Goal: Complete application form

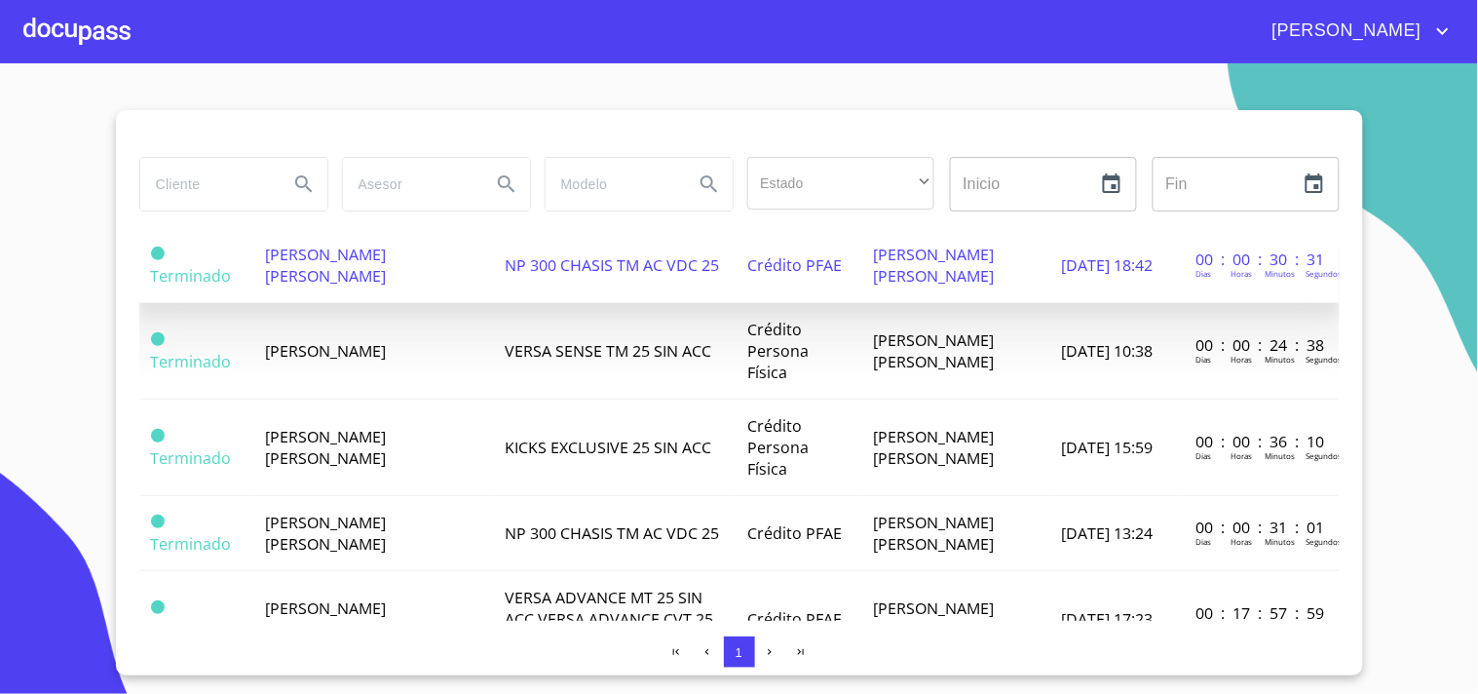
scroll to position [726, 0]
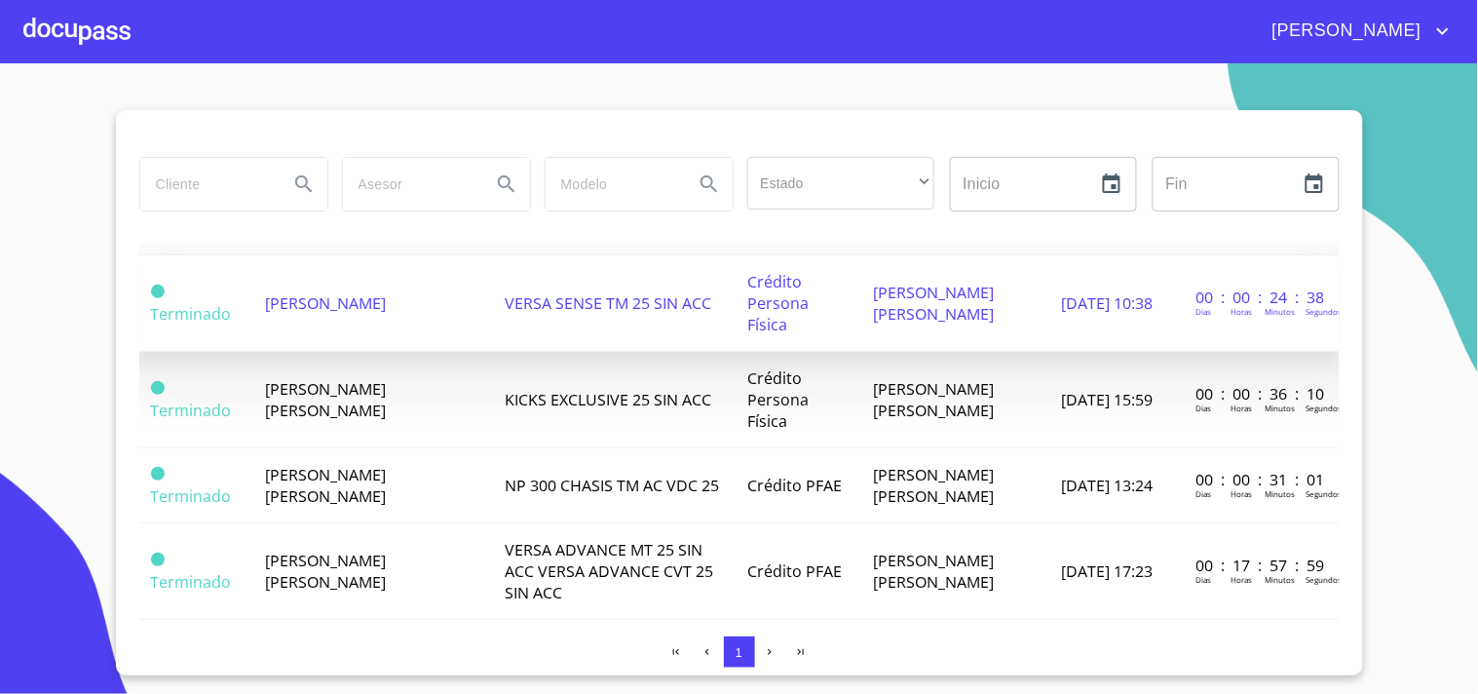
click at [656, 352] on td "VERSA SENSE TM 25 SIN ACC" at bounding box center [615, 303] width 242 height 96
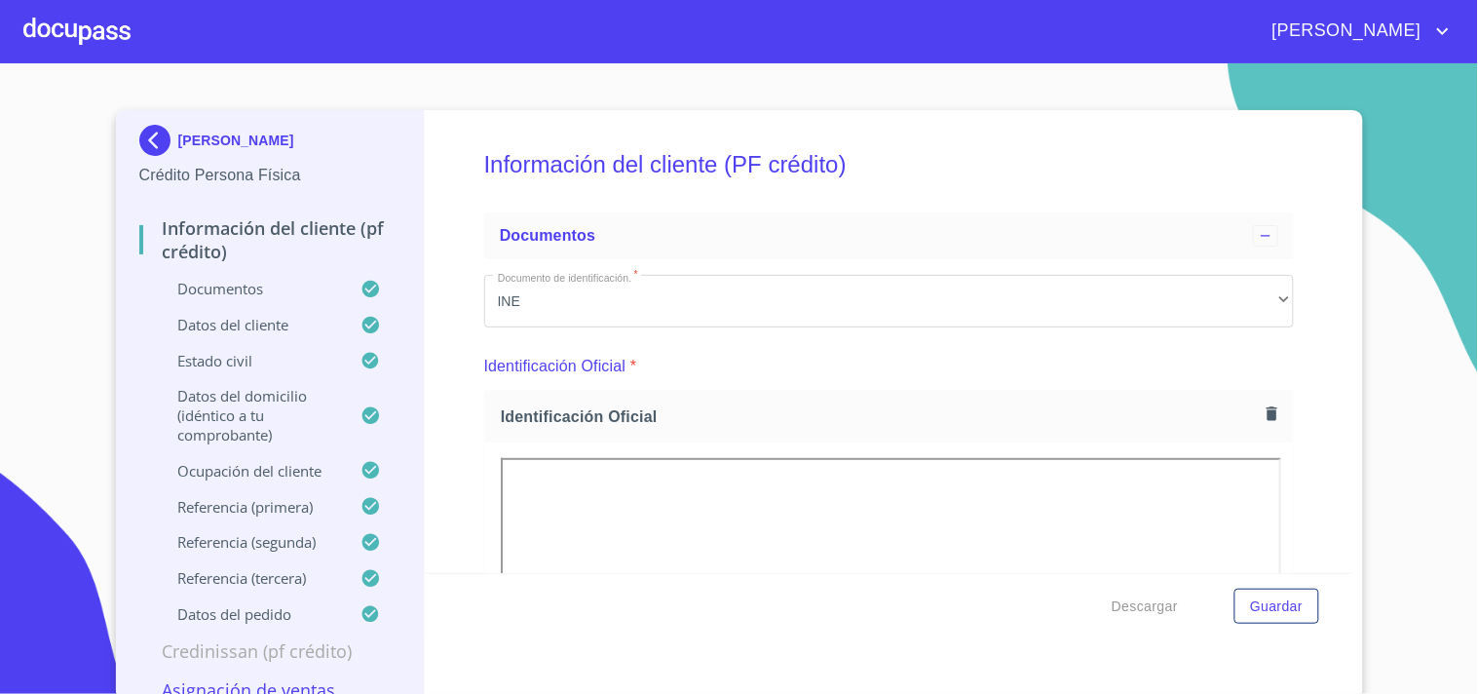
scroll to position [17, 0]
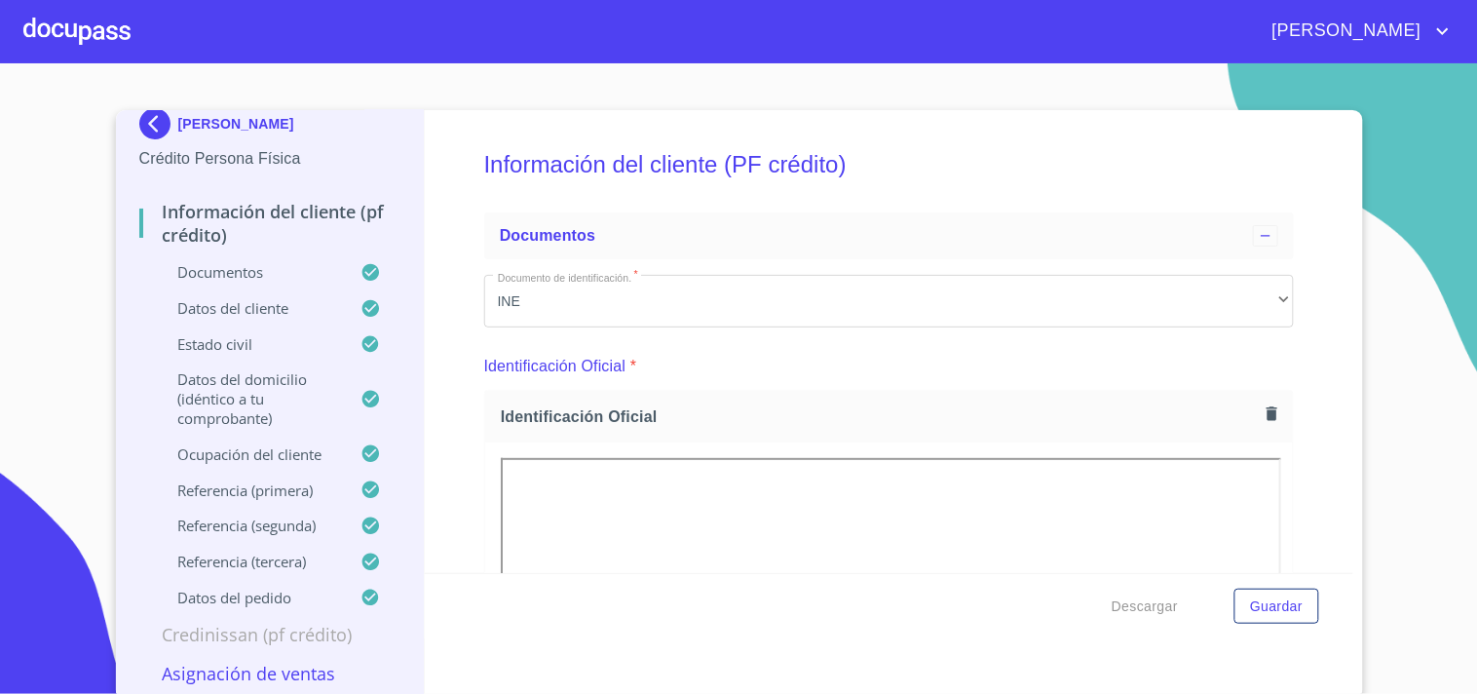
click at [244, 670] on p "Asignación de Ventas" at bounding box center [270, 673] width 262 height 23
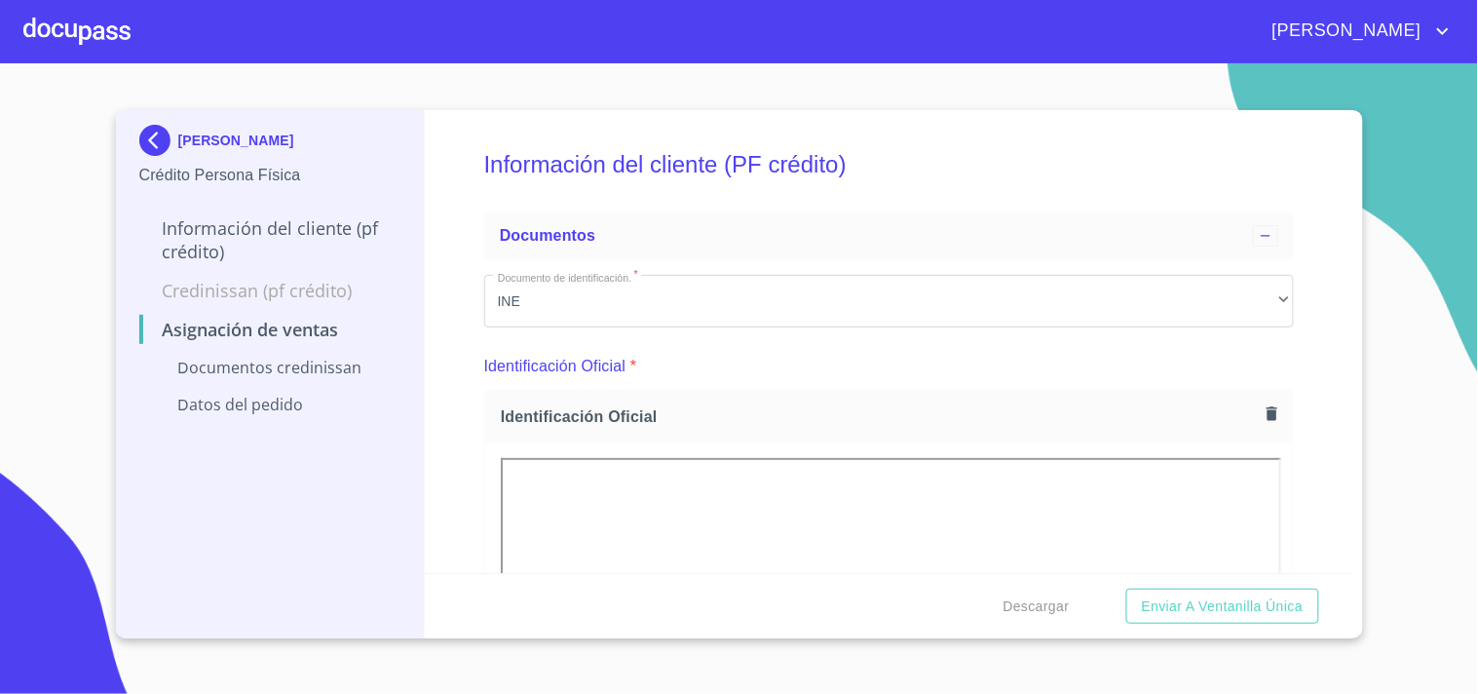
scroll to position [0, 0]
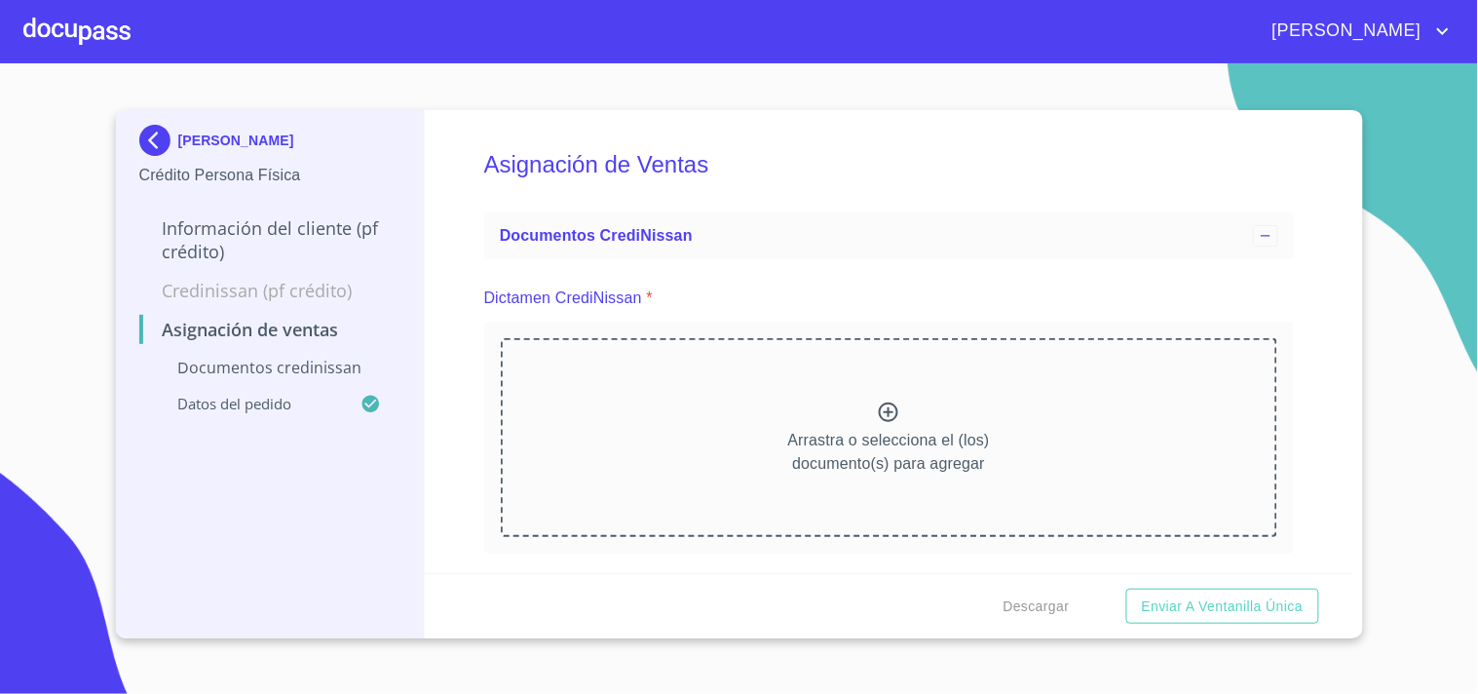
click at [302, 367] on p "Documentos CrediNissan" at bounding box center [270, 367] width 262 height 21
click at [877, 413] on icon at bounding box center [888, 412] width 23 height 23
click at [829, 433] on p "Arrastra o selecciona el (los) documento(s) para agregar" at bounding box center [889, 452] width 202 height 47
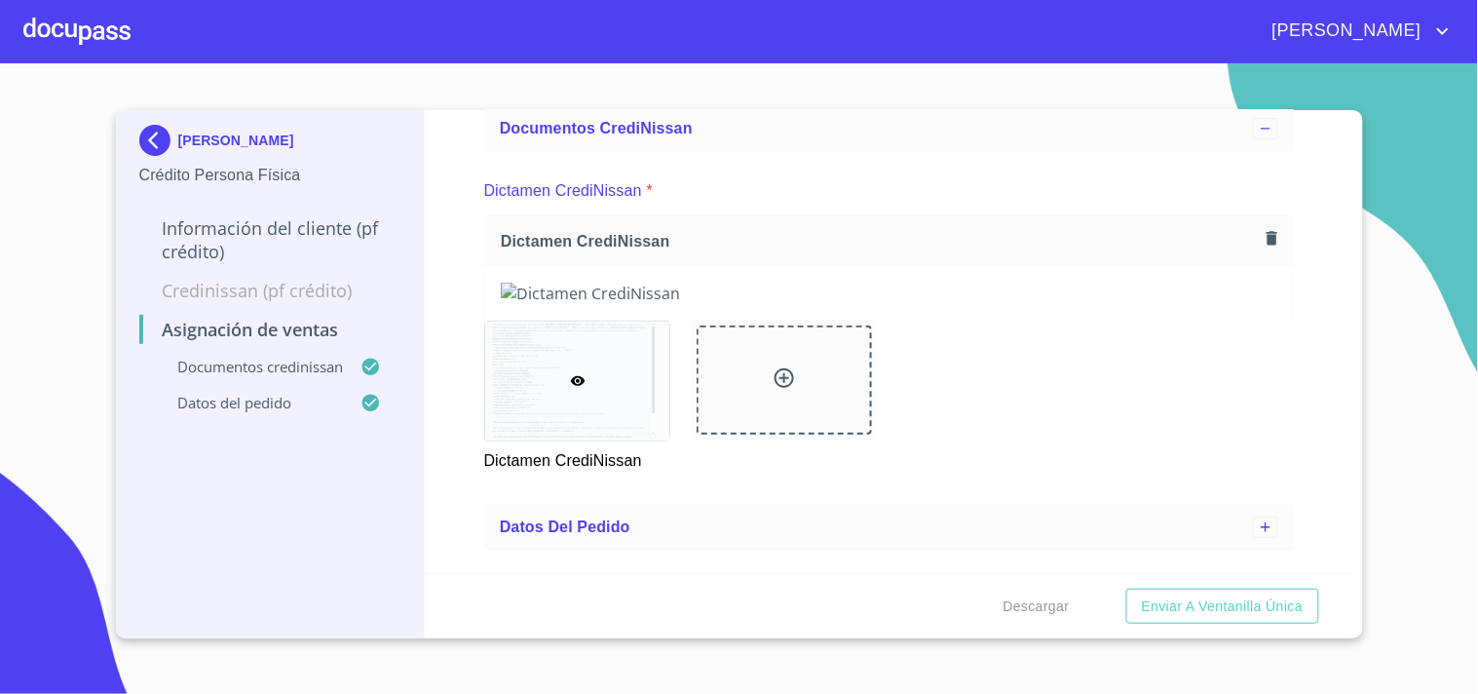
scroll to position [848, 0]
click at [1216, 596] on span "Enviar a Ventanilla única" at bounding box center [1223, 606] width 162 height 24
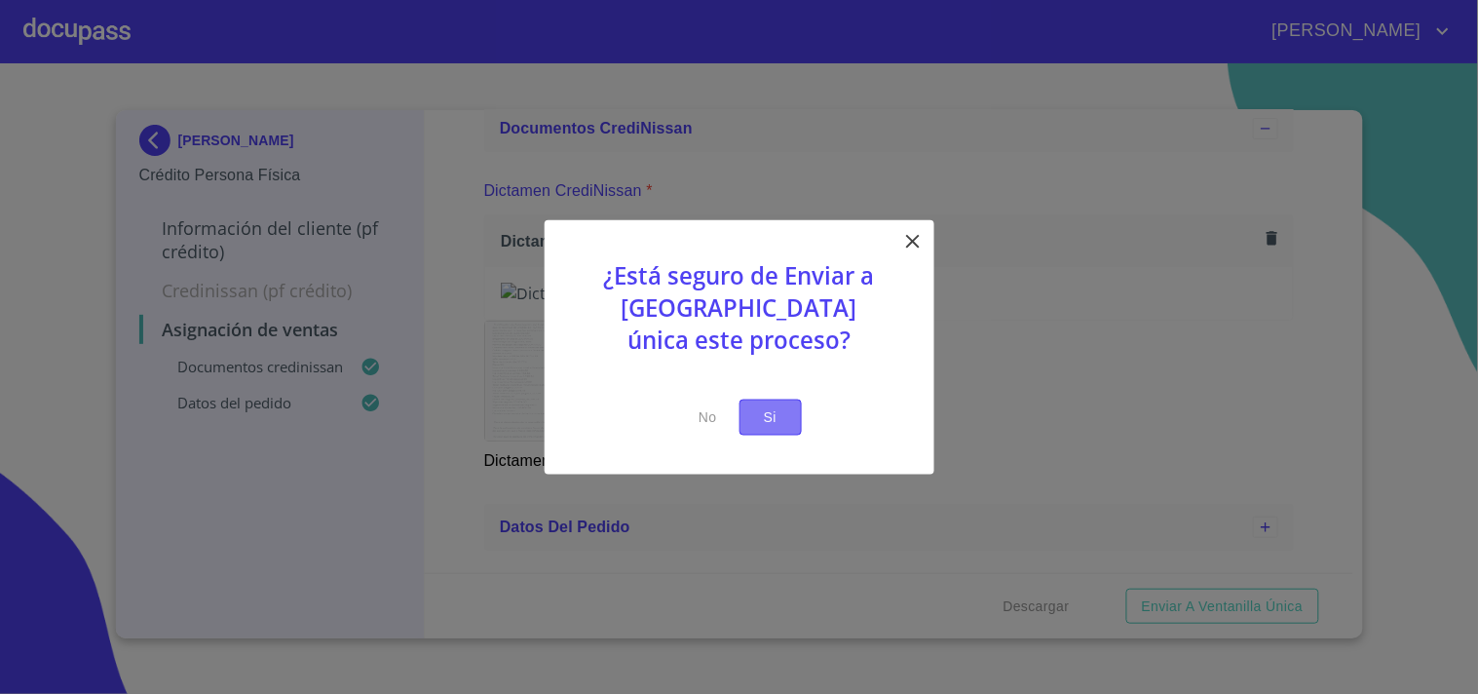
click at [784, 407] on span "Si" at bounding box center [770, 417] width 31 height 24
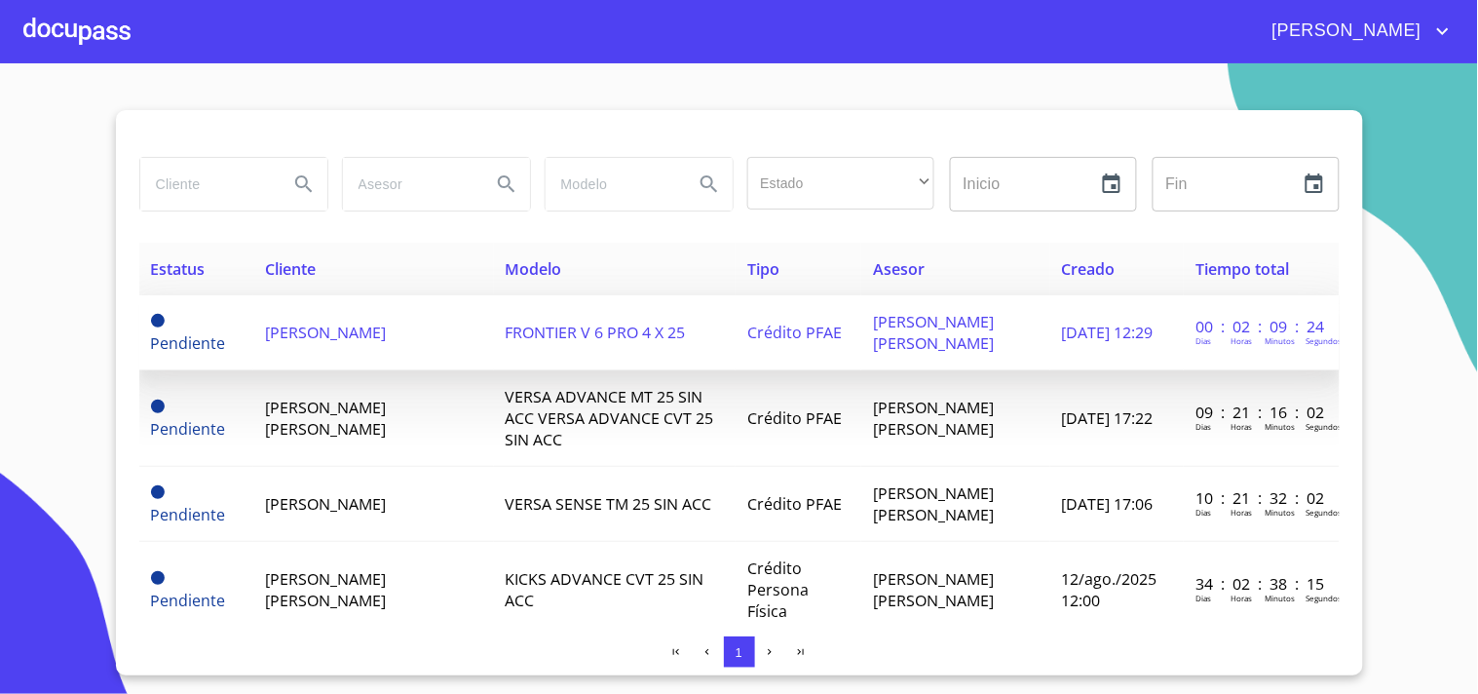
click at [604, 333] on span "FRONTIER V 6 PRO 4 X 25" at bounding box center [596, 332] width 180 height 21
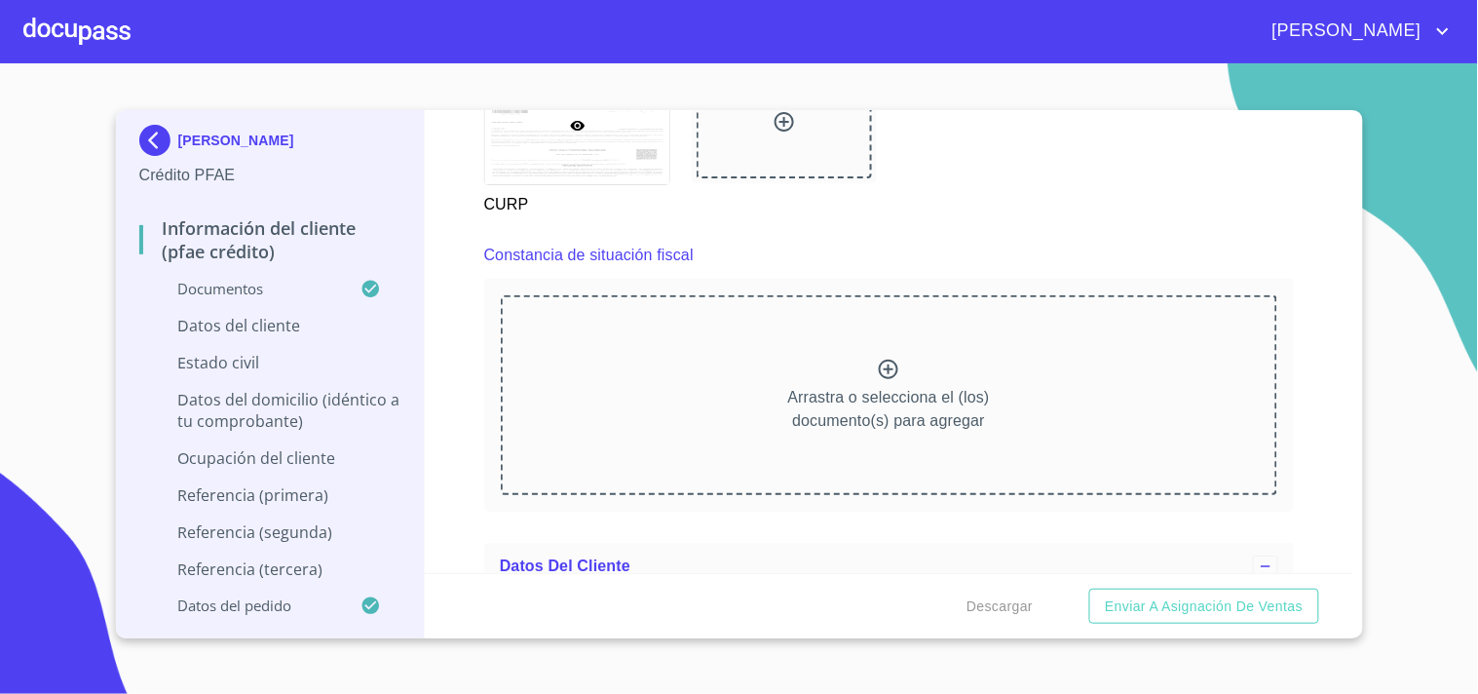
scroll to position [5245, 0]
click at [880, 356] on icon at bounding box center [888, 364] width 19 height 19
click at [842, 411] on p "Arrastra o selecciona el (los) documento(s) para agregar" at bounding box center [889, 404] width 202 height 47
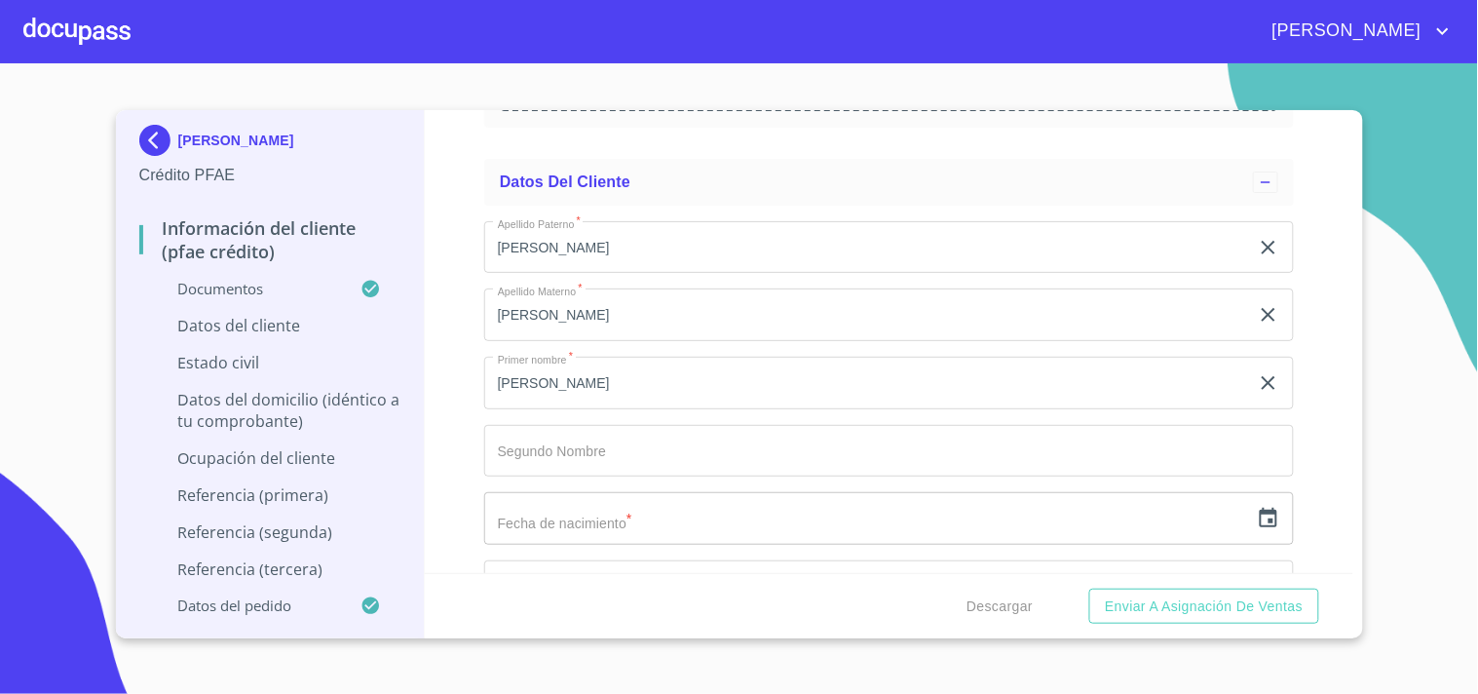
scroll to position [5715, 0]
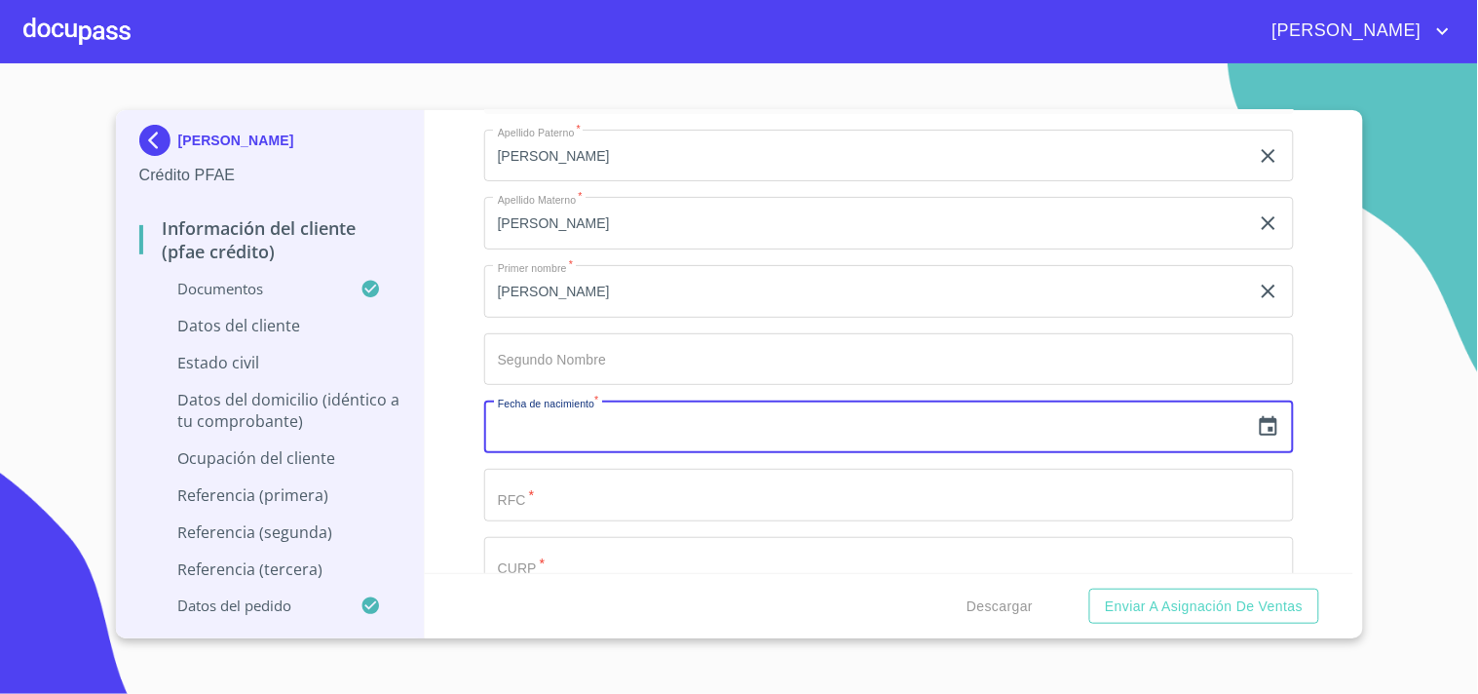
click at [608, 402] on input "text" at bounding box center [866, 427] width 765 height 53
click at [1259, 415] on icon "button" at bounding box center [1268, 426] width 23 height 23
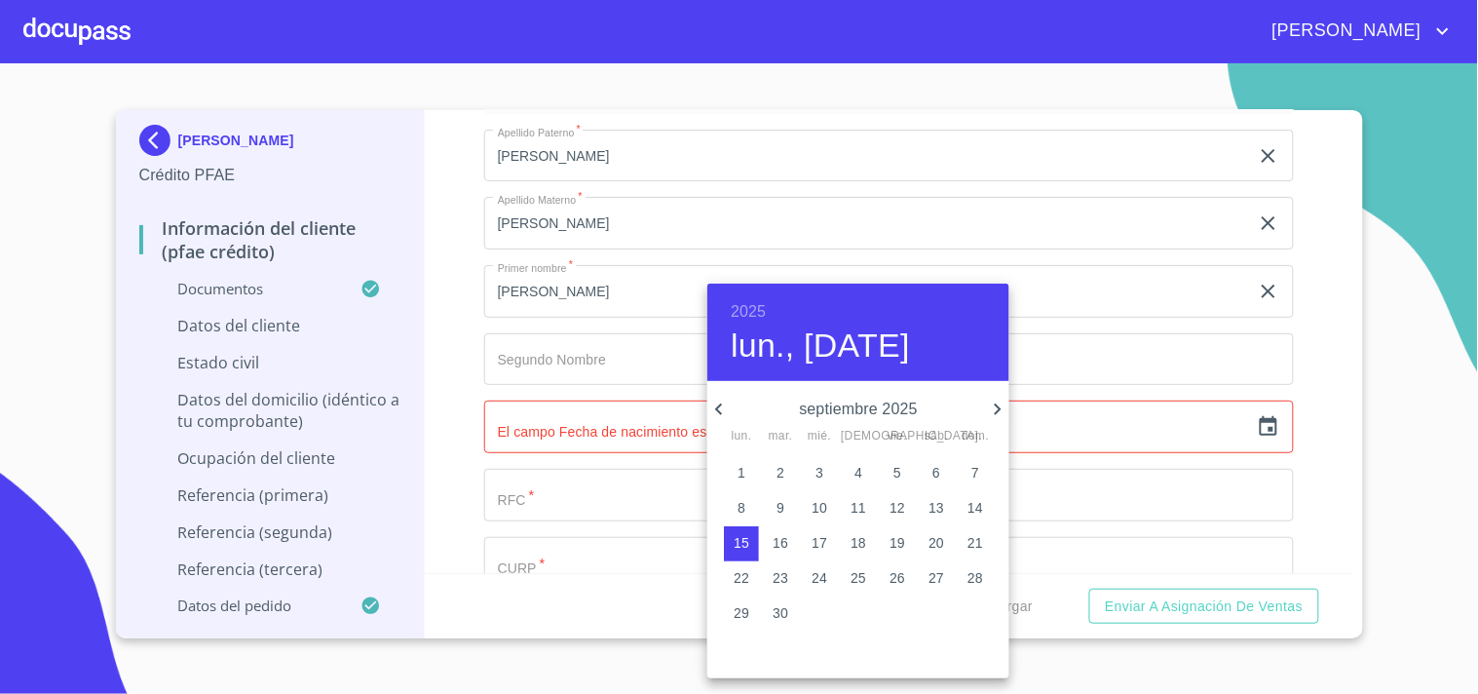
click at [738, 312] on h6 "2025" at bounding box center [748, 311] width 35 height 27
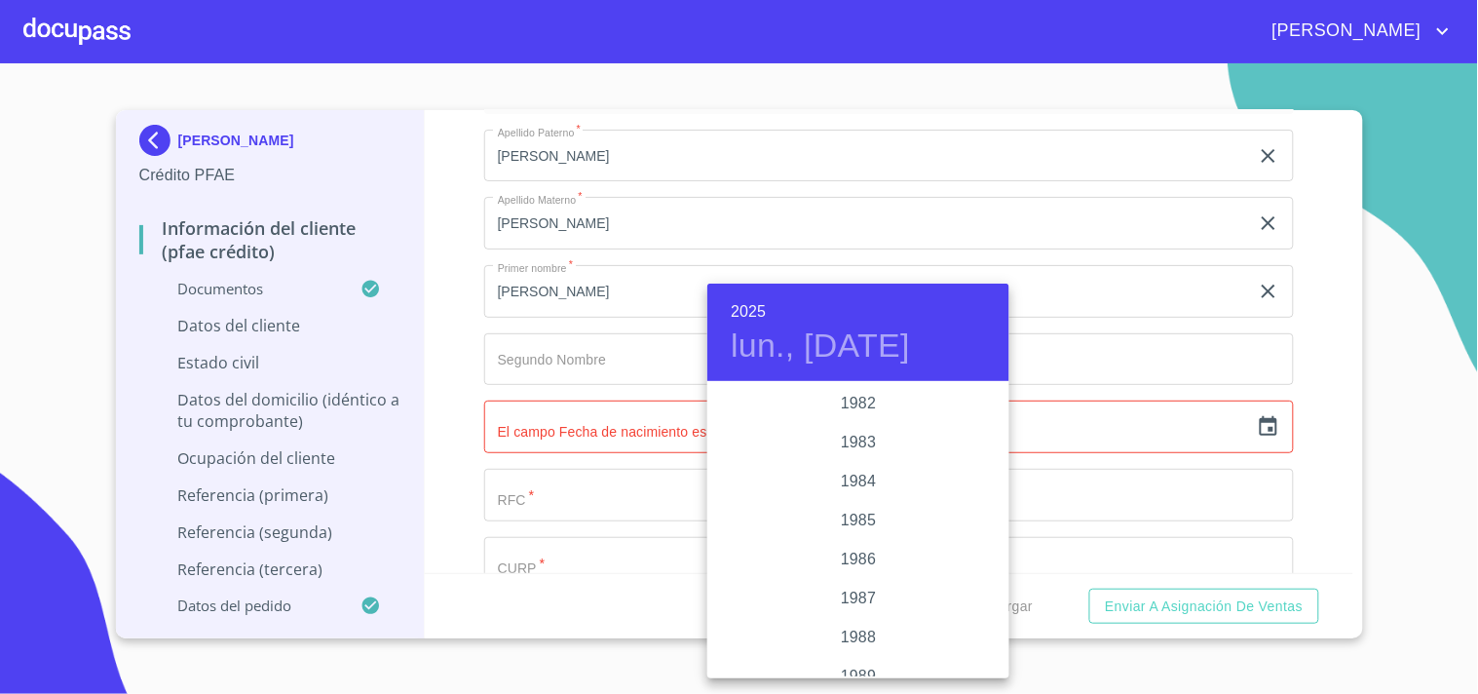
scroll to position [2178, 0]
click at [864, 410] on div "1981" at bounding box center [858, 408] width 302 height 39
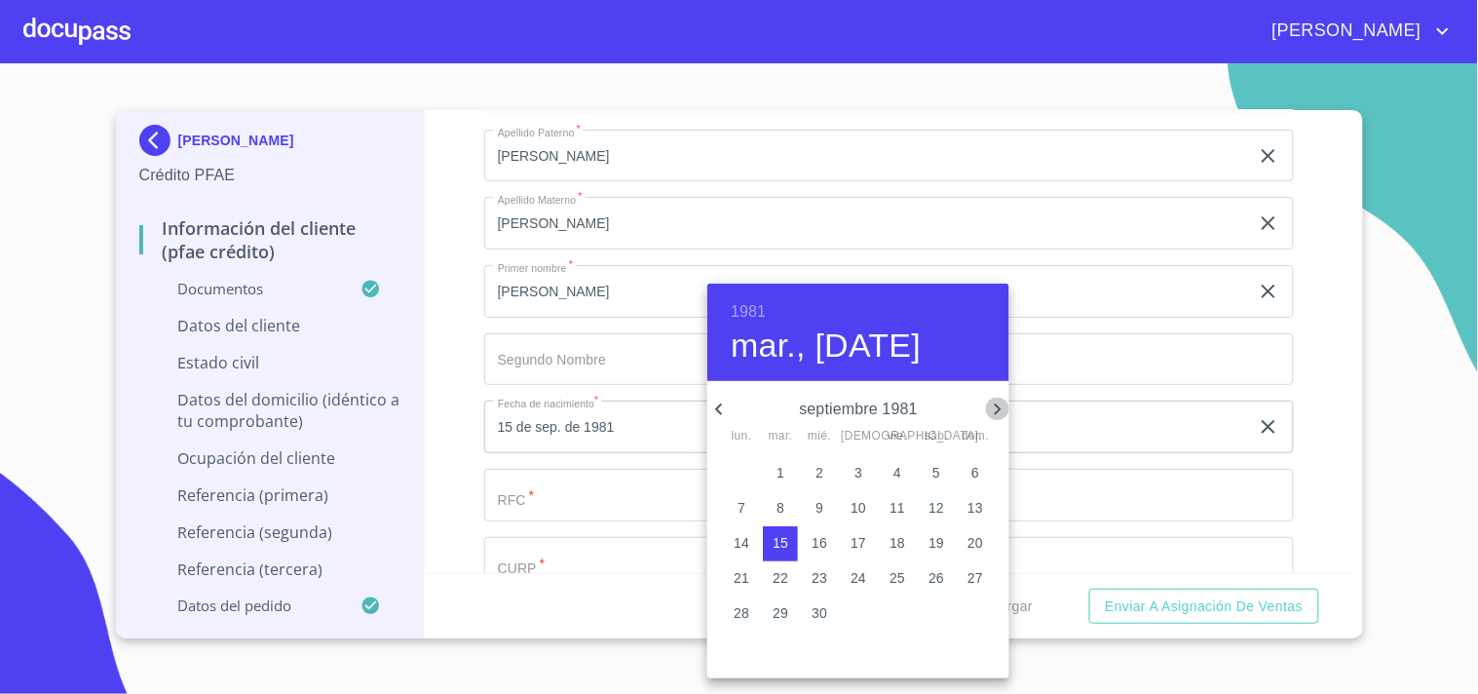
click at [999, 407] on icon "button" at bounding box center [998, 409] width 7 height 12
click at [820, 538] on p "11" at bounding box center [820, 542] width 16 height 19
click at [817, 507] on p "4" at bounding box center [820, 507] width 8 height 19
type input "4 de nov. de 1981"
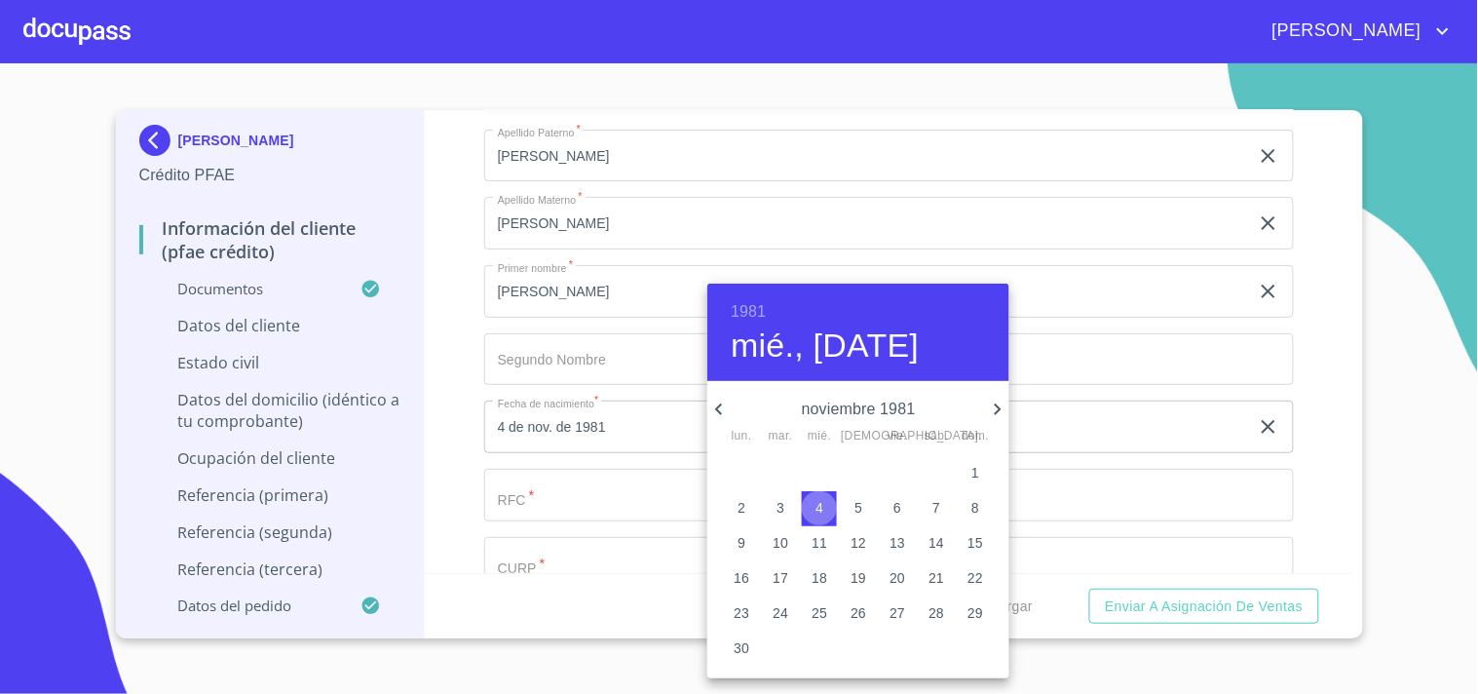
click at [817, 507] on p "4" at bounding box center [820, 507] width 8 height 19
click at [436, 378] on div at bounding box center [739, 347] width 1478 height 694
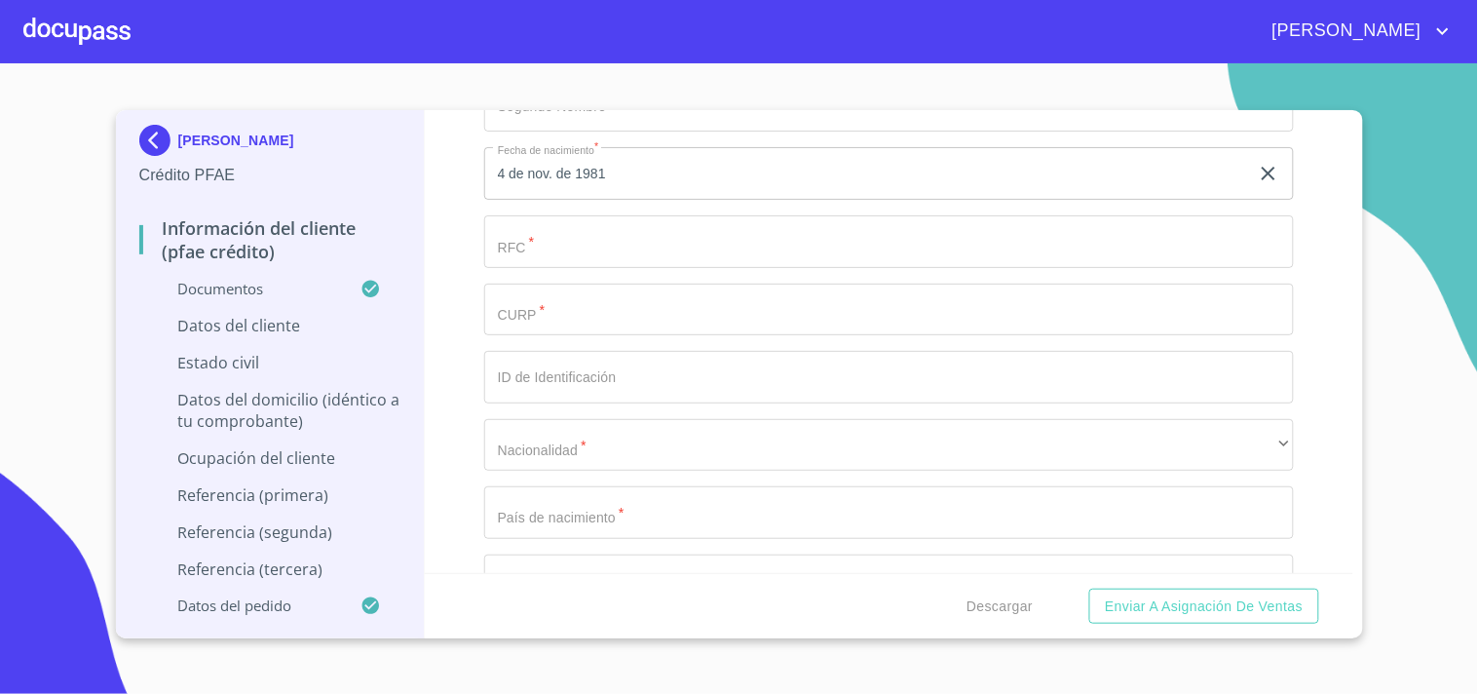
scroll to position [5970, 0]
click at [551, 238] on input "Documento de identificación.   *" at bounding box center [889, 240] width 810 height 53
paste input "RIMR811104"
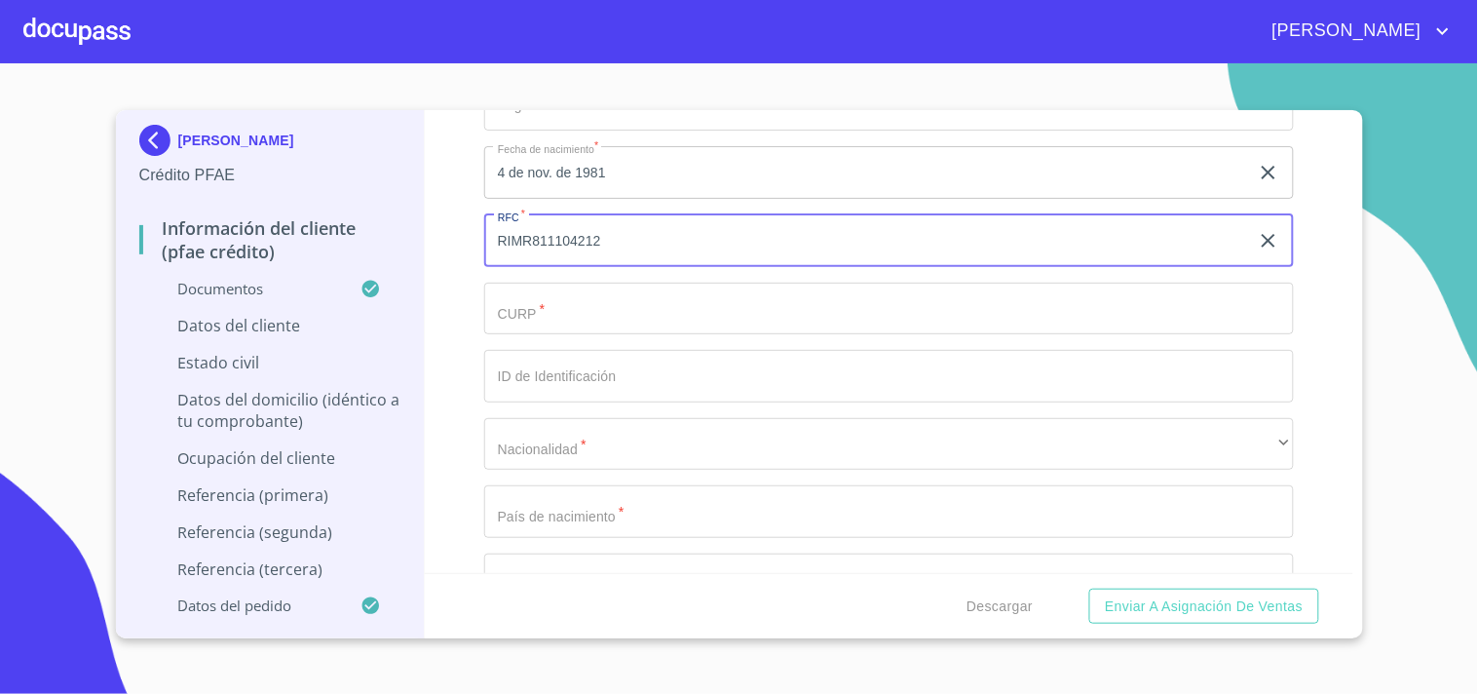
click at [448, 258] on div "Información del cliente (PFAE crédito) Documentos Documento de identificación. …" at bounding box center [889, 341] width 929 height 463
click at [639, 241] on input "RIMR811104212" at bounding box center [866, 240] width 765 height 53
type input "RIMR8111042N2"
click at [548, 226] on input "RIMR8111042N2" at bounding box center [866, 240] width 765 height 53
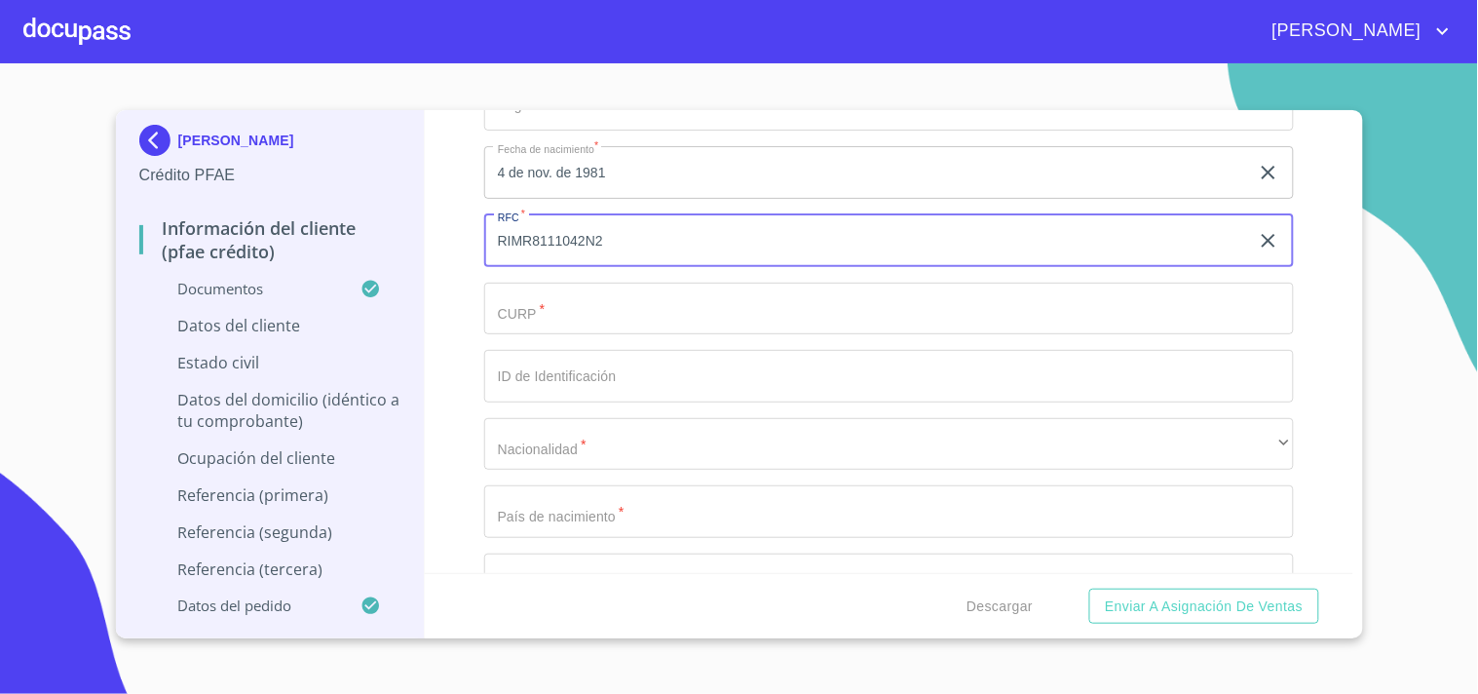
click at [548, 226] on input "RIMR8111042N2" at bounding box center [866, 240] width 765 height 53
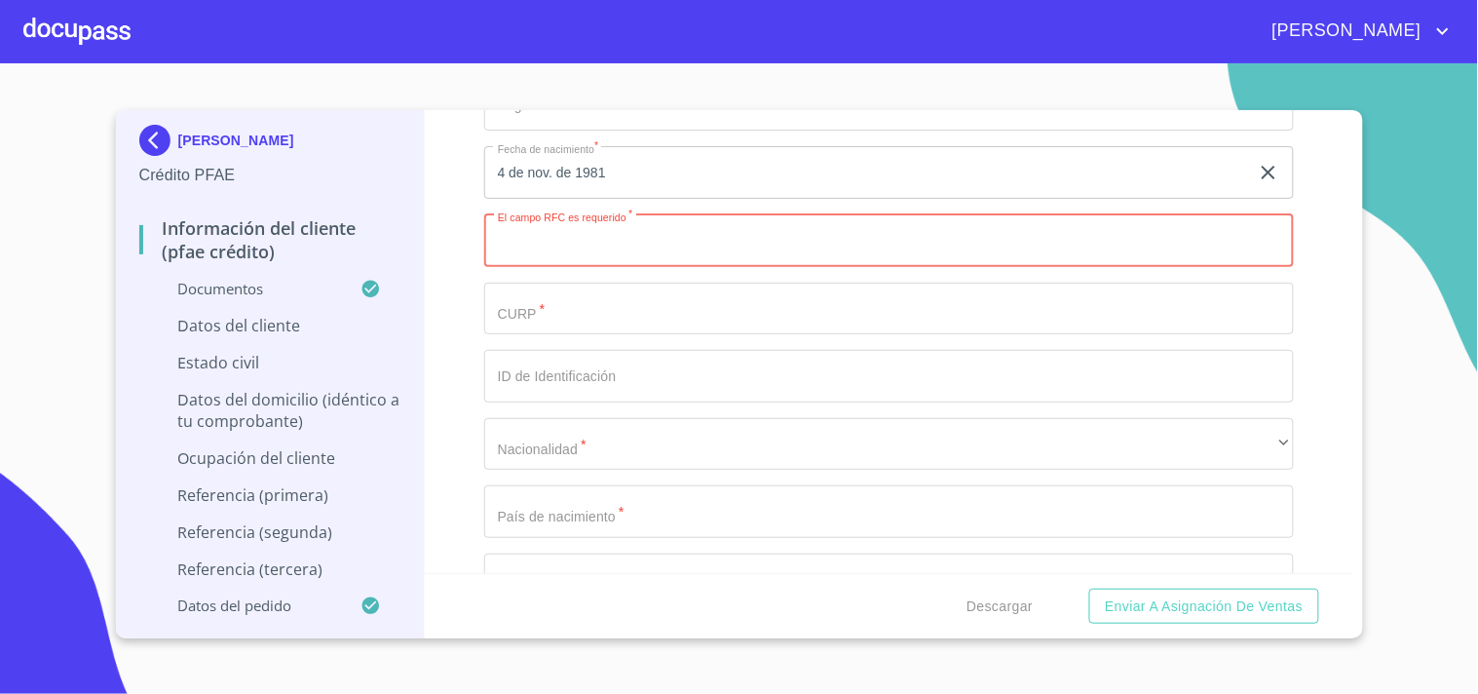
paste input "RIMR811104"
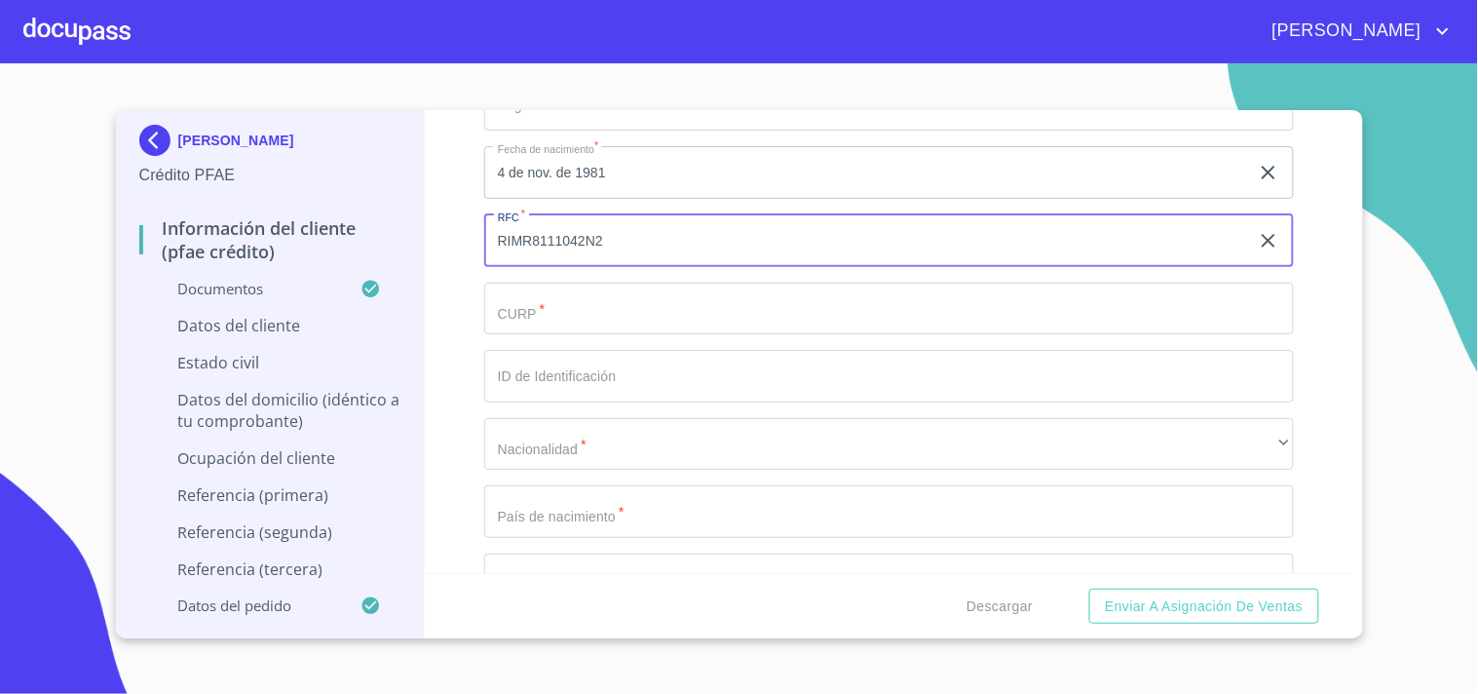
type input "RIMR8111042N2"
click at [581, 296] on input "Documento de identificación.   *" at bounding box center [889, 309] width 810 height 53
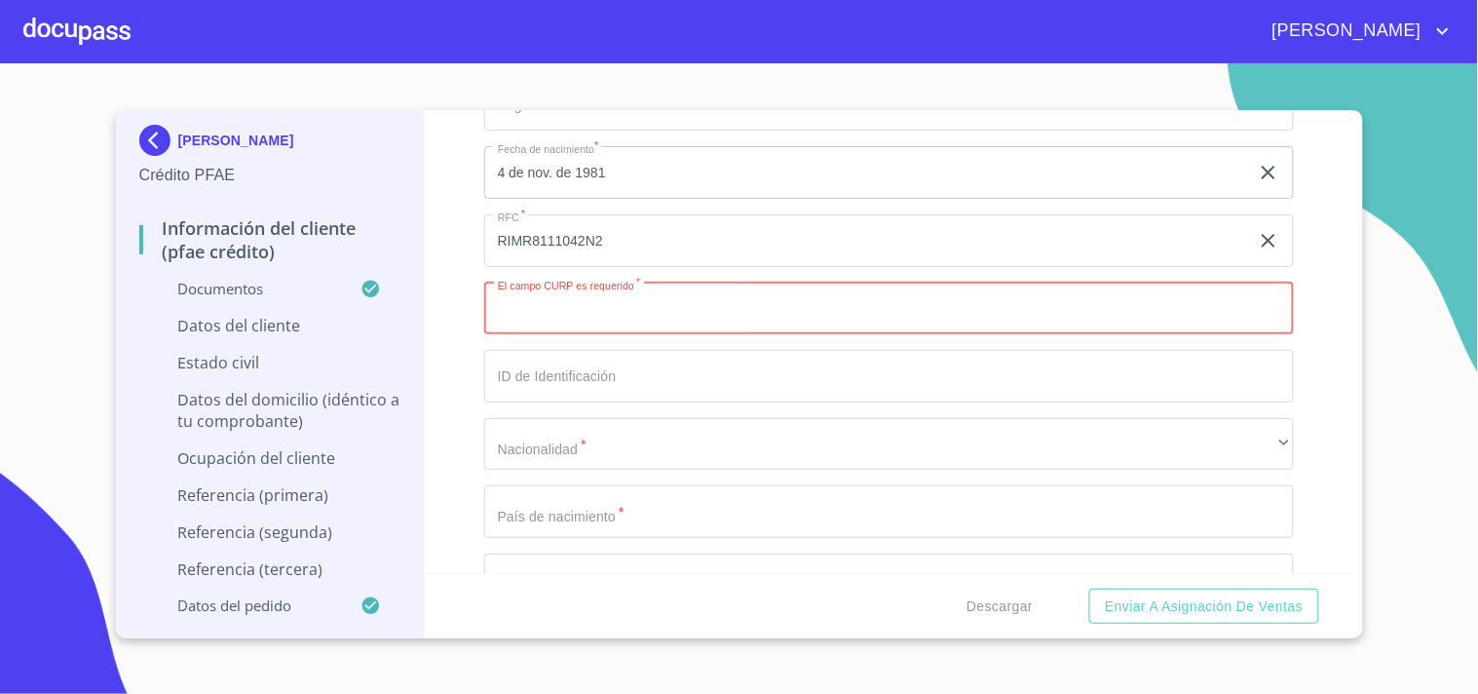
paste input "RIMR811104HBCVNF02"
type input "RIMR811104HBCVNF02"
click at [440, 319] on div "Información del cliente (PFAE crédito) Documentos Documento de identificación. …" at bounding box center [889, 341] width 929 height 463
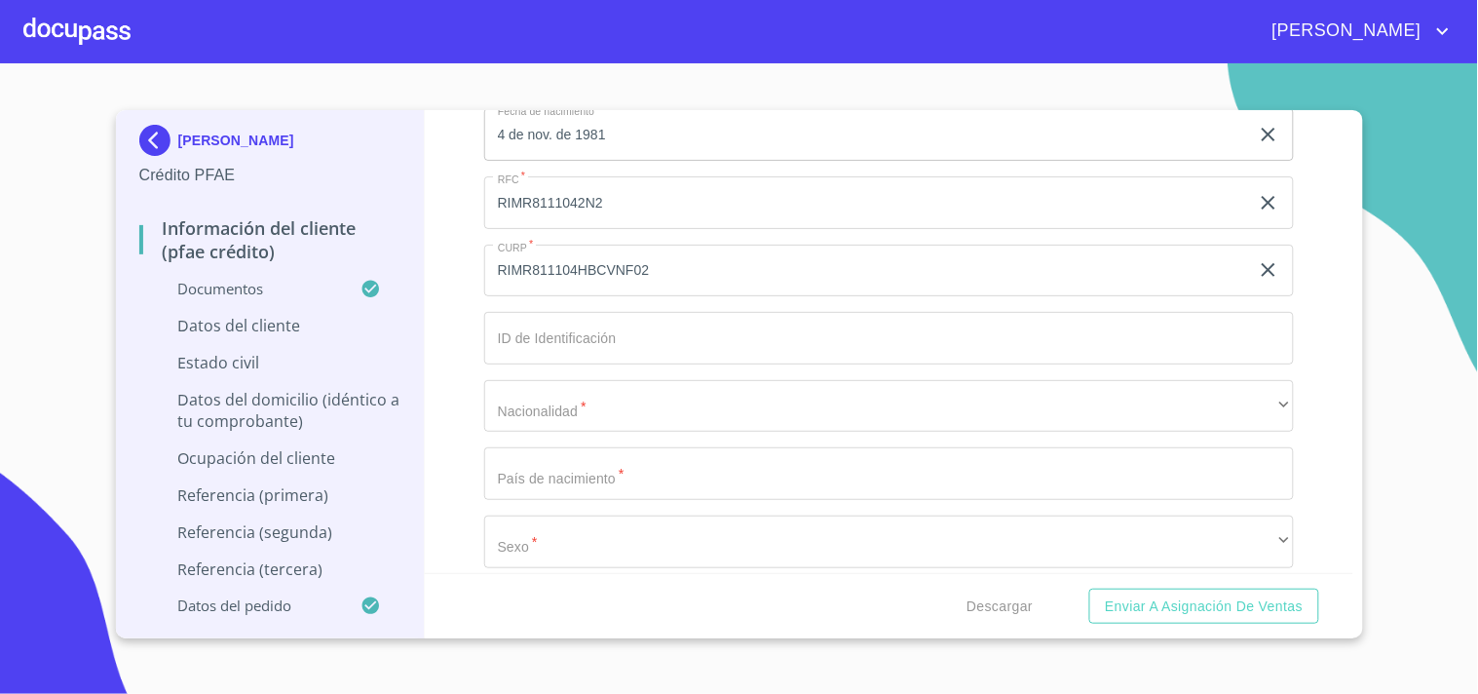
scroll to position [6007, 0]
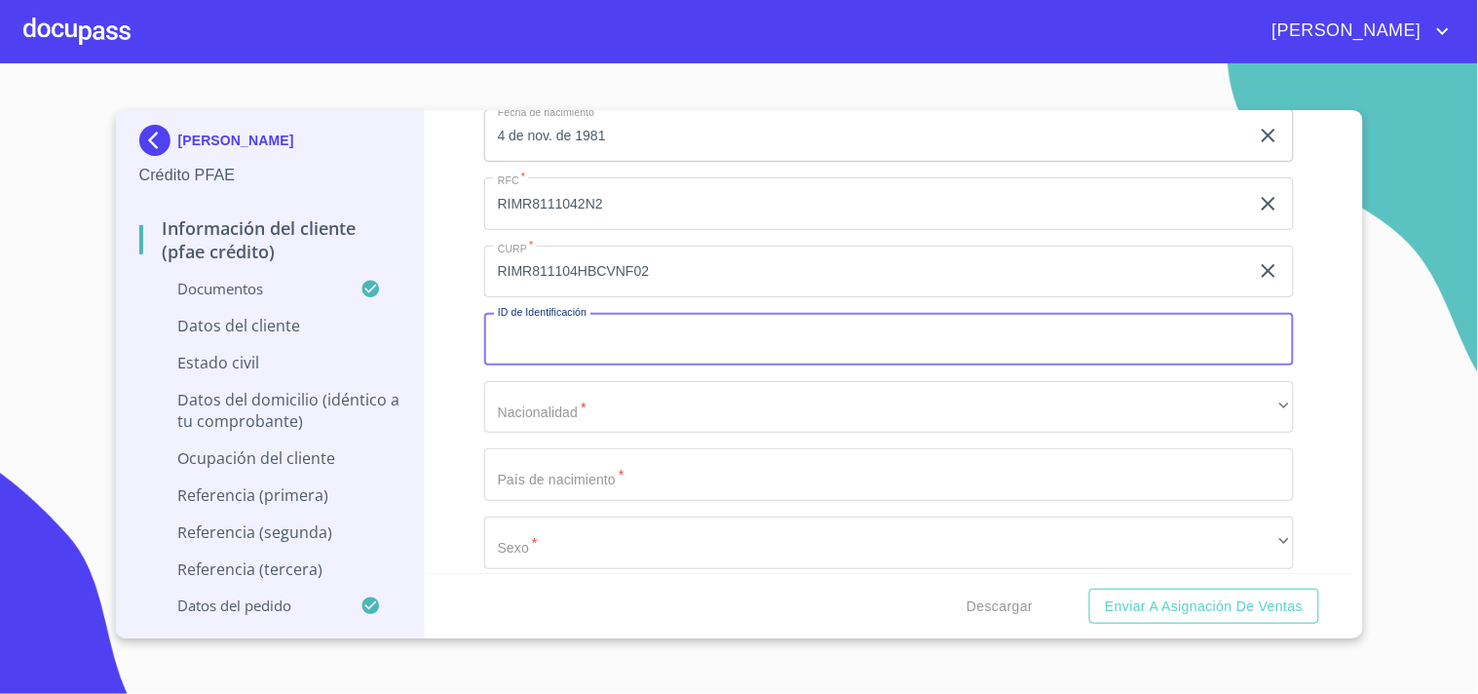
click at [542, 326] on input "Documento de identificación.   *" at bounding box center [889, 339] width 810 height 53
click at [528, 328] on input "0930700" at bounding box center [866, 339] width 765 height 53
click at [578, 322] on input "093700" at bounding box center [866, 339] width 765 height 53
type input "0937006926836"
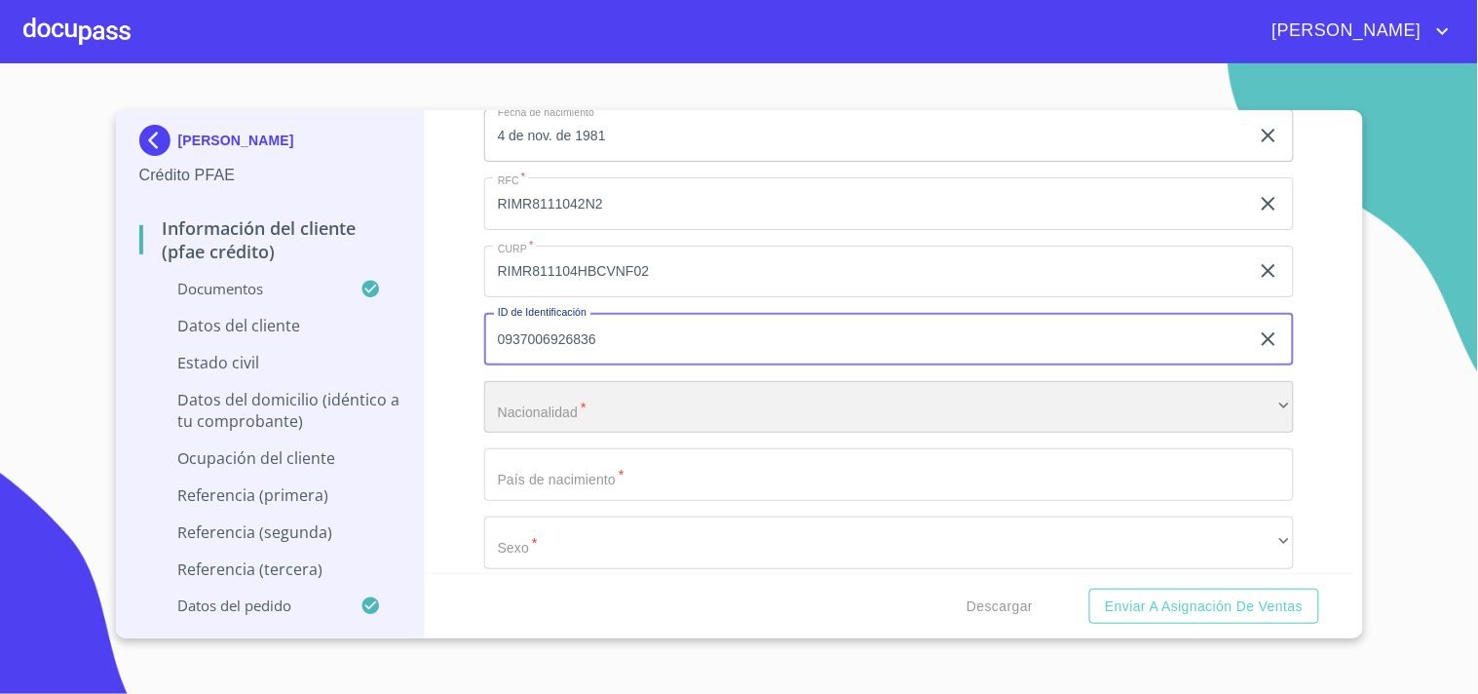
click at [551, 385] on div "​" at bounding box center [889, 407] width 810 height 53
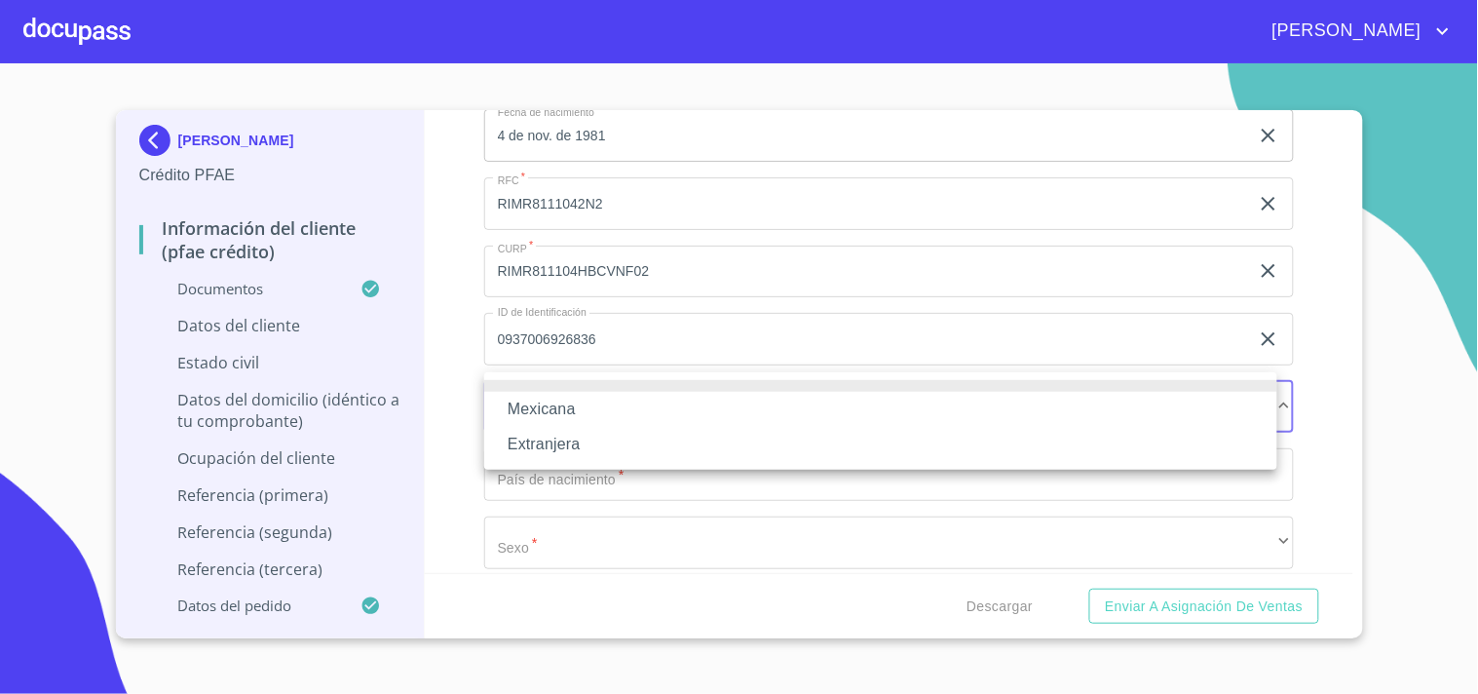
click at [542, 409] on li "Mexicana" at bounding box center [880, 409] width 793 height 35
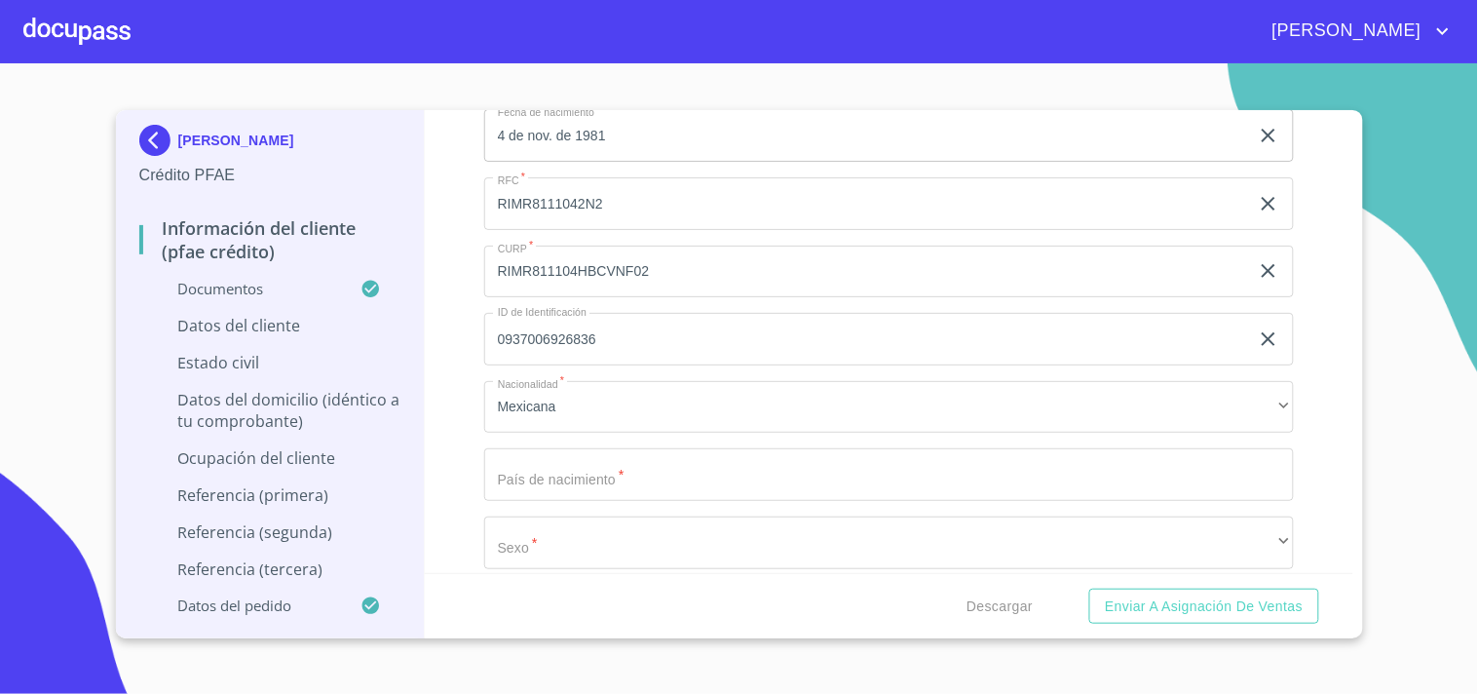
click at [475, 432] on div "Información del cliente (PFAE crédito) Documentos Documento de identificación. …" at bounding box center [889, 341] width 929 height 463
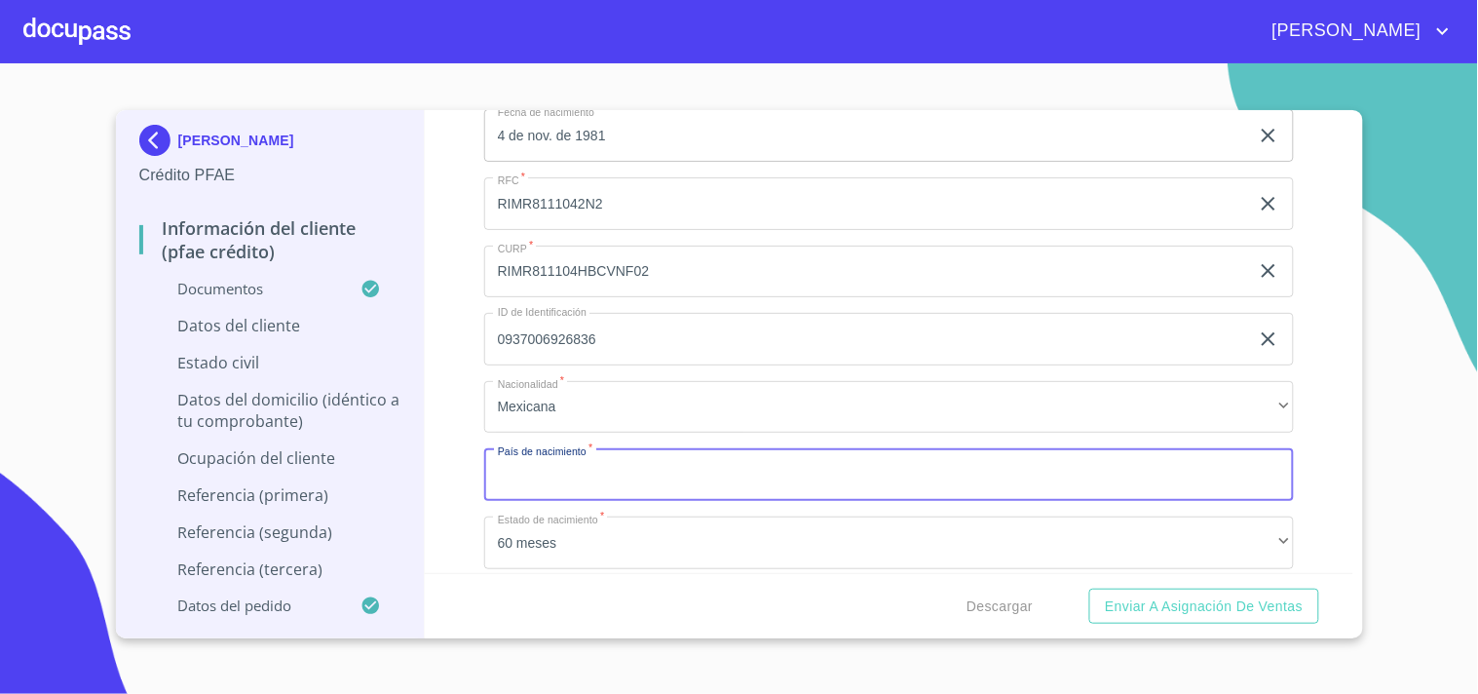
click at [518, 452] on input "Documento de identificación.   *" at bounding box center [889, 474] width 810 height 53
type input "m"
type input "[GEOGRAPHIC_DATA]"
click at [441, 515] on div "Información del cliente (PFAE crédito) Documentos Documento de identificación. …" at bounding box center [889, 341] width 929 height 463
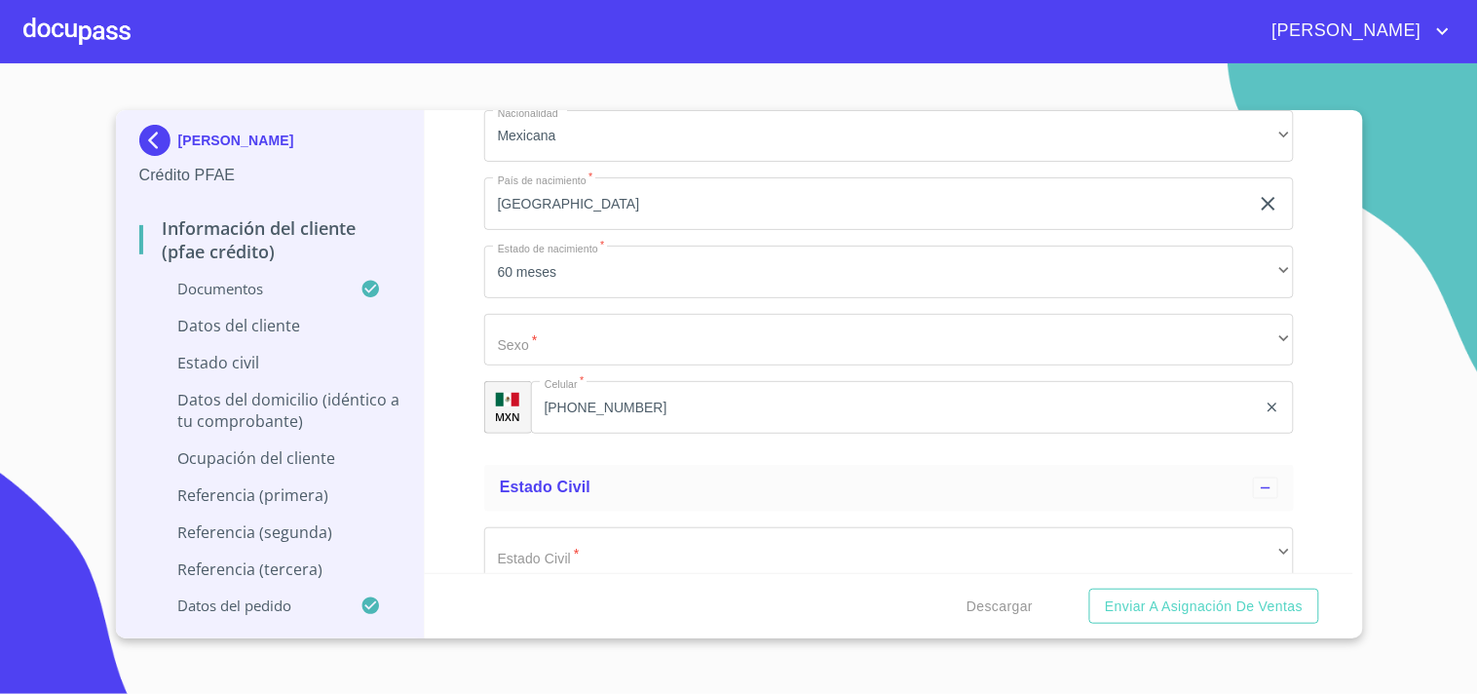
scroll to position [6290, 0]
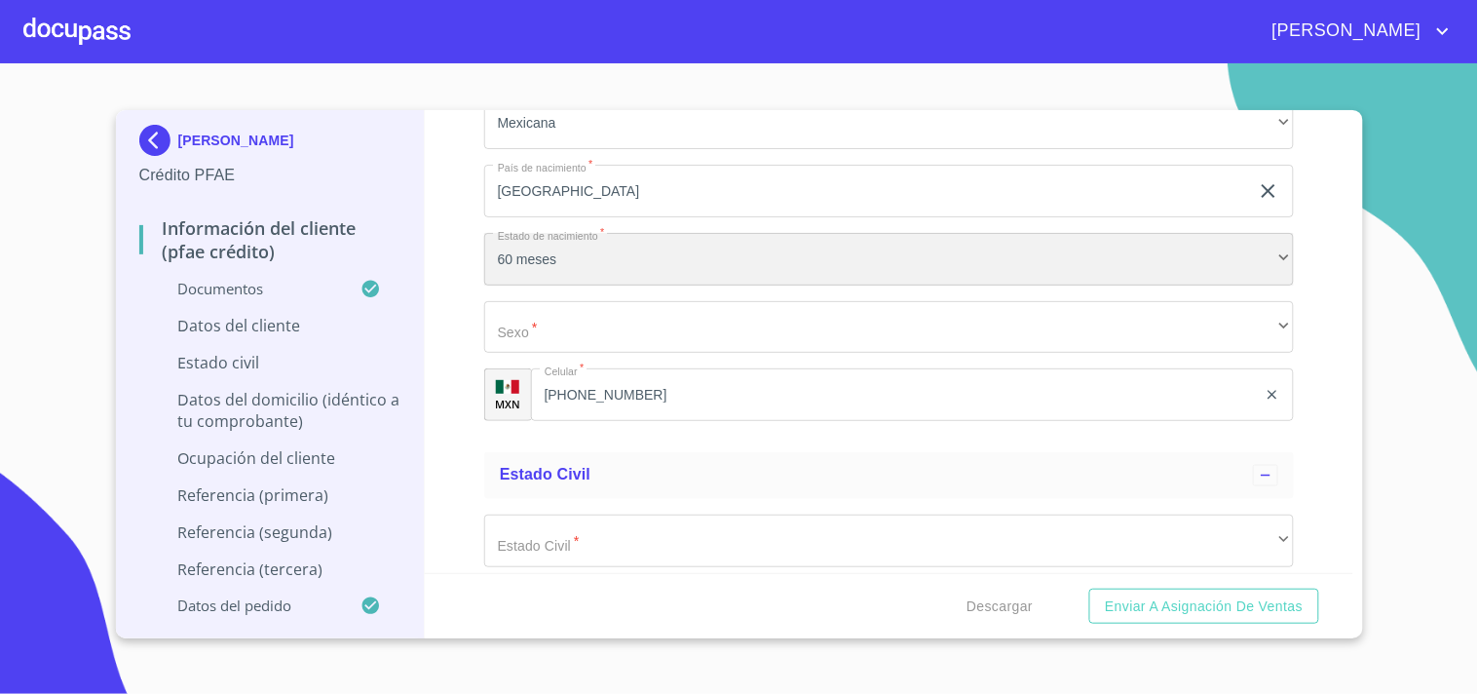
click at [633, 254] on div "60 meses" at bounding box center [889, 259] width 810 height 53
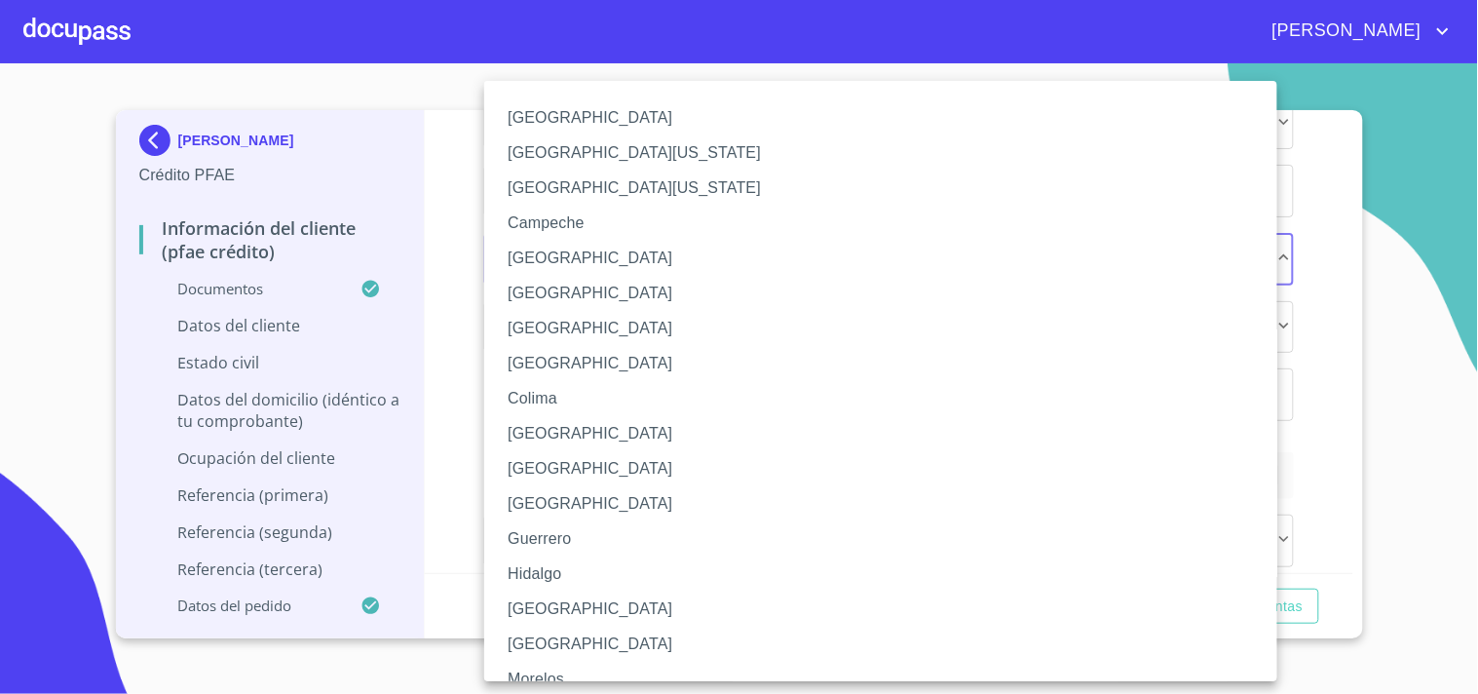
click at [514, 606] on li "[GEOGRAPHIC_DATA]" at bounding box center [889, 609] width 810 height 35
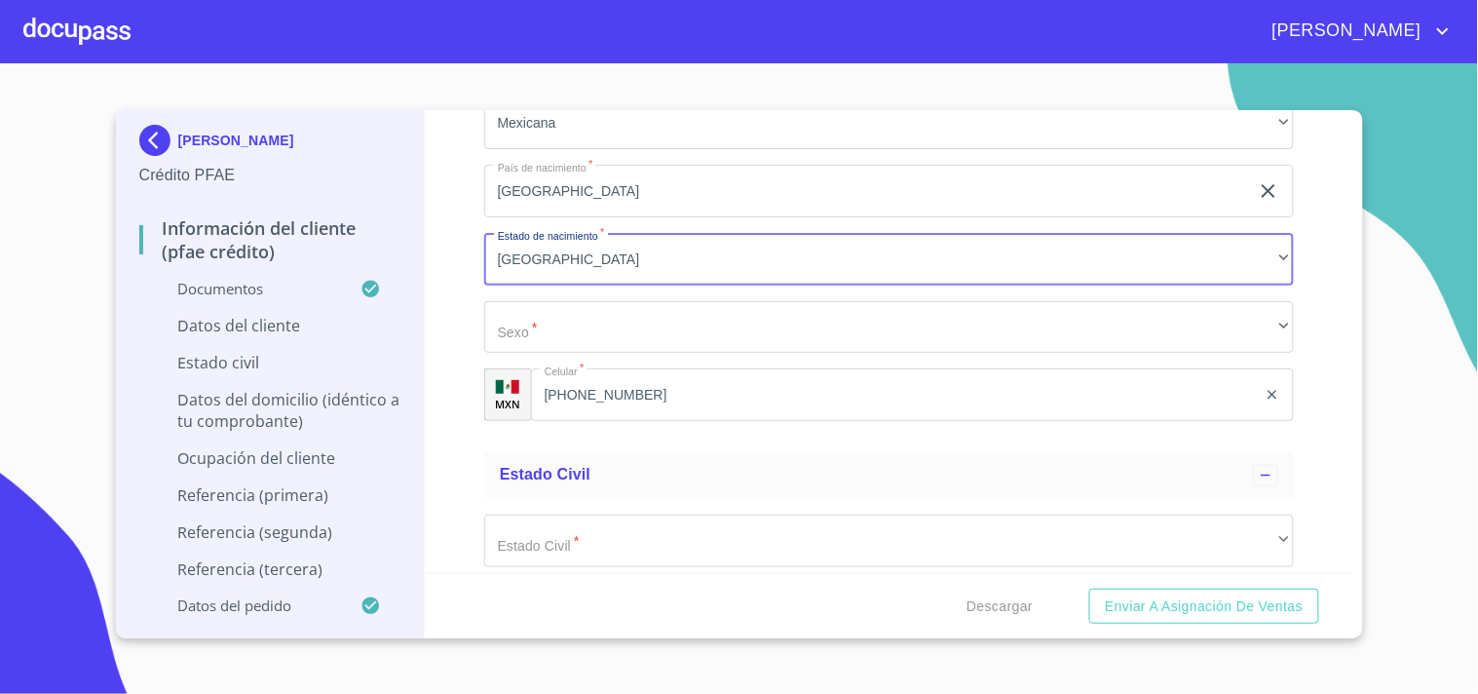
click at [464, 336] on div "Información del cliente (PFAE crédito) Documentos Documento de identificación. …" at bounding box center [889, 341] width 929 height 463
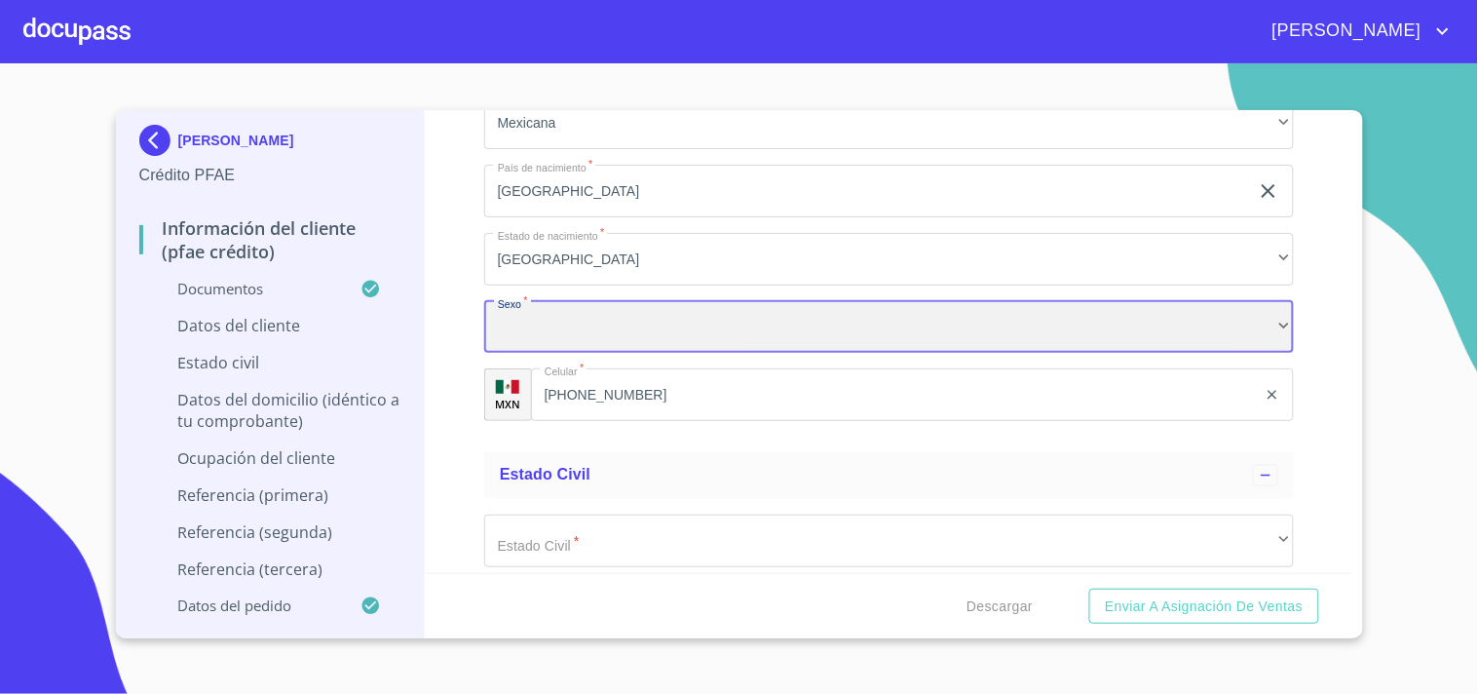
click at [537, 326] on div "​" at bounding box center [889, 327] width 810 height 53
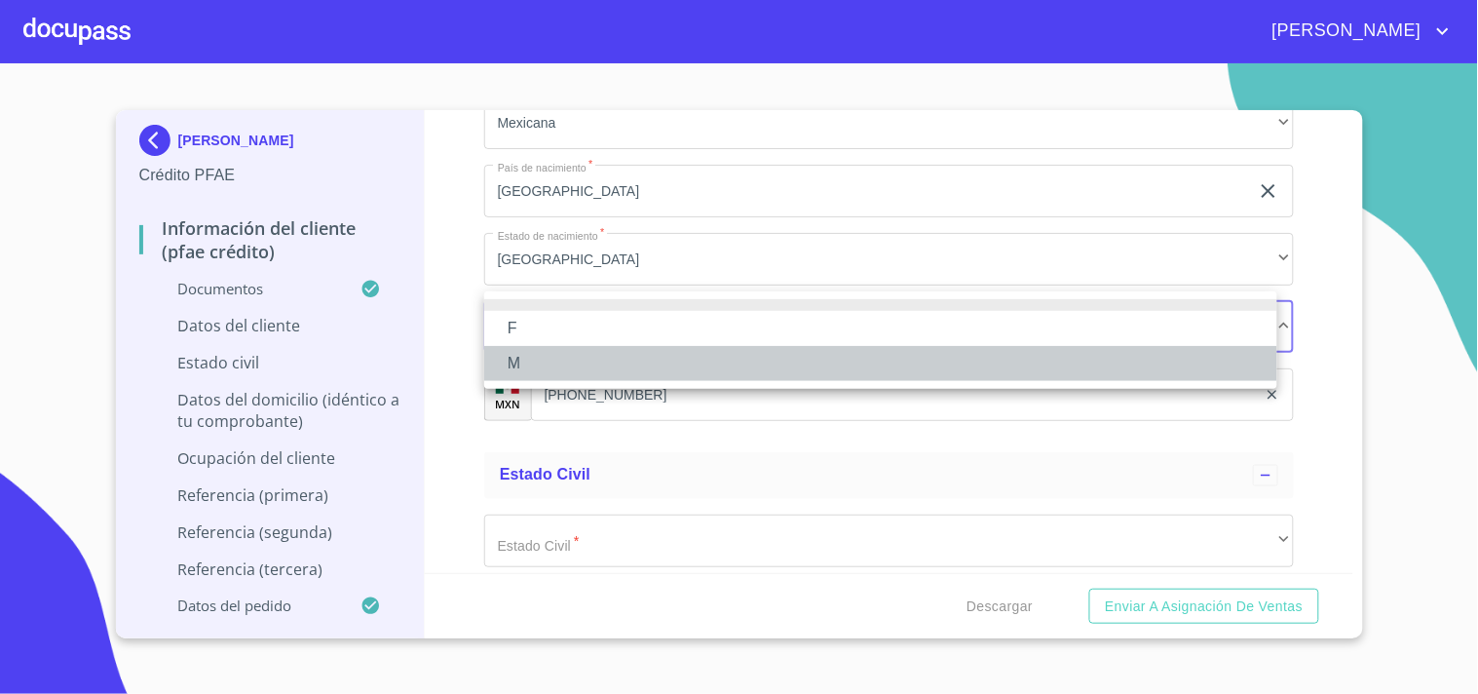
click at [526, 352] on li "M" at bounding box center [880, 363] width 793 height 35
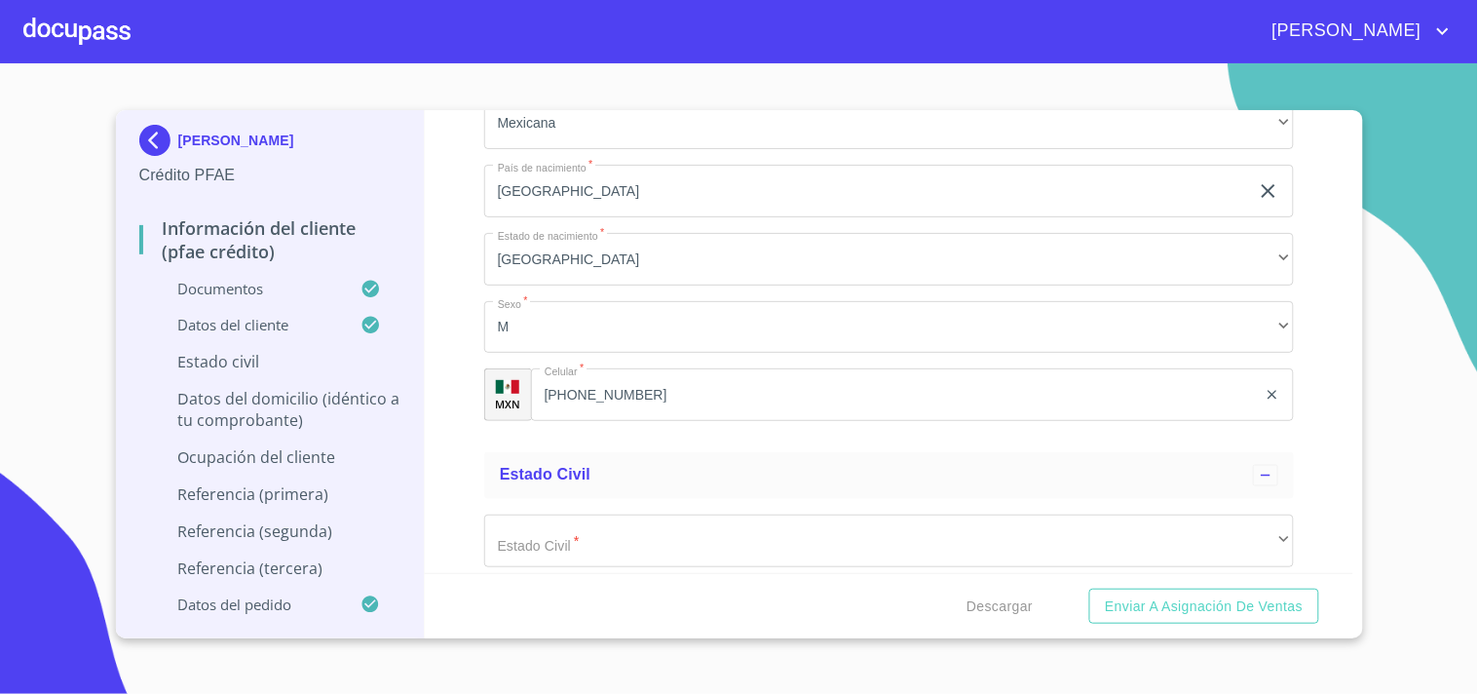
click at [454, 343] on div "Información del cliente (PFAE crédito) Documentos Documento de identificación. …" at bounding box center [889, 341] width 929 height 463
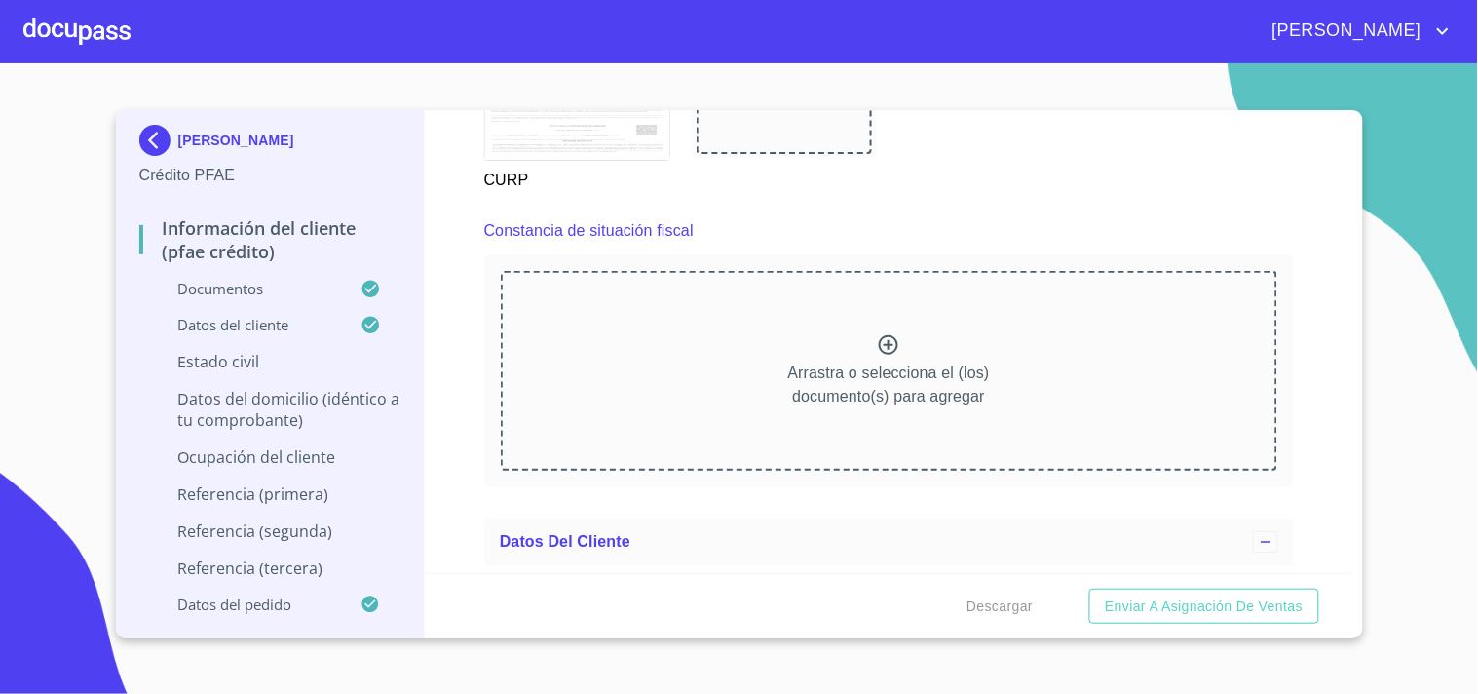
scroll to position [5263, 0]
click at [879, 334] on icon at bounding box center [888, 345] width 23 height 23
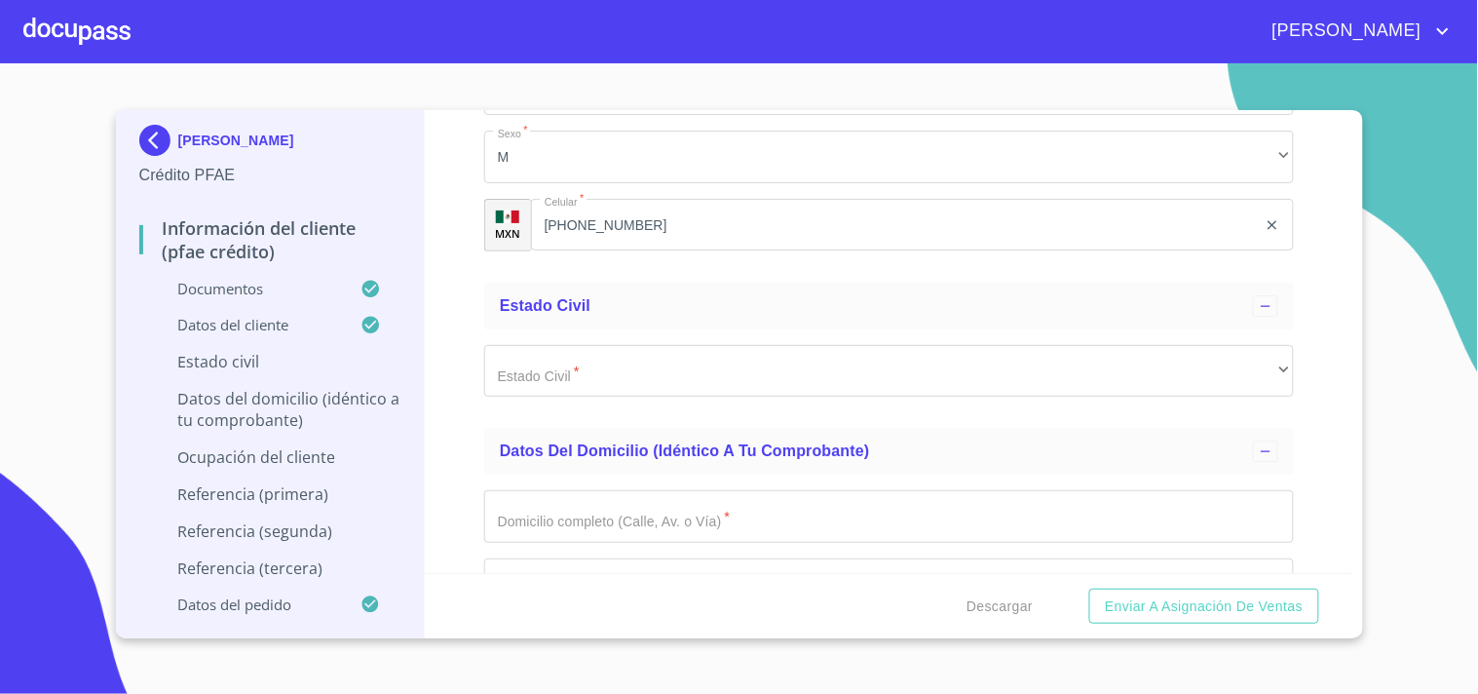
scroll to position [7013, 0]
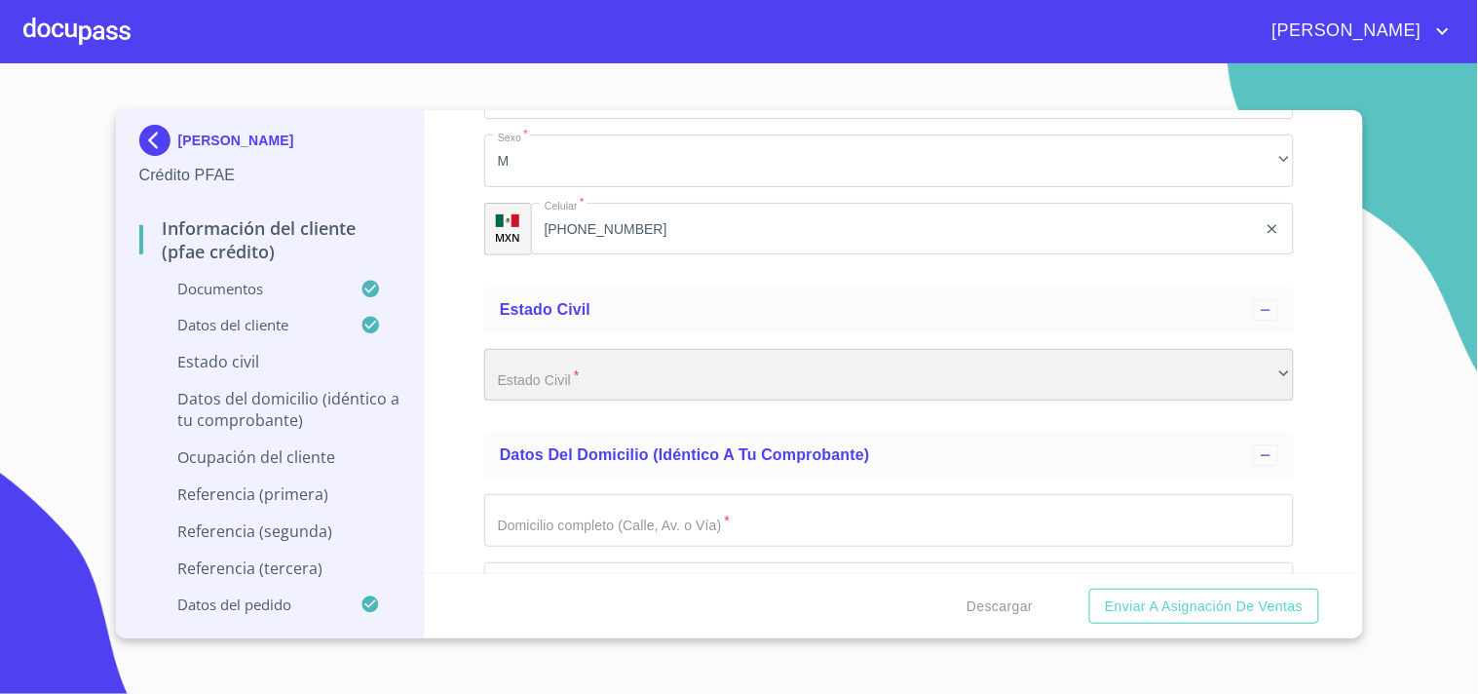
click at [714, 349] on div "​" at bounding box center [889, 375] width 810 height 53
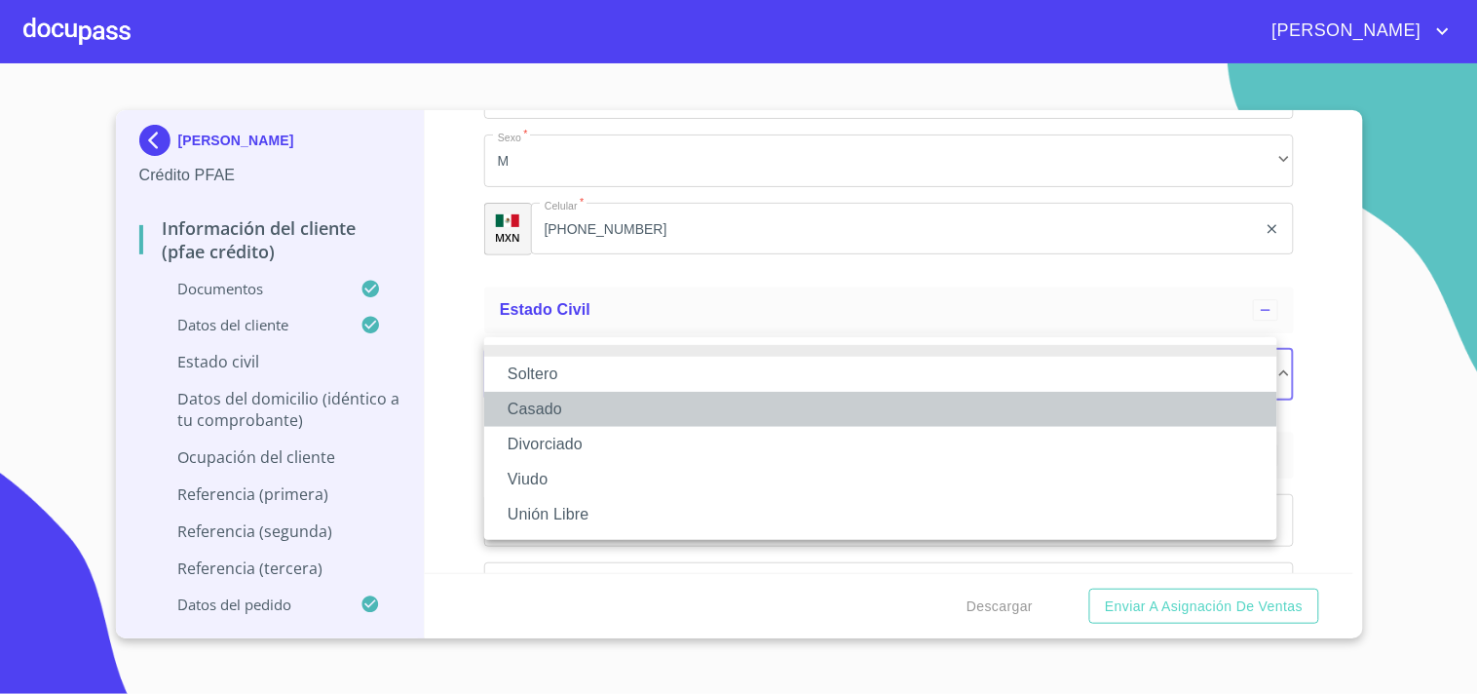
click at [575, 401] on li "Casado" at bounding box center [880, 409] width 793 height 35
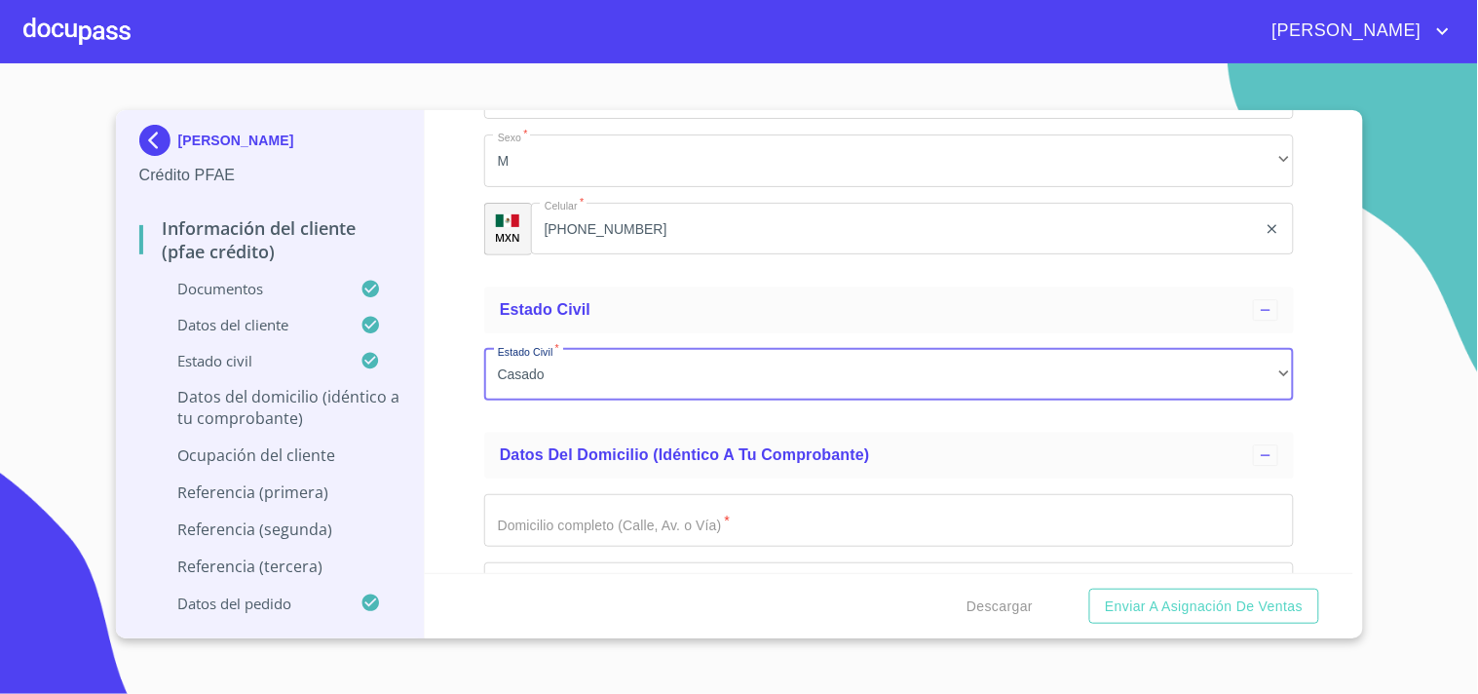
click at [464, 414] on div "Información del cliente (PFAE crédito) Documentos Documento de identificación. …" at bounding box center [889, 341] width 929 height 463
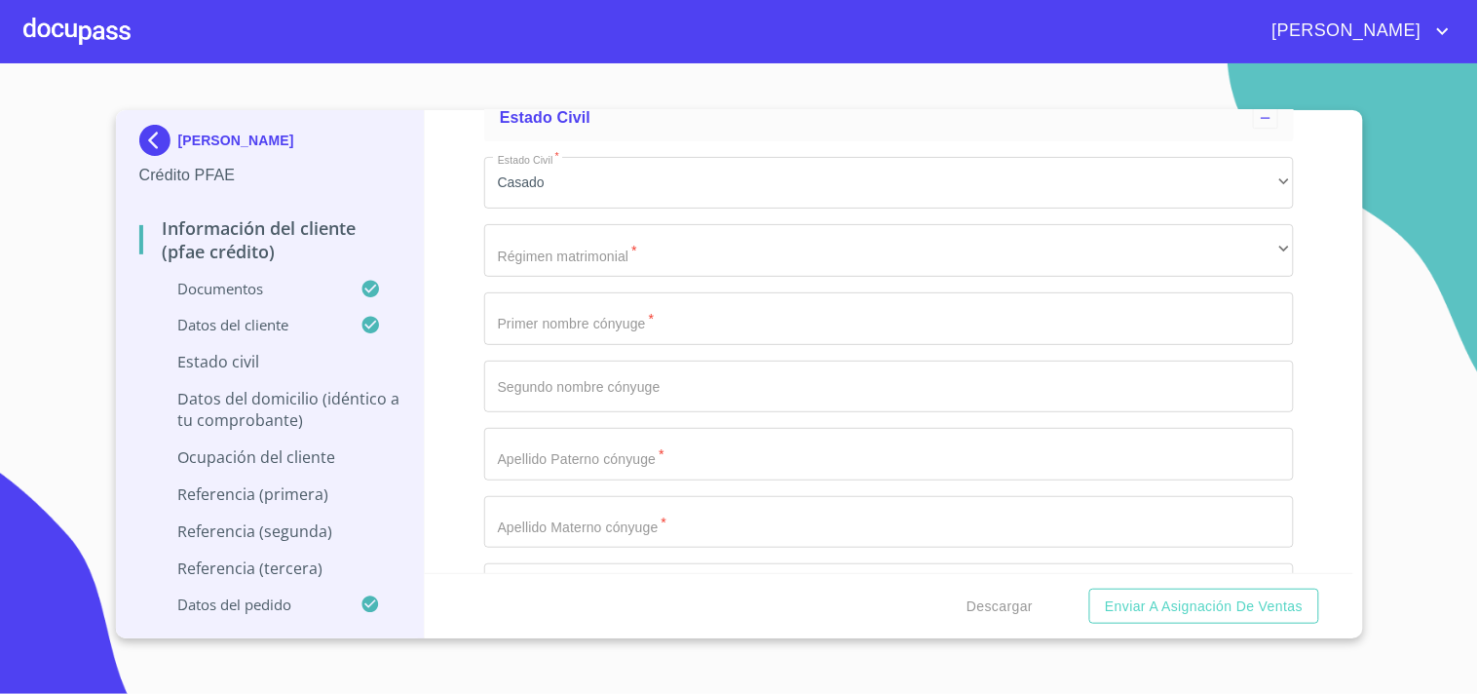
scroll to position [7204, 0]
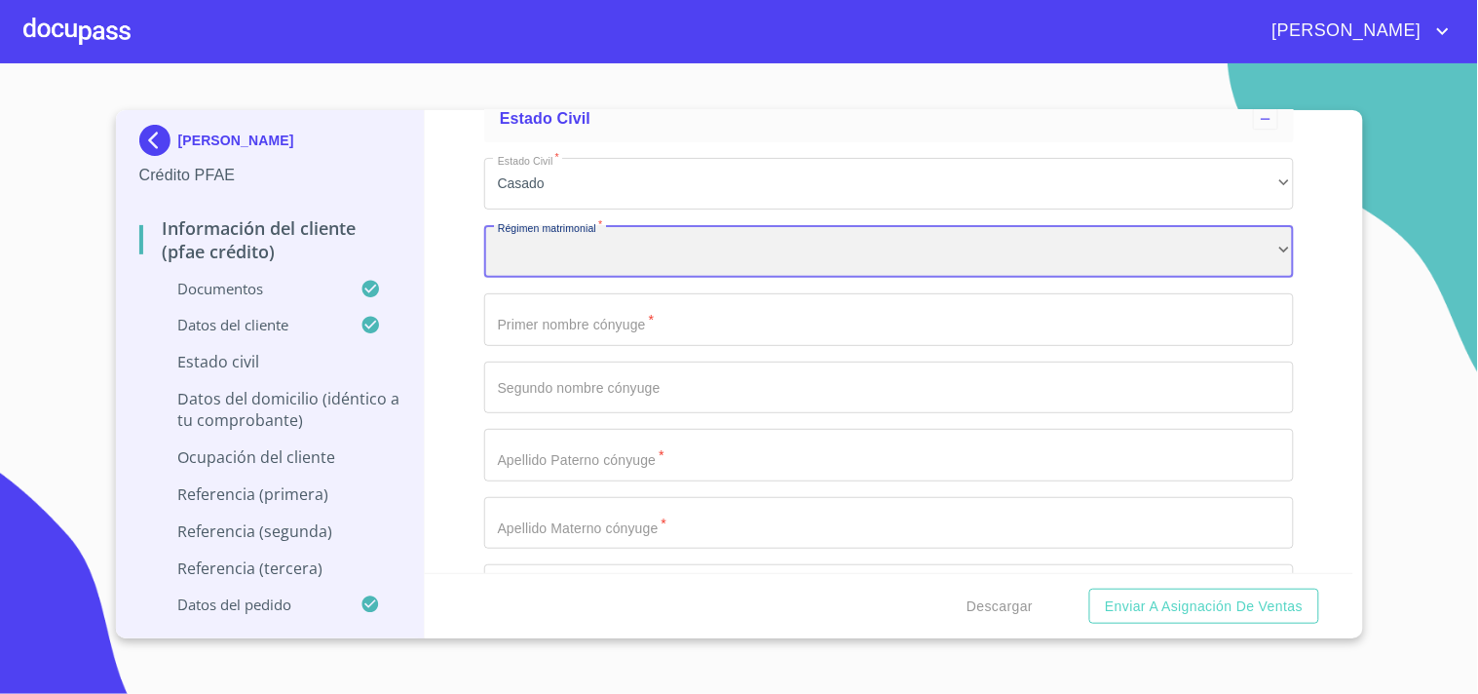
click at [556, 236] on div "​" at bounding box center [889, 251] width 810 height 53
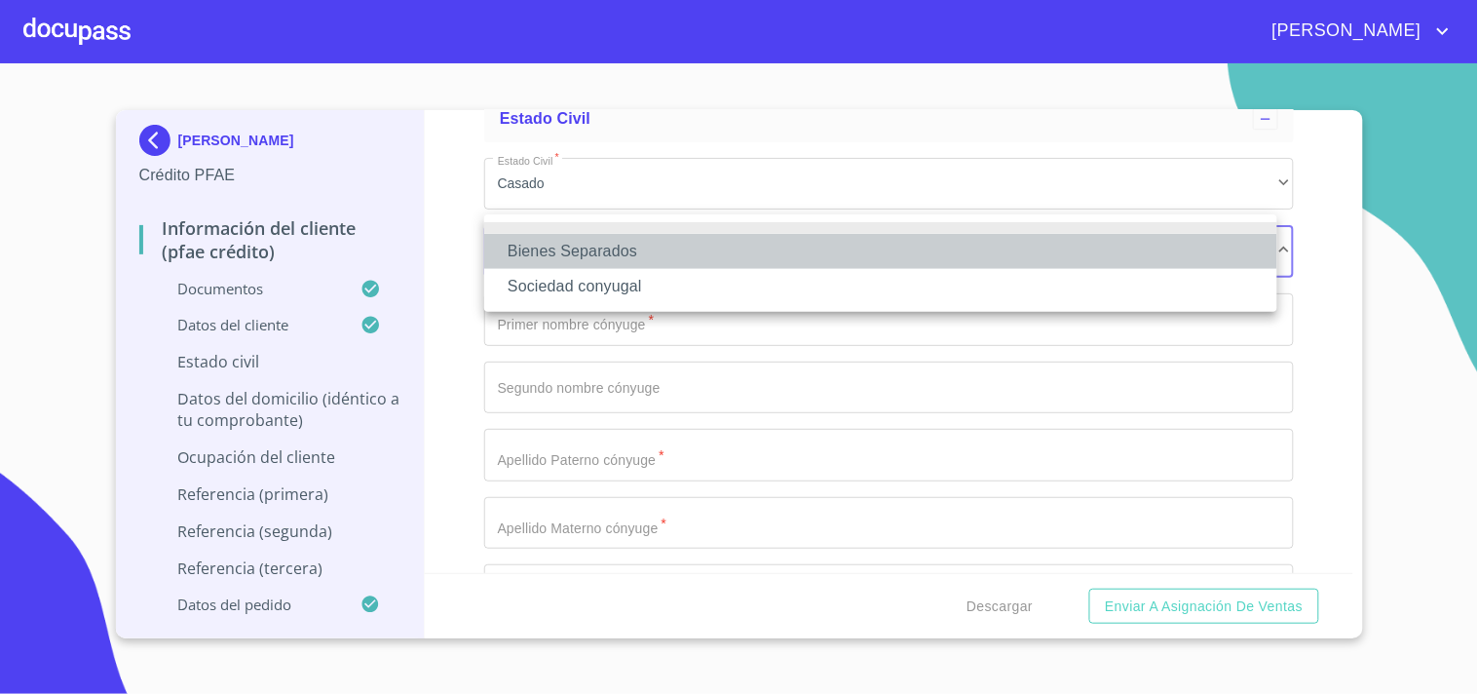
click at [644, 251] on li "Bienes Separados" at bounding box center [880, 251] width 793 height 35
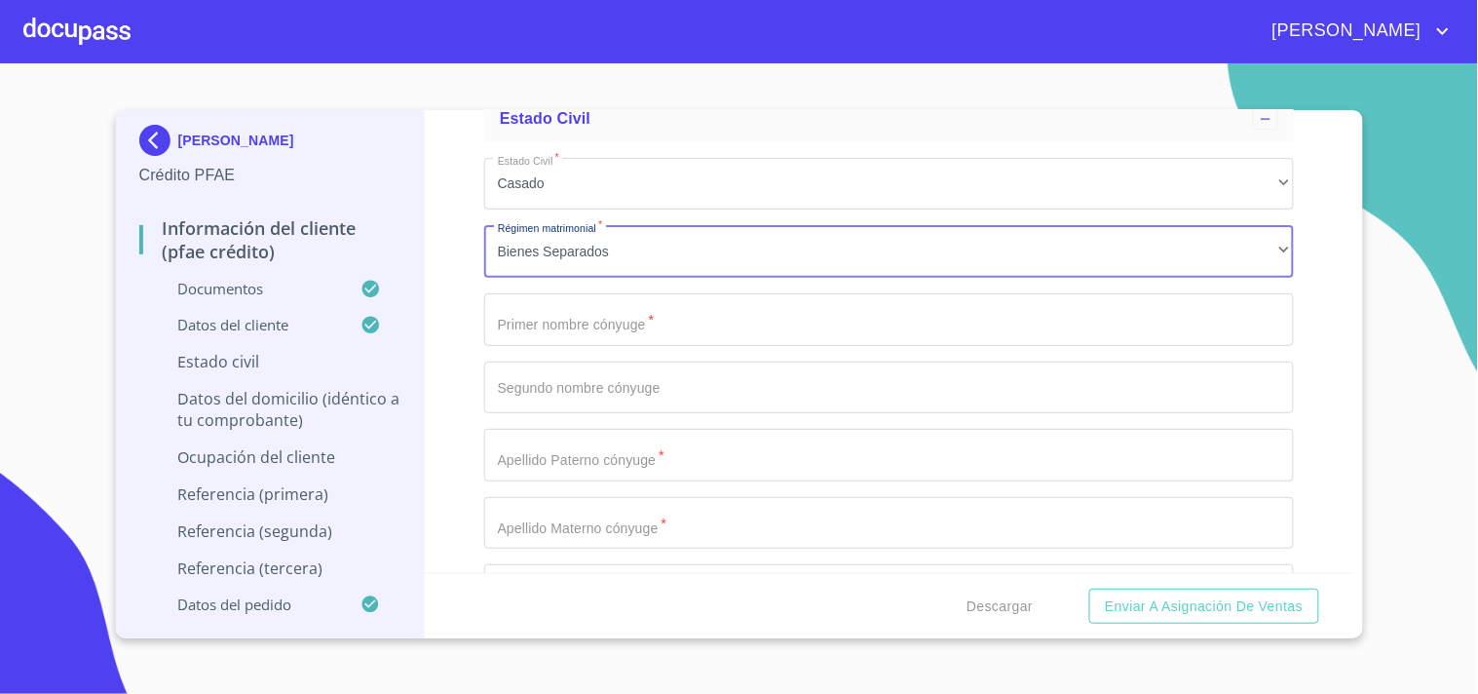
click at [582, 305] on input "Documento de identificación.   *" at bounding box center [889, 319] width 810 height 53
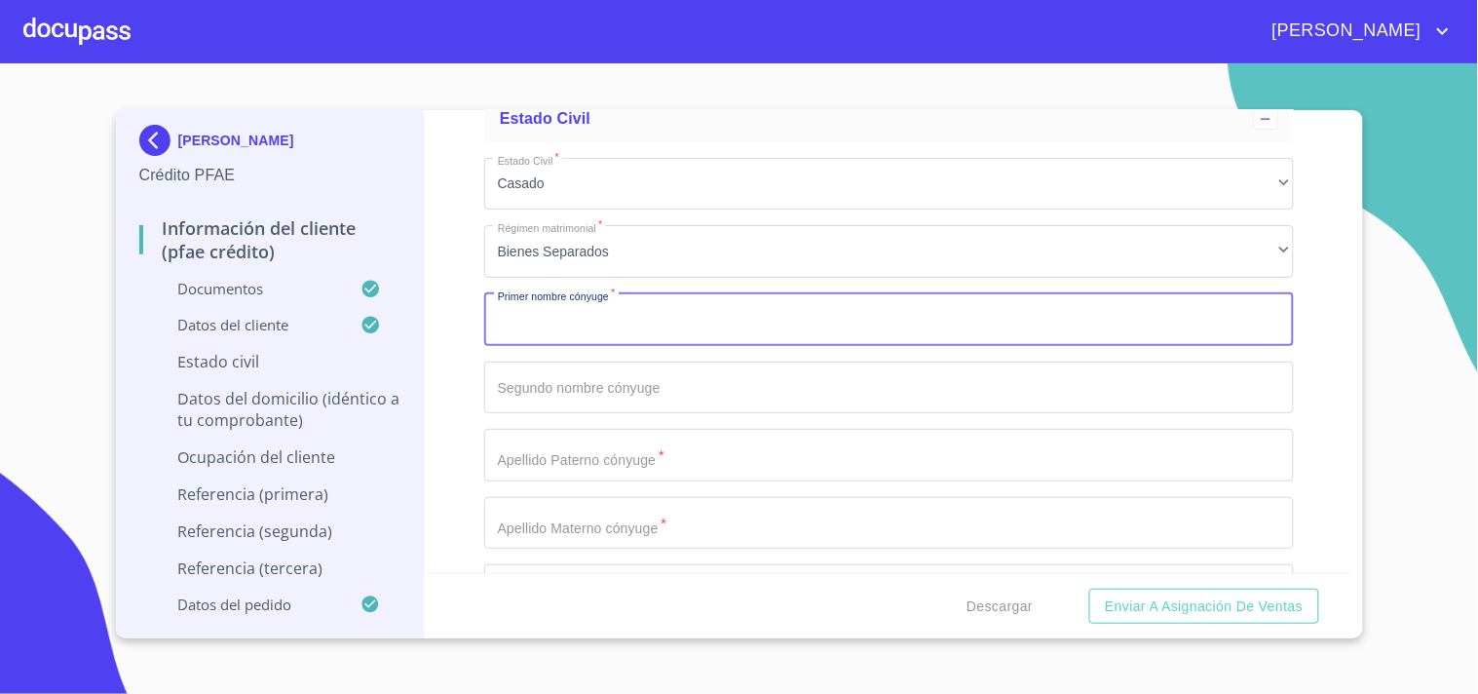
paste input "[PERSON_NAME]"
type input "[PERSON_NAME]"
click at [533, 363] on input "Documento de identificación.   *" at bounding box center [889, 388] width 810 height 53
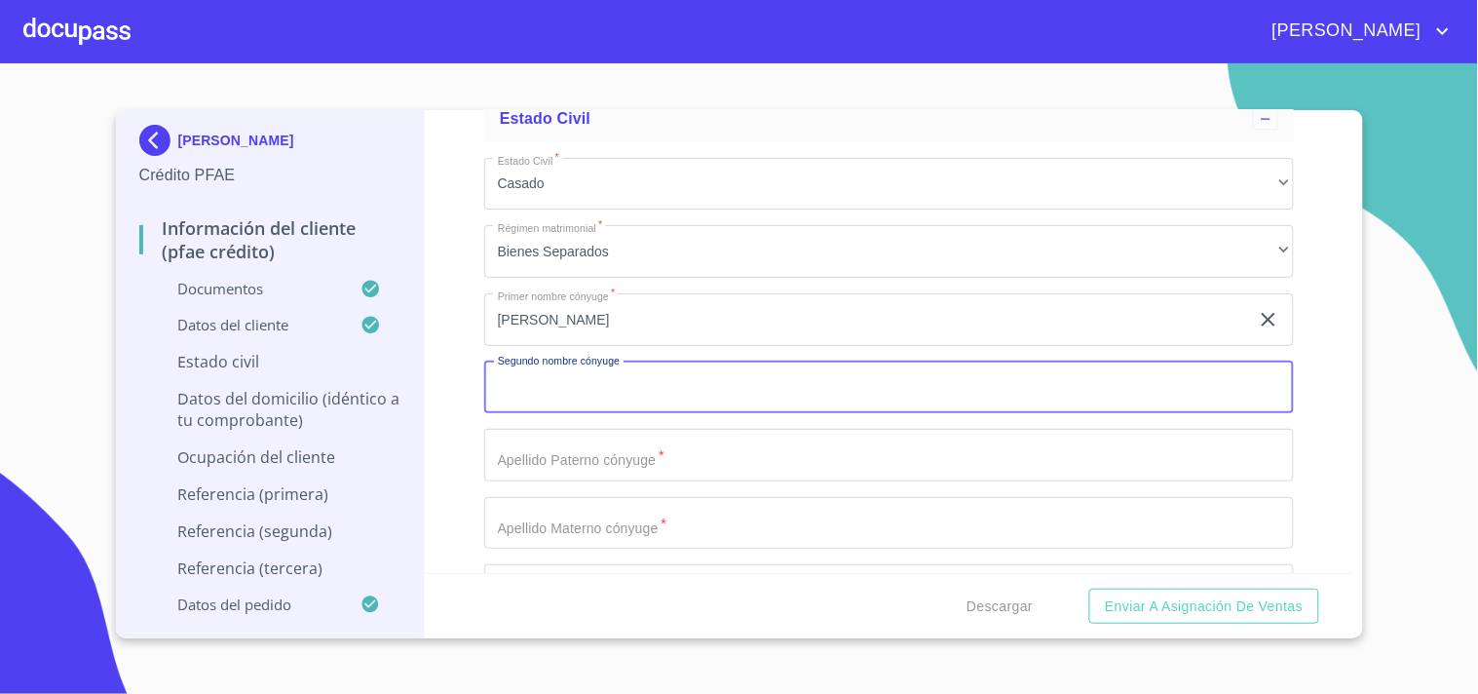
paste input "[PERSON_NAME]"
type input "[PERSON_NAME]"
click at [523, 449] on input "Documento de identificación.   *" at bounding box center [889, 455] width 810 height 53
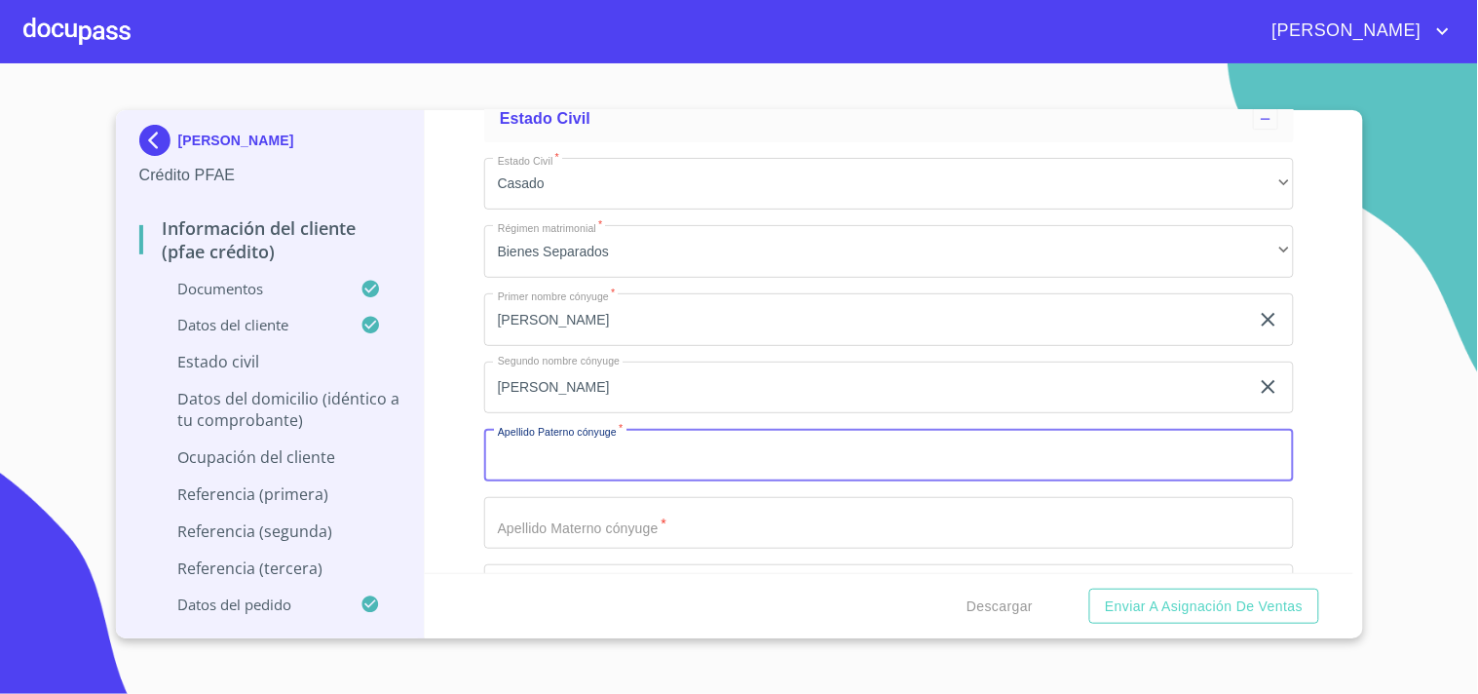
paste input "[PERSON_NAME]"
type input "[PERSON_NAME]"
click at [473, 439] on div "Información del cliente (PFAE crédito) Documentos Documento de identificación. …" at bounding box center [889, 341] width 929 height 463
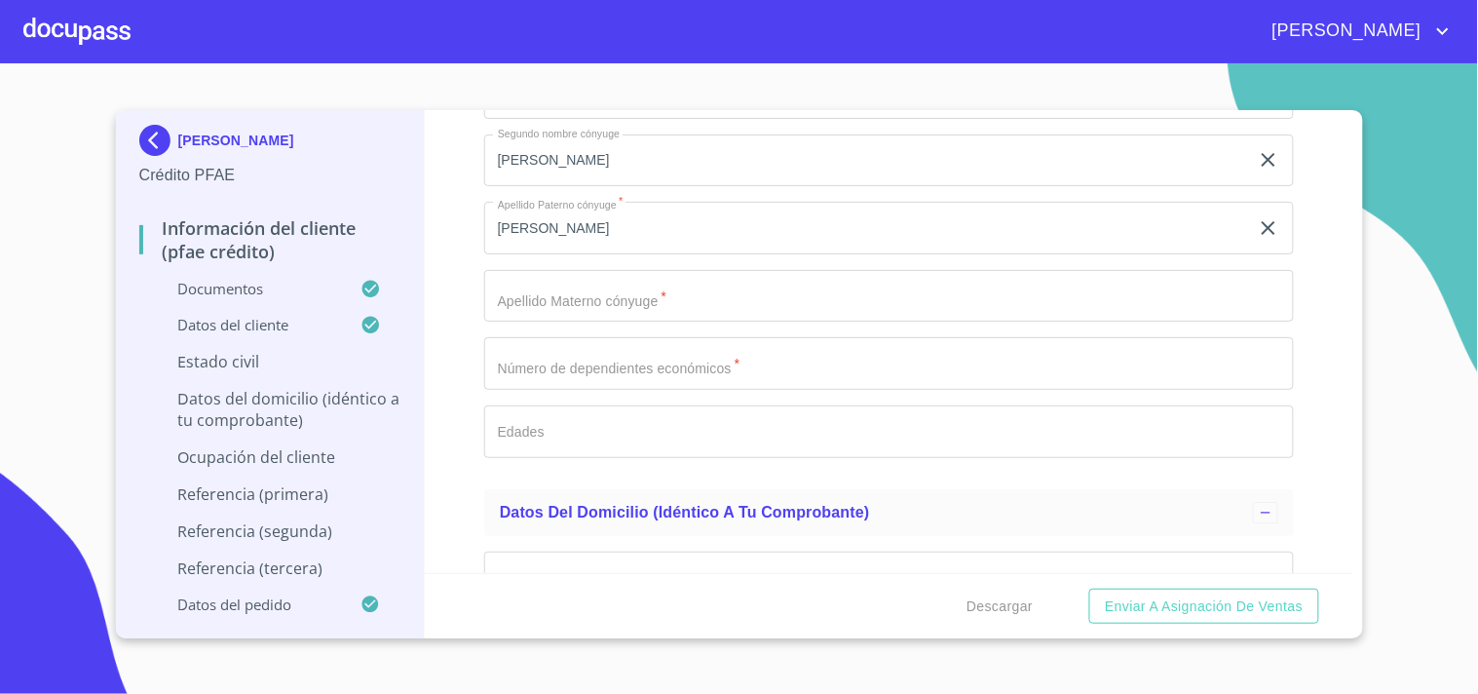
scroll to position [7435, 0]
click at [573, 284] on input "Documento de identificación.   *" at bounding box center [889, 292] width 810 height 53
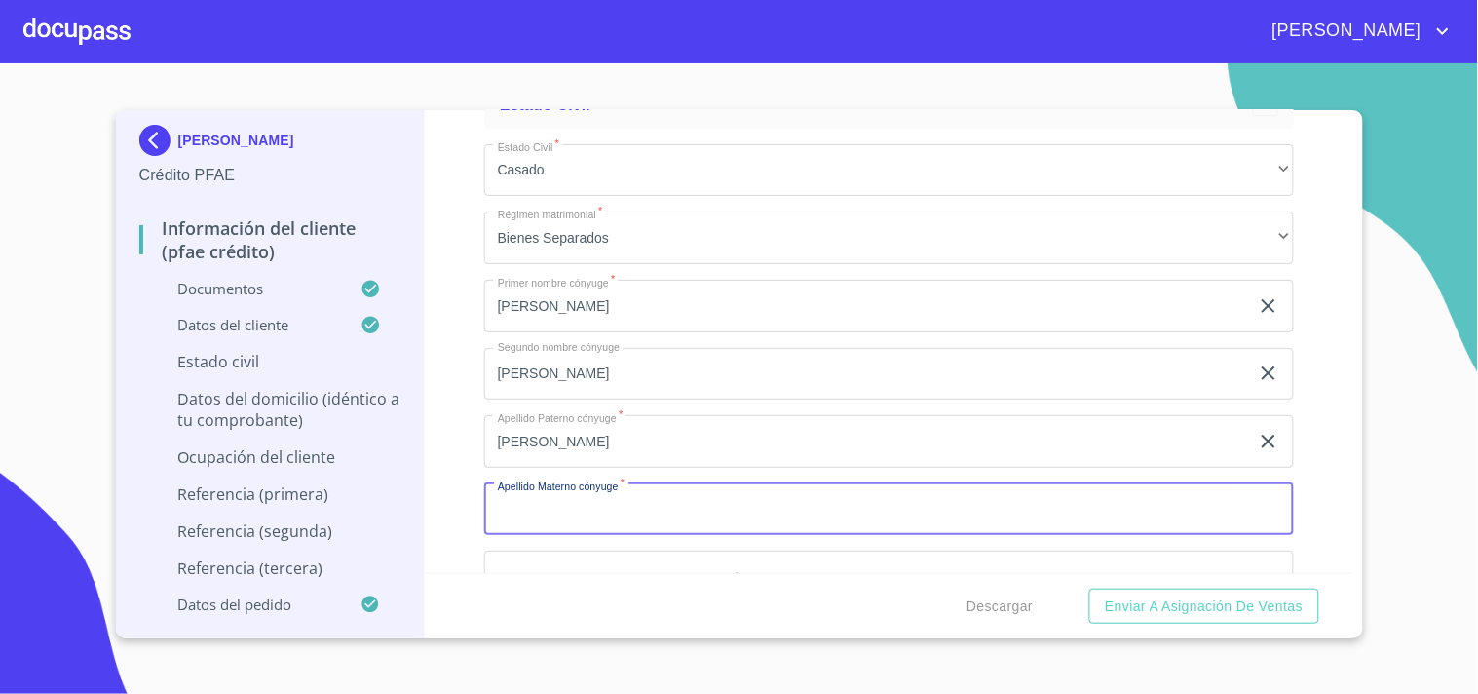
scroll to position [7225, 0]
paste input "[PERSON_NAME]"
click at [456, 466] on div "Información del cliente (PFAE crédito) Documentos Documento de identificación. …" at bounding box center [889, 341] width 929 height 463
click at [510, 482] on input "[PERSON_NAME]" at bounding box center [866, 503] width 765 height 53
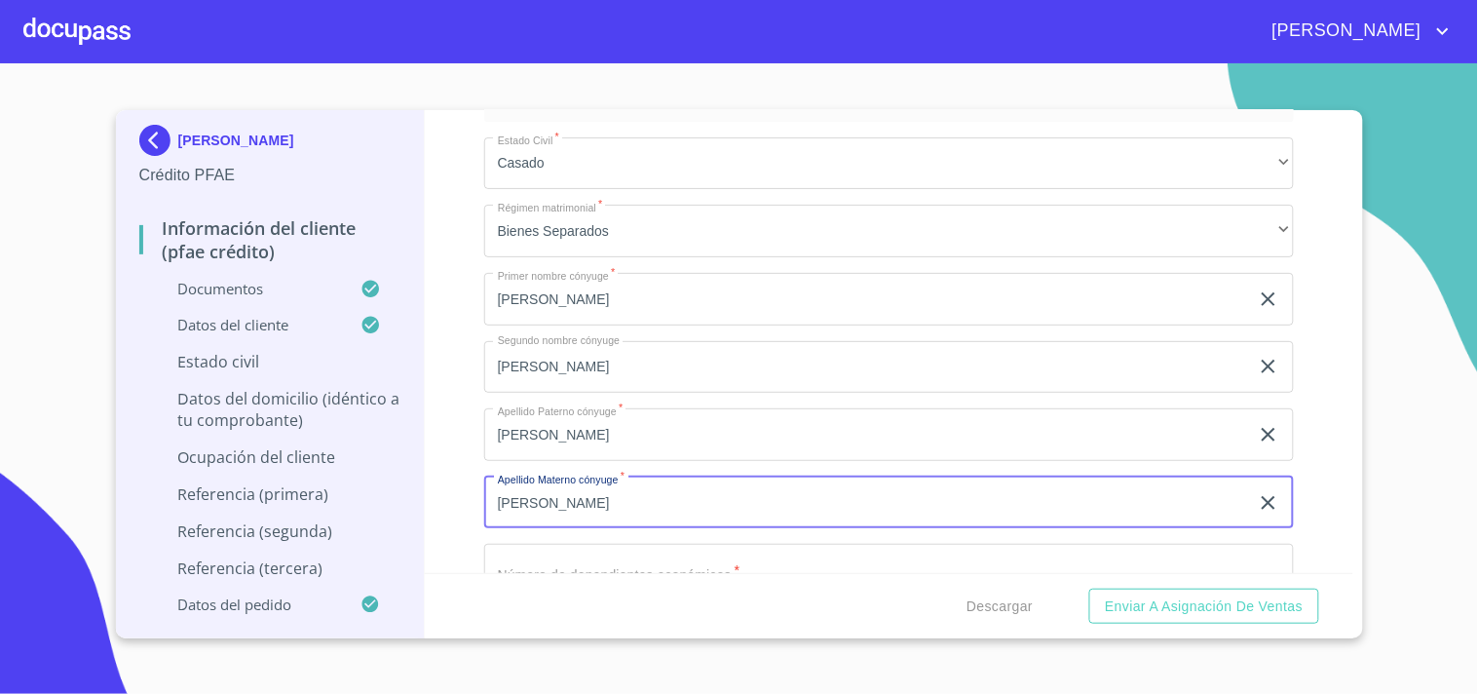
paste input "[PERSON_NAME]"
type input "[PERSON_NAME]"
click at [464, 468] on div "Información del cliente (PFAE crédito) Documentos Documento de identificación. …" at bounding box center [889, 341] width 929 height 463
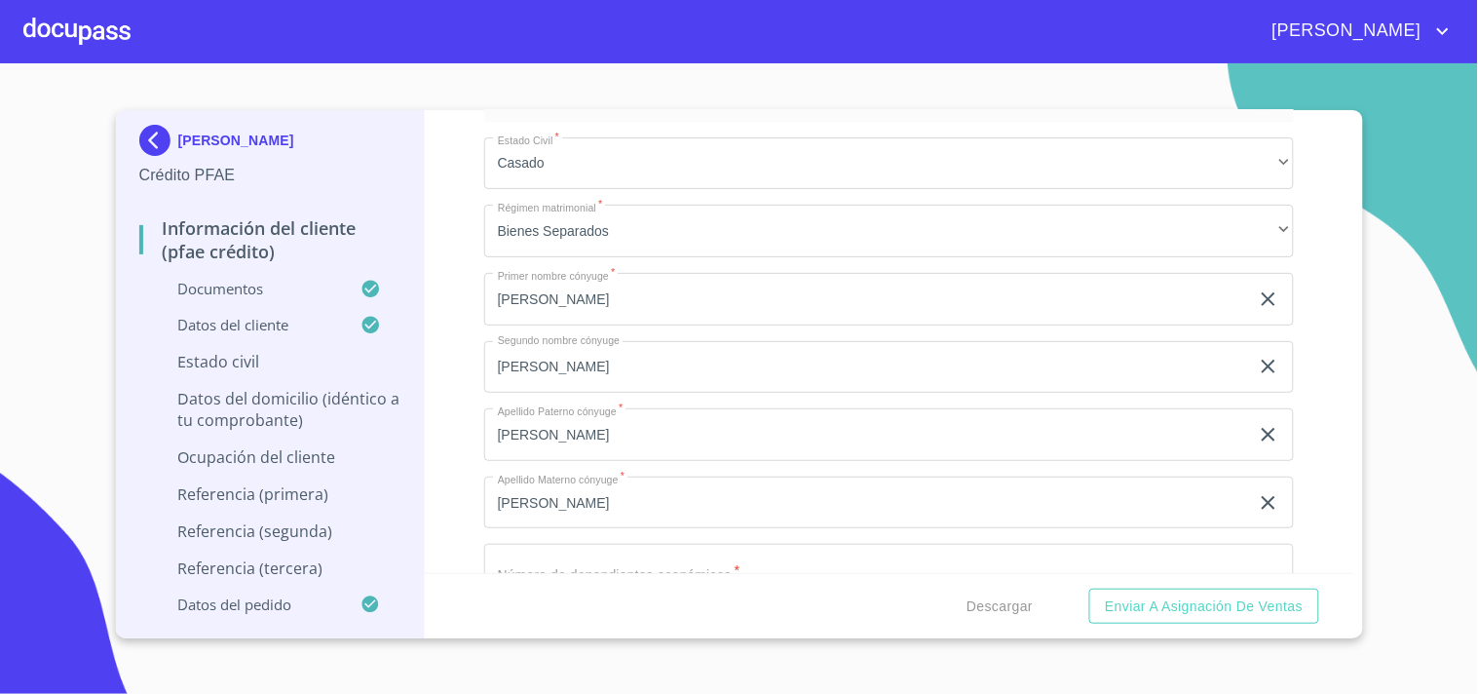
click at [464, 468] on div "Información del cliente (PFAE crédito) Documentos Documento de identificación. …" at bounding box center [889, 341] width 929 height 463
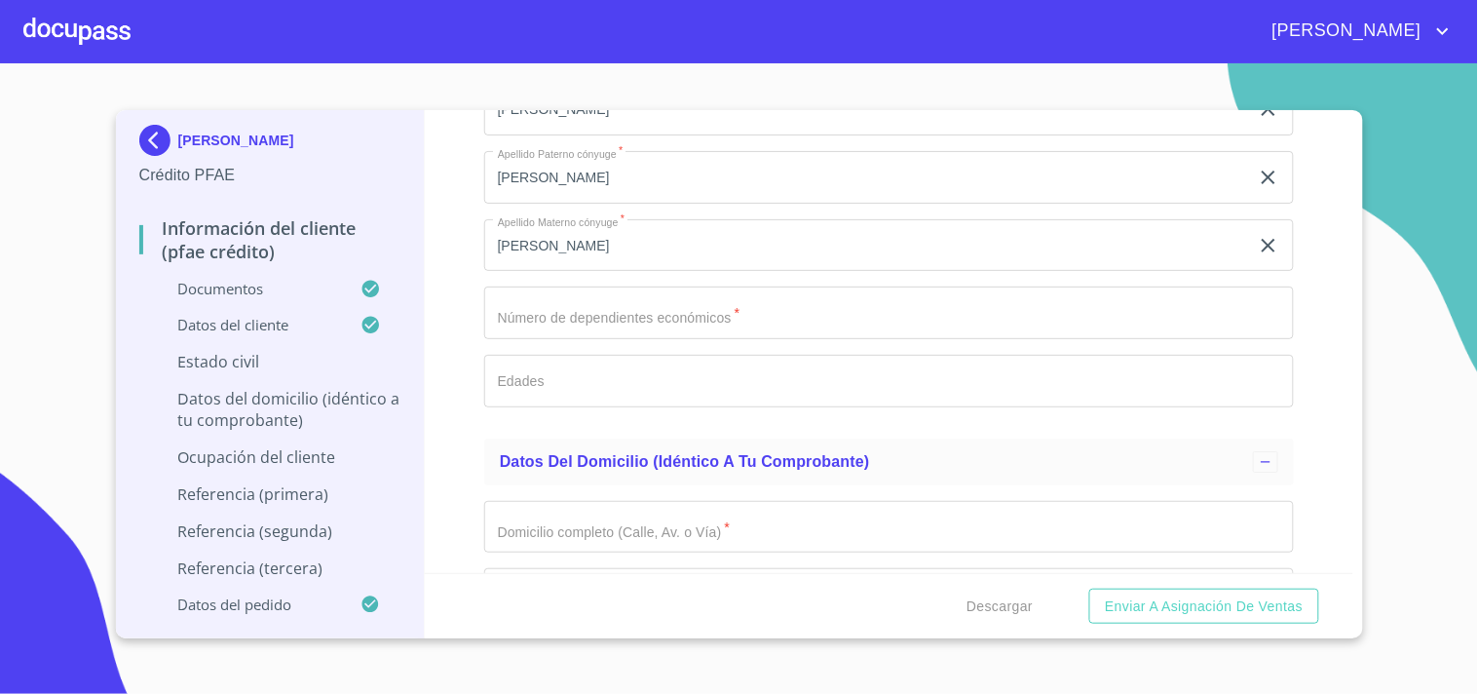
scroll to position [7485, 0]
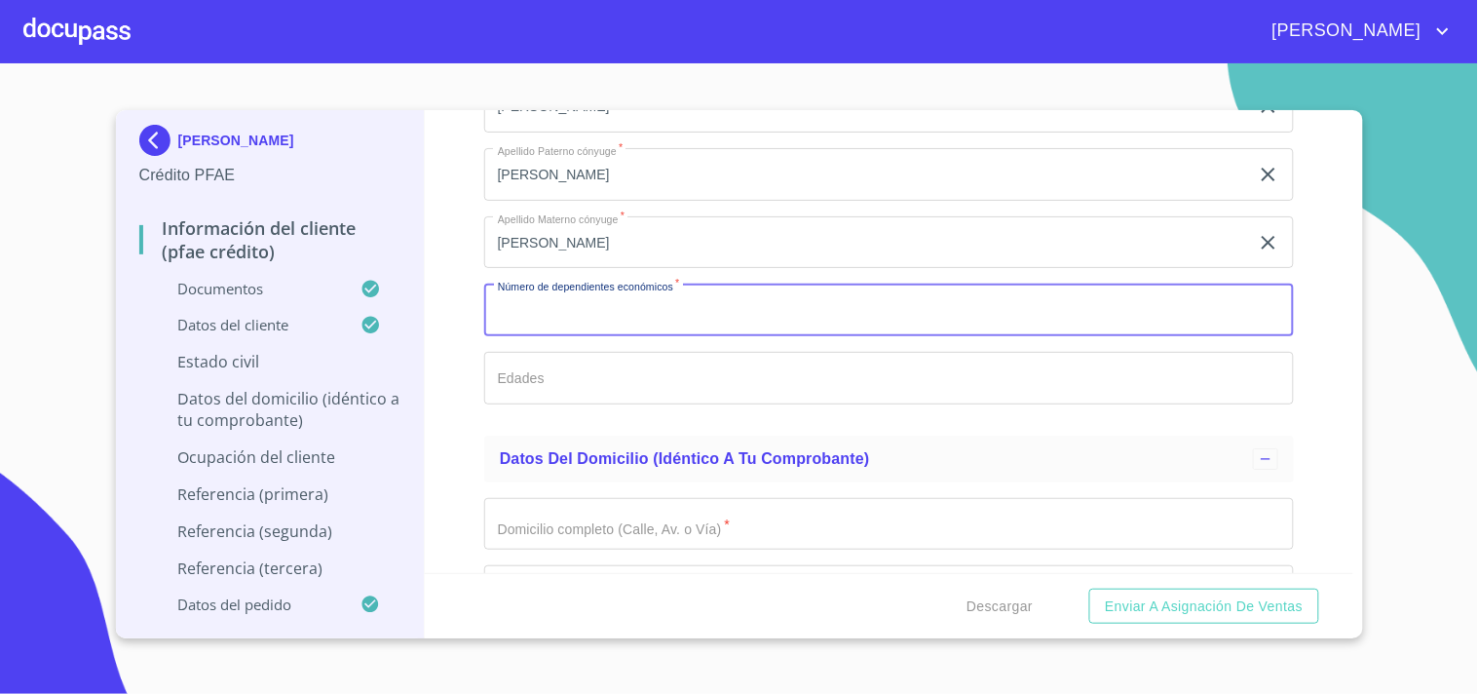
click at [675, 306] on input "Documento de identificación.   *" at bounding box center [889, 310] width 810 height 53
type input "1"
click at [582, 380] on input "Documento de identificación.   *" at bounding box center [889, 378] width 810 height 53
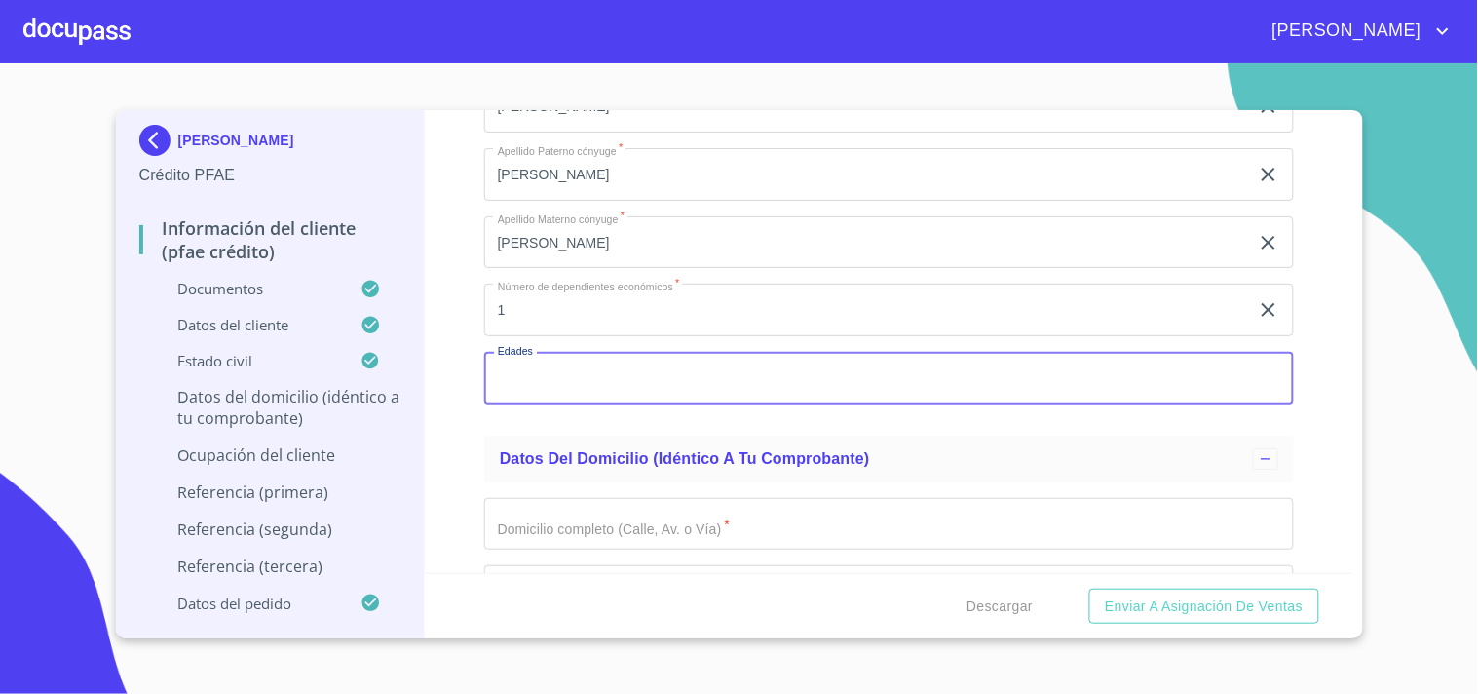
click at [582, 380] on input "Documento de identificación.   *" at bounding box center [889, 378] width 810 height 53
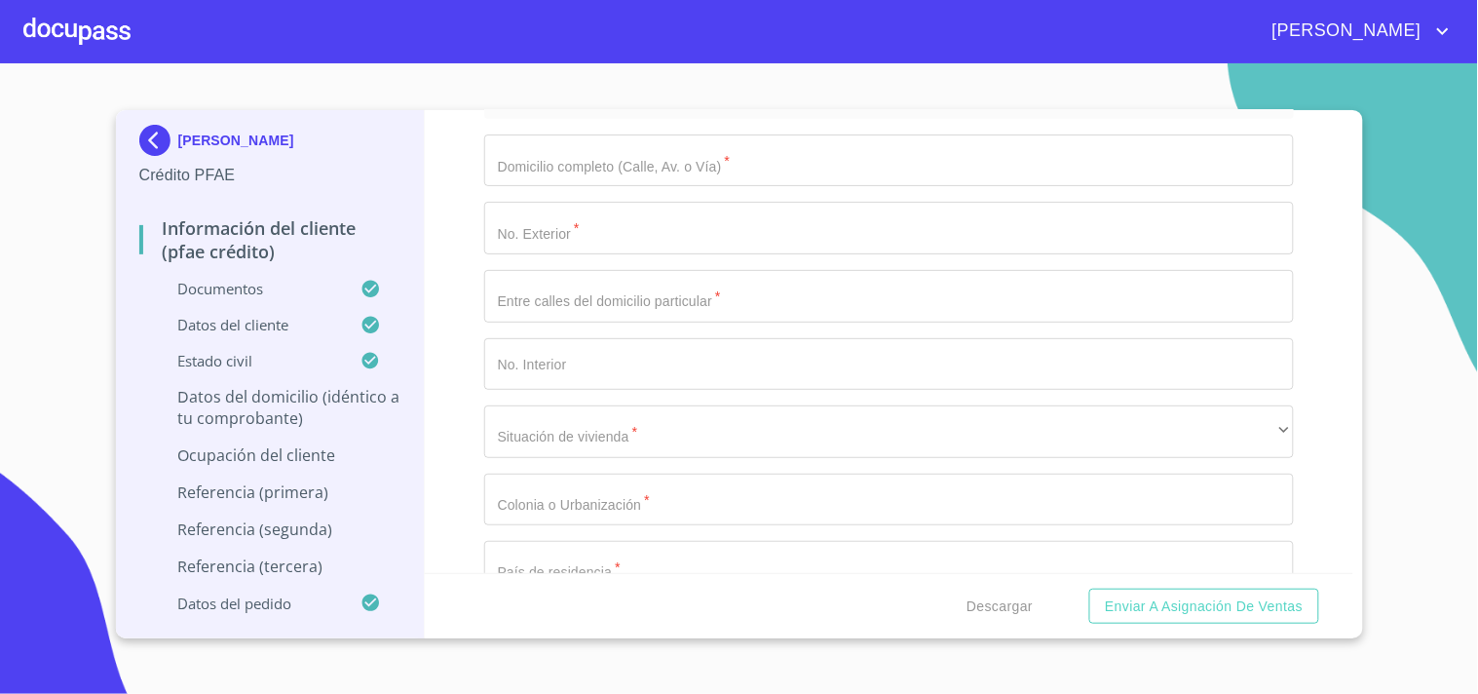
scroll to position [7852, 0]
type input "3"
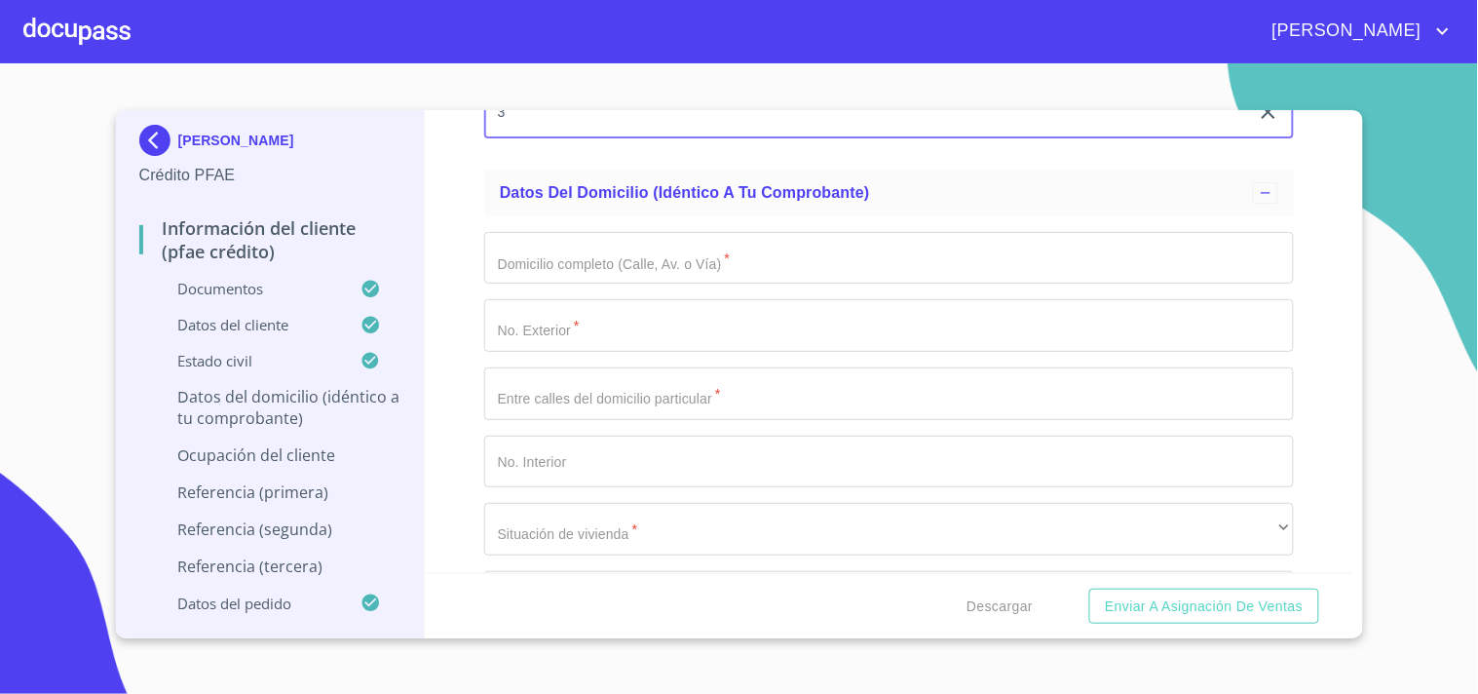
scroll to position [7726, 0]
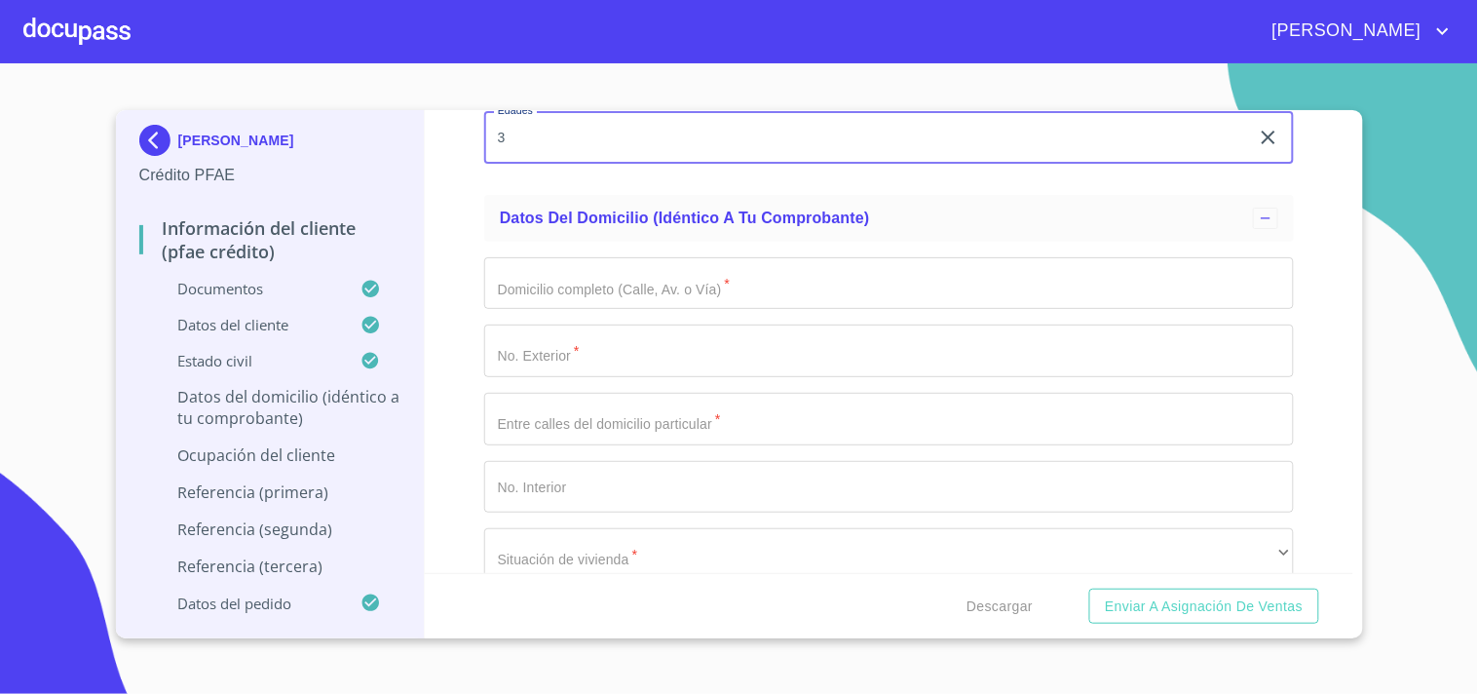
click at [531, 274] on input "Documento de identificación.   *" at bounding box center [889, 283] width 810 height 53
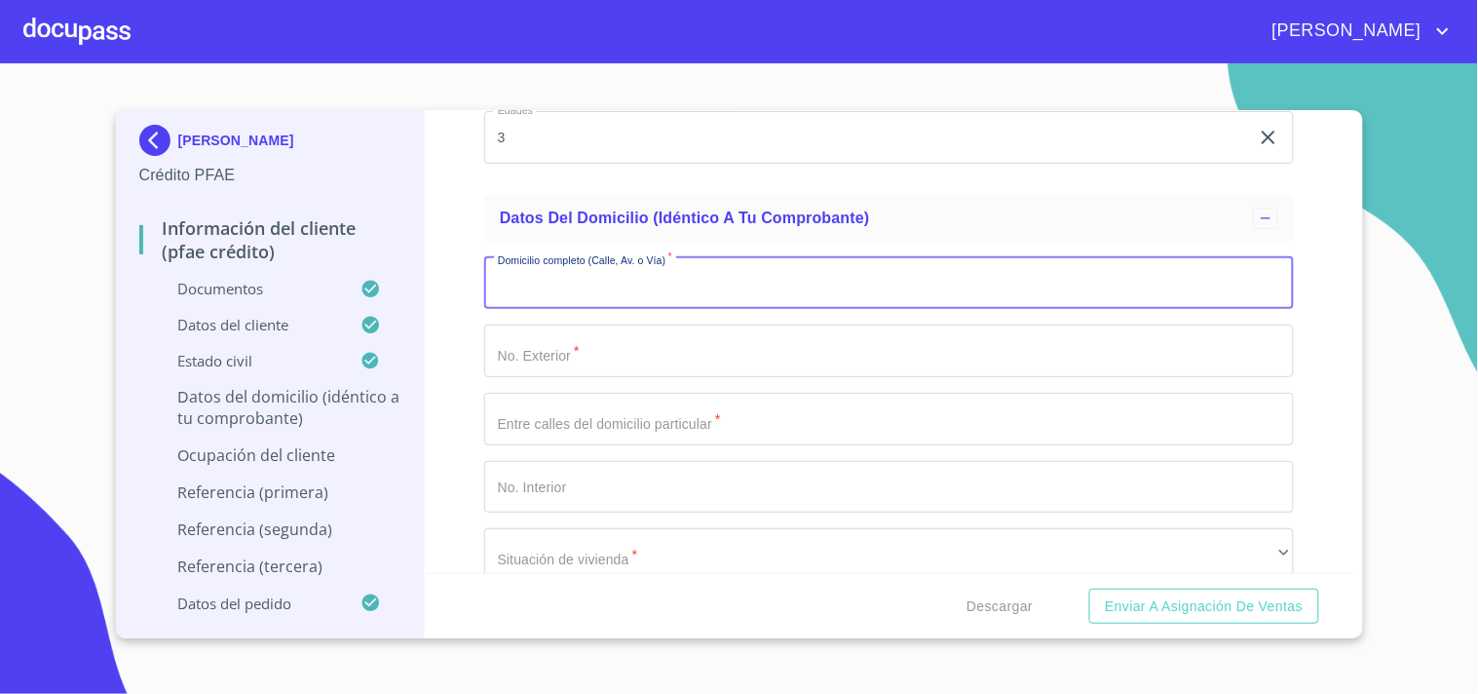
paste input "LAS [PERSON_NAME]"
type input "LAS [PERSON_NAME]"
click at [555, 325] on input "Documento de identificación.   *" at bounding box center [889, 351] width 810 height 53
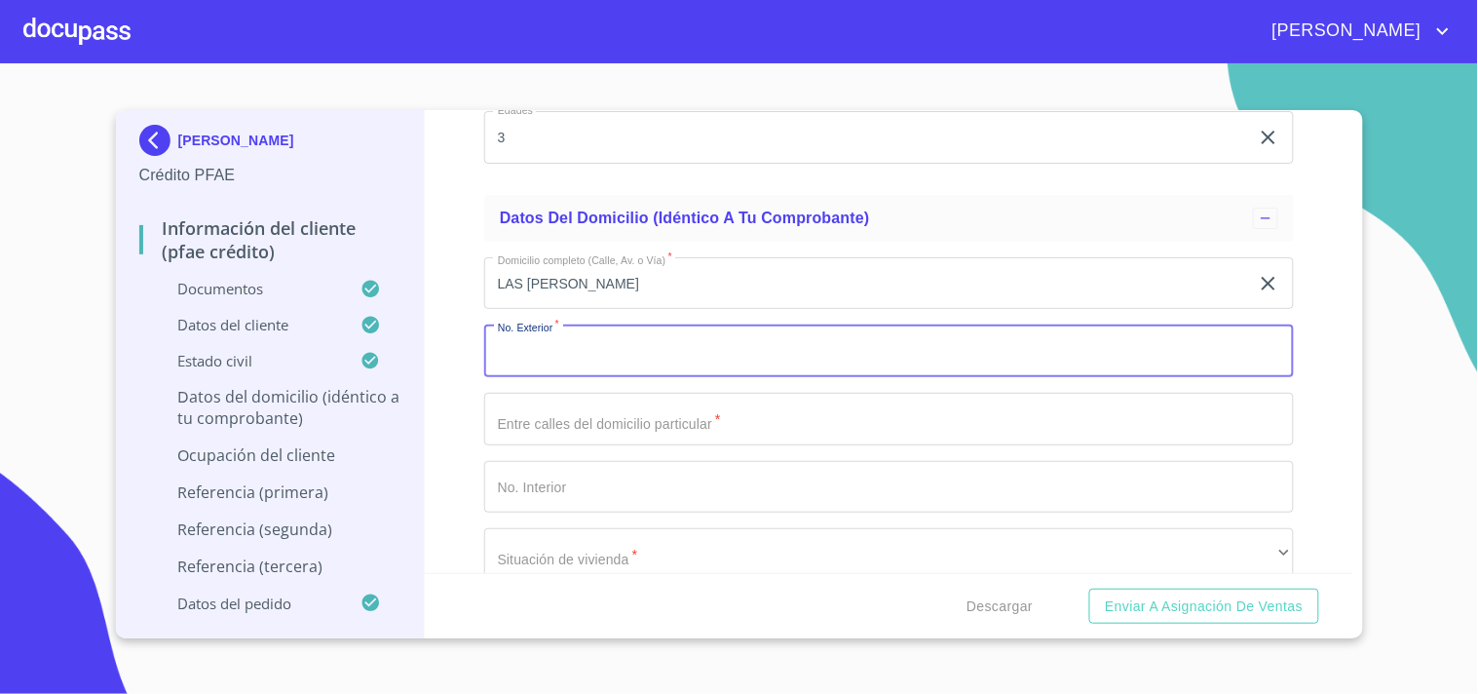
paste input "14032"
type input "14032"
click at [585, 407] on input "Documento de identificación.   *" at bounding box center [889, 419] width 810 height 53
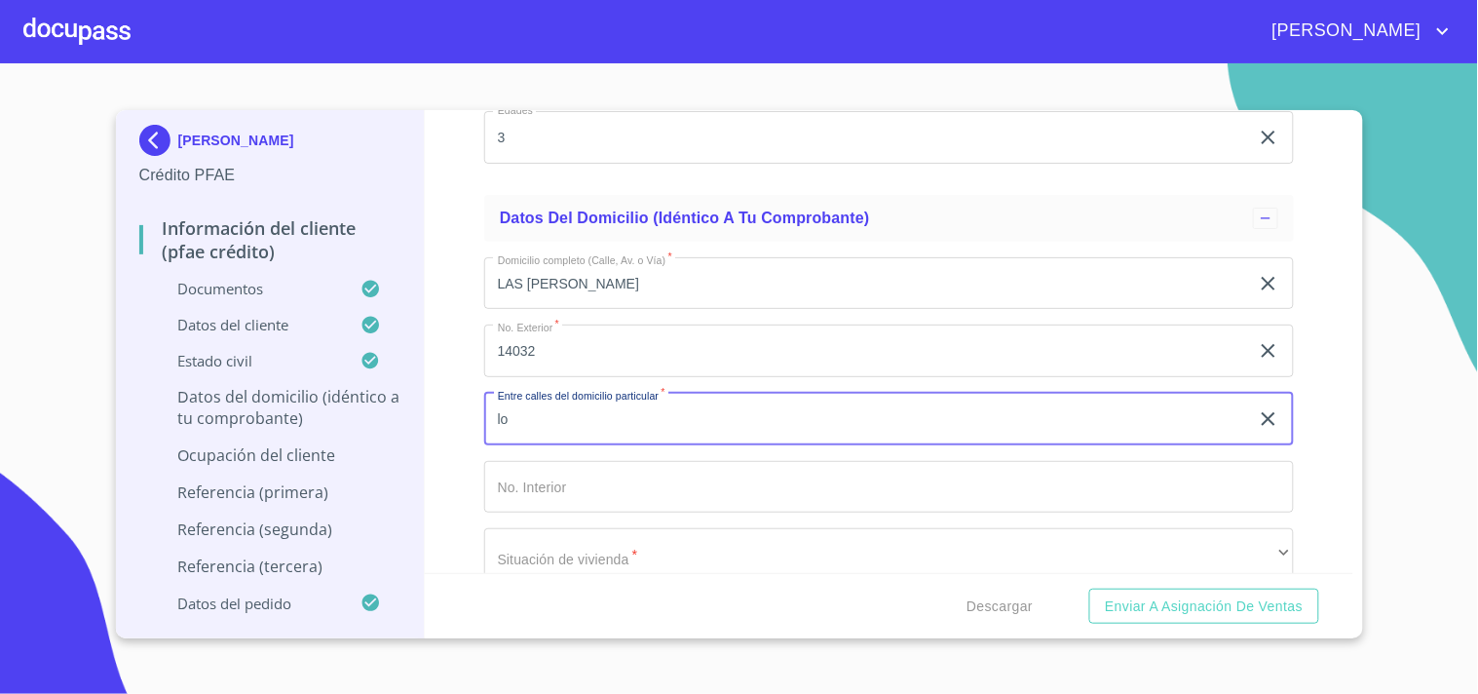
type input "l"
type input "LOS PINOS Y [GEOGRAPHIC_DATA]"
click at [591, 493] on input "Documento de identificación.   *" at bounding box center [889, 487] width 810 height 53
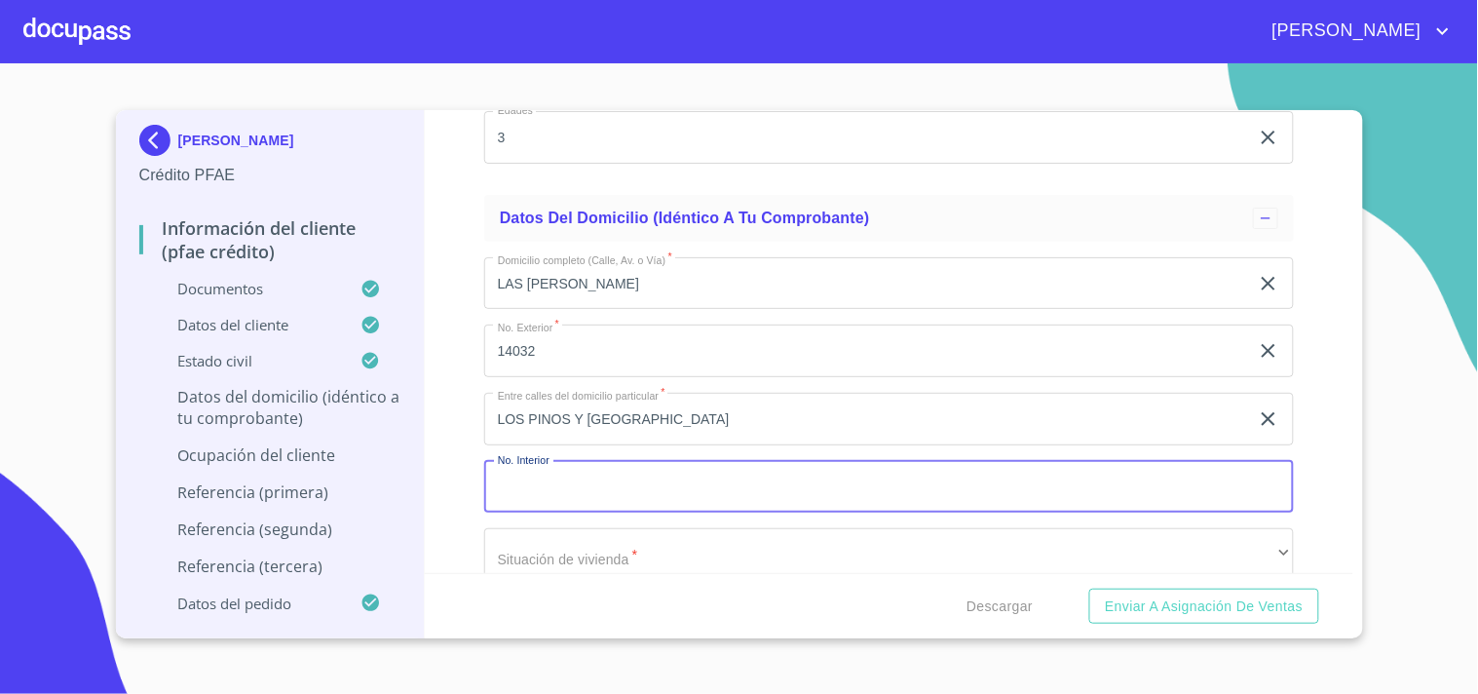
paste input "14032"
type input "14032"
click at [484, 439] on div "Domicilio completo (Calle, Av. o Vía)   * LAS [PERSON_NAME] ​ No. Exterior   *…" at bounding box center [889, 623] width 810 height 762
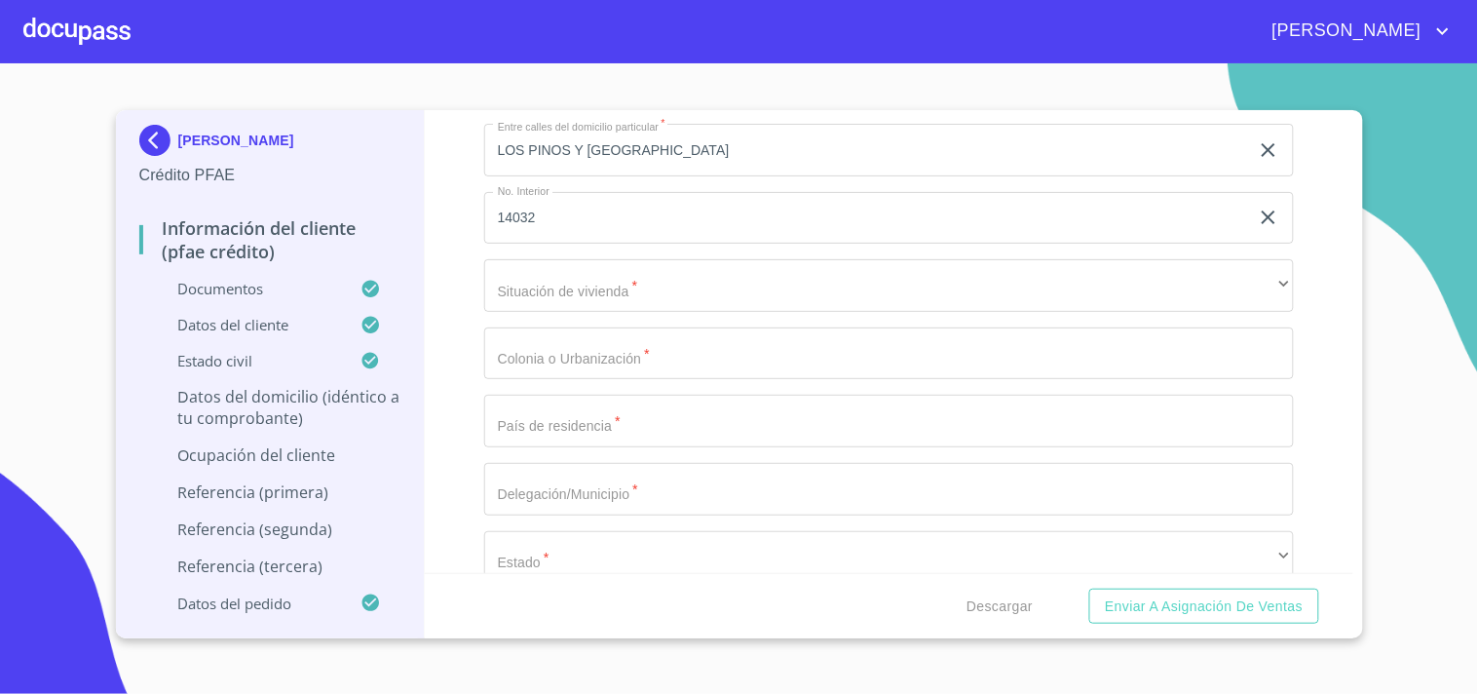
scroll to position [7998, 0]
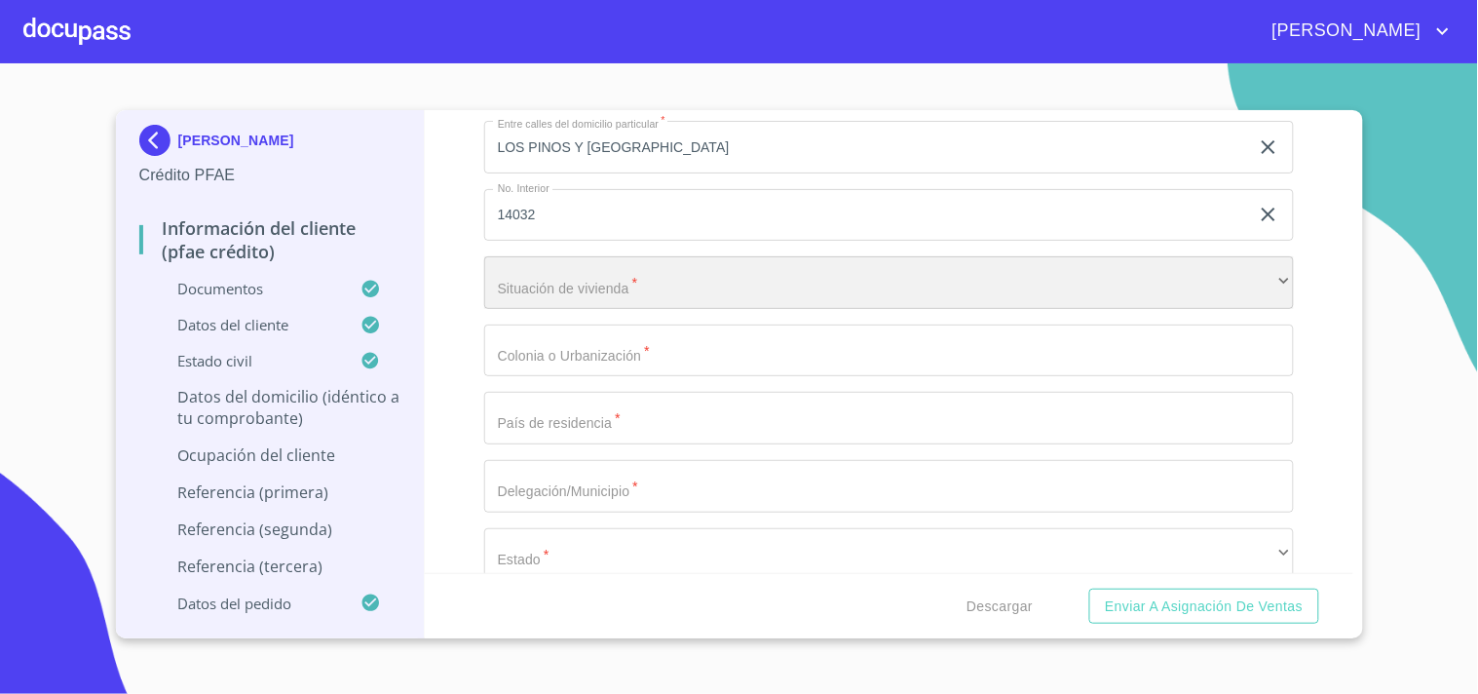
click at [592, 268] on div "​" at bounding box center [889, 282] width 810 height 53
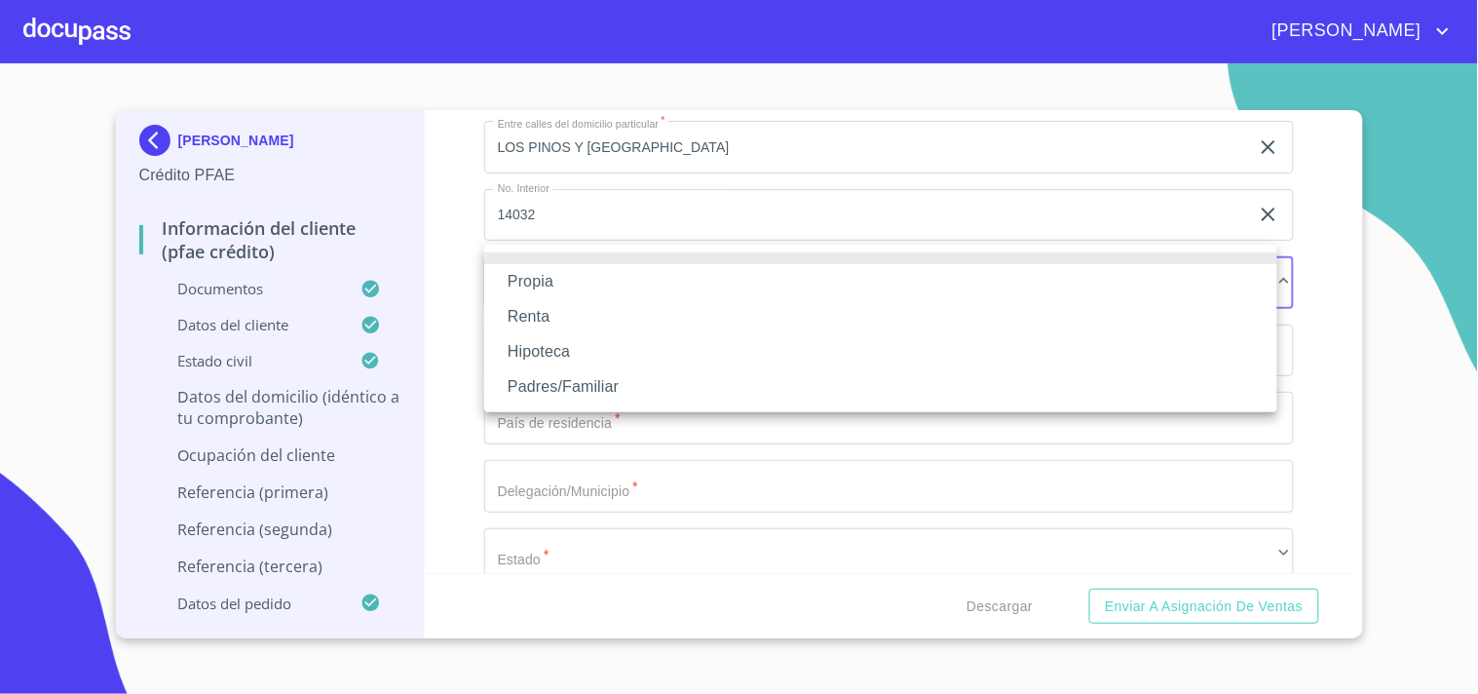
click at [581, 283] on li "Propia" at bounding box center [880, 281] width 793 height 35
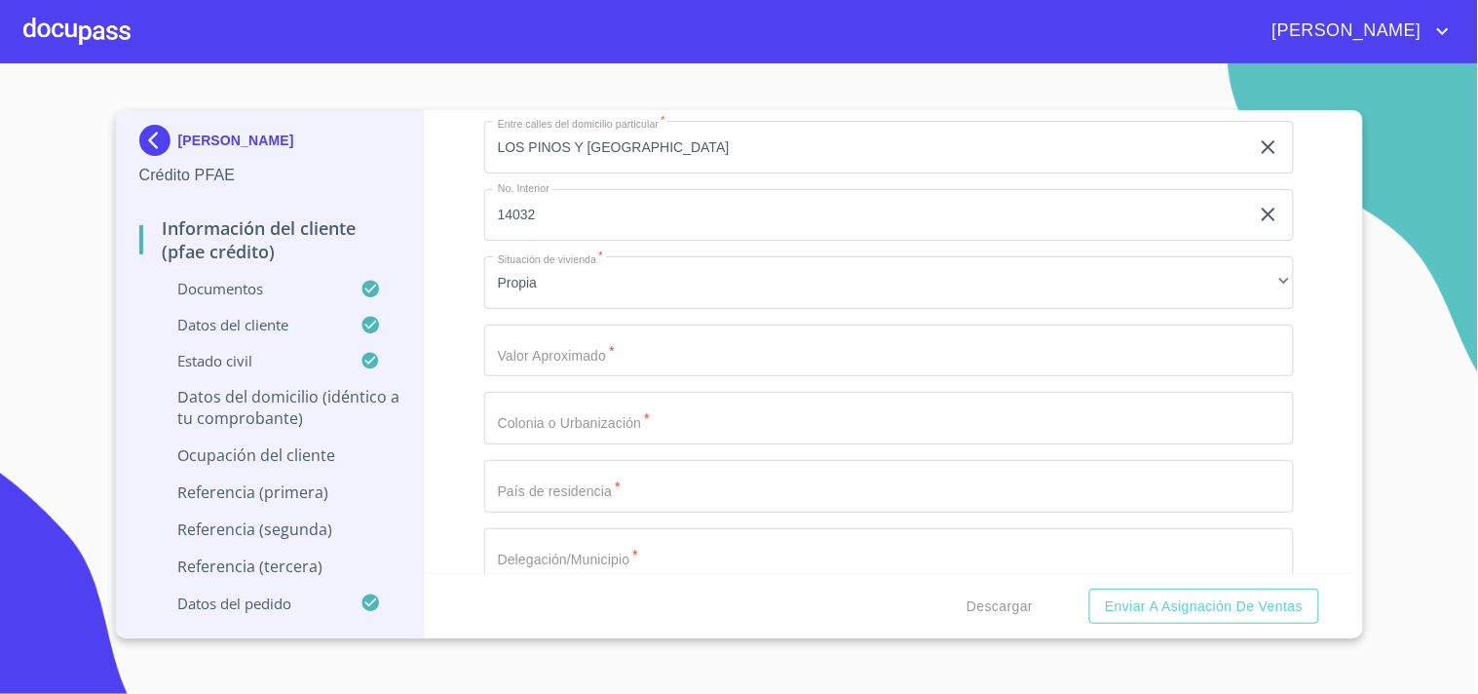
drag, startPoint x: 454, startPoint y: 368, endPoint x: 464, endPoint y: 331, distance: 38.3
click at [464, 331] on div "Información del cliente (PFAE crédito) Documentos Documento de identificación. …" at bounding box center [889, 341] width 929 height 463
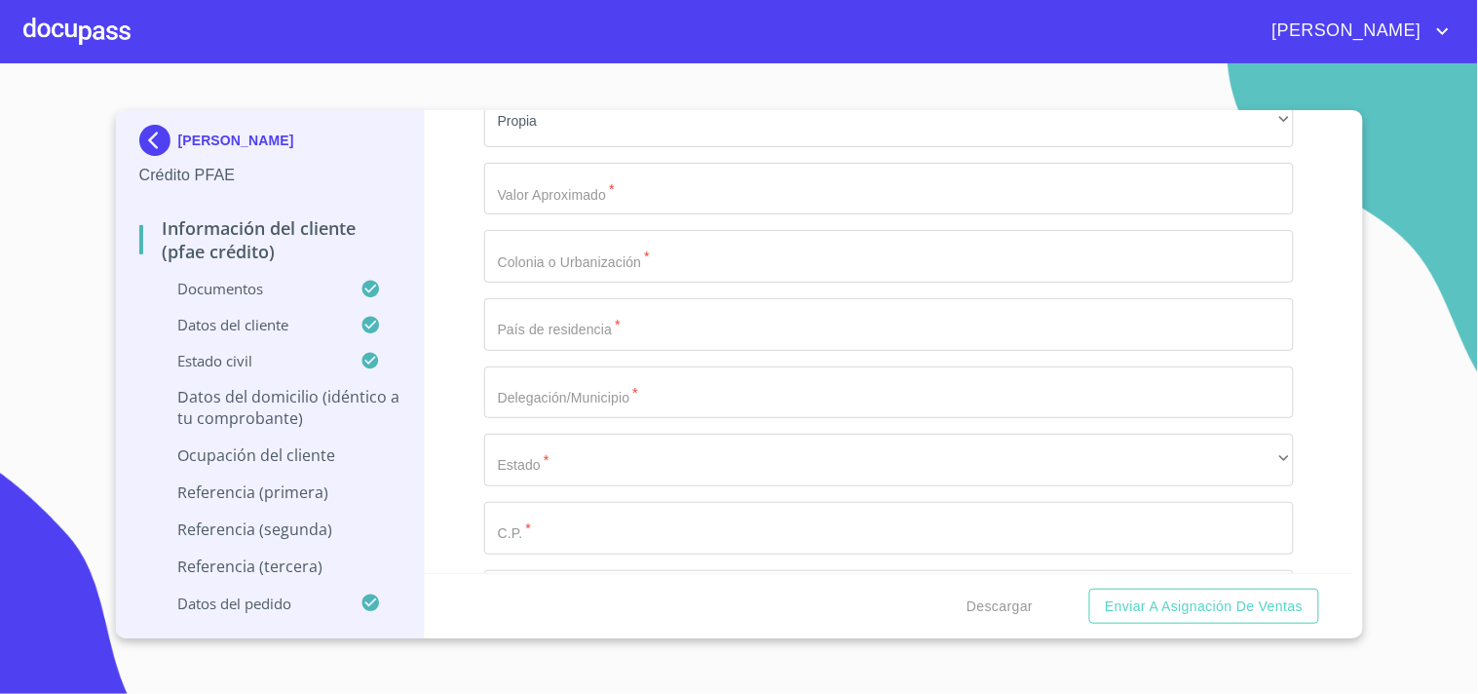
scroll to position [8171, 0]
click at [578, 173] on input "Documento de identificación.   *" at bounding box center [889, 177] width 810 height 53
type input "$3,300,000"
click at [544, 218] on input "Documento de identificación.   *" at bounding box center [889, 244] width 810 height 53
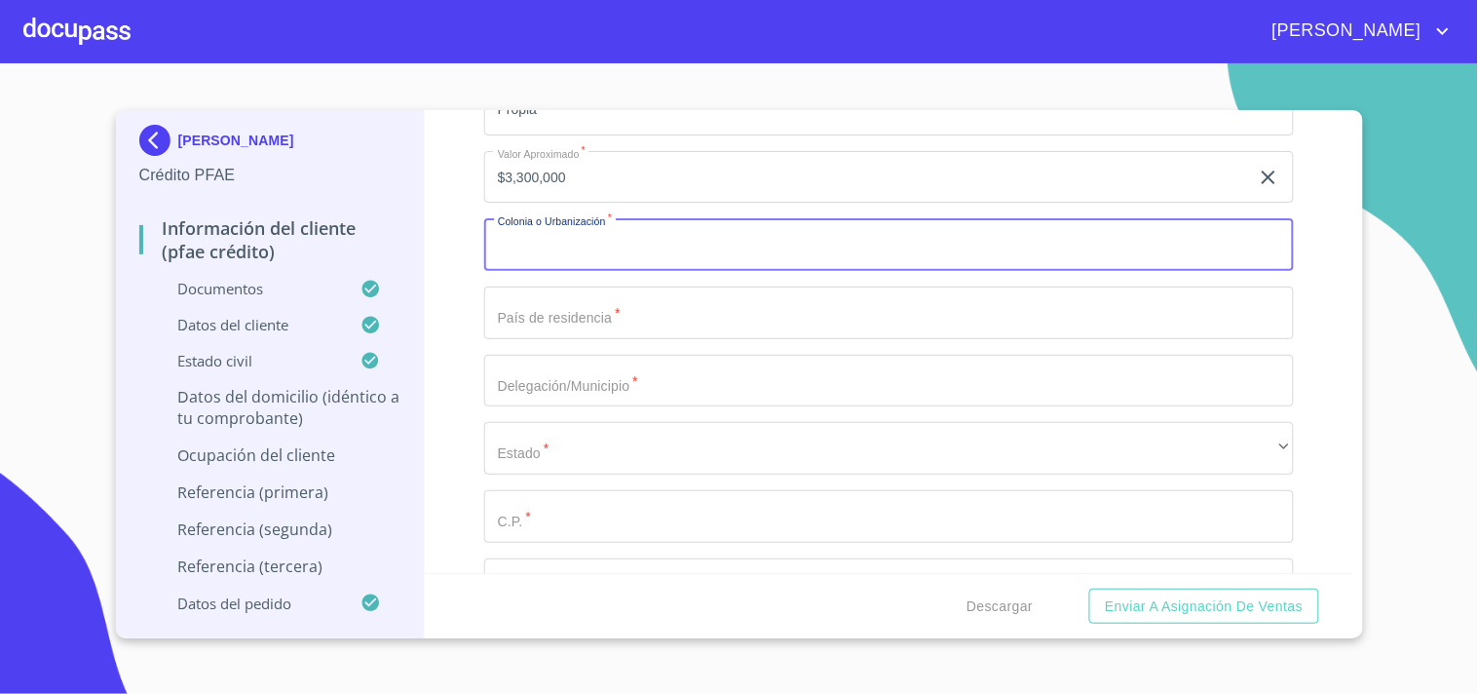
click at [544, 218] on input "Documento de identificación.   *" at bounding box center [889, 244] width 810 height 53
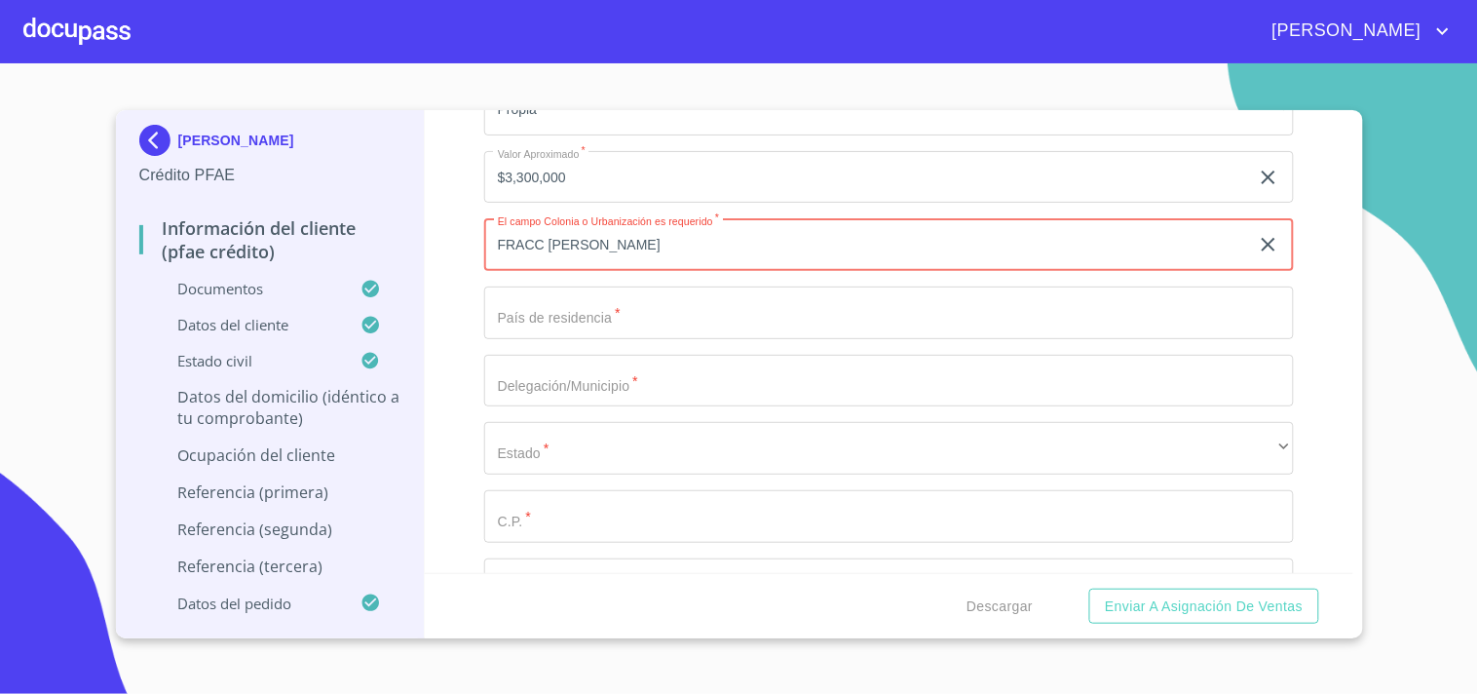
type input "FRACC [PERSON_NAME]"
click at [532, 299] on input "Documento de identificación.   *" at bounding box center [889, 313] width 810 height 53
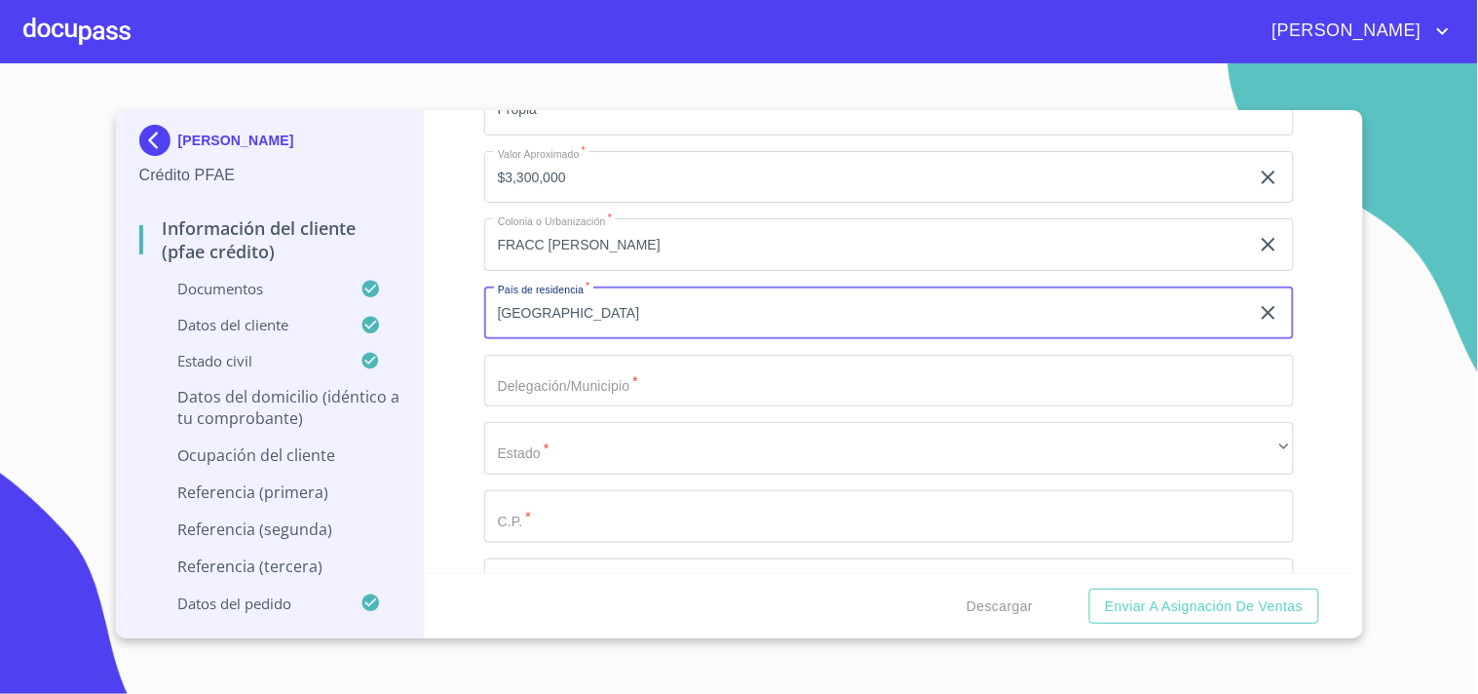
type input "[GEOGRAPHIC_DATA]"
click at [572, 384] on input "Documento de identificación.   *" at bounding box center [889, 381] width 810 height 53
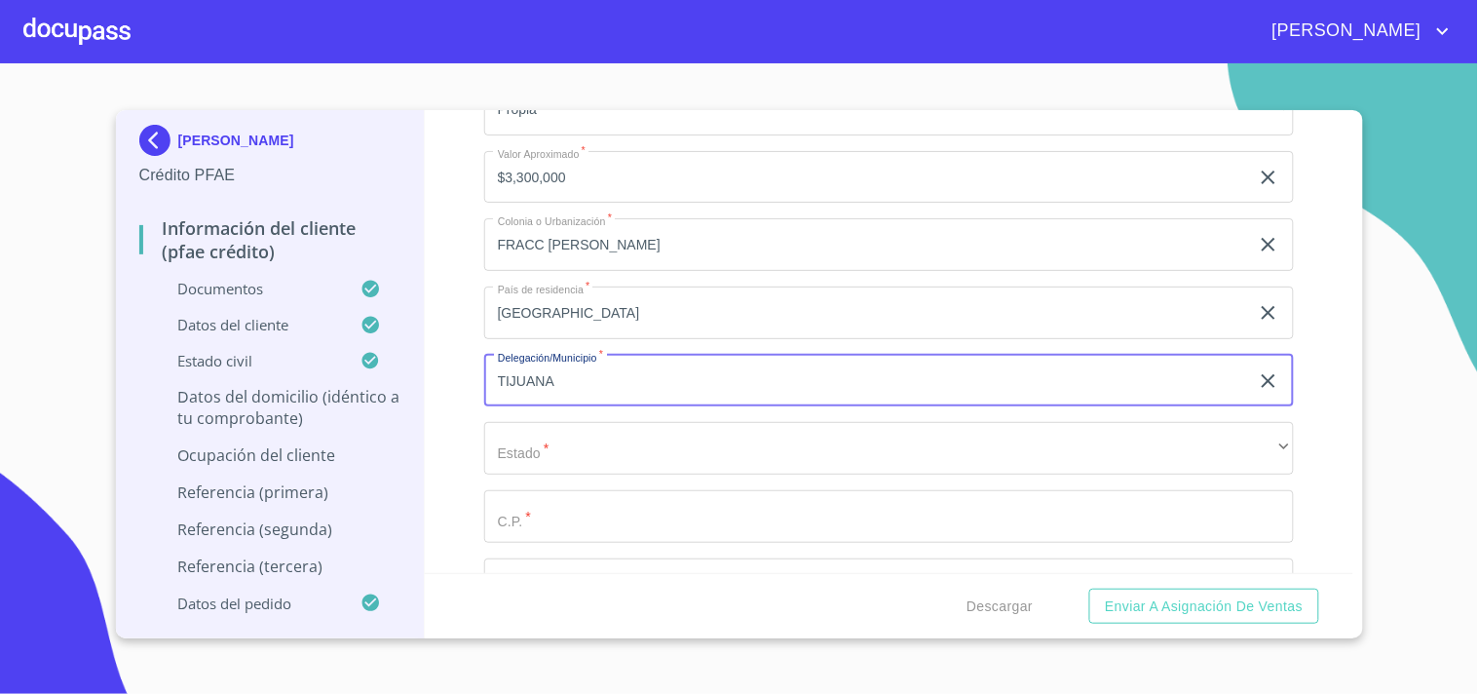
type input "TIJUANA"
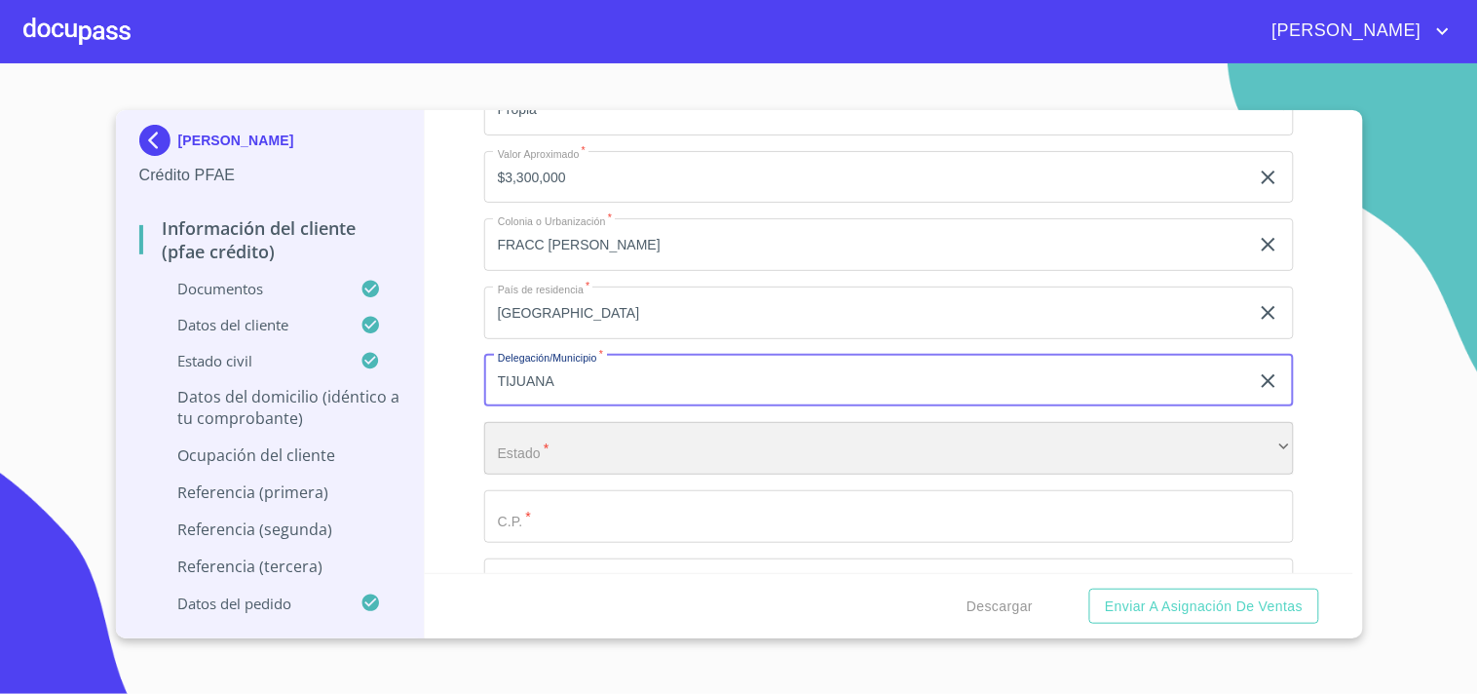
click at [536, 443] on div "​" at bounding box center [889, 448] width 810 height 53
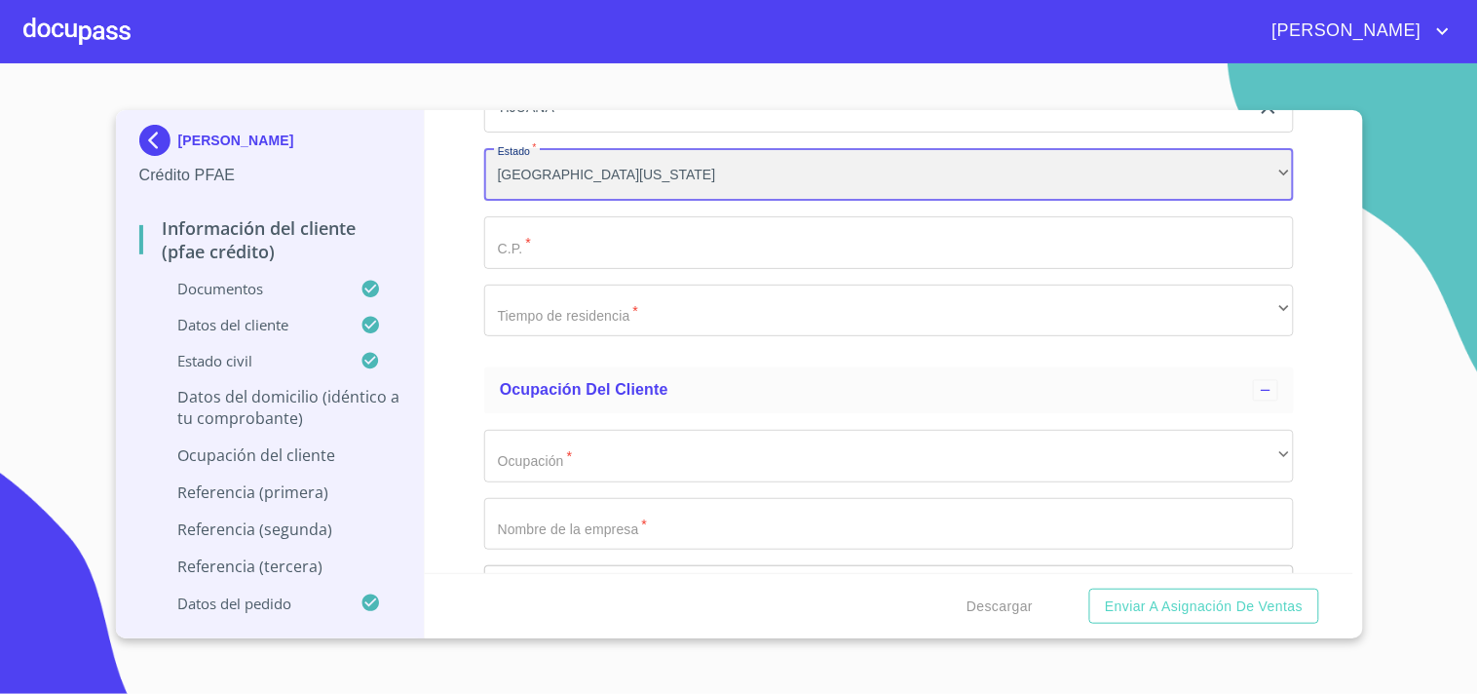
scroll to position [8464, 0]
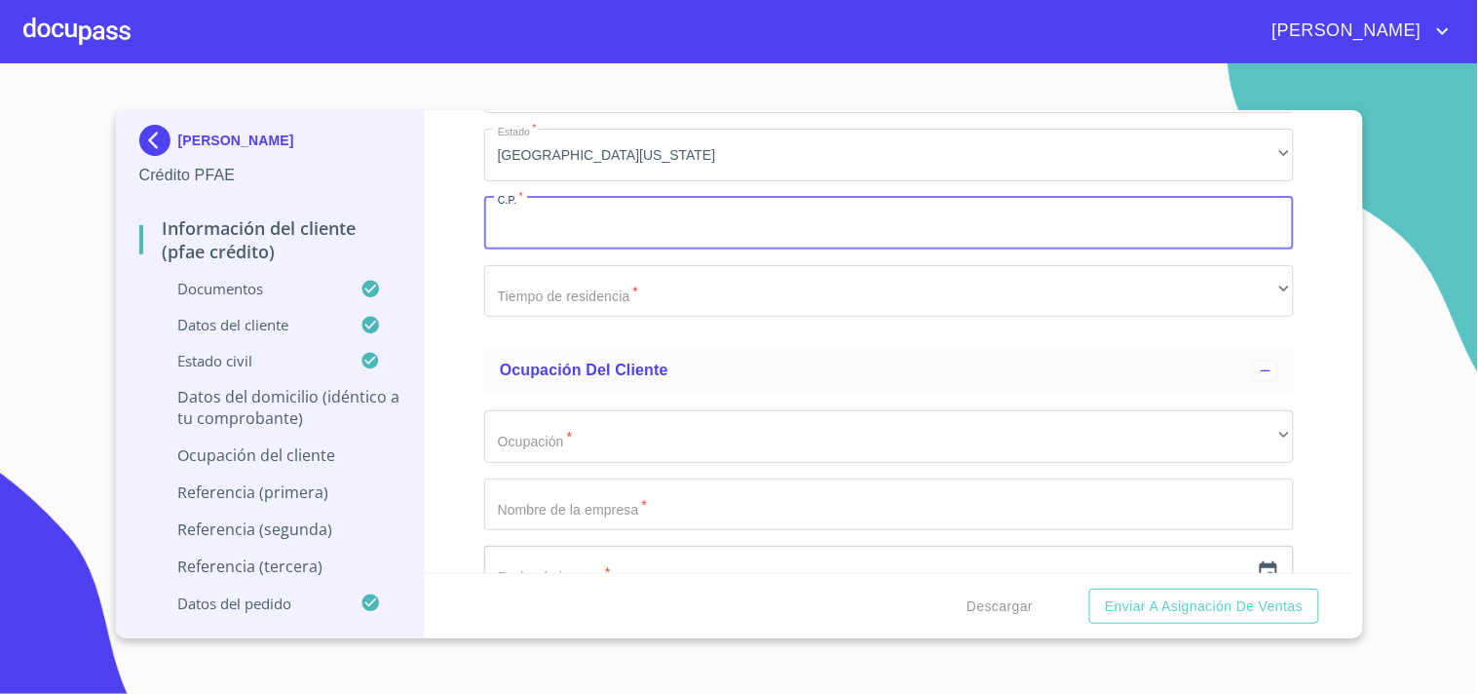
click at [509, 214] on input "Documento de identificación.   *" at bounding box center [889, 223] width 810 height 53
type input "22106"
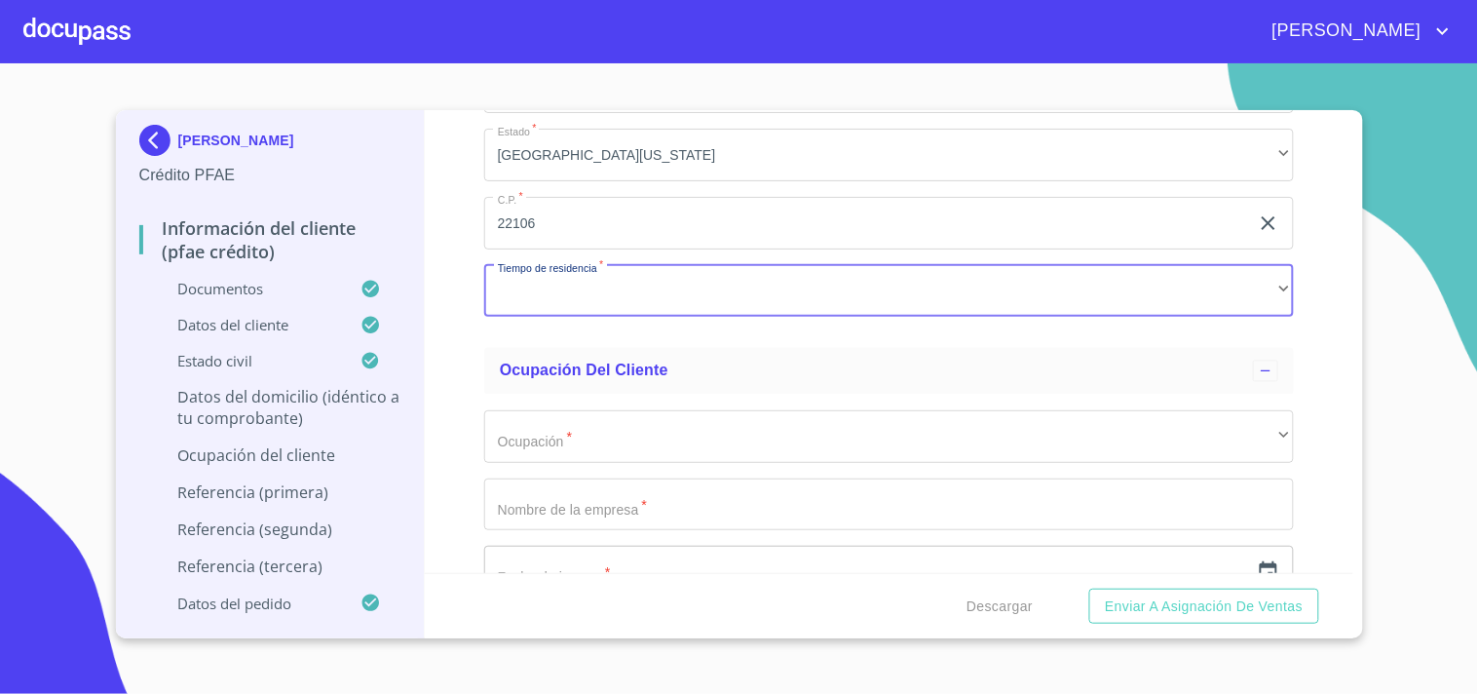
drag, startPoint x: 494, startPoint y: 284, endPoint x: 474, endPoint y: 318, distance: 39.8
click at [474, 318] on div "Información del cliente (PFAE crédito) Documentos Documento de identificación. …" at bounding box center [889, 341] width 929 height 463
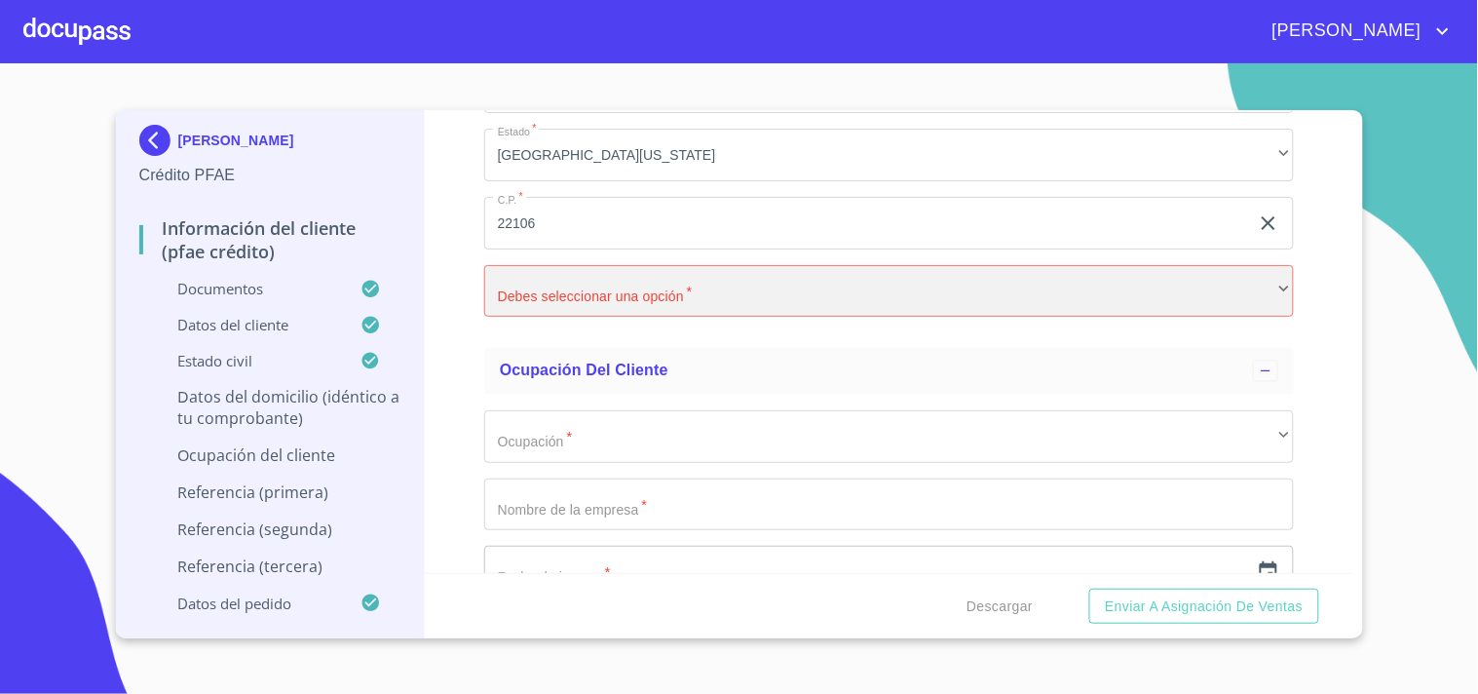
click at [538, 294] on div "​" at bounding box center [889, 291] width 810 height 53
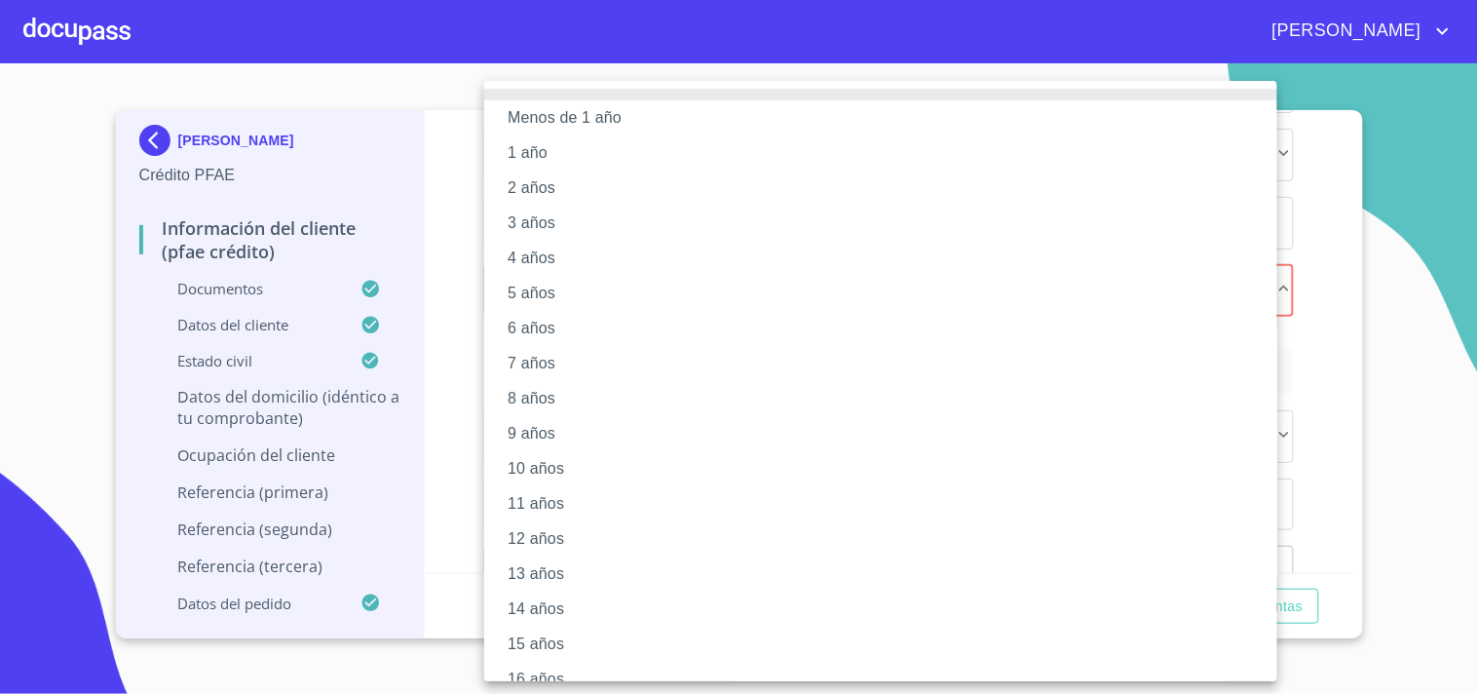
drag, startPoint x: 543, startPoint y: 472, endPoint x: 526, endPoint y: 639, distance: 168.4
click at [529, 629] on ul "Menos de 1 año 1 año 2 años 3 años 4 años 5 años 6 años 7 años 8 años 9 años 10…" at bounding box center [897, 463] width 826 height 764
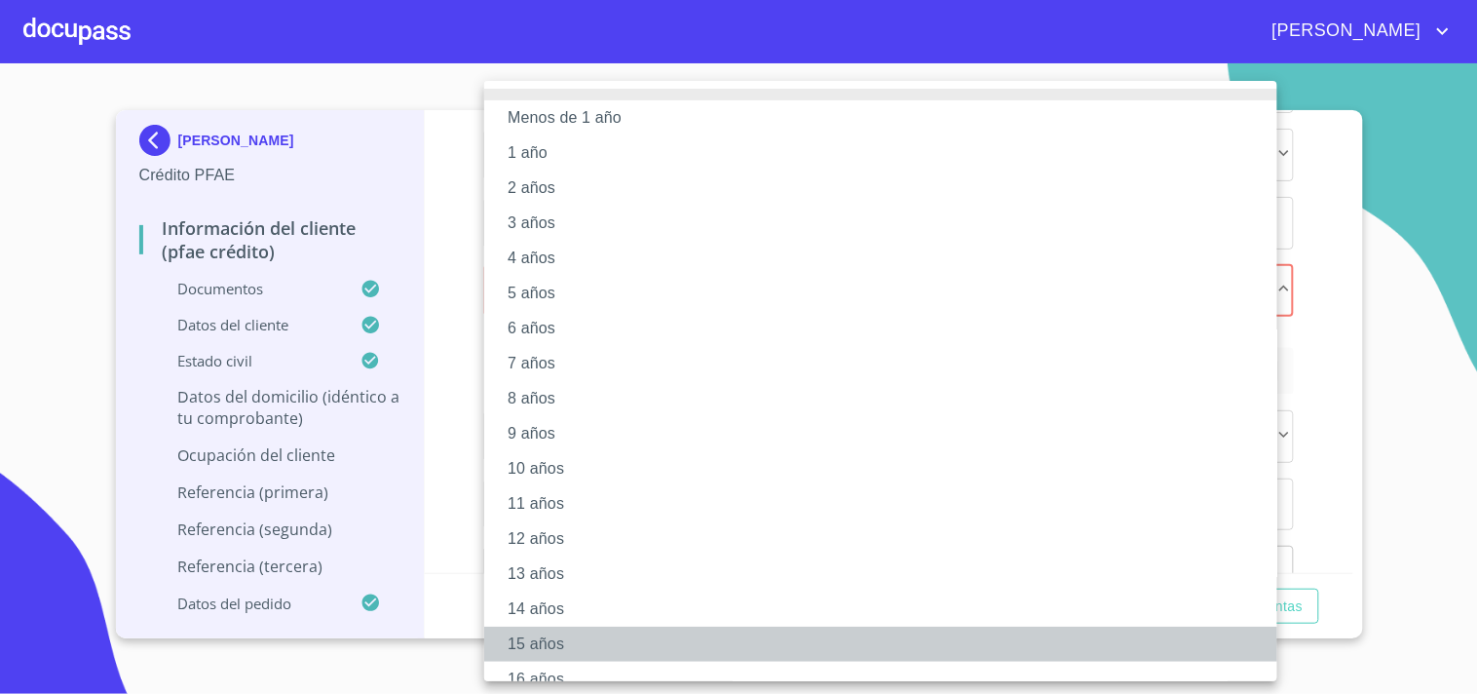
click at [524, 648] on li "15 años" at bounding box center [889, 644] width 810 height 35
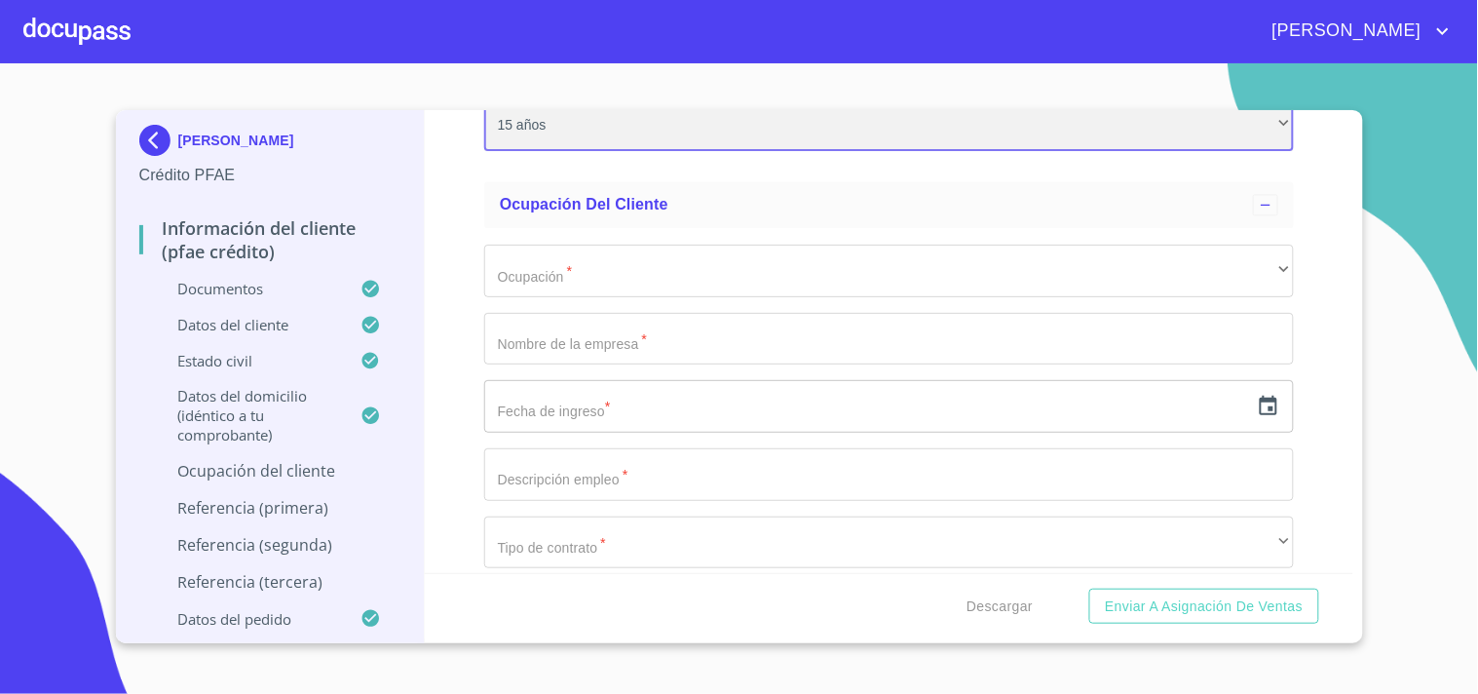
scroll to position [8746, 0]
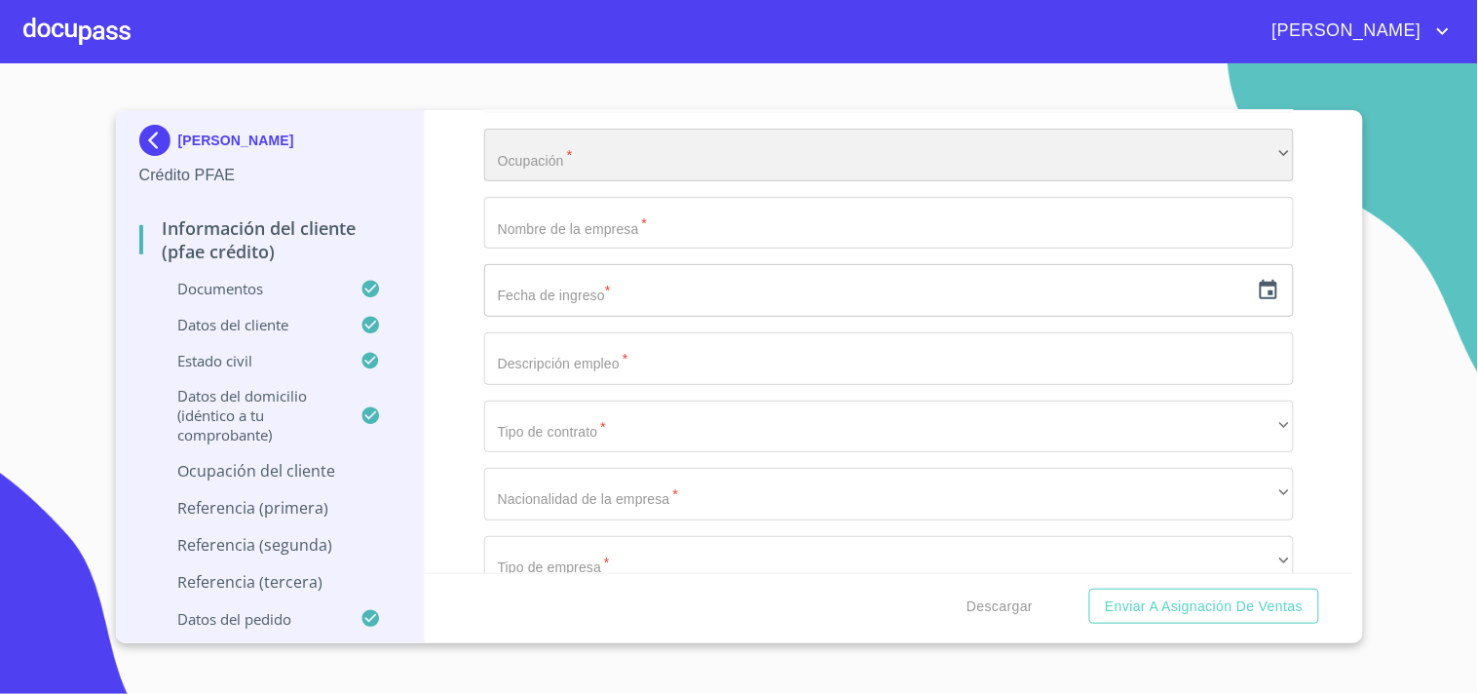
click at [655, 129] on div "​" at bounding box center [889, 155] width 810 height 53
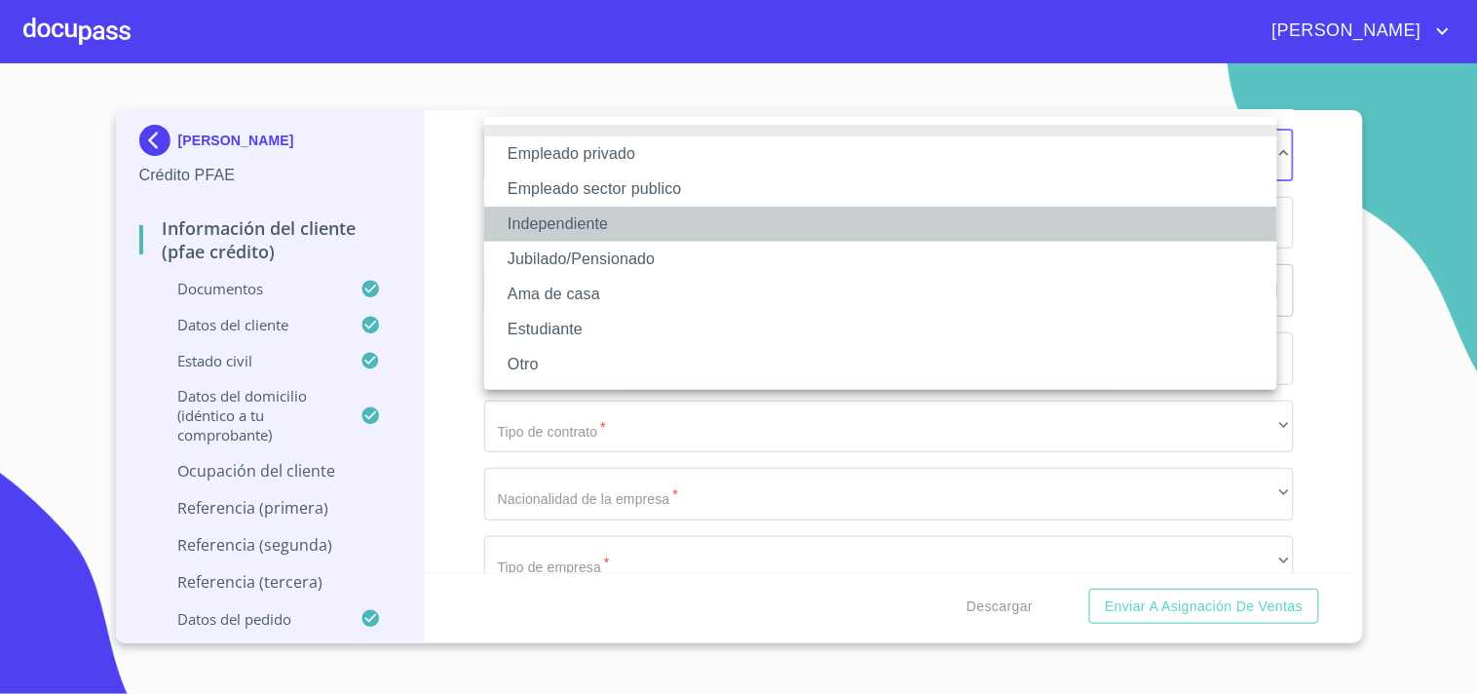
click at [597, 219] on li "Independiente" at bounding box center [880, 224] width 793 height 35
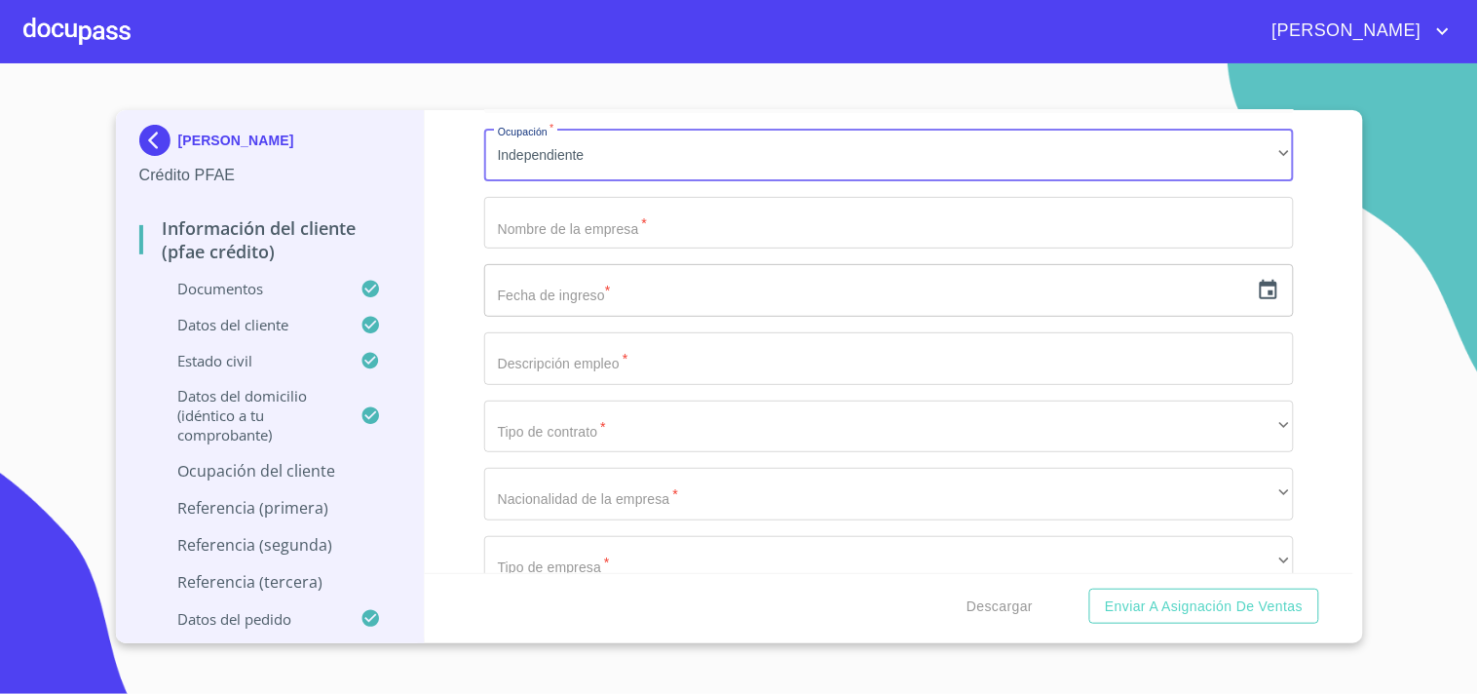
click at [634, 214] on input "Documento de identificación.   *" at bounding box center [889, 223] width 810 height 53
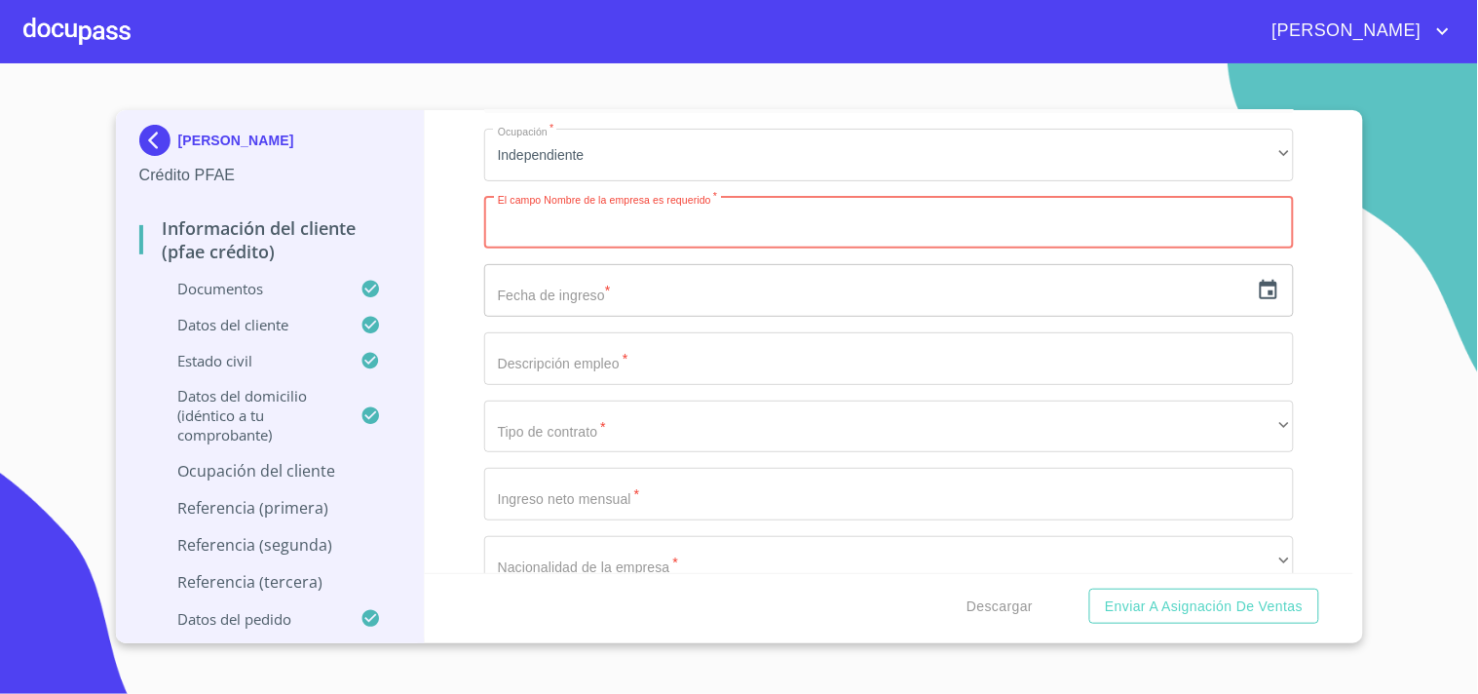
paste input "FORRAJERA [PERSON_NAME]"
type input "FORRAJERA [PERSON_NAME]"
click at [538, 279] on input "text" at bounding box center [866, 290] width 765 height 53
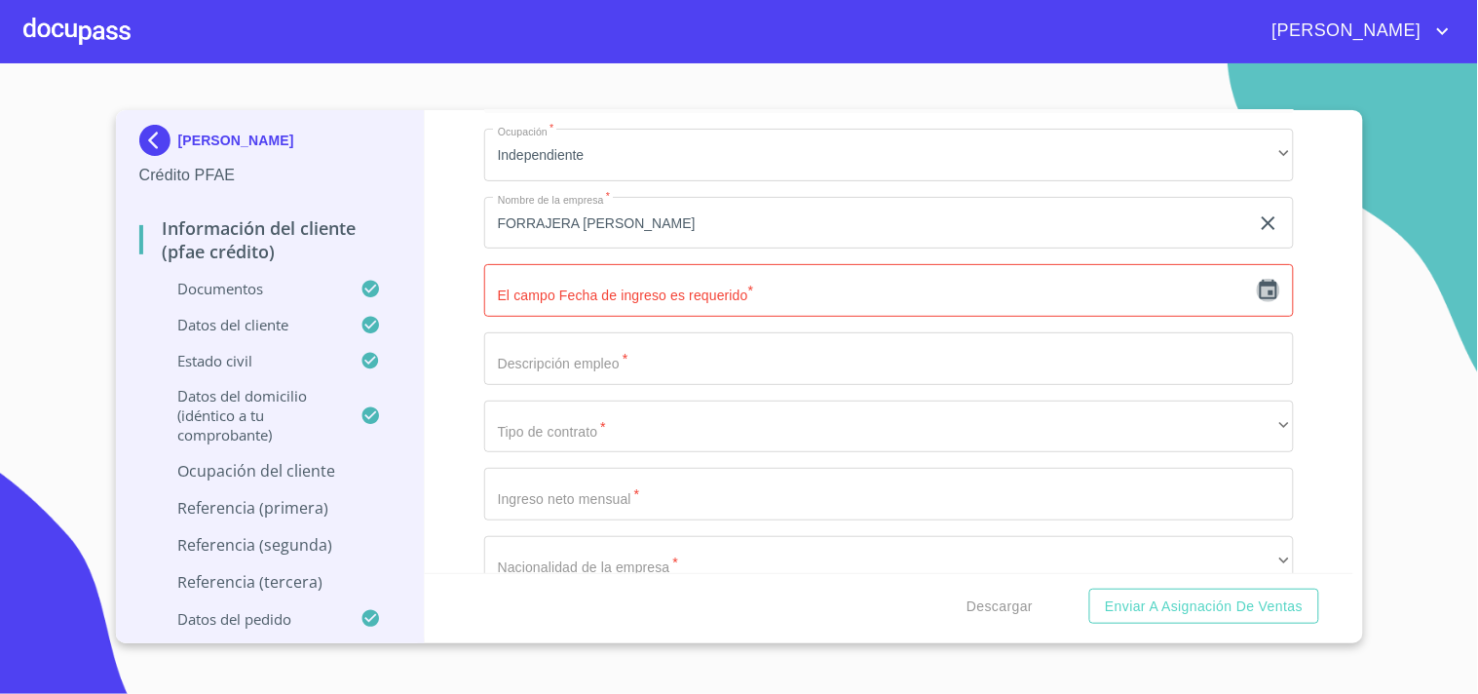
click at [1257, 279] on icon "button" at bounding box center [1268, 290] width 23 height 23
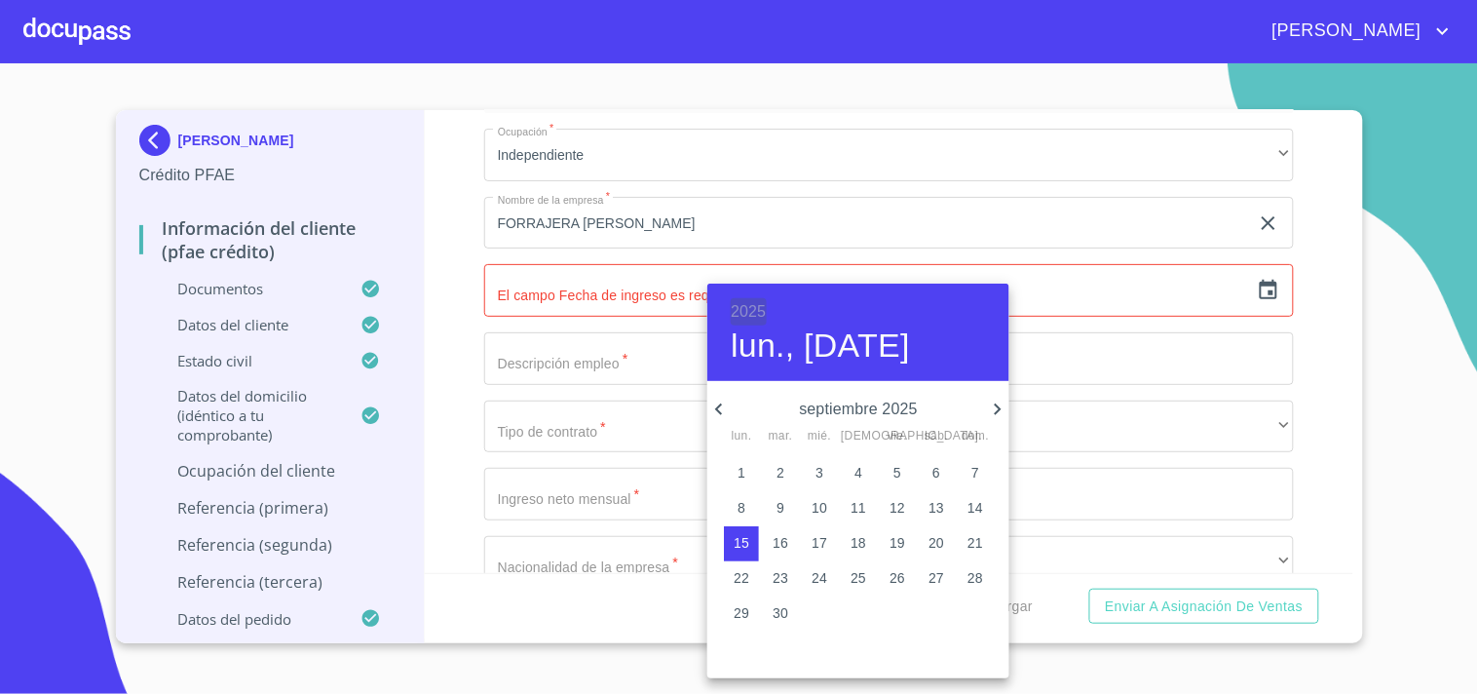
click at [755, 307] on h6 "2025" at bounding box center [748, 311] width 35 height 27
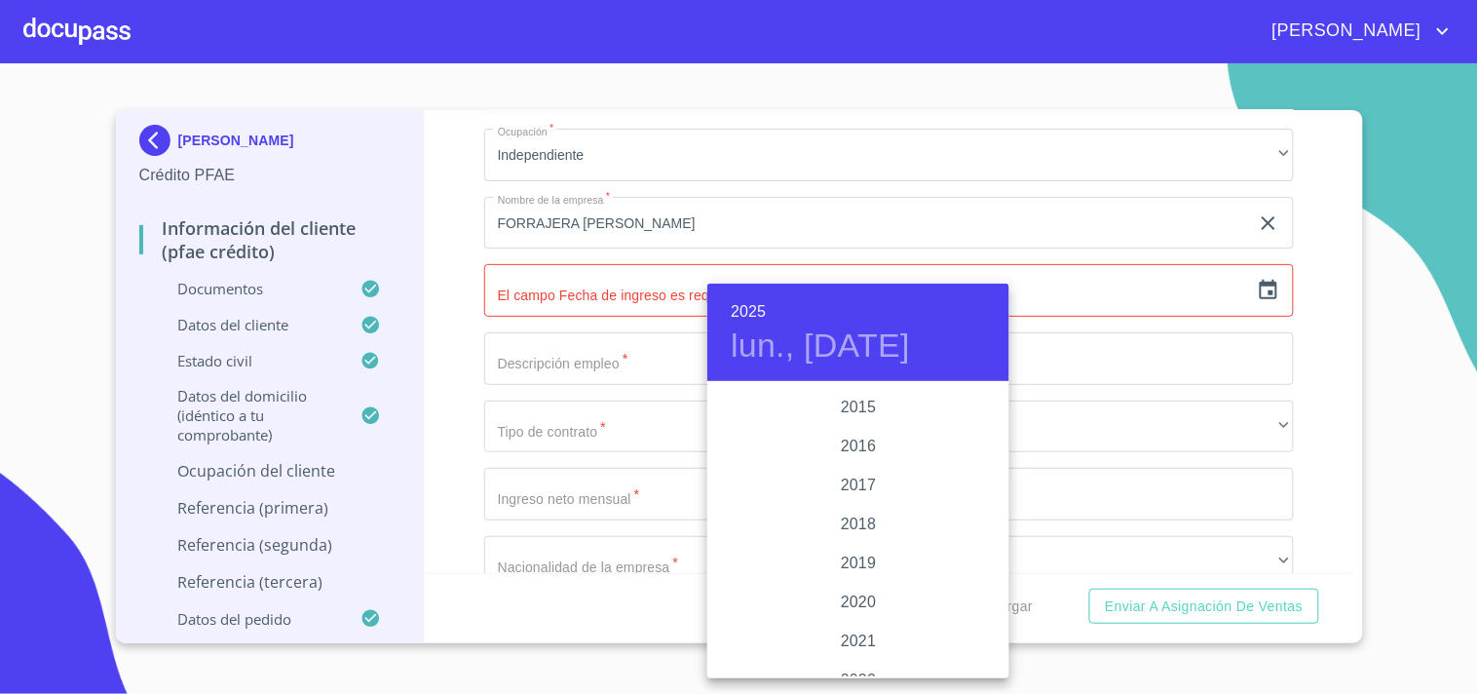
scroll to position [3477, 0]
click at [848, 441] on div "2015" at bounding box center [858, 434] width 302 height 39
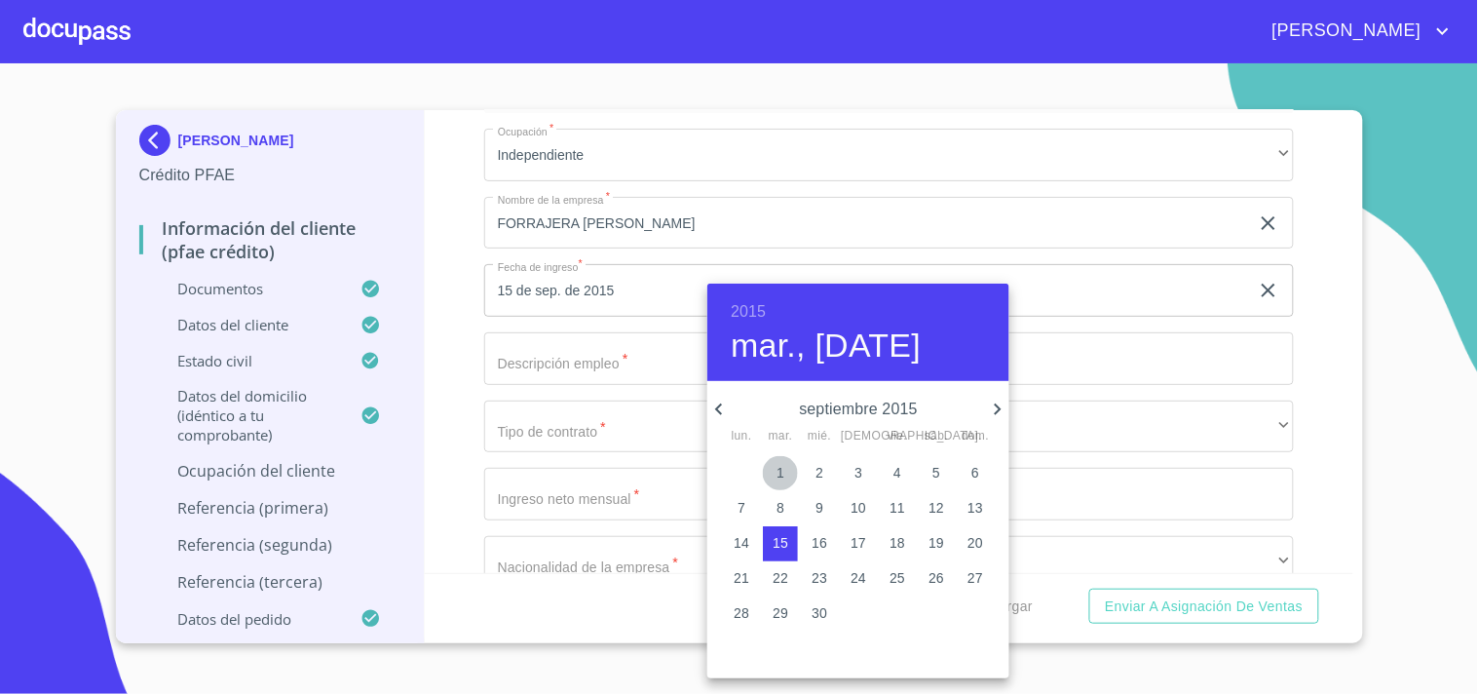
click at [777, 473] on p "1" at bounding box center [781, 472] width 8 height 19
type input "1 de sep. de 2015"
click at [448, 326] on div at bounding box center [739, 347] width 1478 height 694
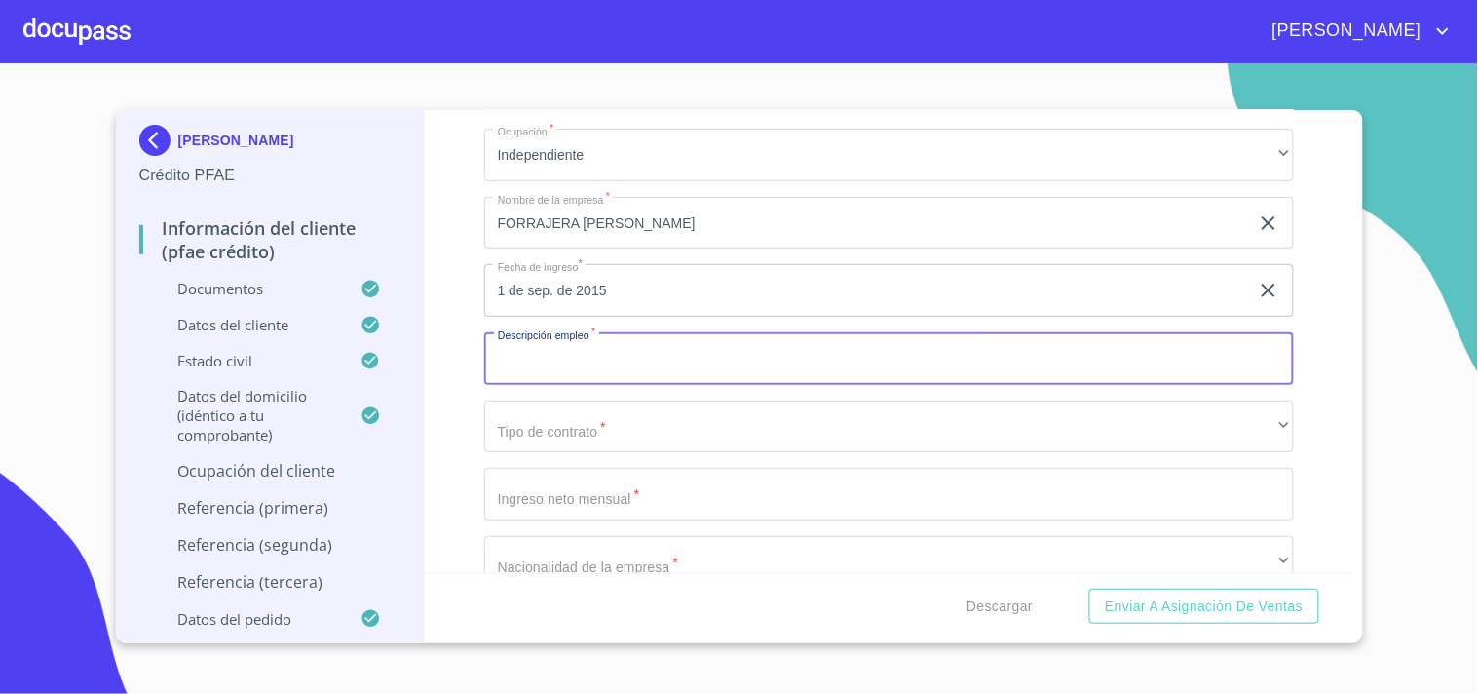
click at [524, 334] on input "Documento de identificación.   *" at bounding box center [889, 358] width 810 height 53
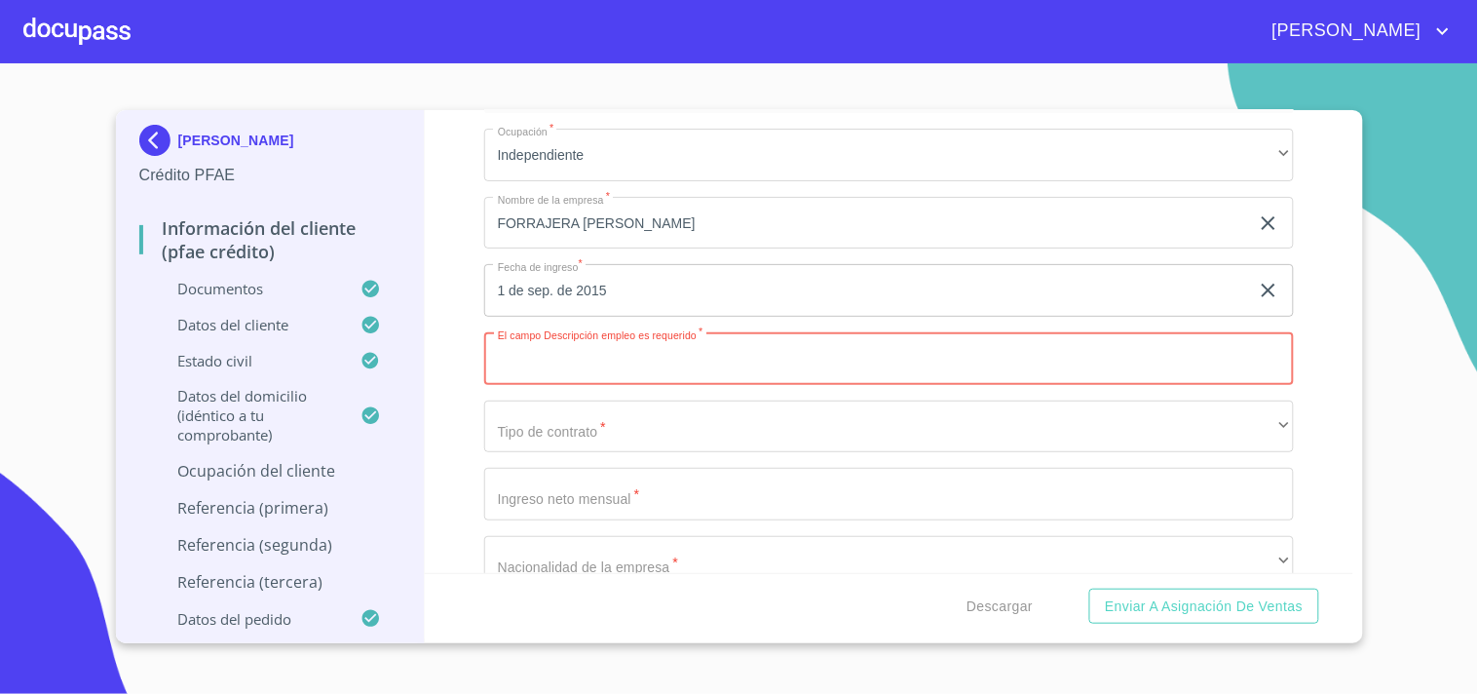
click at [699, 348] on input "Documento de identificación.   *" at bounding box center [889, 358] width 810 height 53
type input "VENTA [PERSON_NAME] Y ALIMENTOS PARA GANADO"
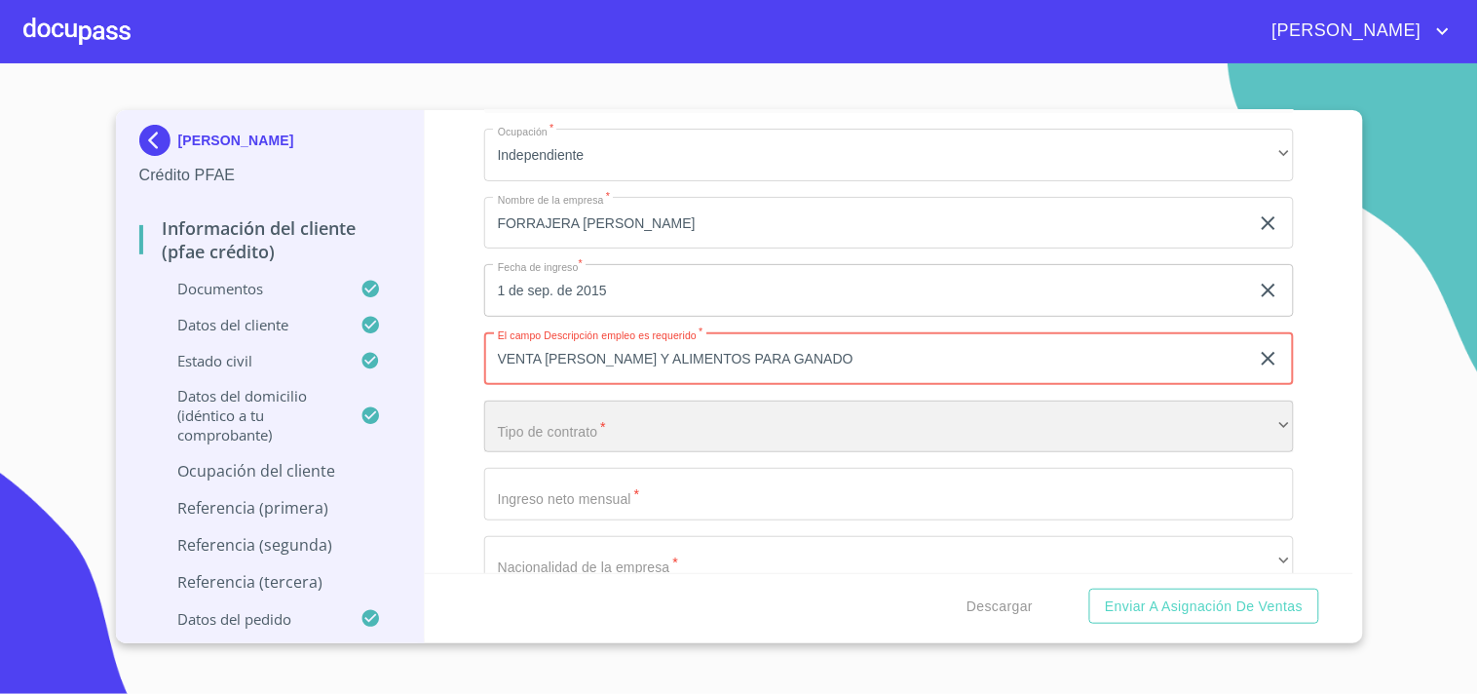
click at [638, 430] on div "​" at bounding box center [889, 427] width 810 height 53
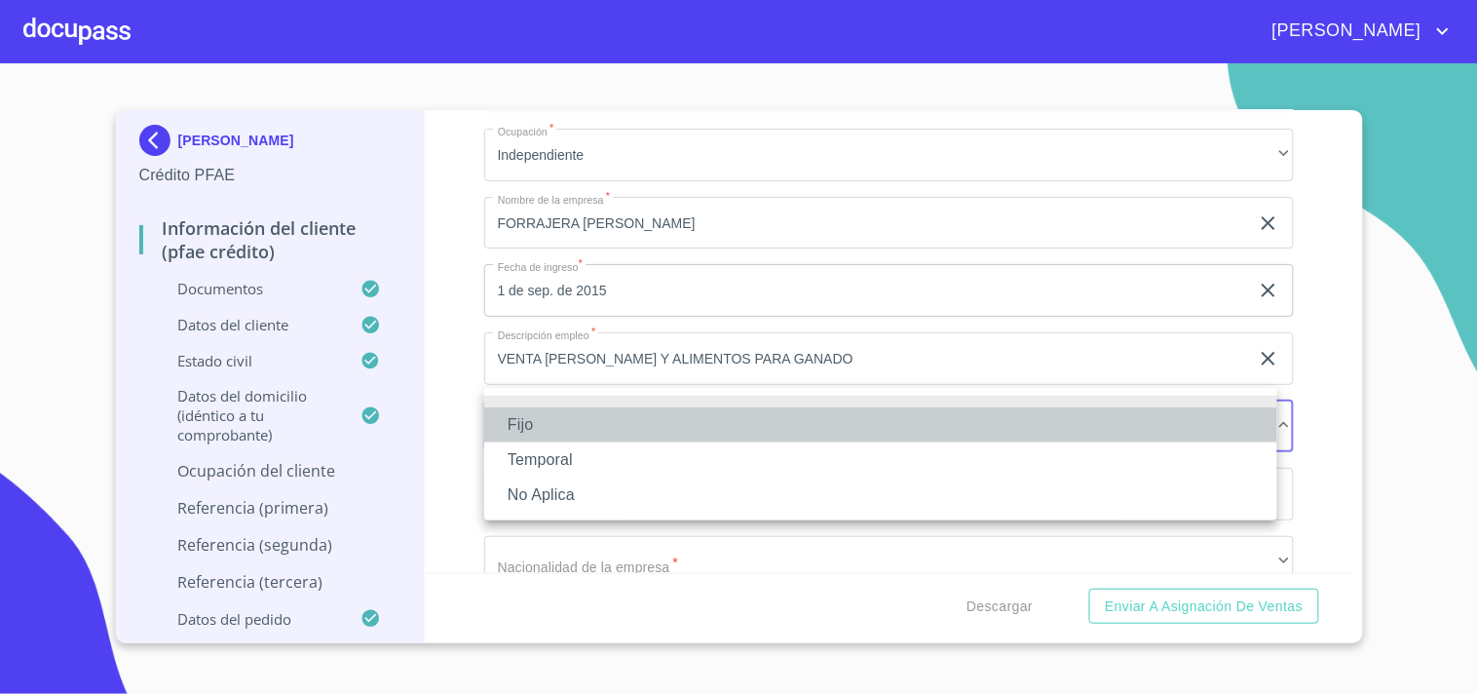
click at [552, 431] on li "Fijo" at bounding box center [880, 424] width 793 height 35
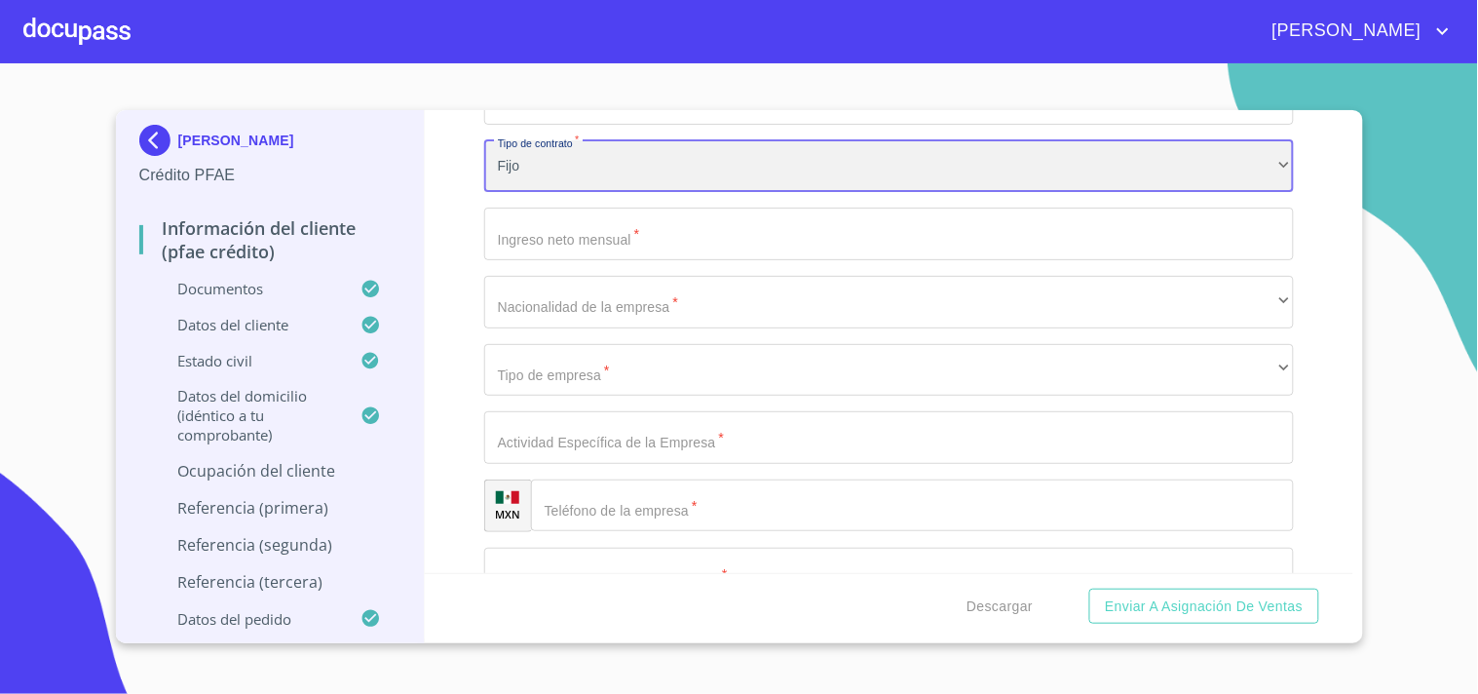
scroll to position [9008, 0]
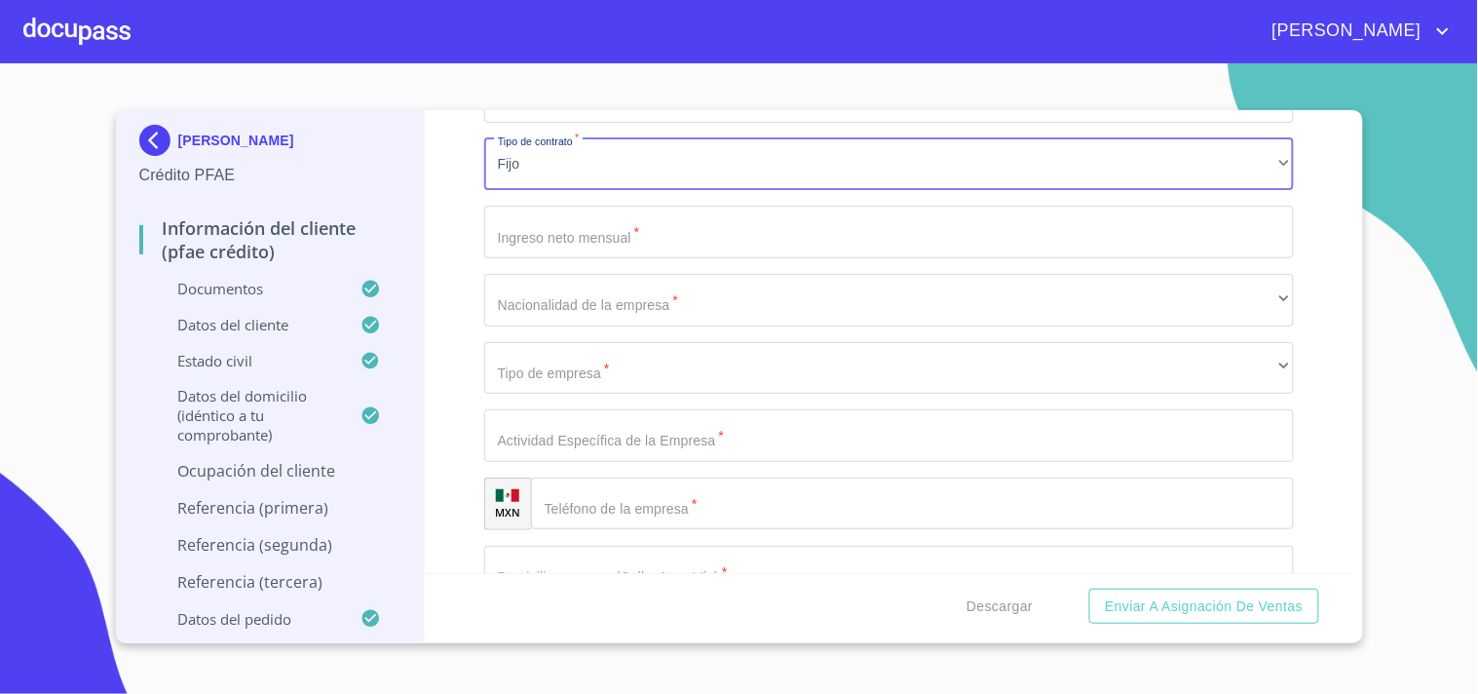
click at [592, 224] on input "Documento de identificación.   *" at bounding box center [889, 232] width 810 height 53
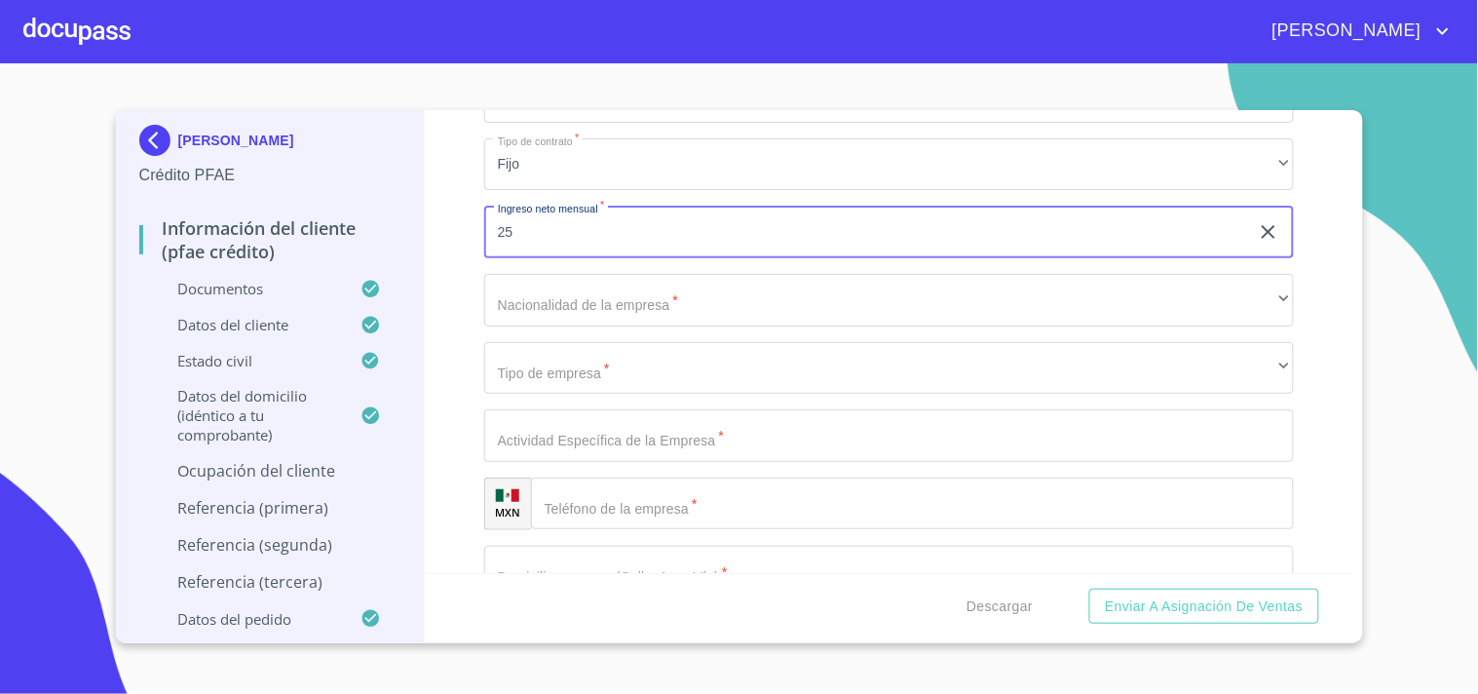
type input "2"
type input "100000"
click at [480, 217] on div "Información del cliente (PFAE crédito) Documentos Documento de identificación. …" at bounding box center [889, 341] width 929 height 463
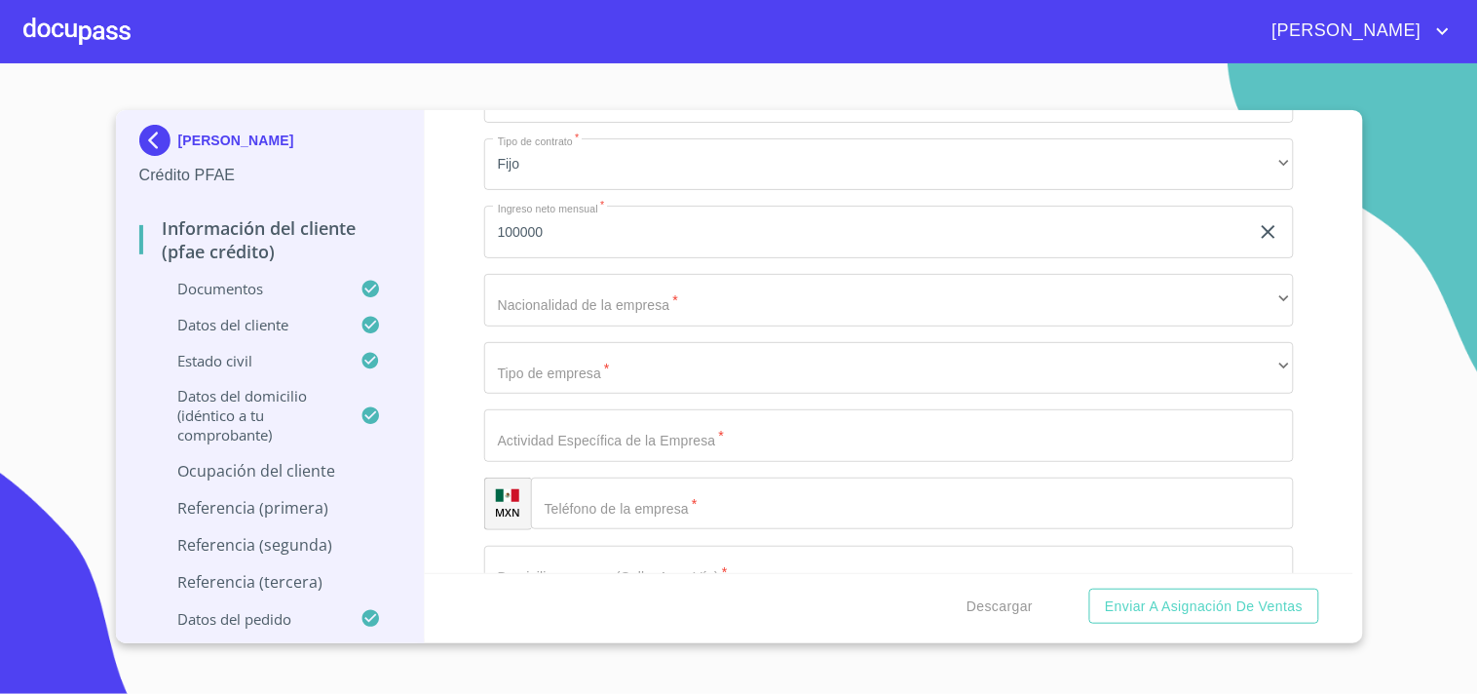
click at [480, 217] on div "Información del cliente (PFAE crédito) Documentos Documento de identificación. …" at bounding box center [889, 341] width 929 height 463
click at [453, 245] on div "Información del cliente (PFAE crédito) Documentos Documento de identificación. …" at bounding box center [889, 341] width 929 height 463
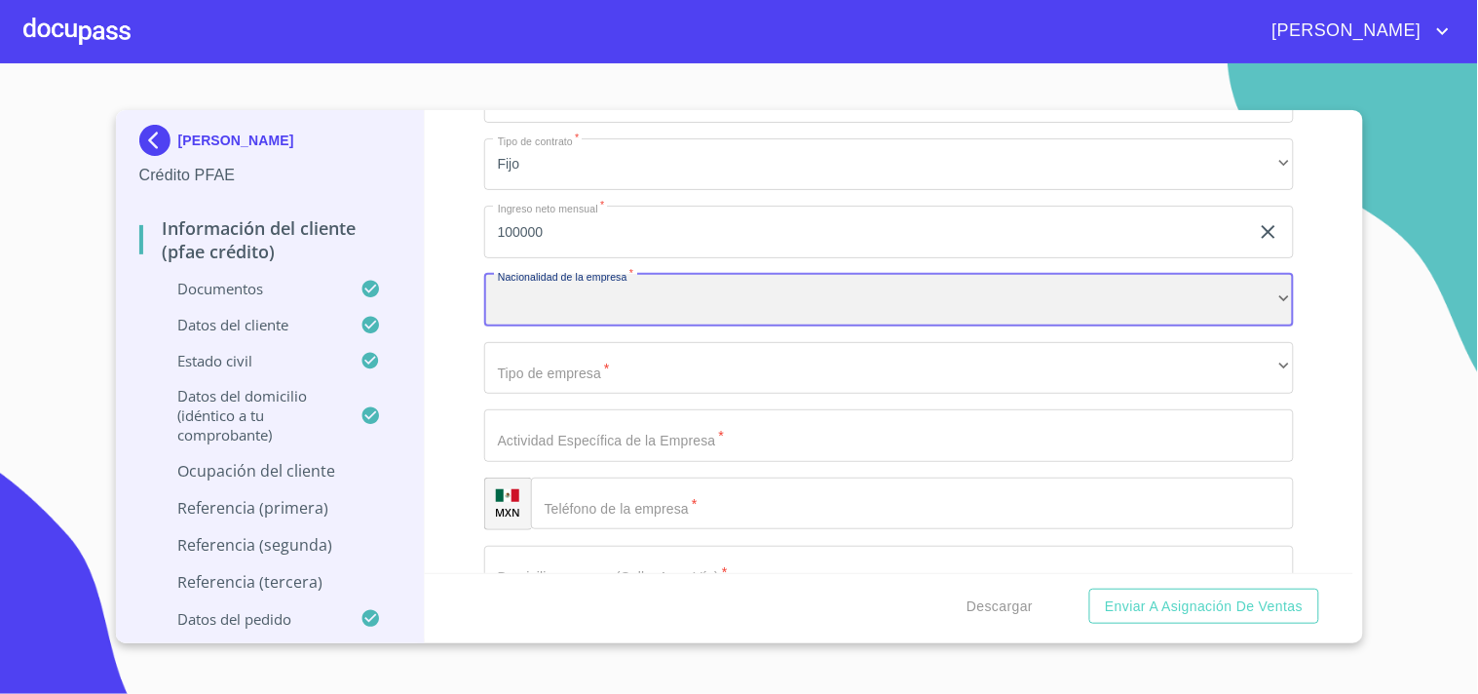
click at [527, 307] on div "​" at bounding box center [889, 300] width 810 height 53
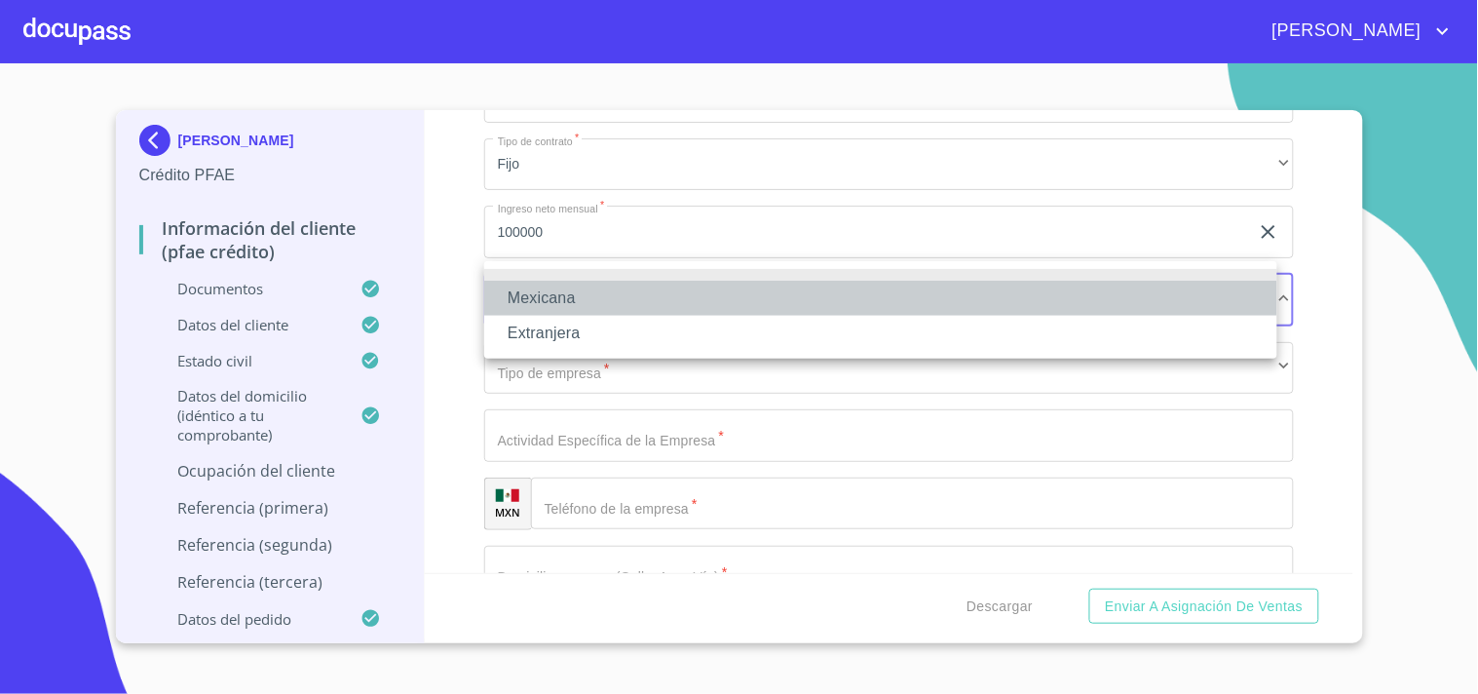
click at [557, 313] on li "Mexicana" at bounding box center [880, 298] width 793 height 35
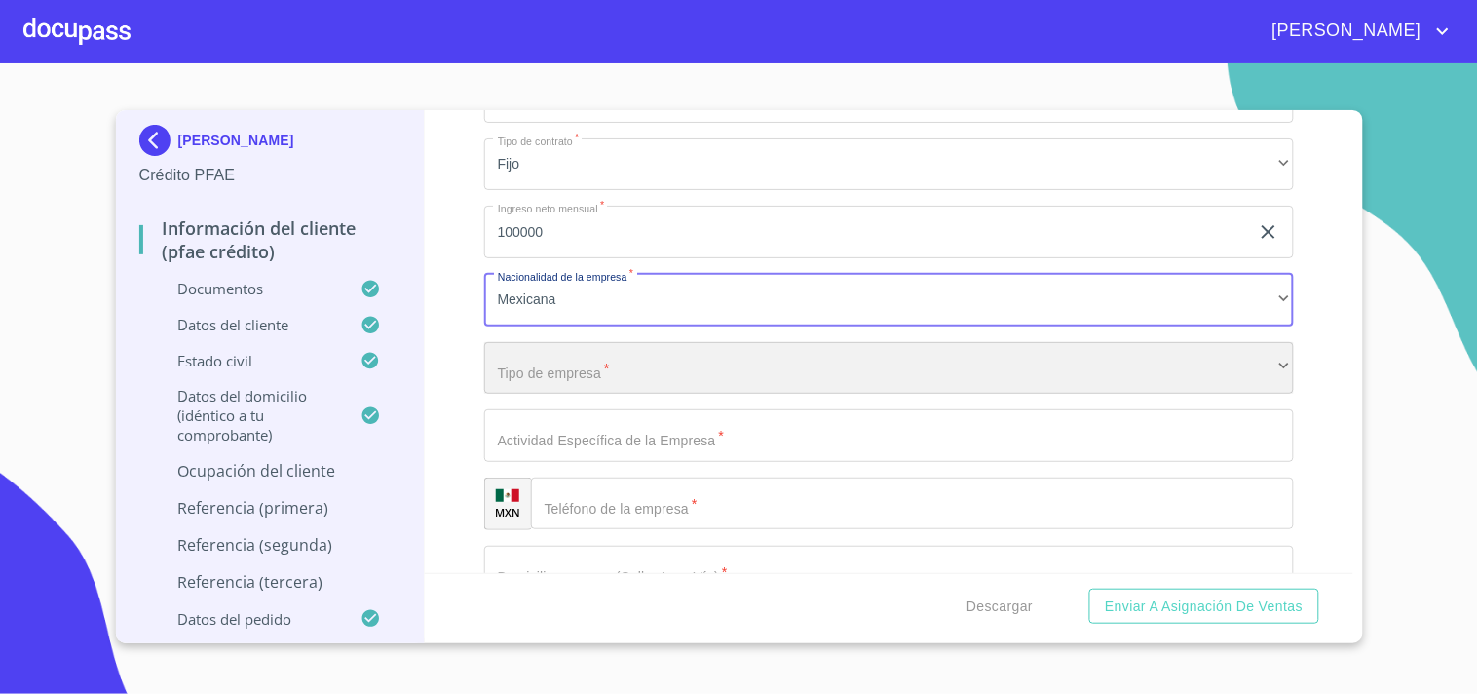
click at [528, 352] on div "​" at bounding box center [889, 368] width 810 height 53
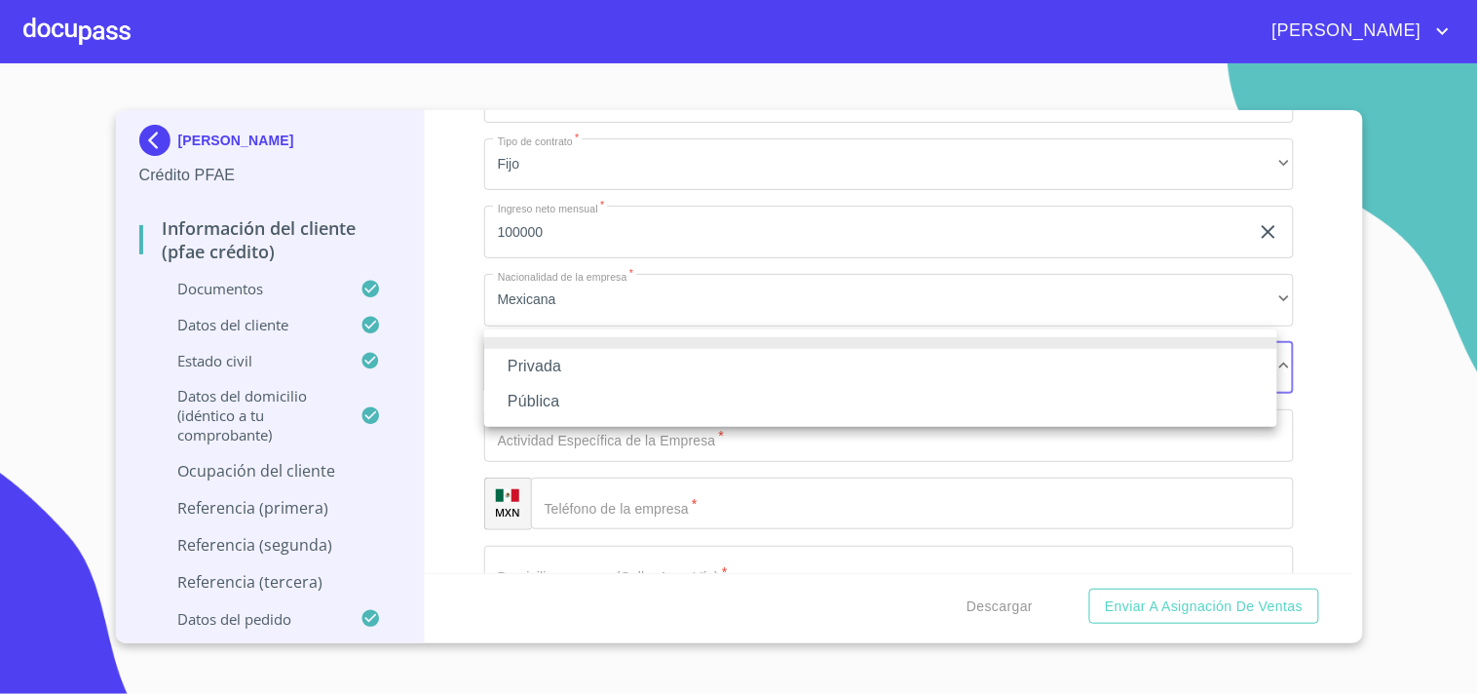
click at [542, 364] on li "Privada" at bounding box center [880, 366] width 793 height 35
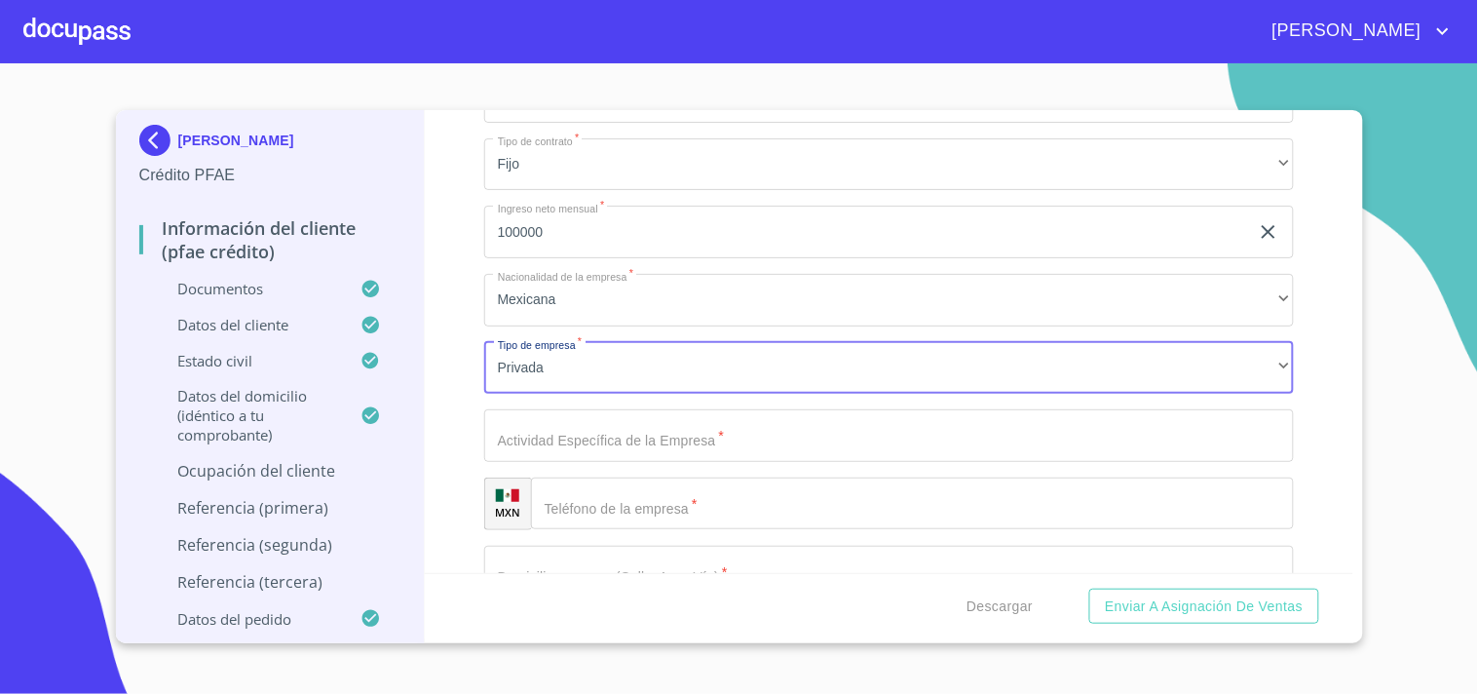
click at [522, 433] on input "Documento de identificación.   *" at bounding box center [889, 435] width 810 height 53
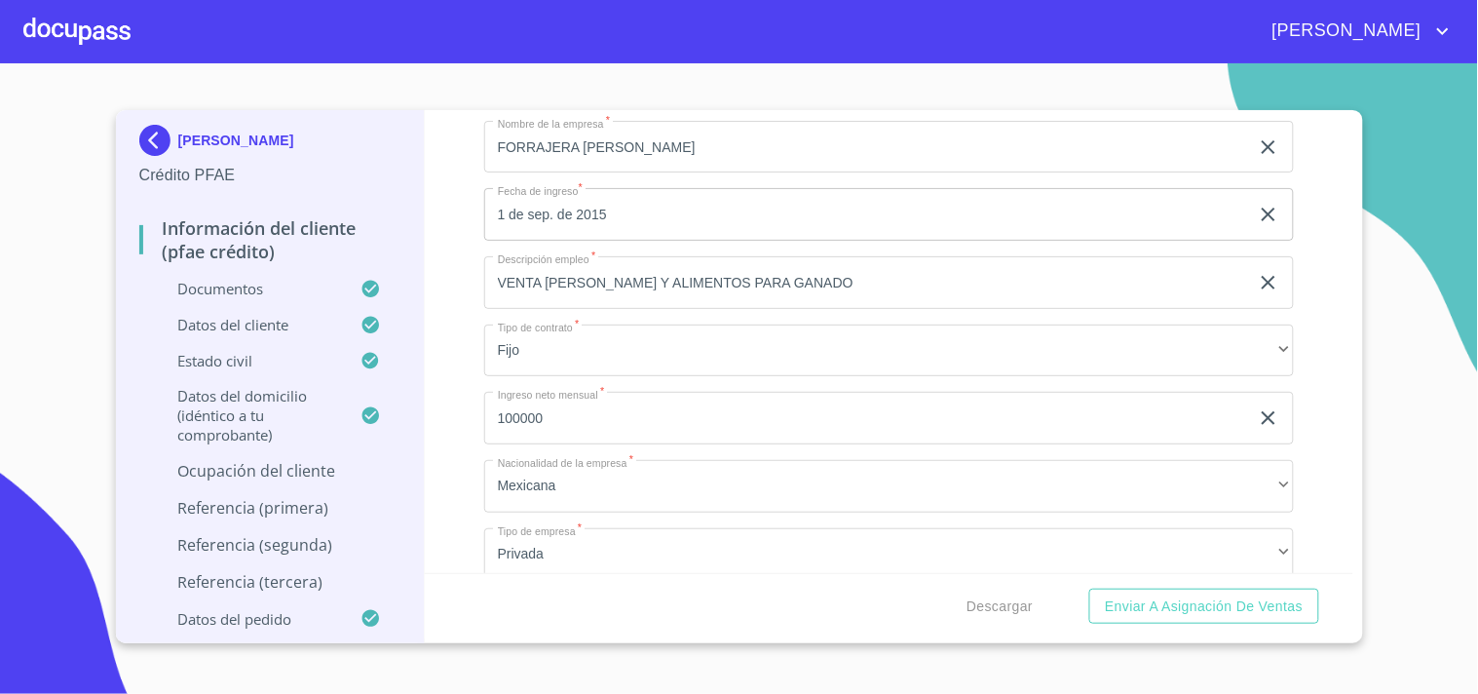
scroll to position [8821, 0]
click at [598, 274] on input "VENTA [PERSON_NAME] Y ALIMENTOS PARA GANADO" at bounding box center [866, 283] width 765 height 53
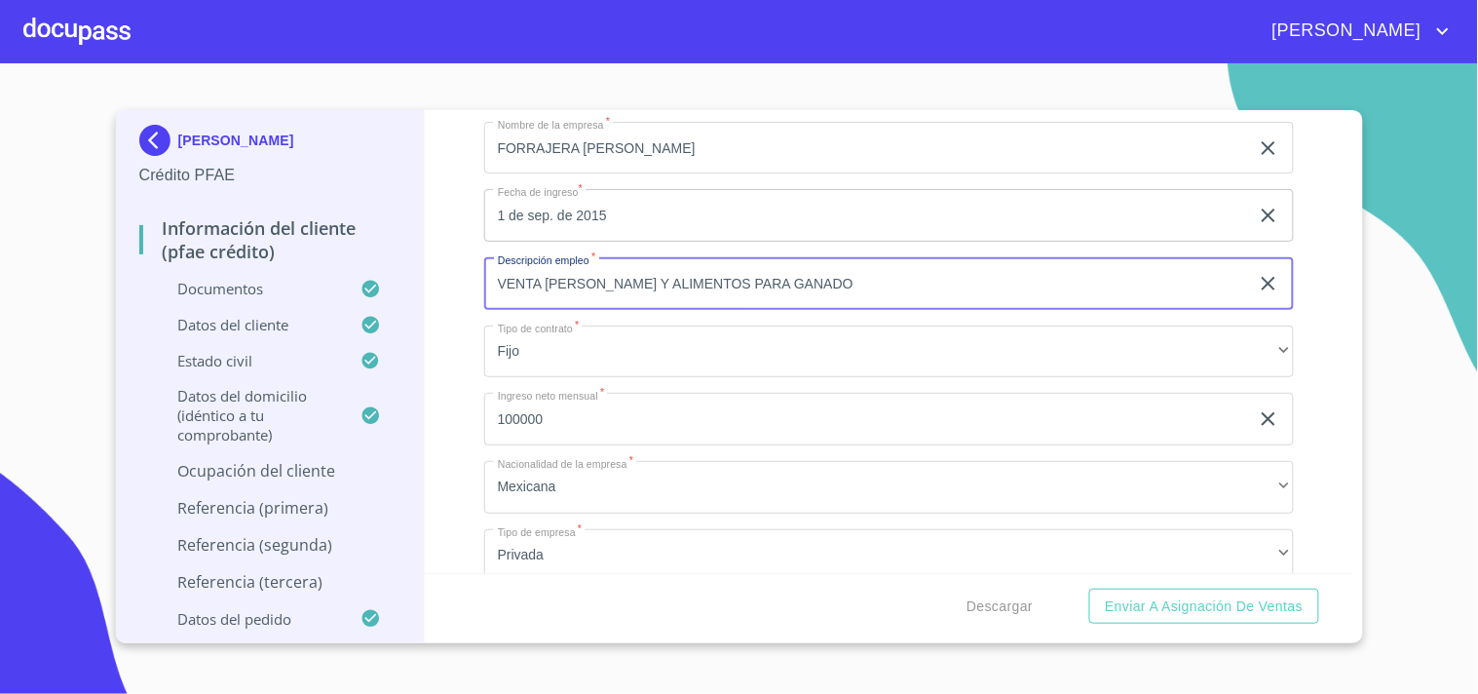
click at [598, 274] on input "VENTA [PERSON_NAME] Y ALIMENTOS PARA GANADO" at bounding box center [866, 283] width 765 height 53
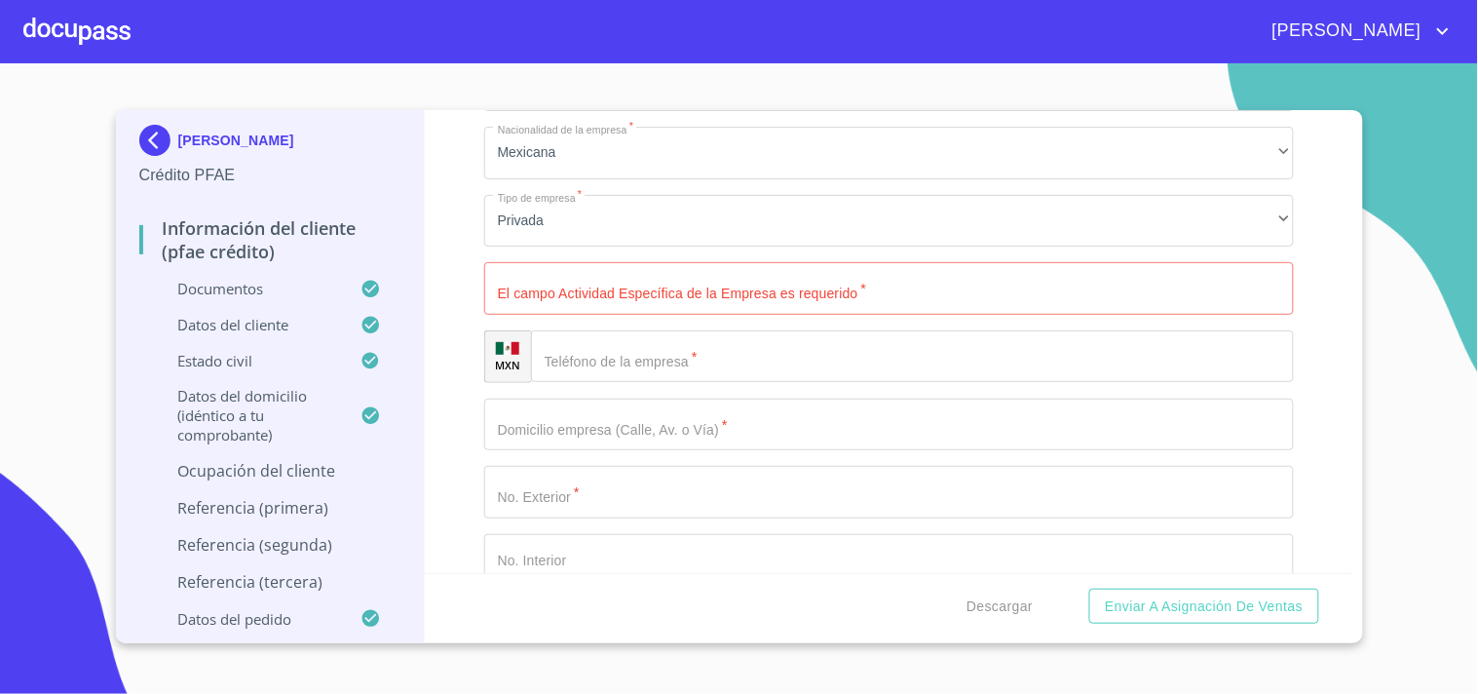
scroll to position [8971, 0]
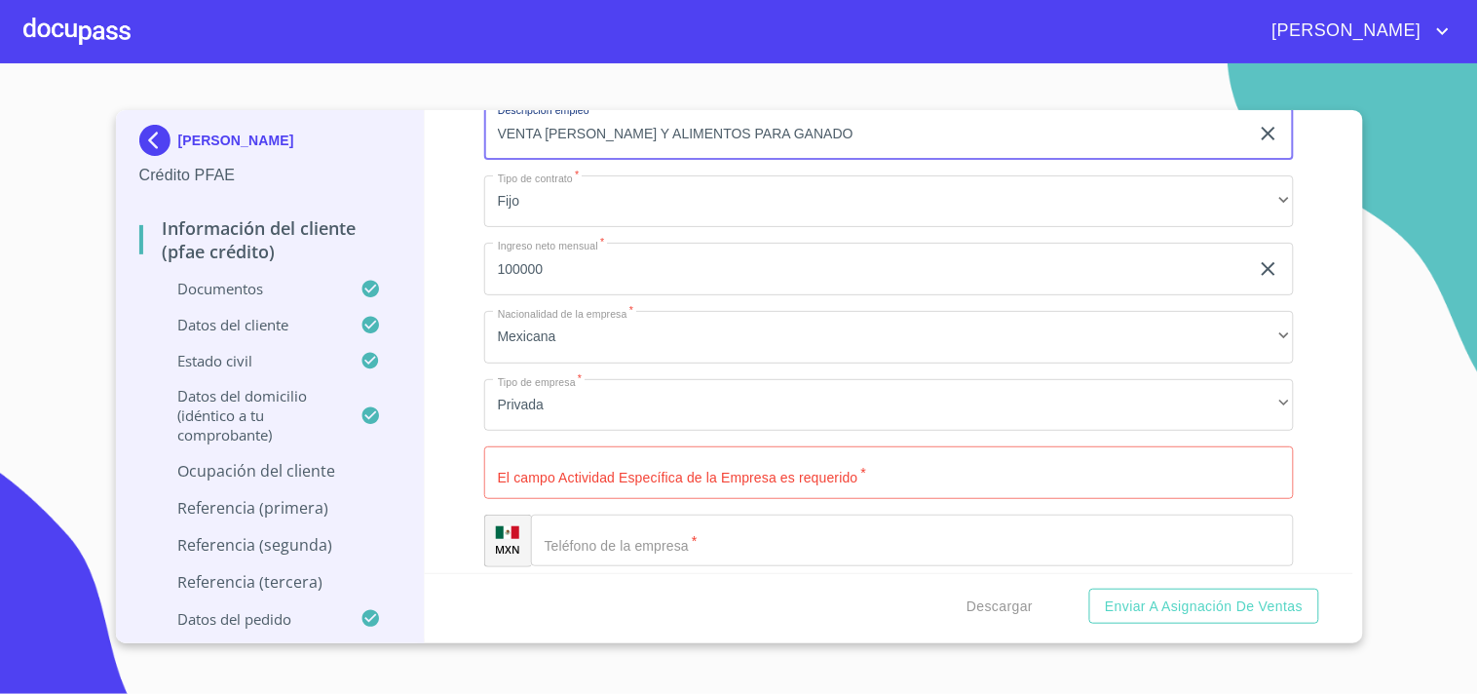
click at [523, 446] on input "Documento de identificación.   *" at bounding box center [889, 472] width 810 height 53
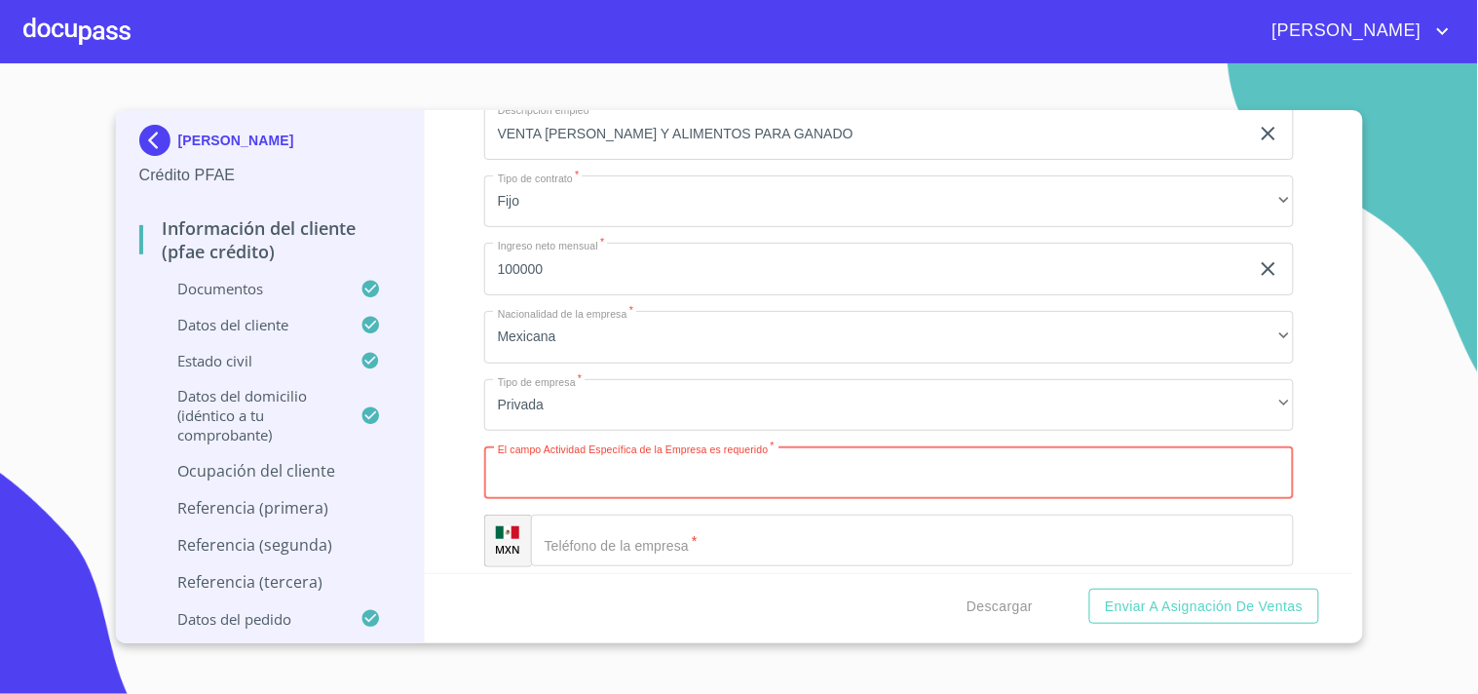
paste input "VENTA [PERSON_NAME] Y ALIMENTOS PARA GANADO"
type input "VENTA [PERSON_NAME] Y ALIMENTOS PARA GANADO"
click at [472, 436] on div "Información del cliente (PFAE crédito) Documentos Documento de identificación. …" at bounding box center [889, 341] width 929 height 463
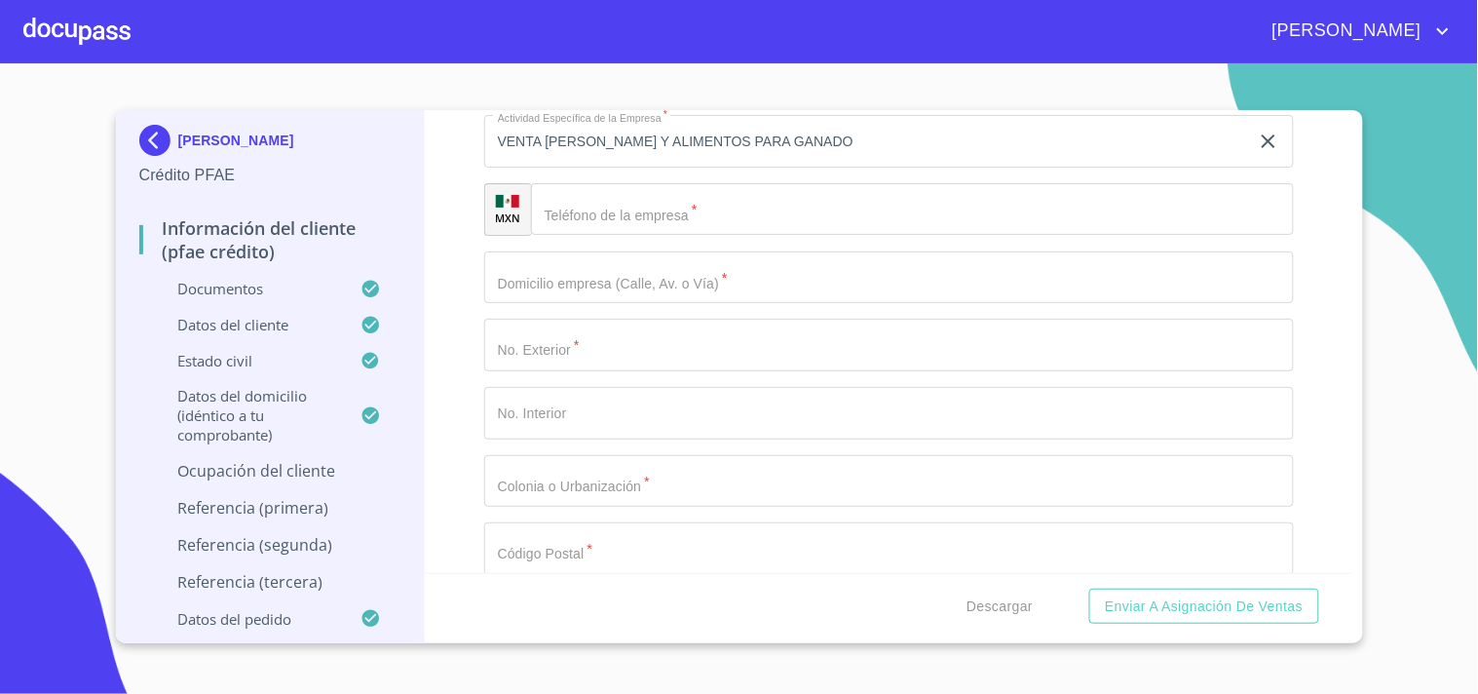
scroll to position [9307, 0]
click at [650, 192] on input "Documento de identificación.   *" at bounding box center [912, 204] width 763 height 53
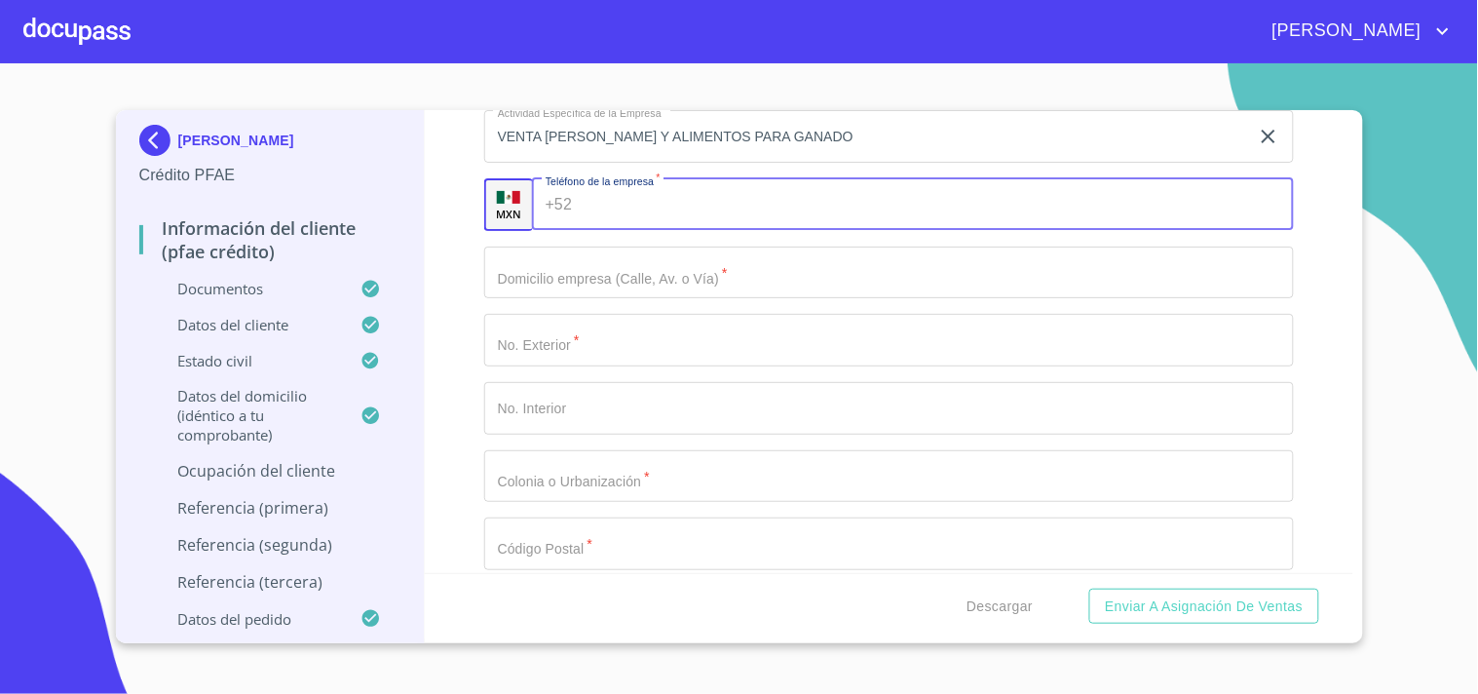
paste input "[PHONE_NUMBER]"
type input "[PHONE_NUMBER]"
click at [600, 258] on input "Documento de identificación.   *" at bounding box center [889, 273] width 810 height 53
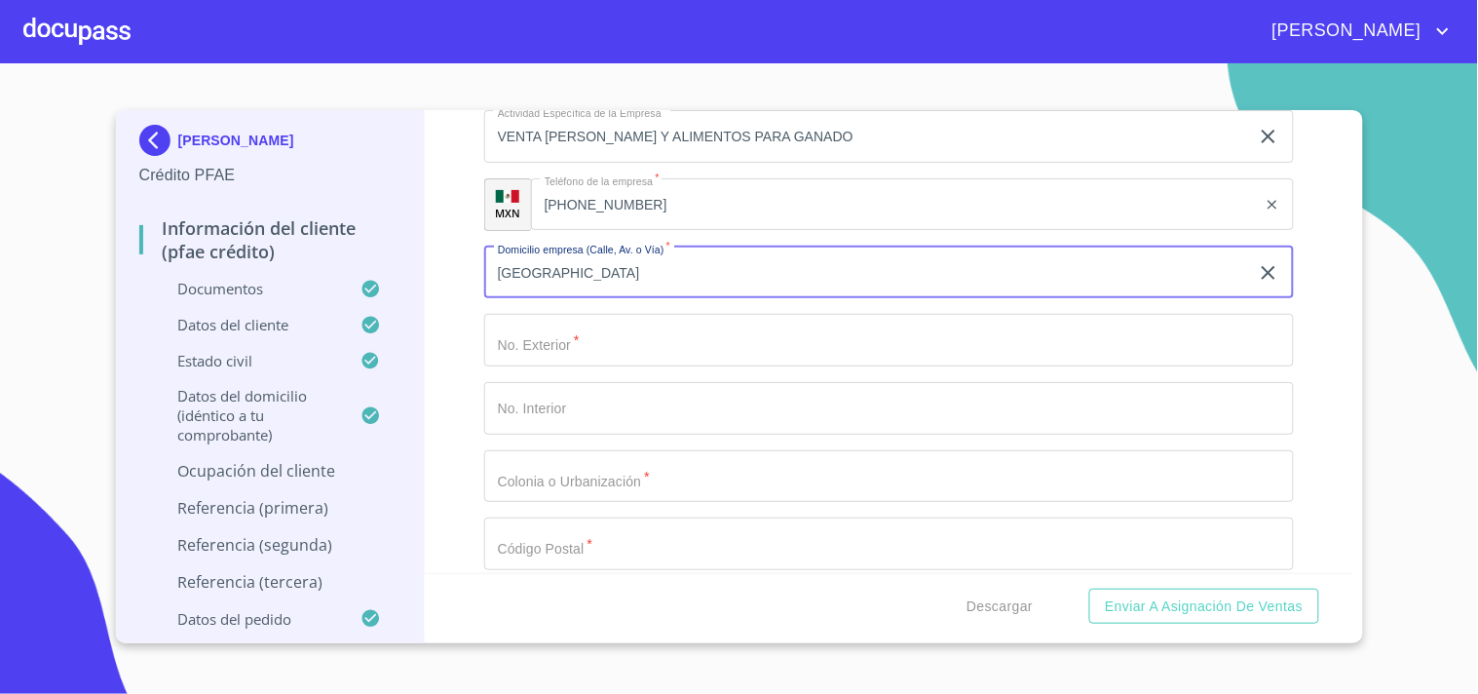
type input "[GEOGRAPHIC_DATA]"
click at [524, 325] on input "Documento de identificación.   *" at bounding box center [889, 340] width 810 height 53
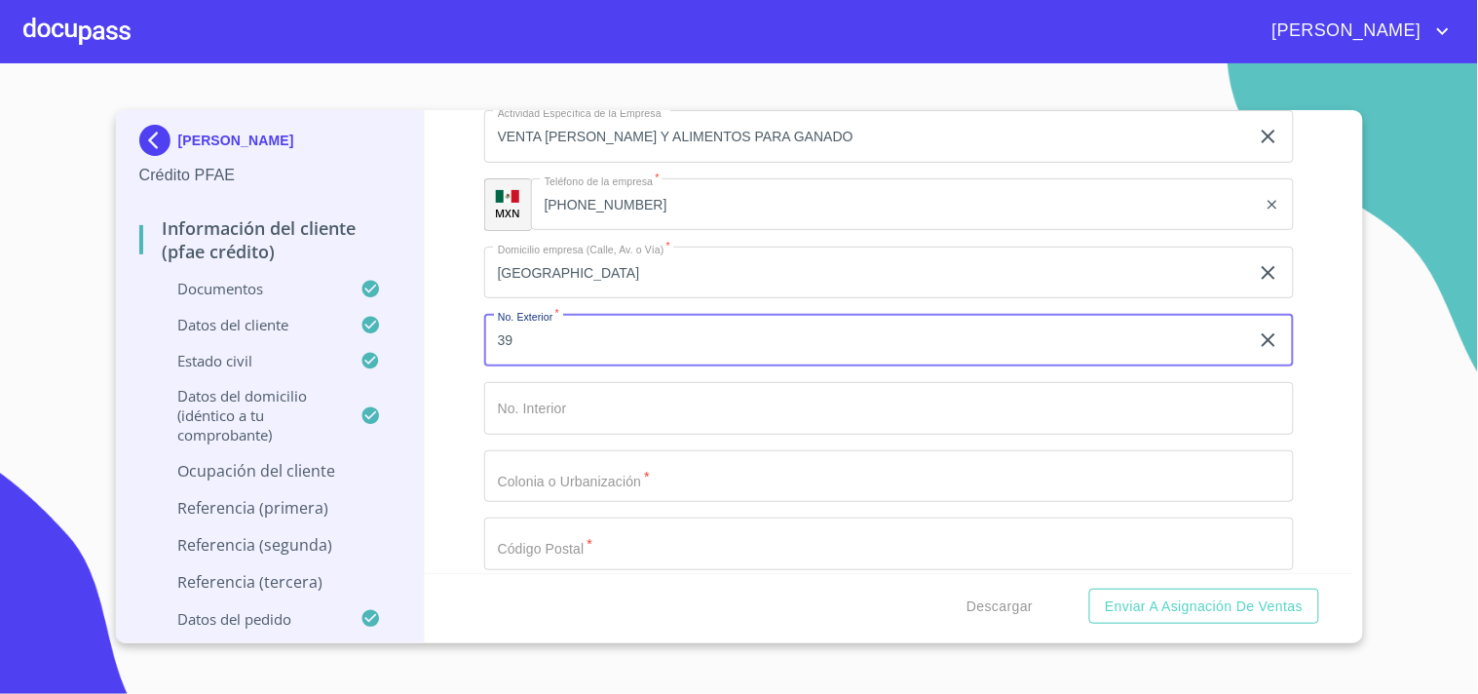
type input "39"
click at [532, 393] on input "Documento de identificación.   *" at bounding box center [889, 408] width 810 height 53
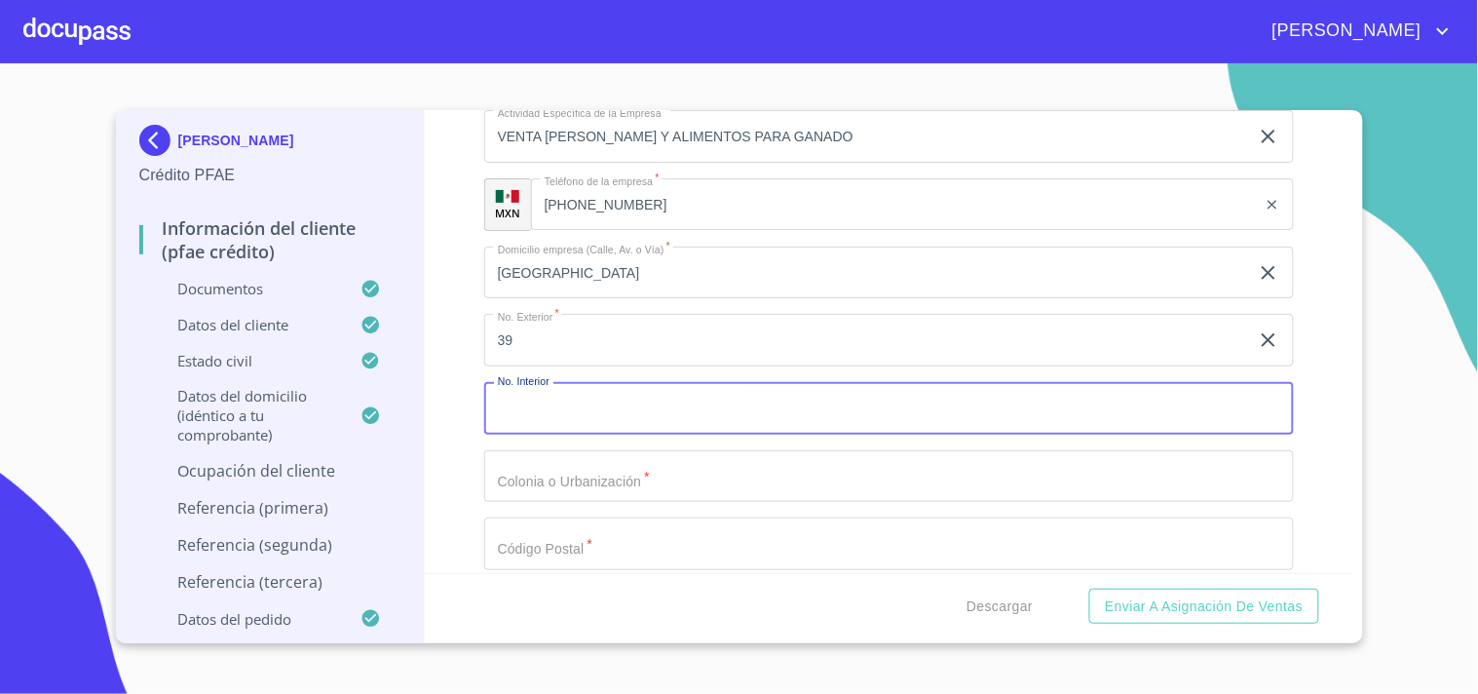
click at [461, 398] on div "Información del cliente (PFAE crédito) Documentos Documento de identificación. …" at bounding box center [889, 341] width 929 height 463
click at [559, 384] on input "Documento de identificación.   *" at bounding box center [889, 408] width 810 height 53
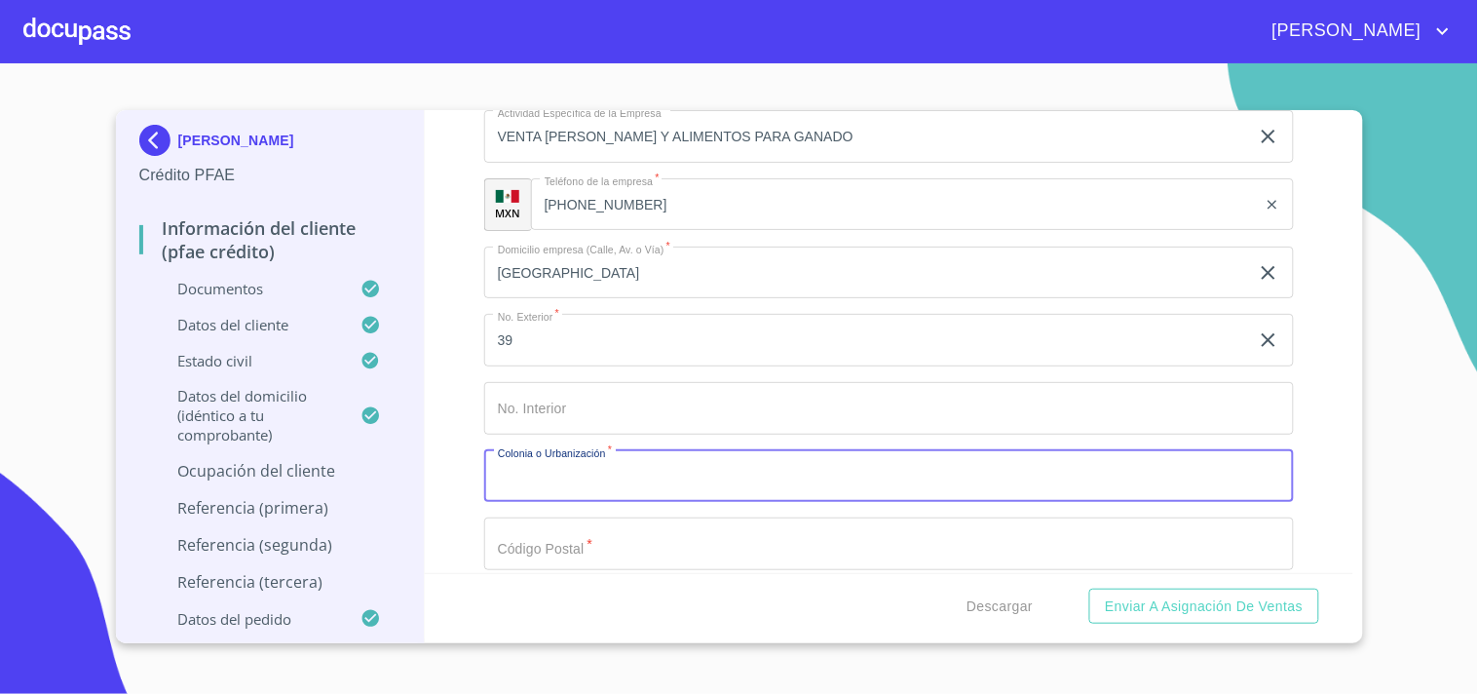
click at [539, 462] on input "Documento de identificación.   *" at bounding box center [889, 476] width 810 height 53
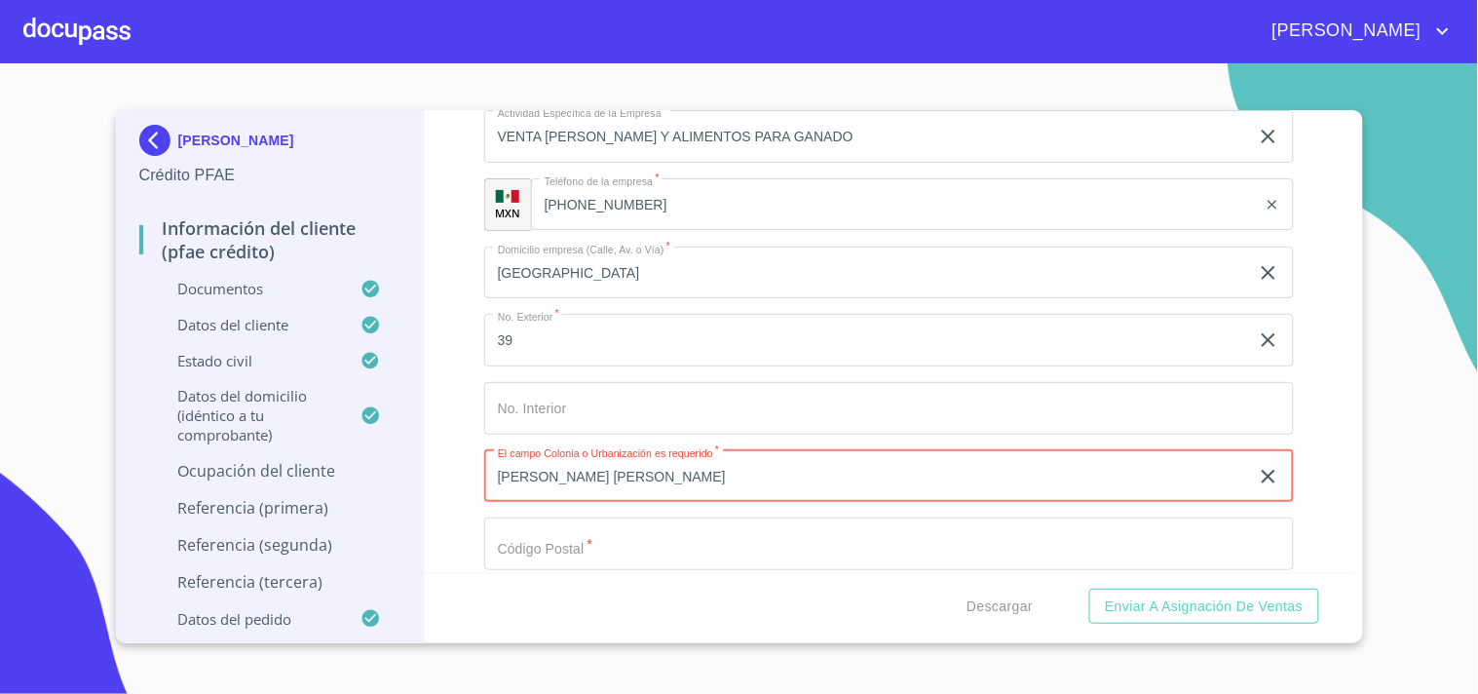
type input "[PERSON_NAME] [PERSON_NAME]"
click at [451, 443] on div "Información del cliente (PFAE crédito) Documentos Documento de identificación. …" at bounding box center [889, 341] width 929 height 463
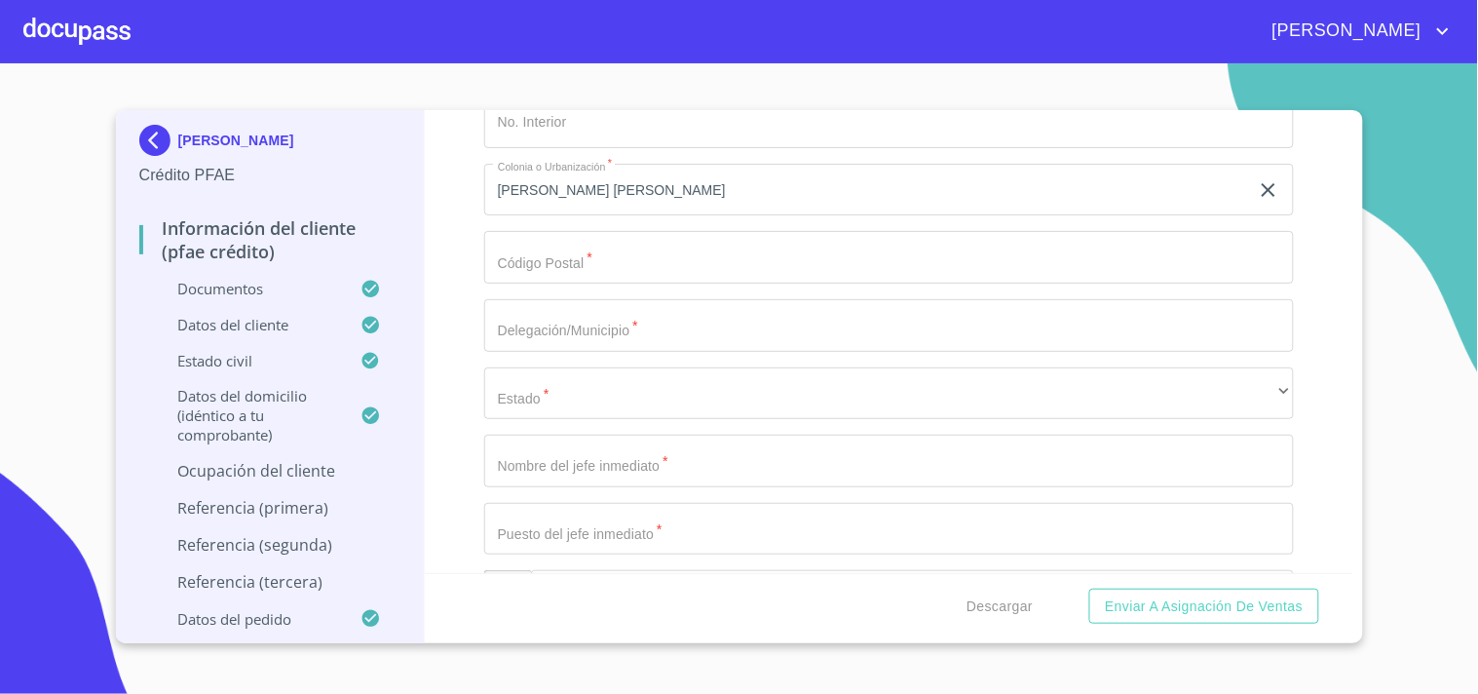
scroll to position [9596, 0]
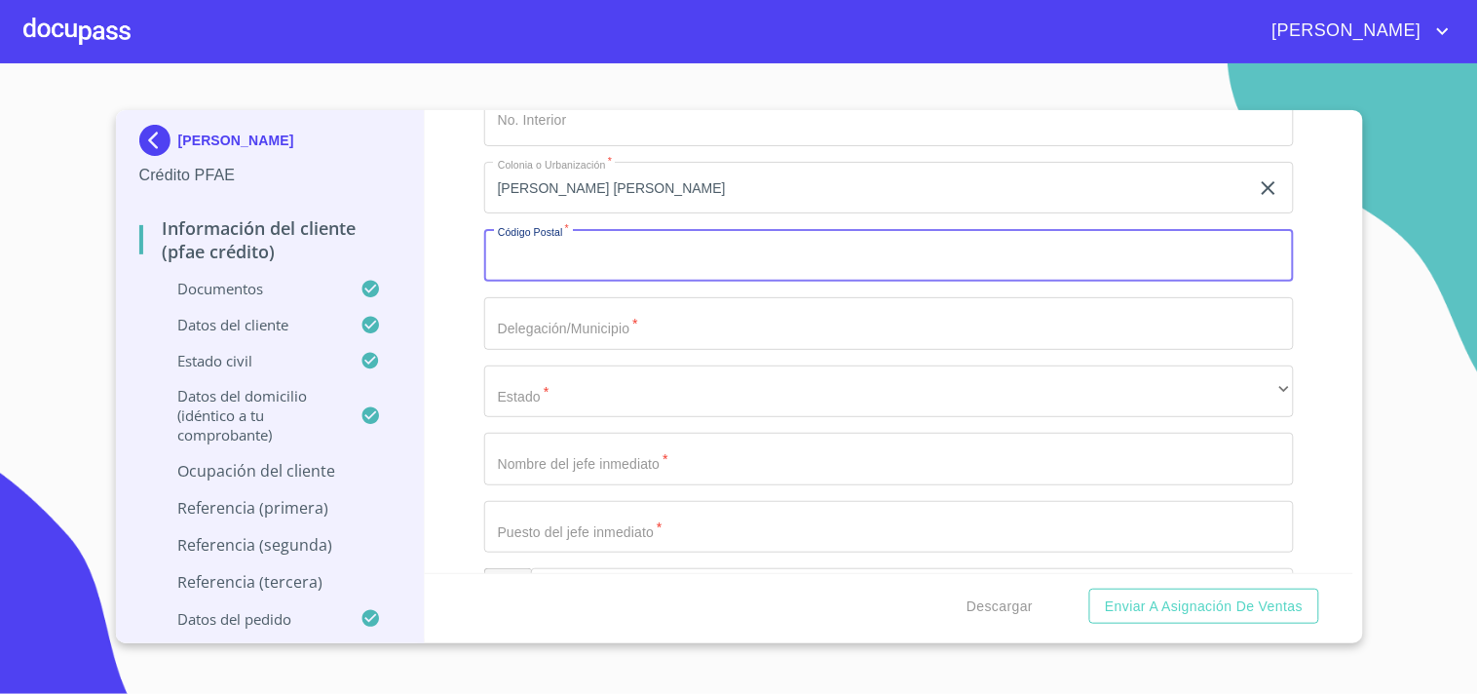
click at [569, 245] on input "Documento de identificación.   *" at bounding box center [889, 255] width 810 height 53
type input "45615"
click at [465, 295] on div "Información del cliente (PFAE crédito) Documentos Documento de identificación. …" at bounding box center [889, 341] width 929 height 463
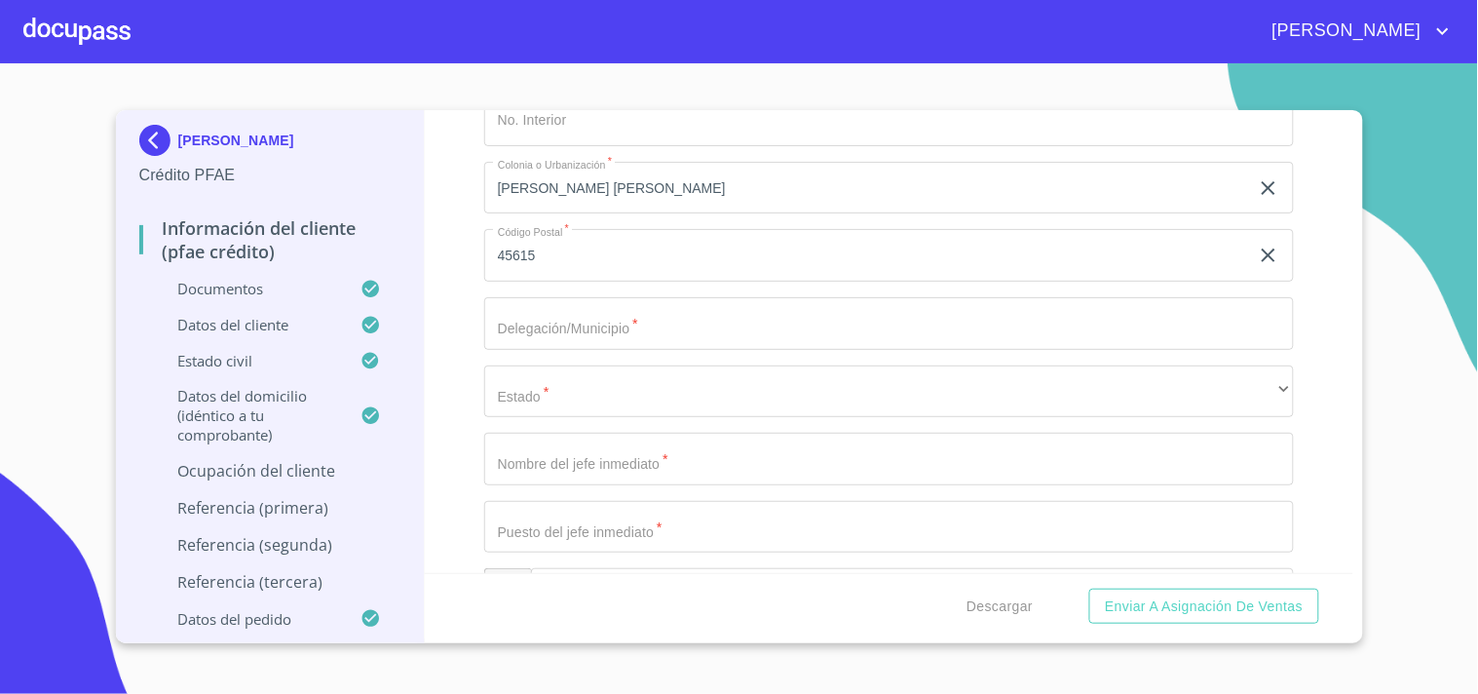
click at [523, 307] on input "Documento de identificación.   *" at bounding box center [889, 323] width 810 height 53
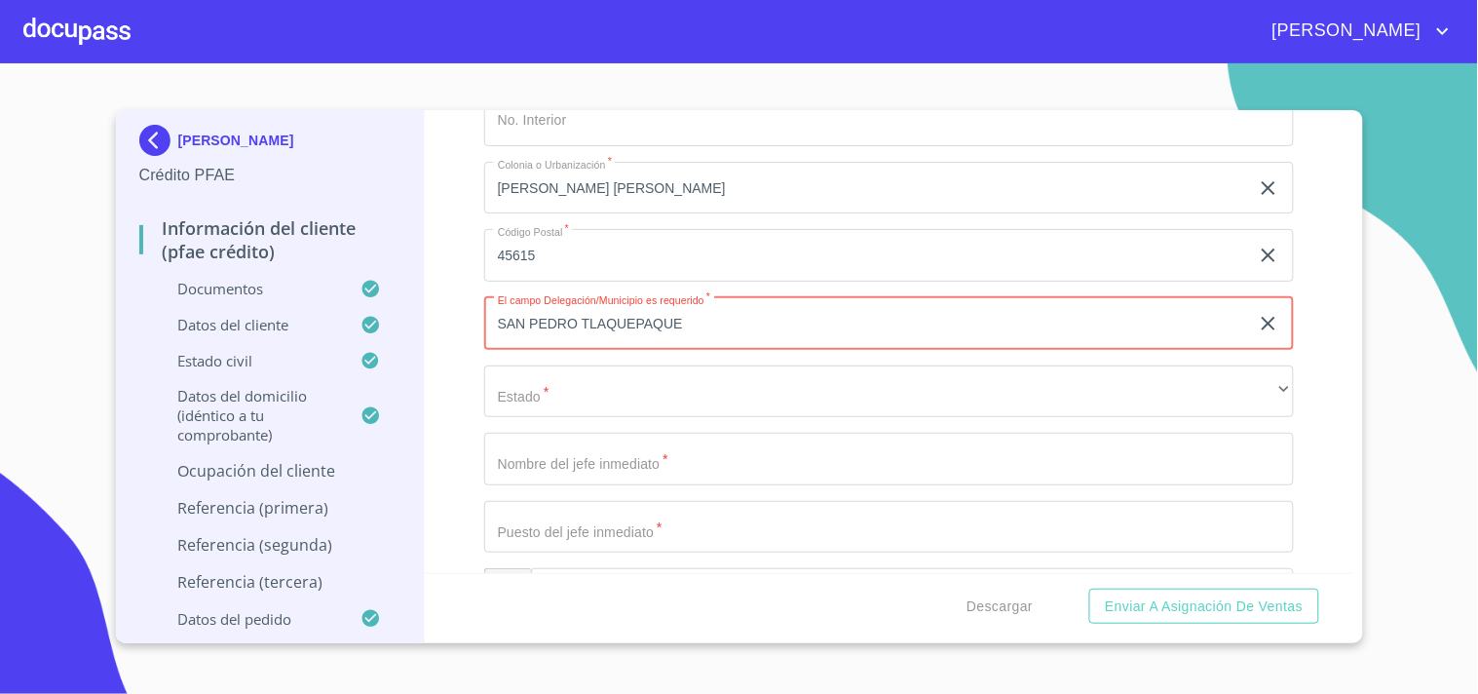
type input "SAN PEDRO TLAQUEPAQUE"
click at [466, 372] on div "Información del cliente (PFAE crédito) Documentos Documento de identificación. …" at bounding box center [889, 341] width 929 height 463
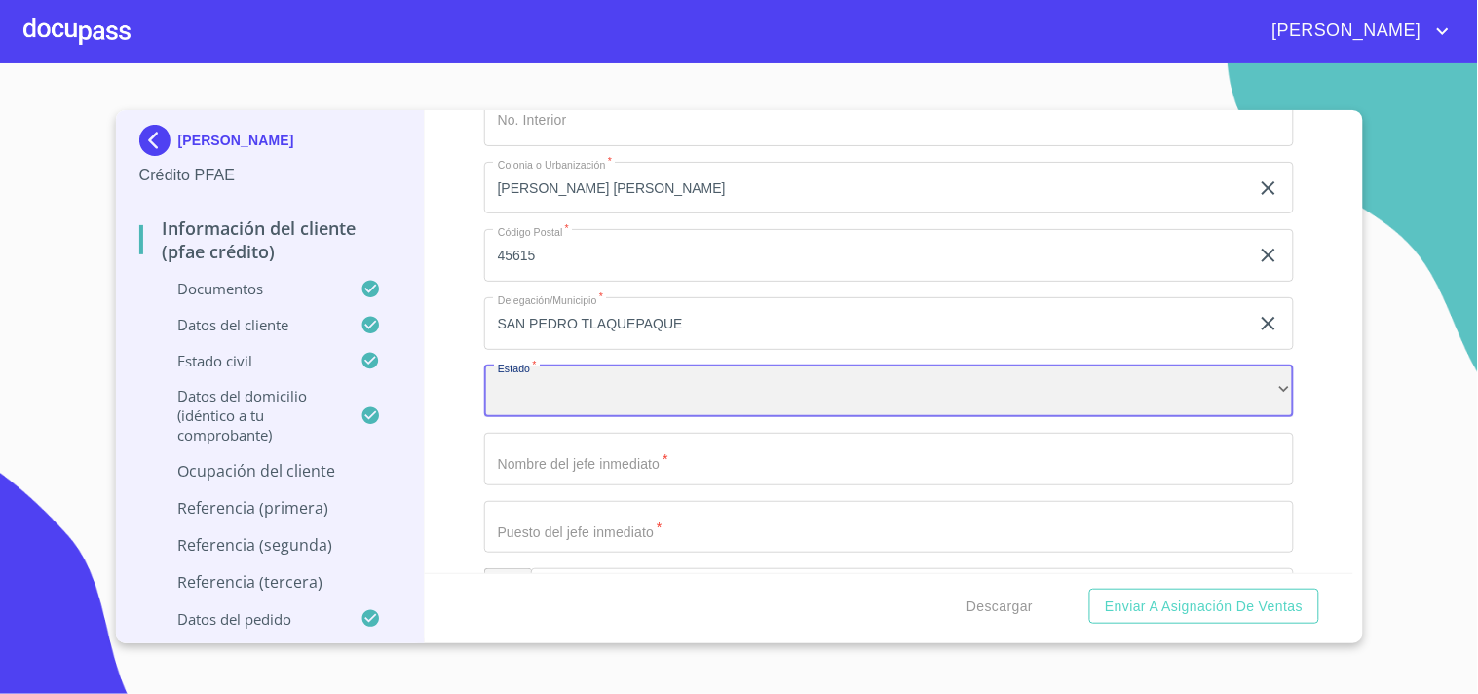
click at [658, 382] on div "​" at bounding box center [889, 391] width 810 height 53
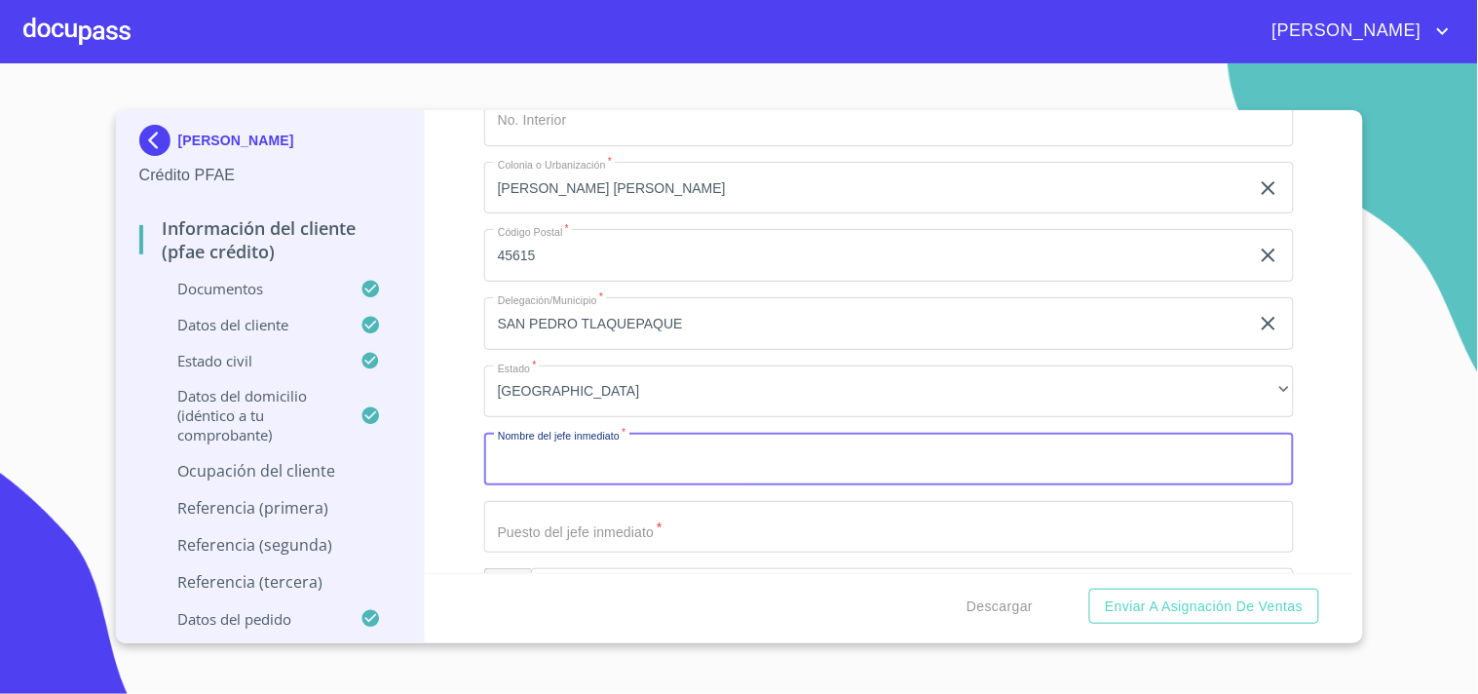
click at [540, 463] on input "Documento de identificación.   *" at bounding box center [889, 459] width 810 height 53
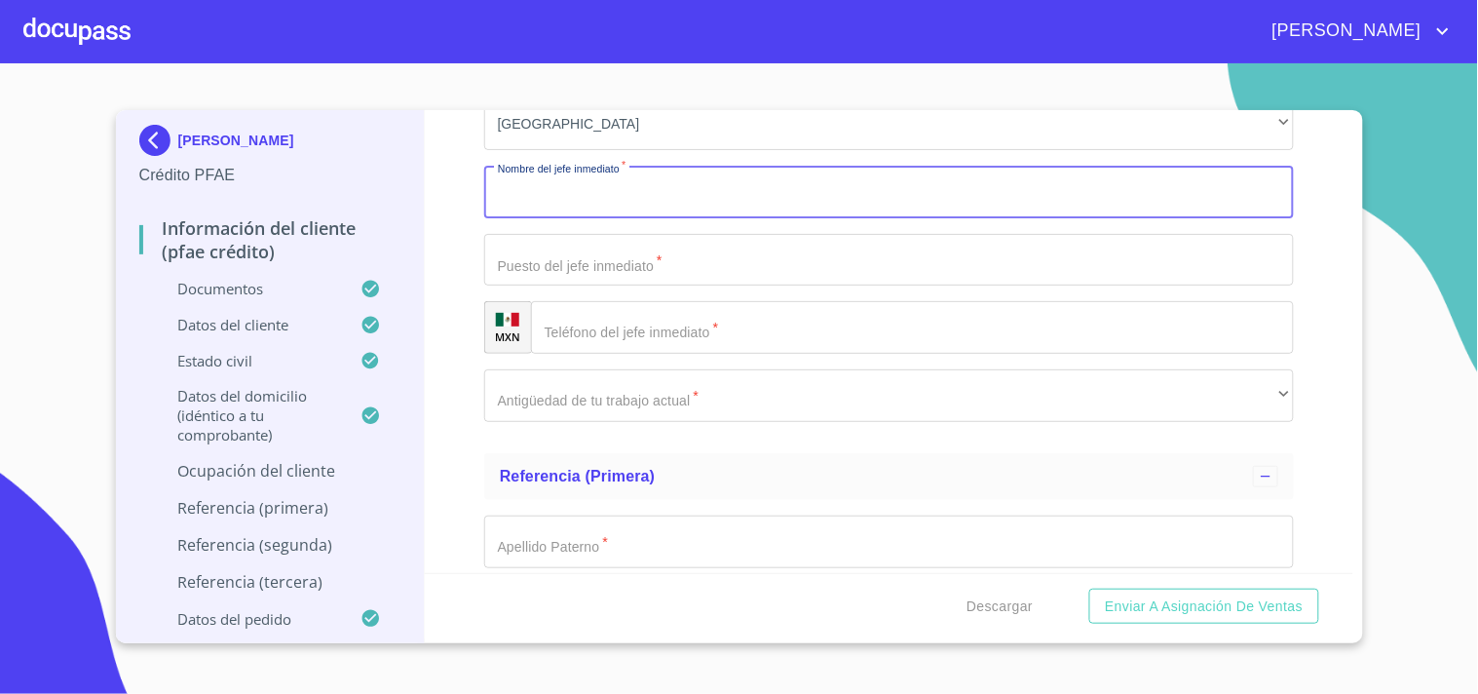
scroll to position [9872, 0]
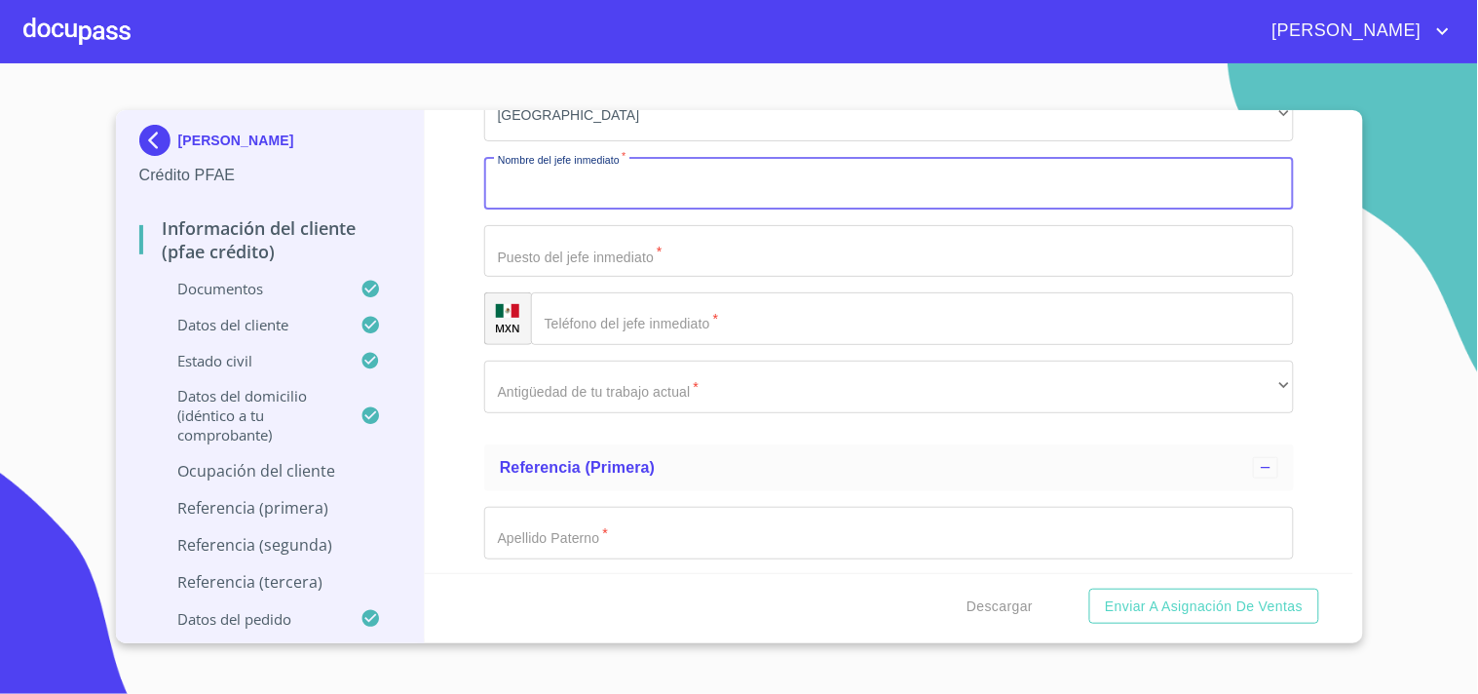
click at [581, 171] on input "Documento de identificación.   *" at bounding box center [889, 183] width 810 height 53
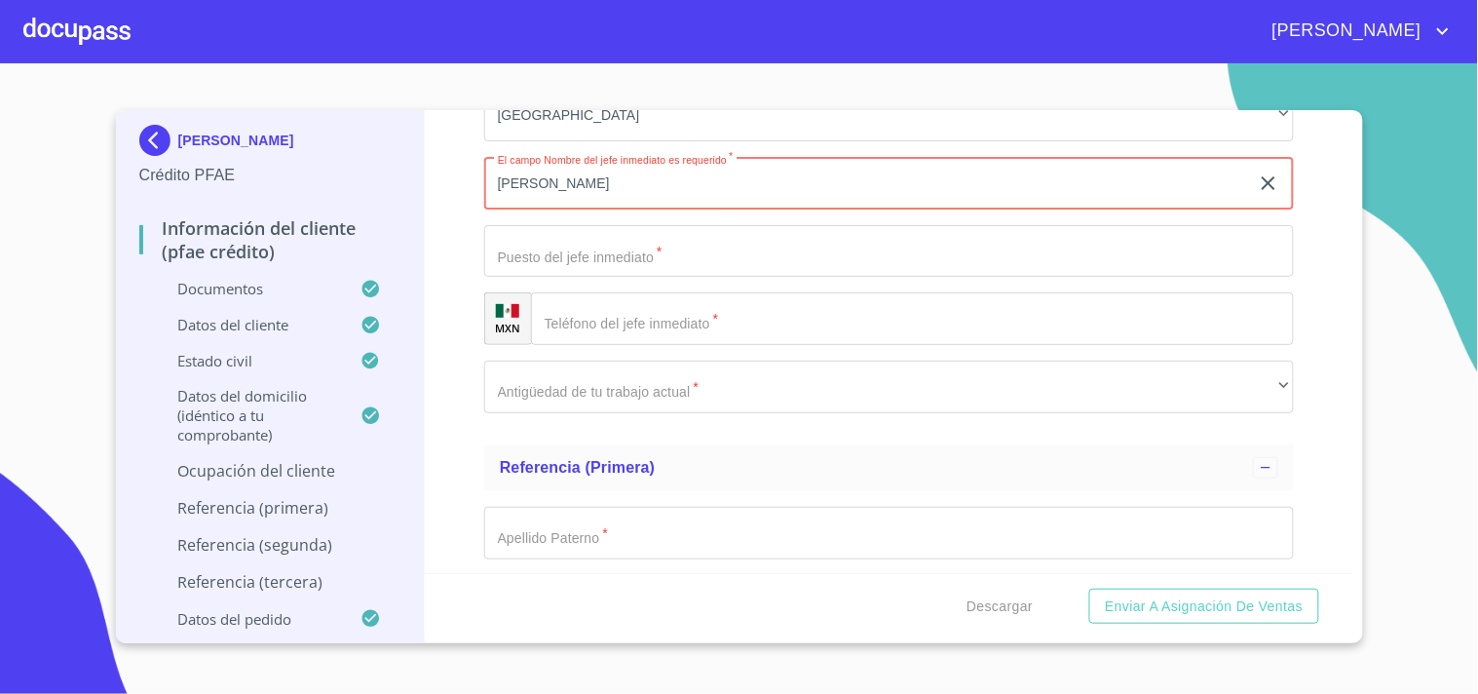
type input "[PERSON_NAME]"
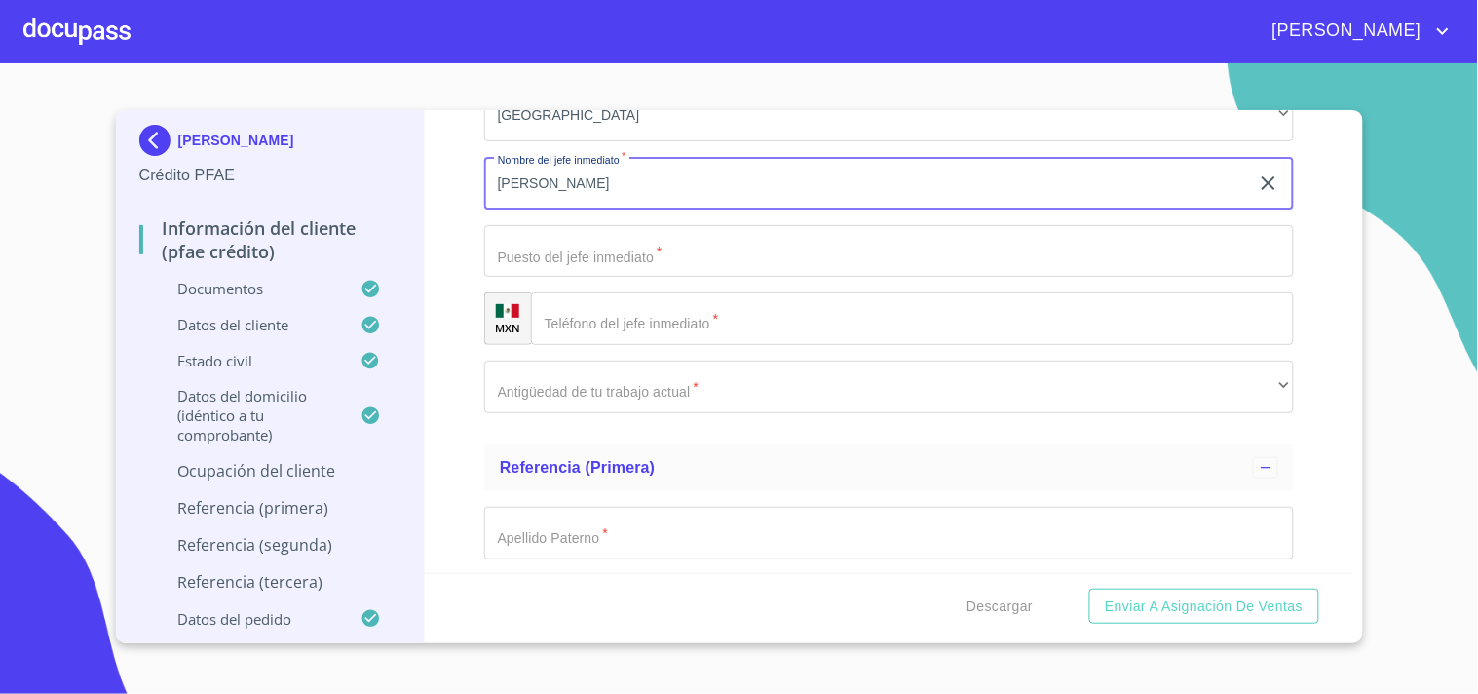
click at [631, 241] on input "Documento de identificación.   *" at bounding box center [889, 251] width 810 height 53
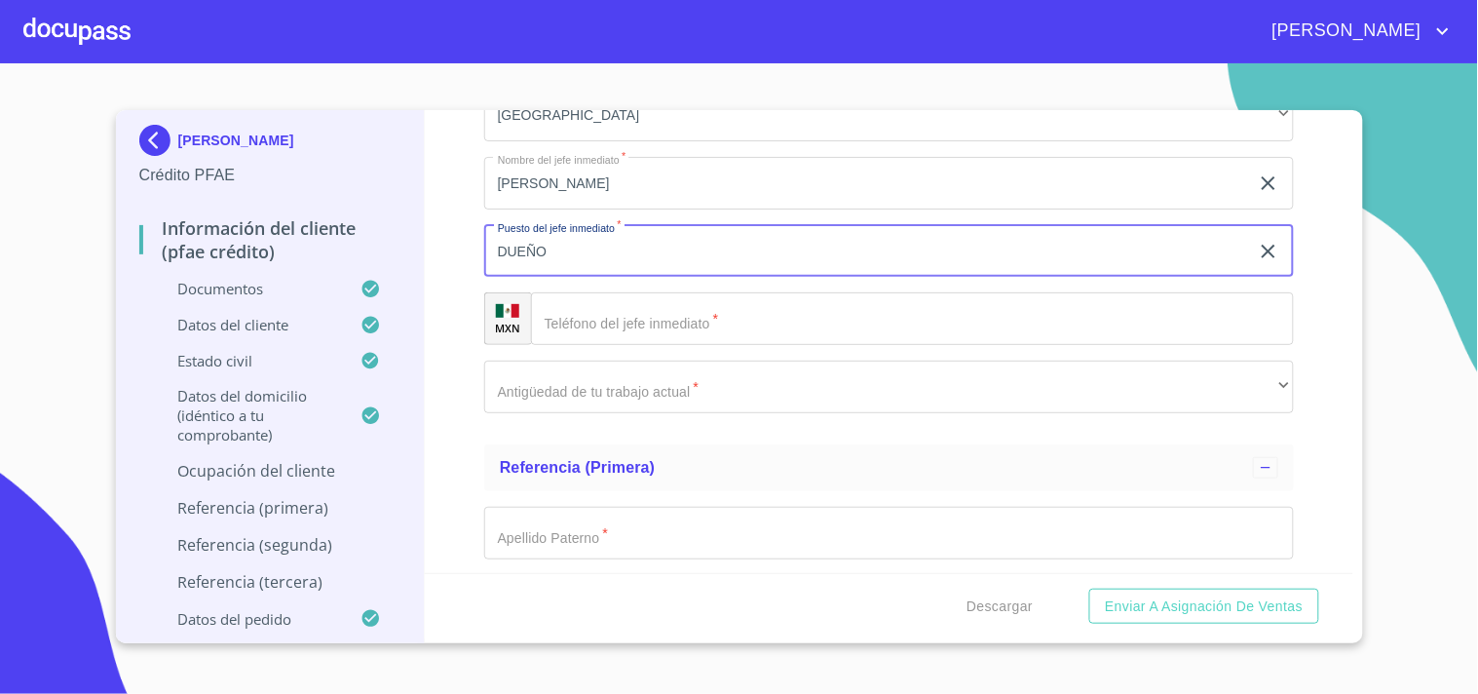
type input "DUEÑO"
click at [610, 294] on input "Documento de identificación.   *" at bounding box center [912, 318] width 763 height 53
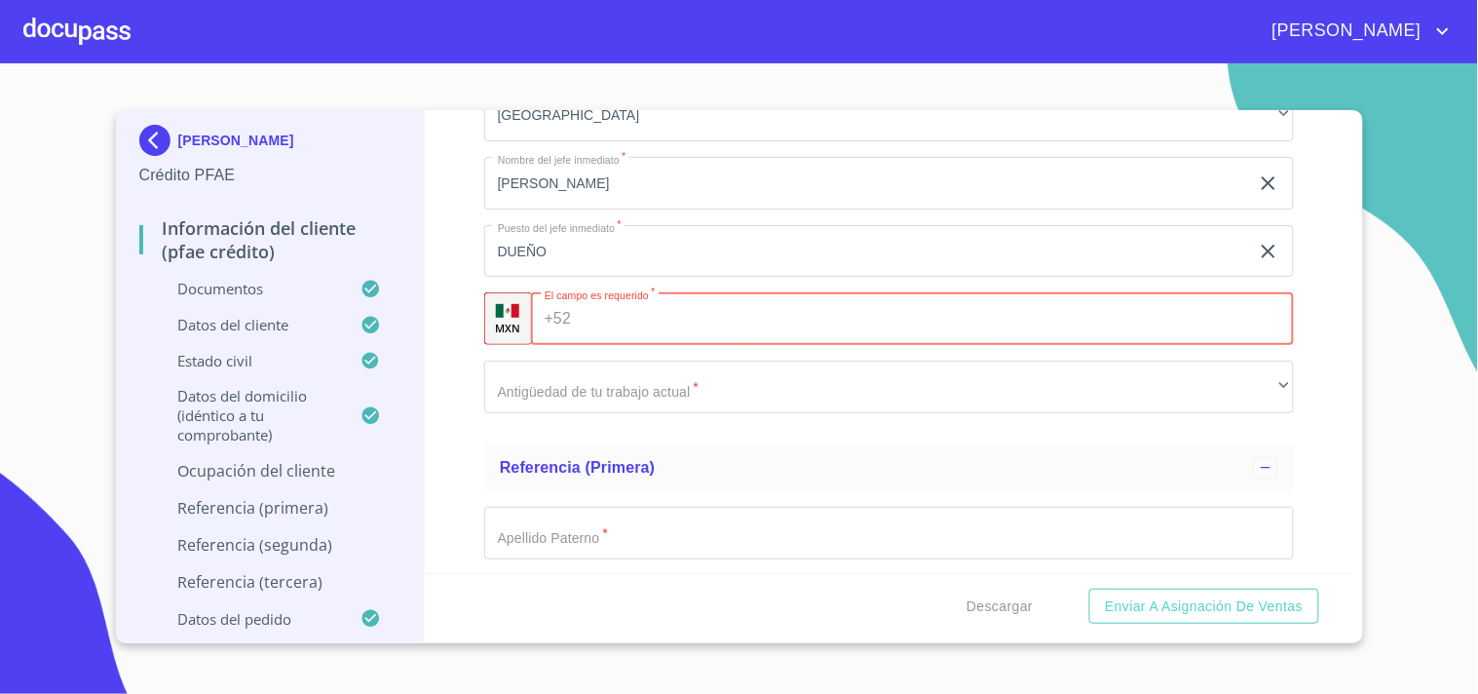
paste input "[PHONE_NUMBER]"
type input "[PHONE_NUMBER]"
click at [442, 367] on div "Información del cliente (PFAE crédito) Documentos Documento de identificación. …" at bounding box center [889, 341] width 929 height 463
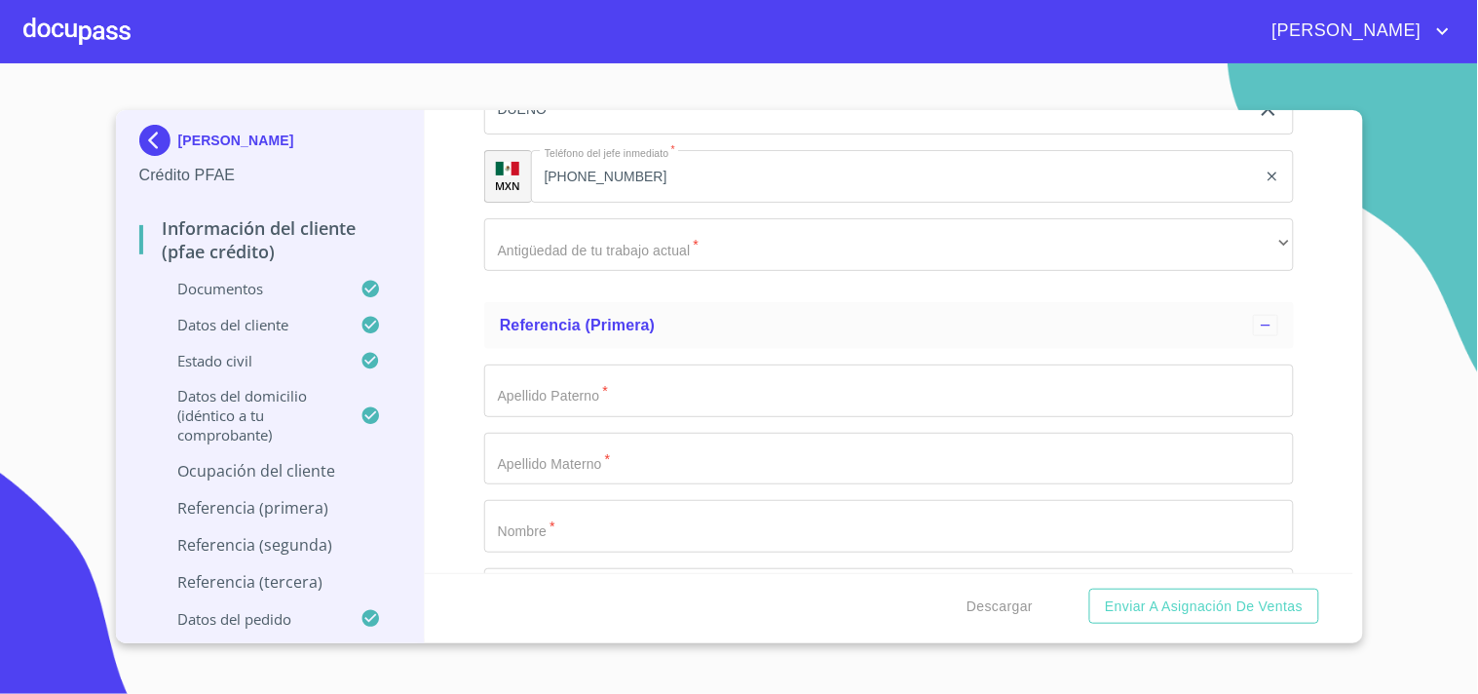
scroll to position [10048, 0]
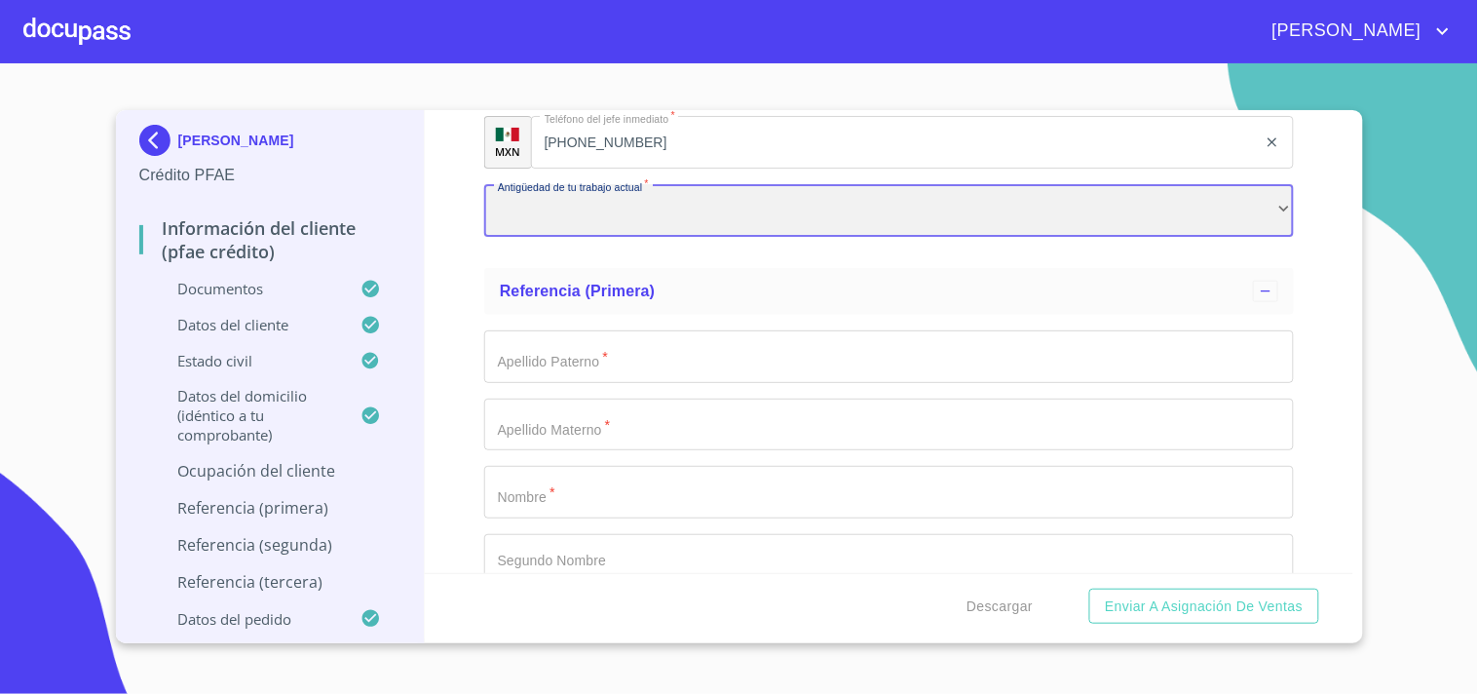
click at [607, 205] on div "​" at bounding box center [889, 210] width 810 height 53
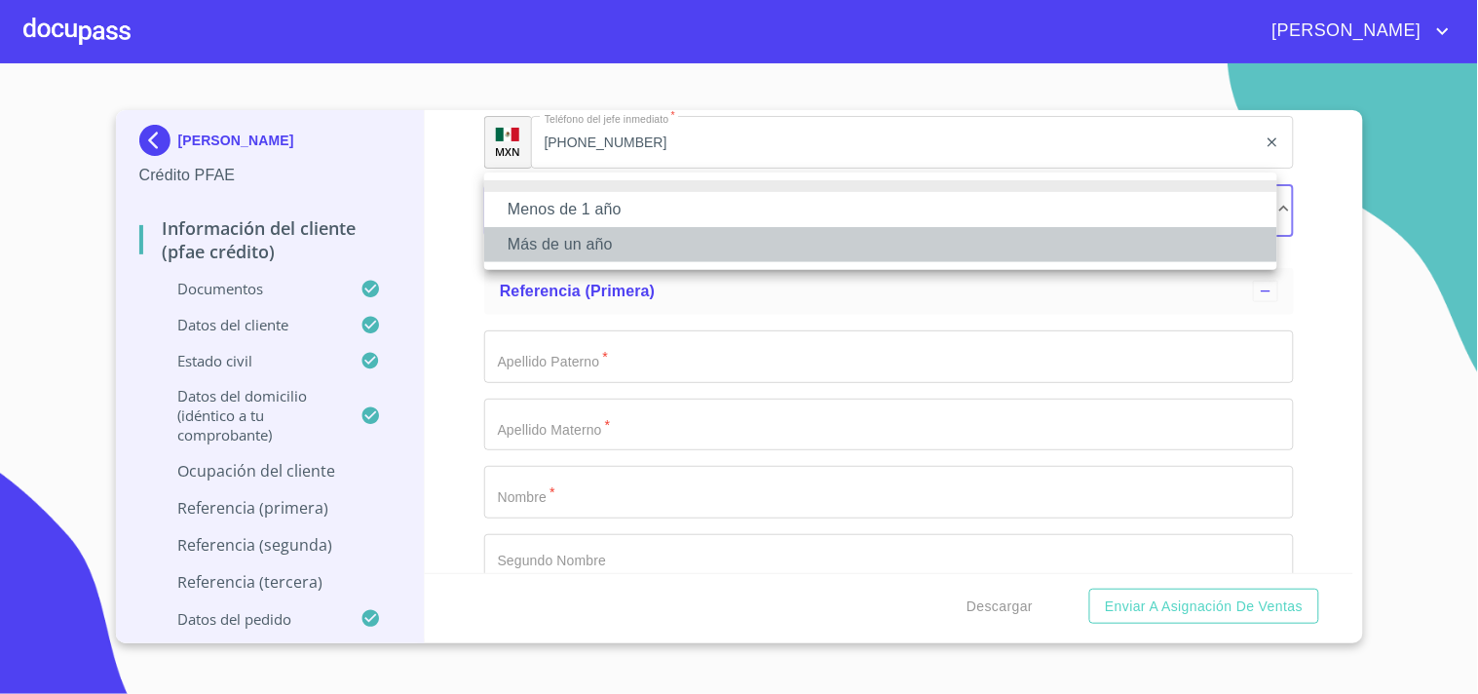
click at [524, 240] on li "Más de un año" at bounding box center [880, 244] width 793 height 35
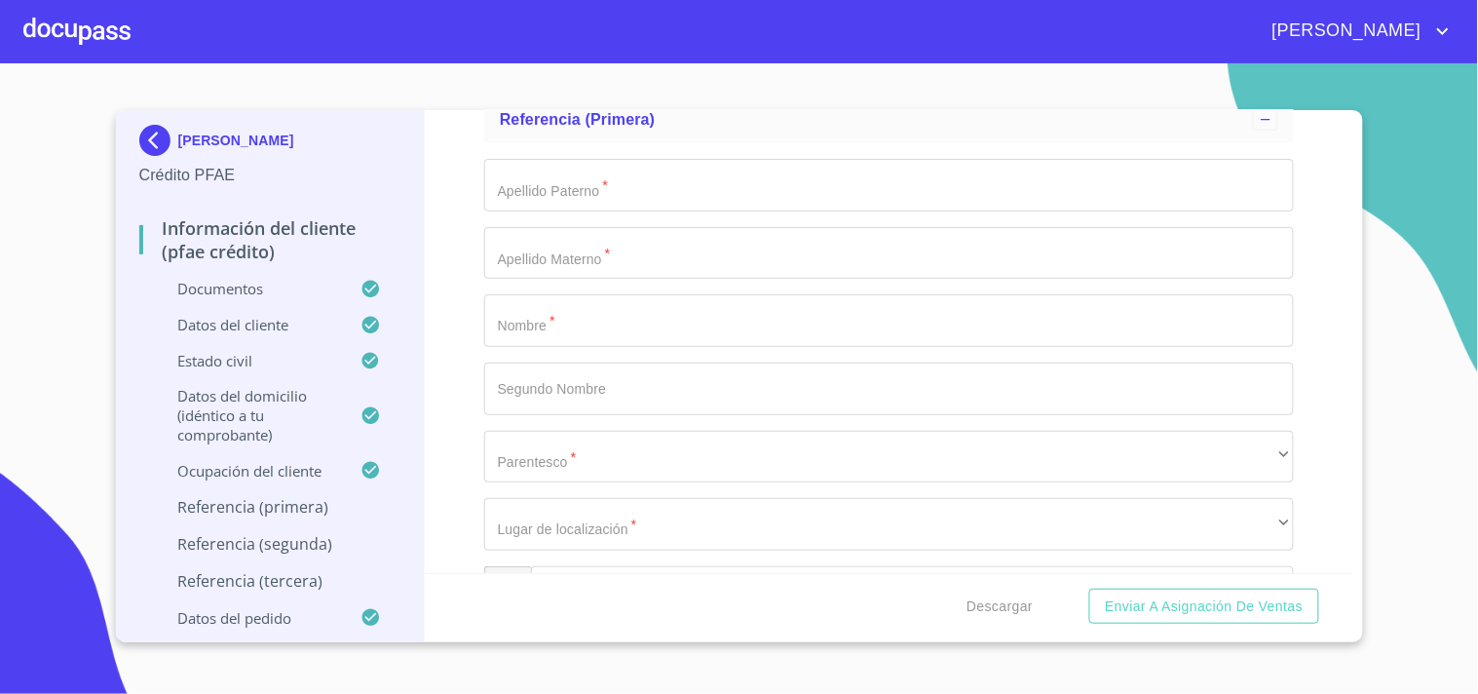
scroll to position [10201, 0]
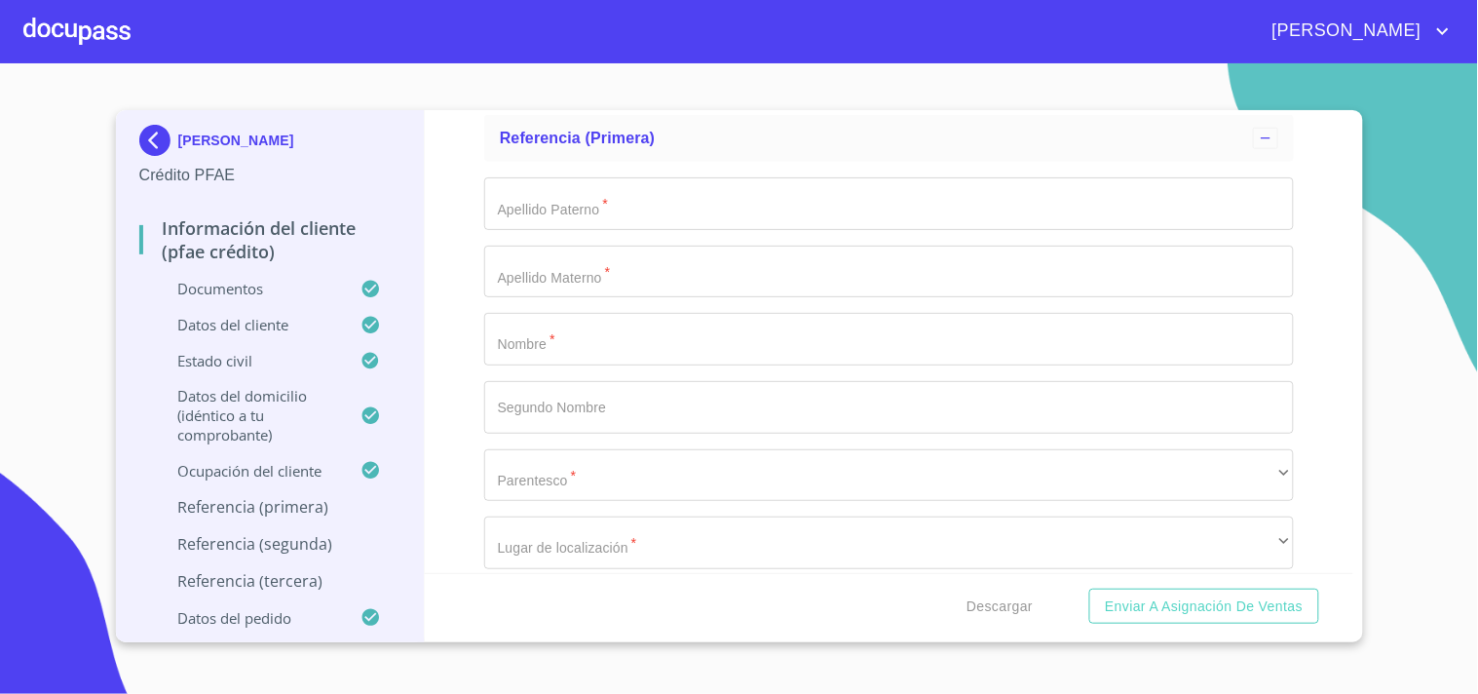
click at [594, 177] on input "Documento de identificación.   *" at bounding box center [889, 203] width 810 height 53
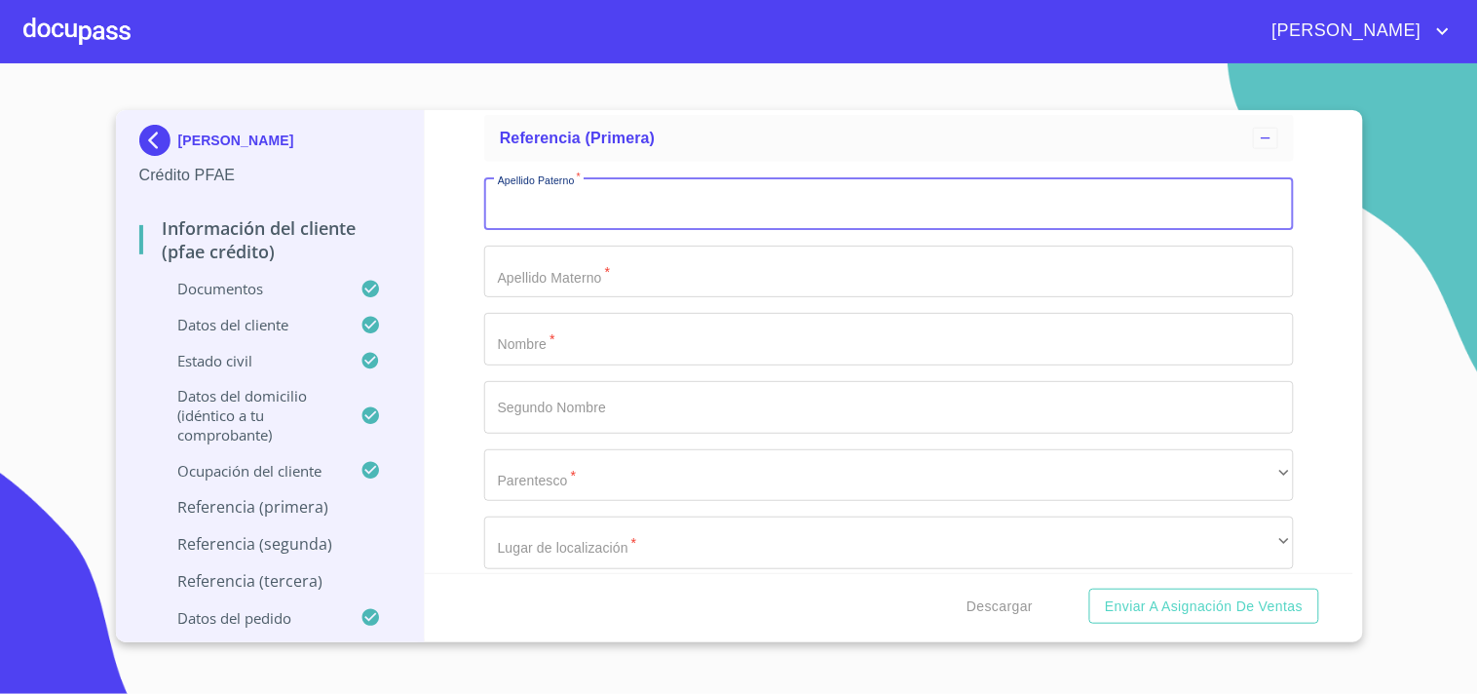
paste input "[PERSON_NAME]"
type input "[PERSON_NAME]"
click at [534, 260] on input "Documento de identificación.   *" at bounding box center [889, 272] width 810 height 53
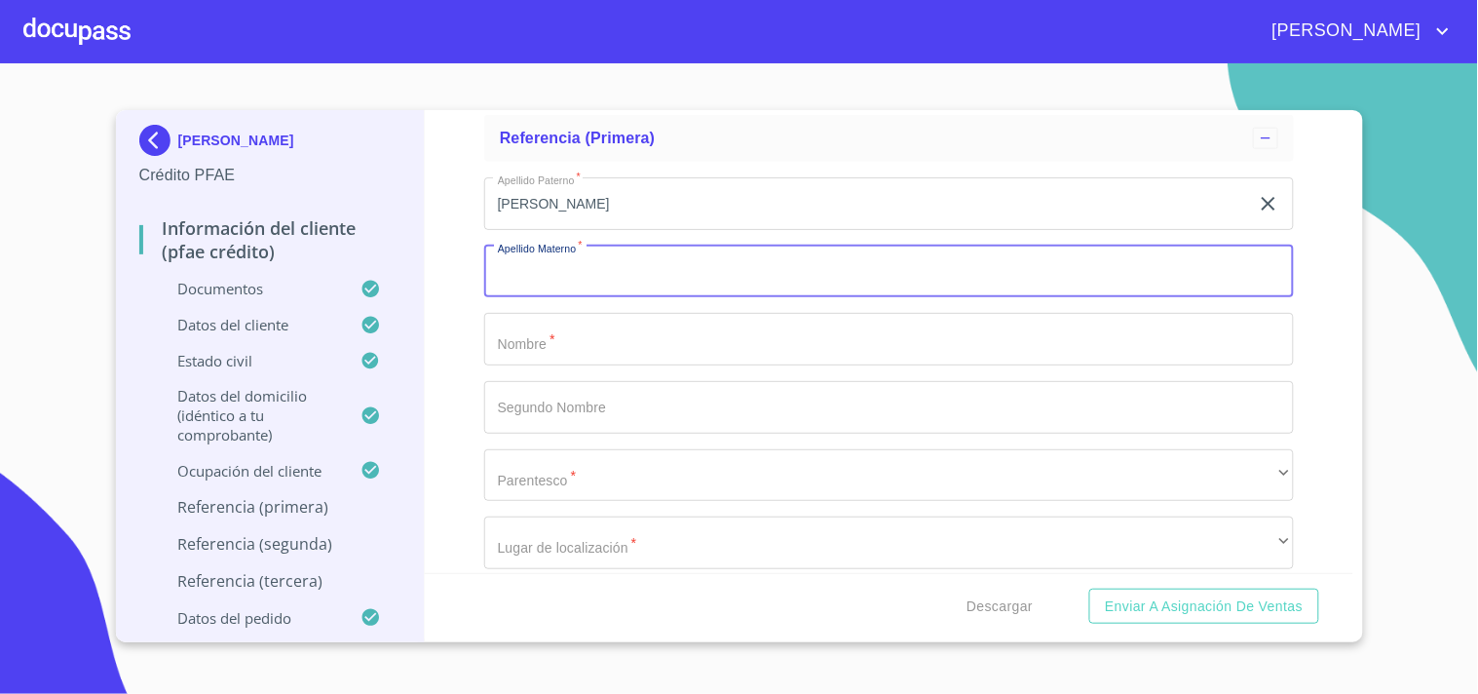
paste input "[PERSON_NAME]"
type input "[PERSON_NAME]"
click at [579, 328] on input "Documento de identificación.   *" at bounding box center [889, 339] width 810 height 53
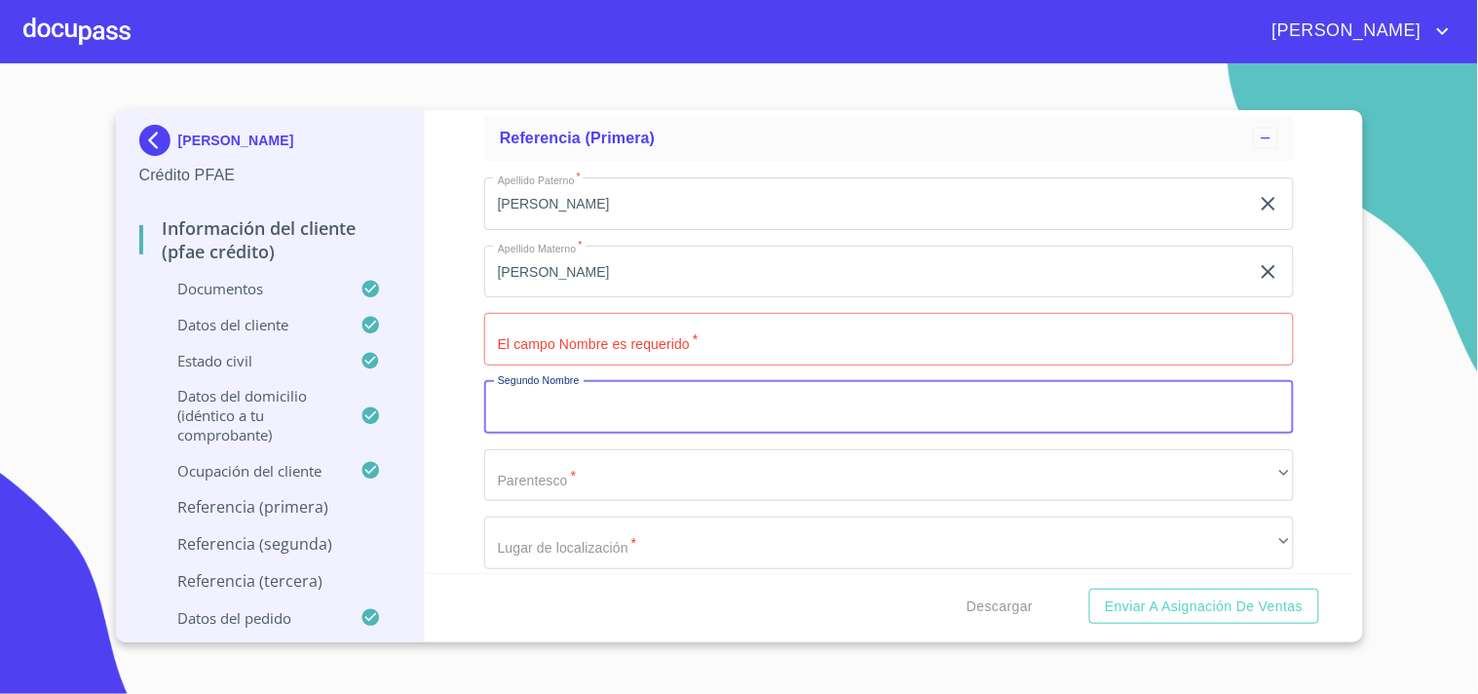
click at [567, 398] on input "Documento de identificación.   *" at bounding box center [889, 407] width 810 height 53
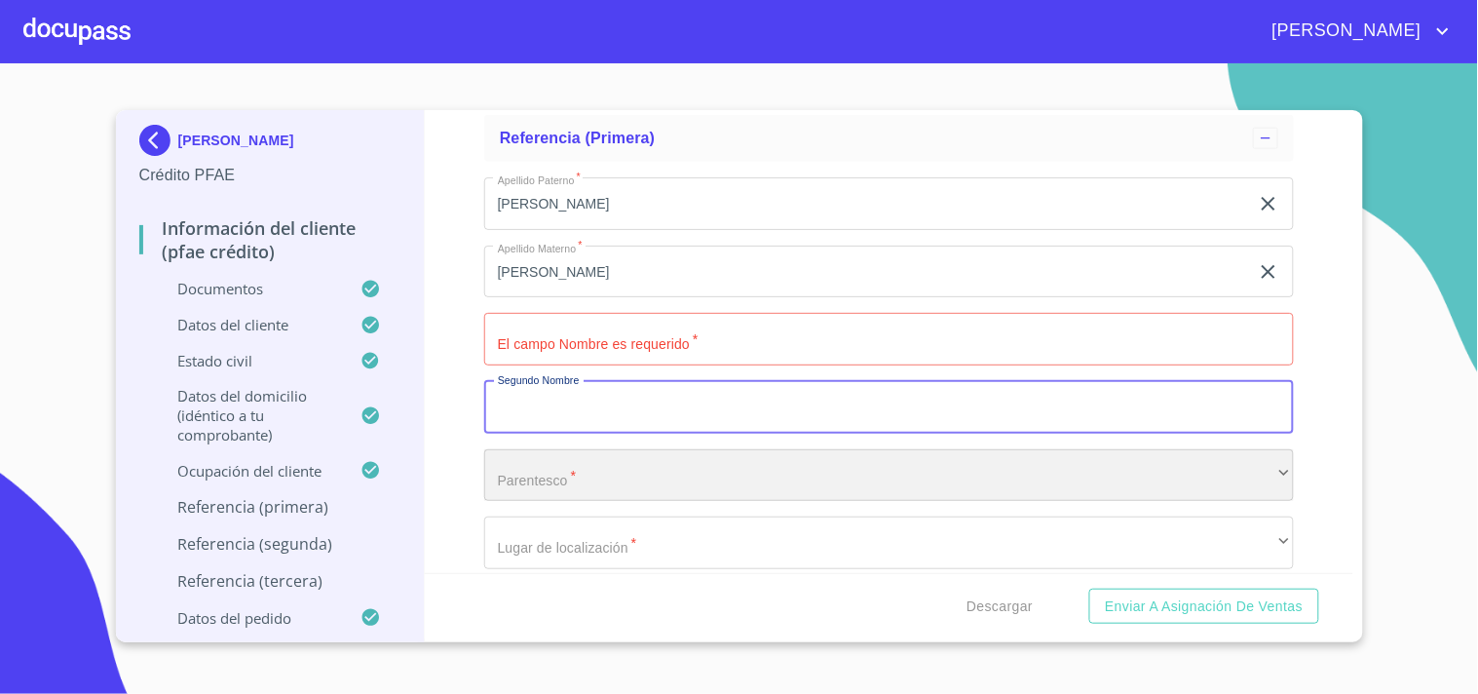
click at [527, 452] on div "​" at bounding box center [889, 475] width 810 height 53
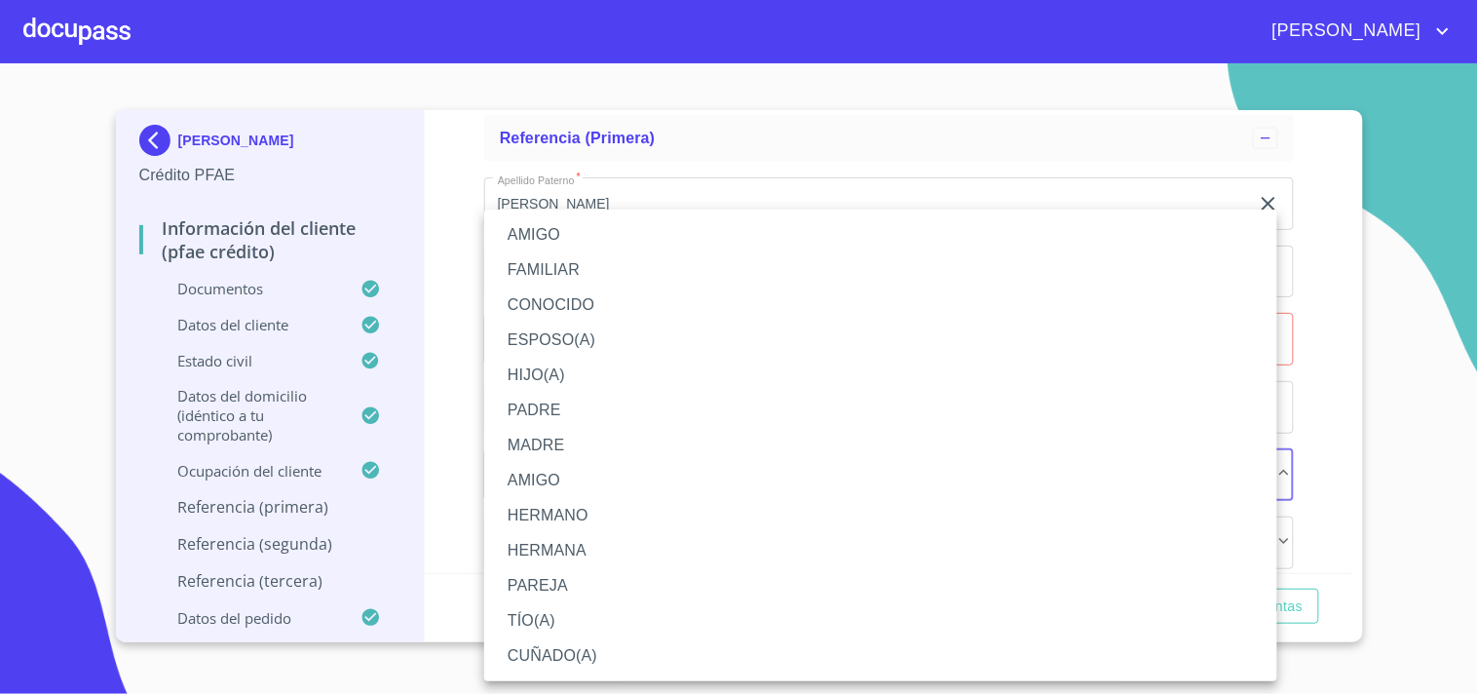
click at [570, 237] on li "AMIGO" at bounding box center [880, 234] width 793 height 35
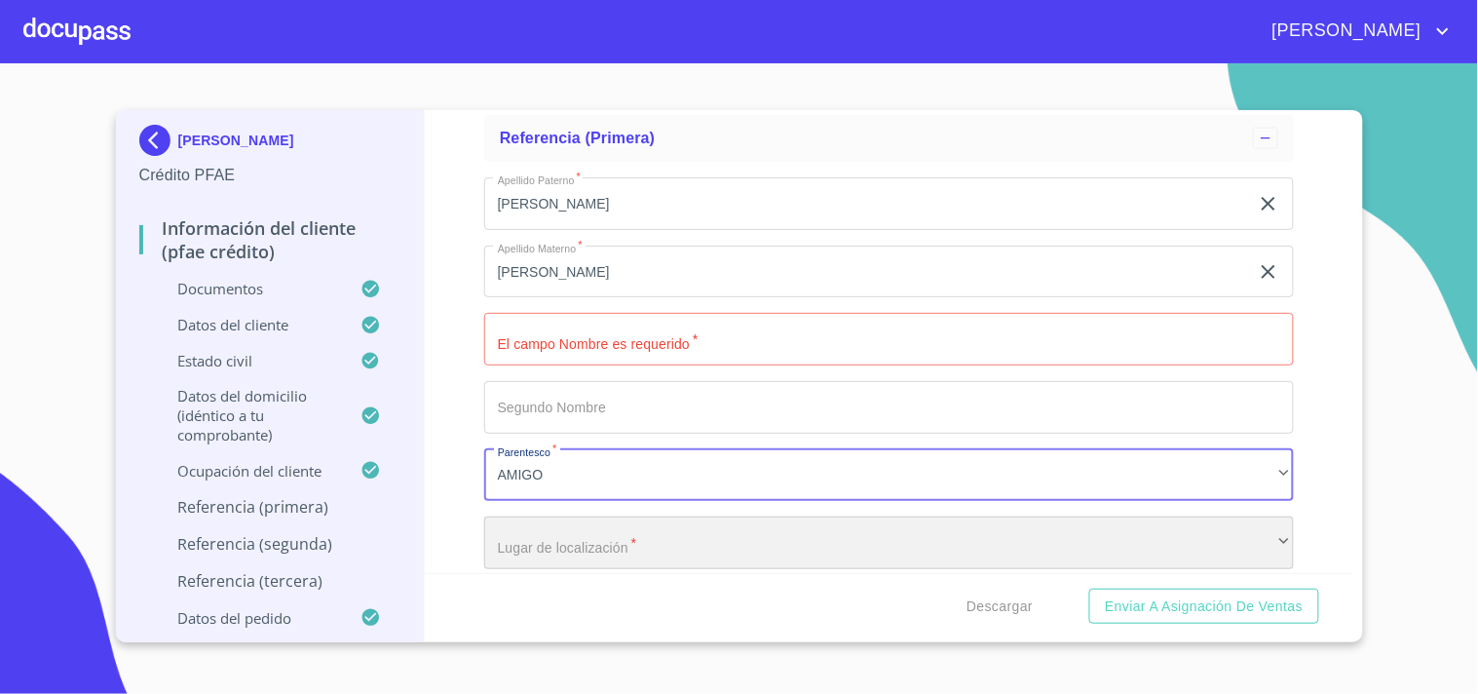
click at [551, 516] on div "​" at bounding box center [889, 542] width 810 height 53
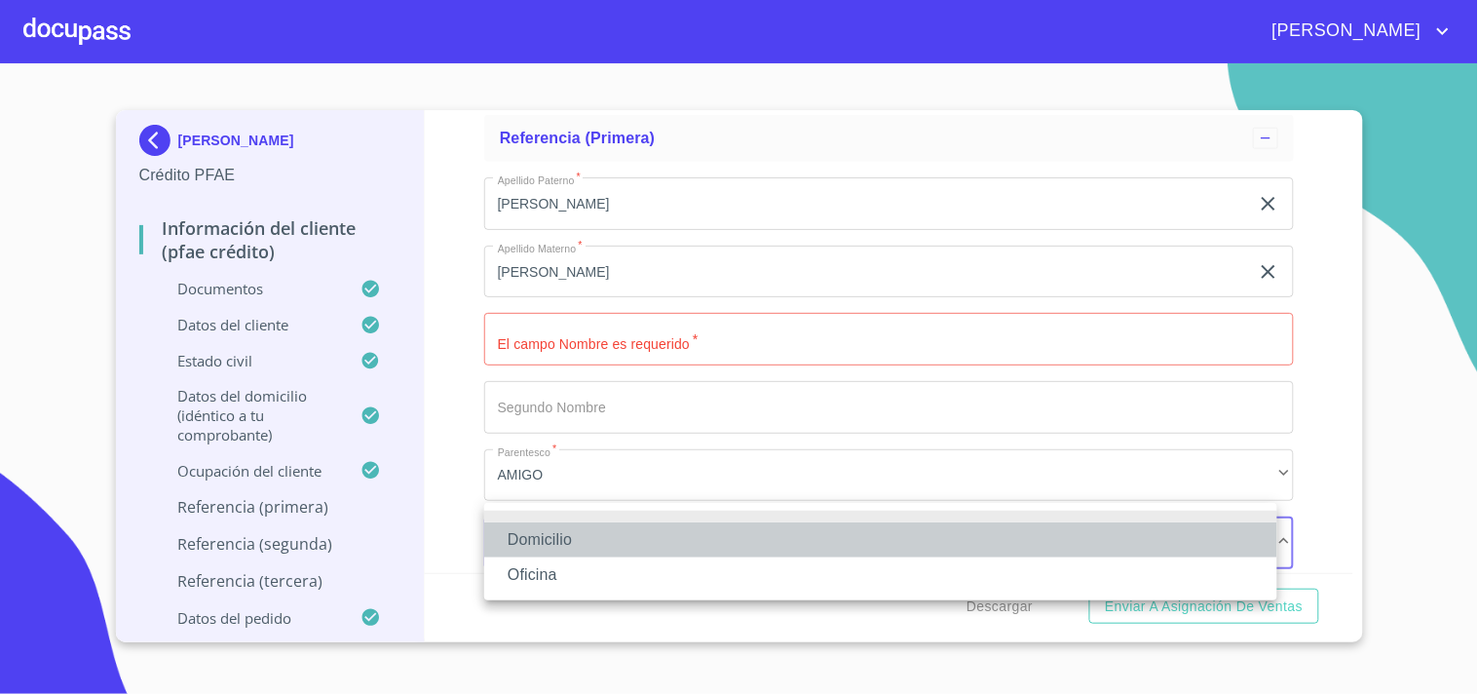
click at [530, 542] on li "Domicilio" at bounding box center [880, 539] width 793 height 35
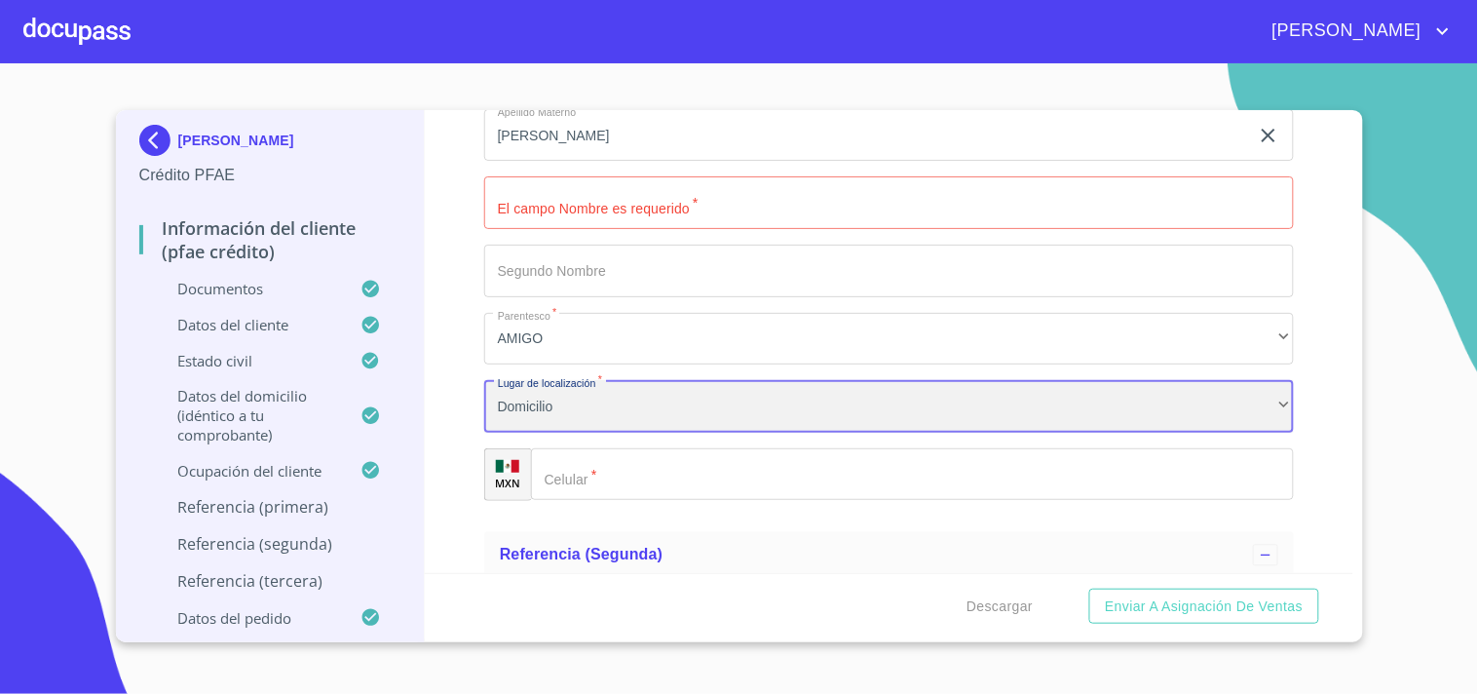
scroll to position [10371, 0]
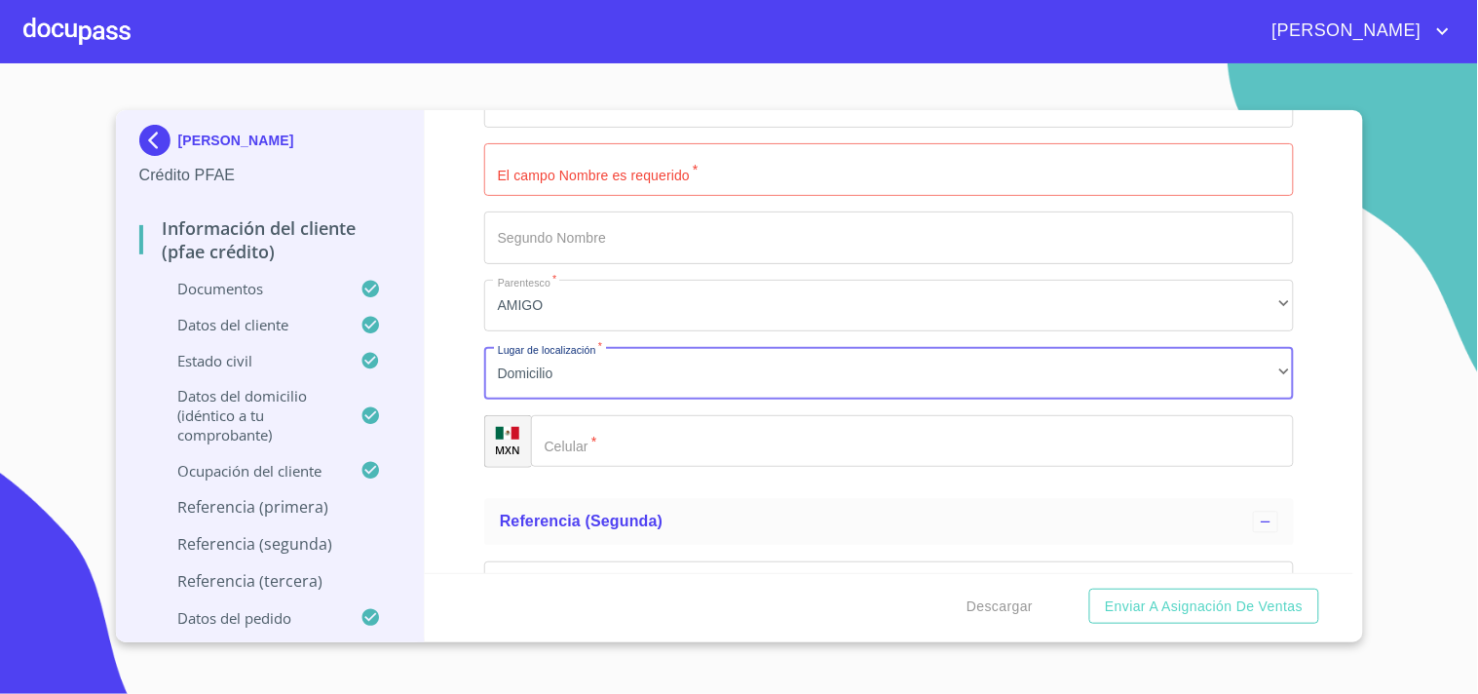
click at [585, 448] on input "Documento de identificación.   *" at bounding box center [912, 441] width 763 height 53
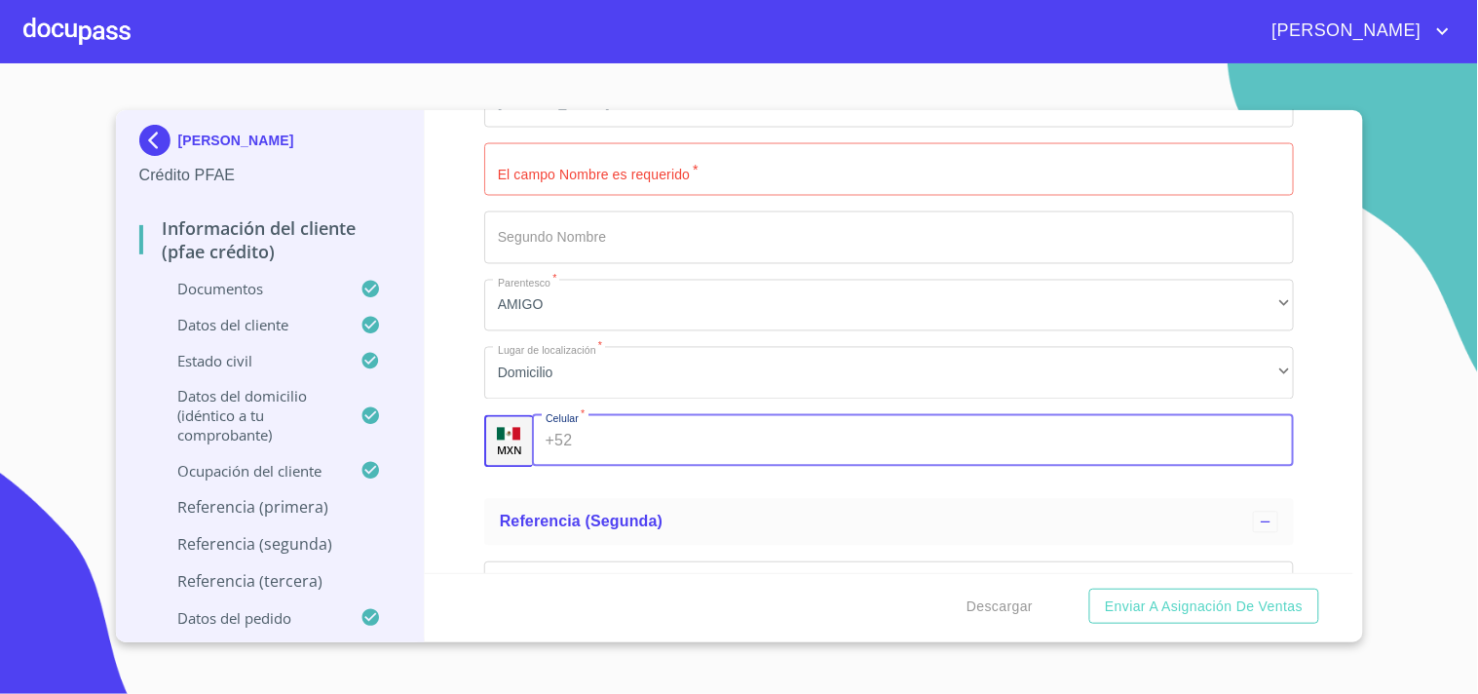
paste input "[PHONE_NUMBER]"
type input "[PHONE_NUMBER]"
click at [440, 354] on div "Información del cliente (PFAE crédito) Documentos Documento de identificación. …" at bounding box center [889, 341] width 929 height 463
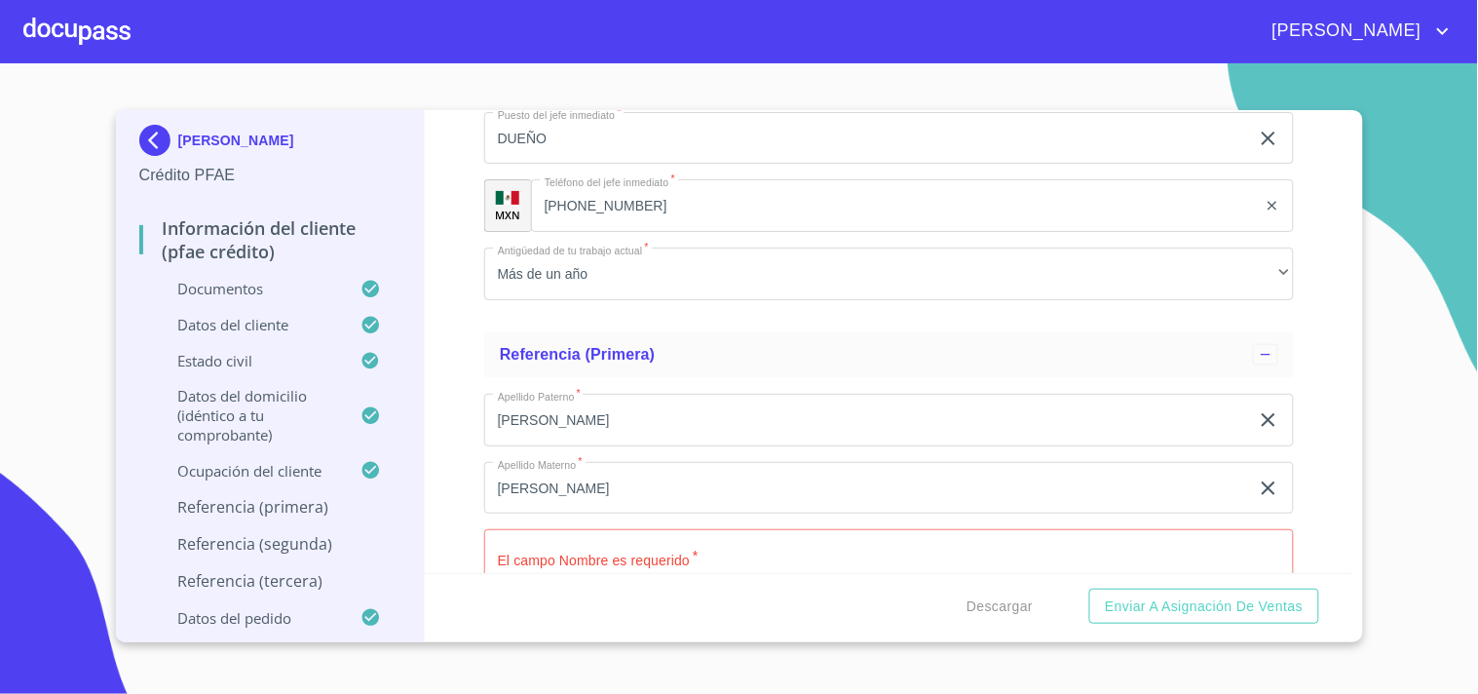
scroll to position [9984, 0]
click at [522, 548] on input "Documento de identificación.   *" at bounding box center [889, 556] width 810 height 53
paste input "[PERSON_NAME]"
type input "[PERSON_NAME]"
click at [451, 523] on div "Información del cliente (PFAE crédito) Documentos Documento de identificación. …" at bounding box center [889, 341] width 929 height 463
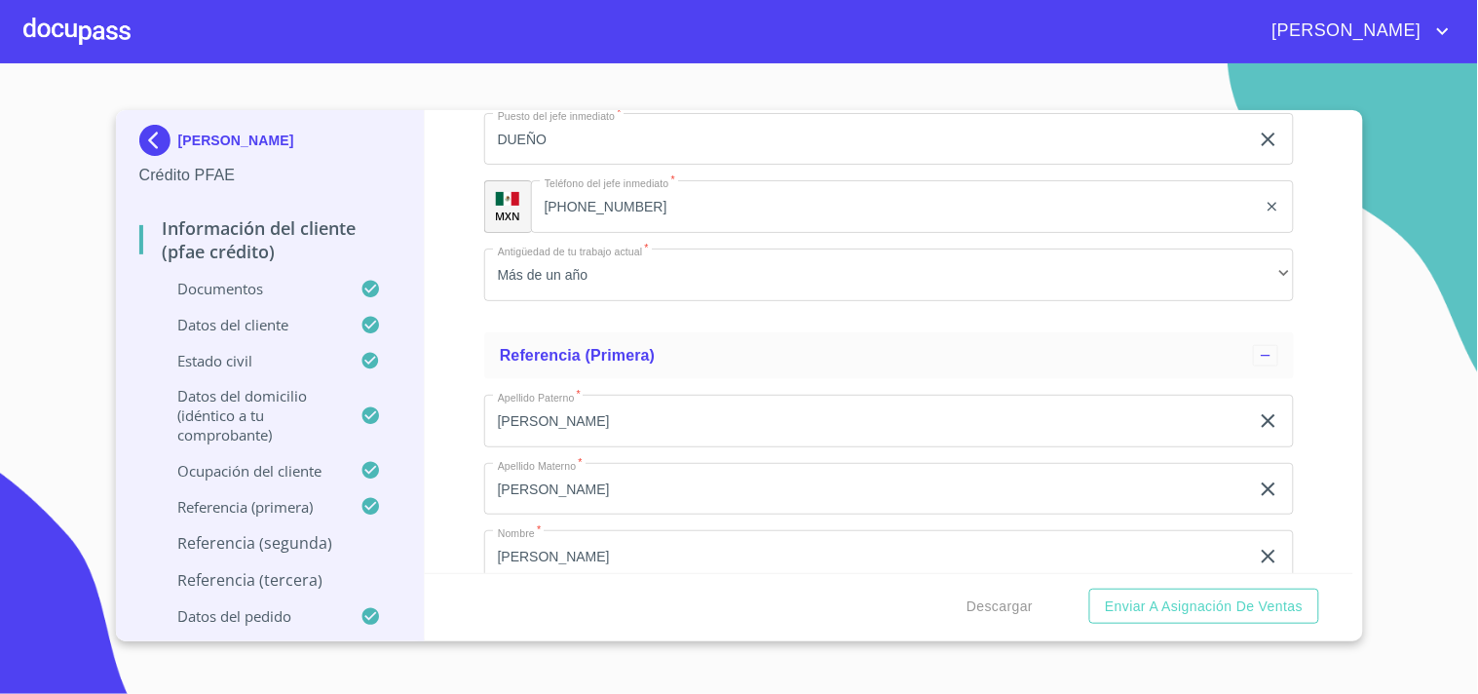
click at [451, 523] on div "Información del cliente (PFAE crédito) Documentos Documento de identificación. …" at bounding box center [889, 341] width 929 height 463
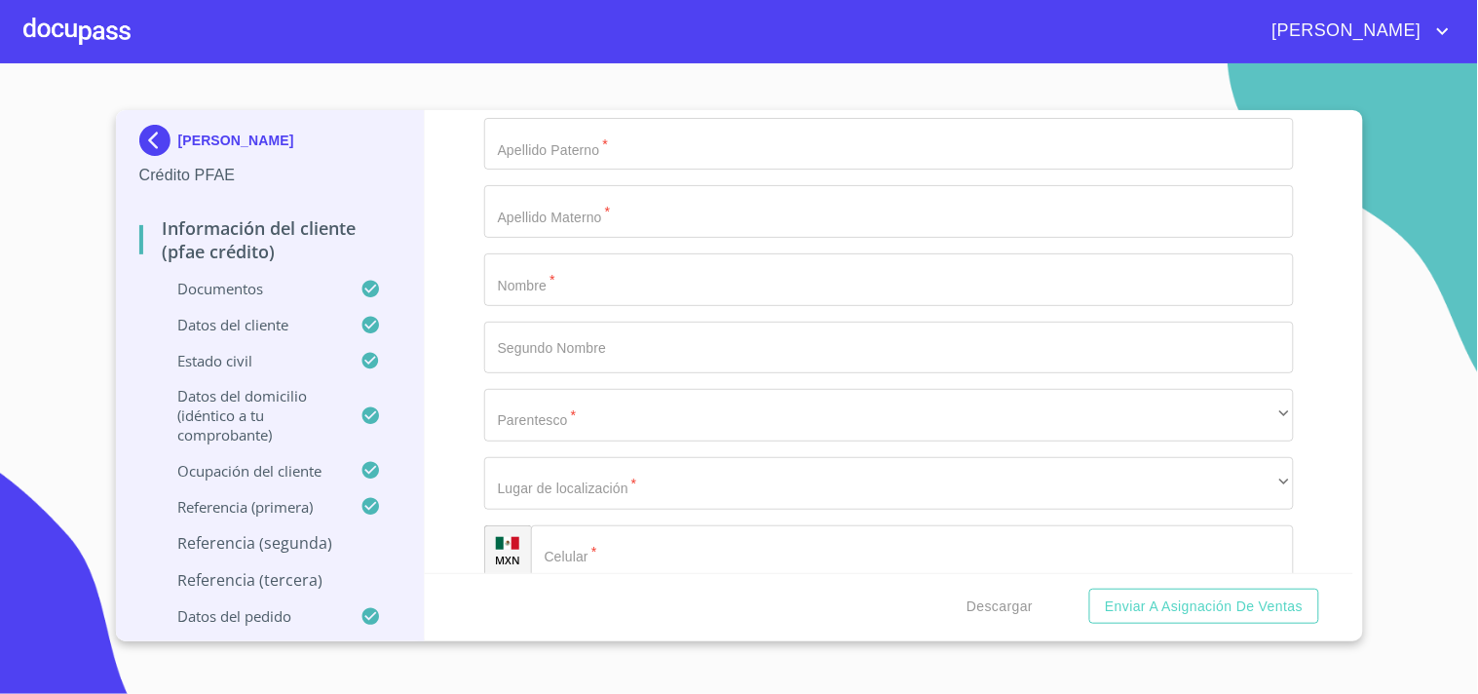
scroll to position [10820, 0]
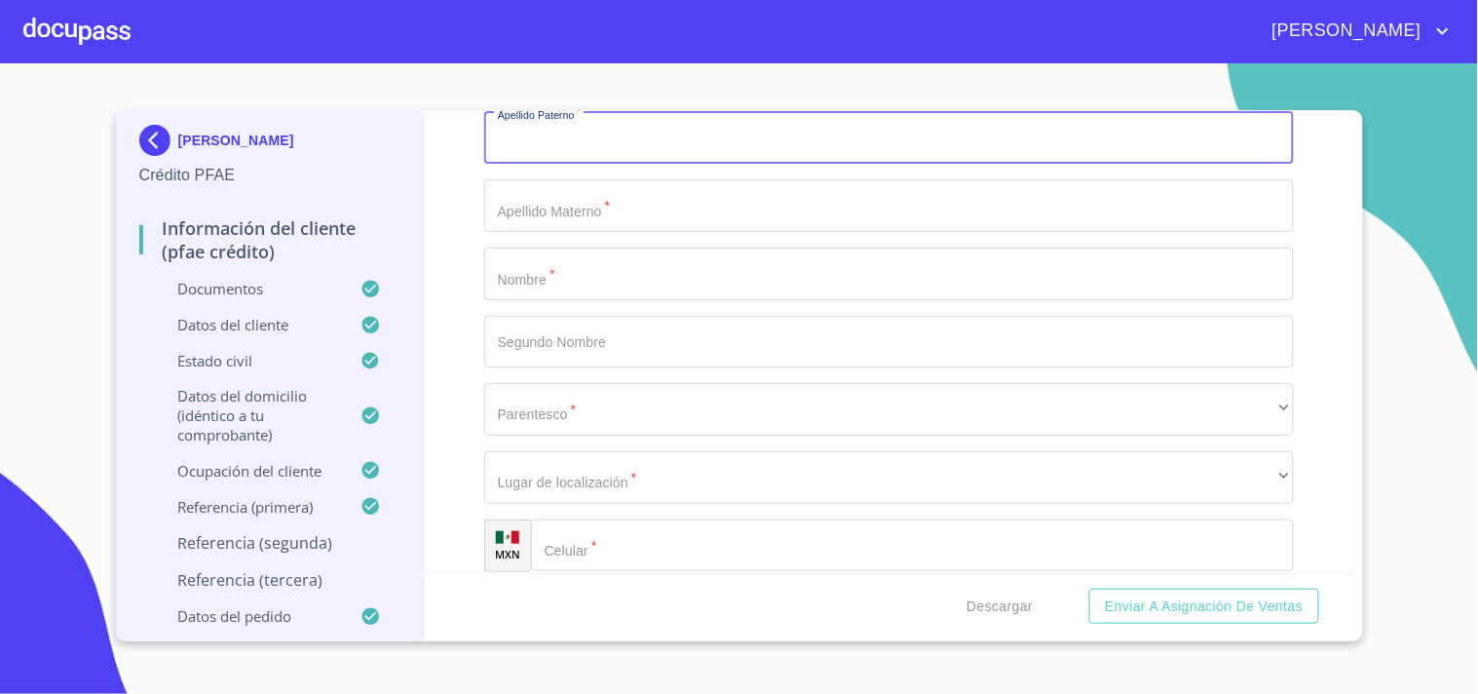
click at [600, 128] on input "Documento de identificación.   *" at bounding box center [889, 138] width 810 height 53
paste input "[PERSON_NAME]"
type input "[PERSON_NAME]"
click at [439, 226] on div "Información del cliente (PFAE crédito) Documentos Documento de identificación. …" at bounding box center [889, 341] width 929 height 463
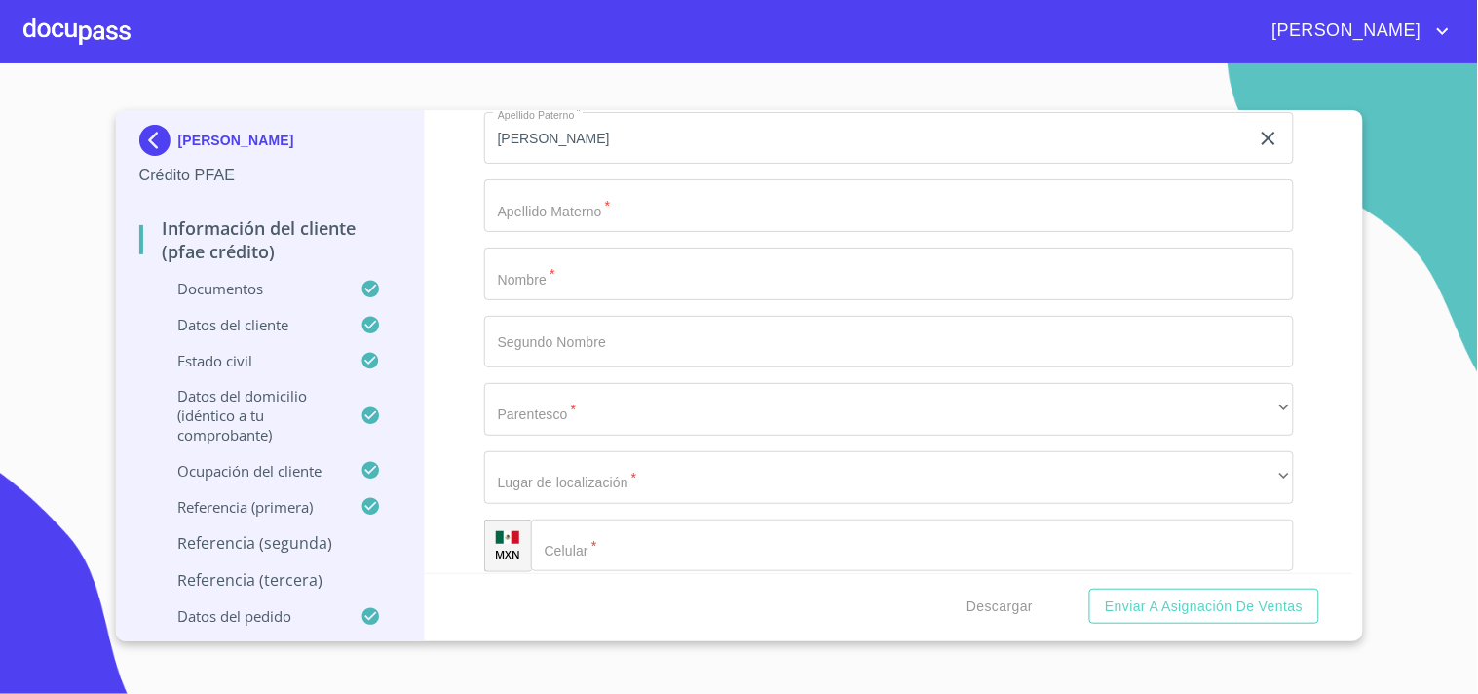
click at [595, 185] on input "Documento de identificación.   *" at bounding box center [889, 205] width 810 height 53
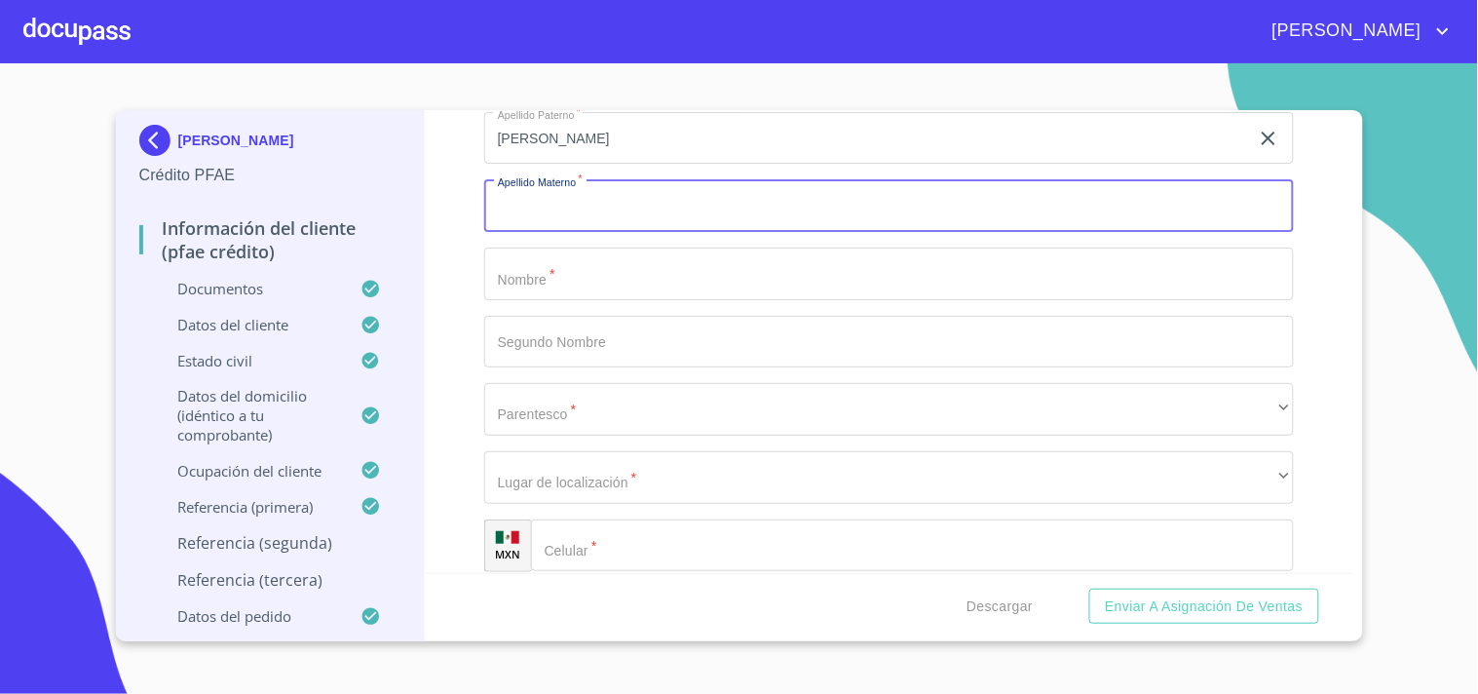
paste input "[PERSON_NAME]"
type input "[PERSON_NAME]"
click at [554, 256] on input "Documento de identificación.   *" at bounding box center [889, 274] width 810 height 53
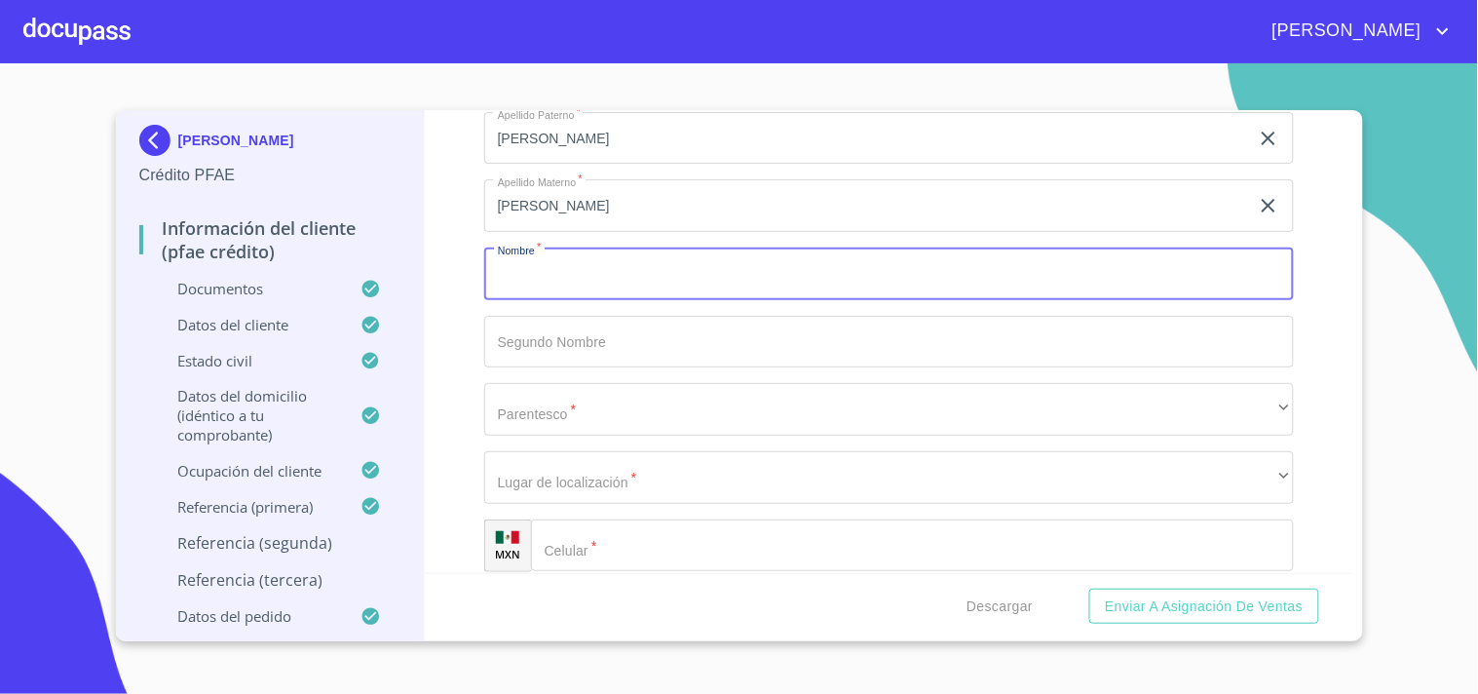
paste input "Yanelly"
type input "Yanelly"
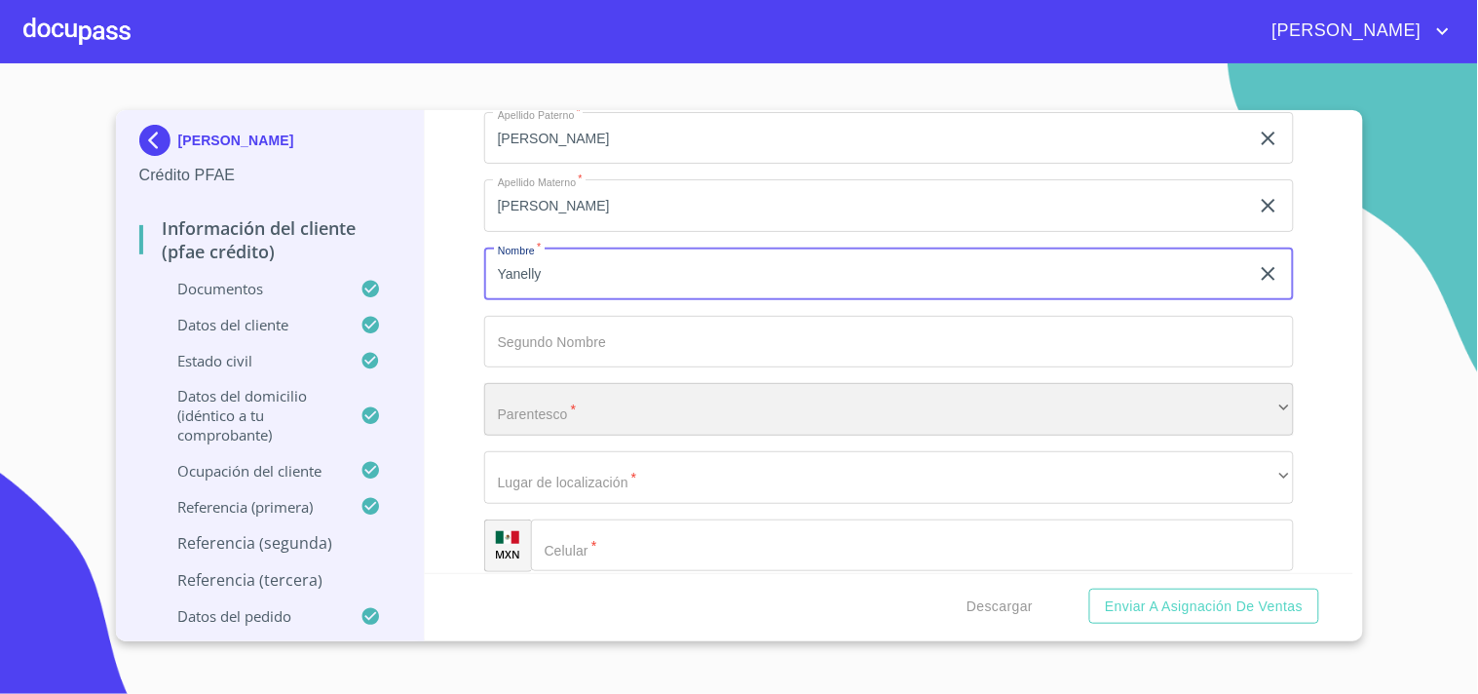
click at [560, 412] on div "​" at bounding box center [889, 409] width 810 height 53
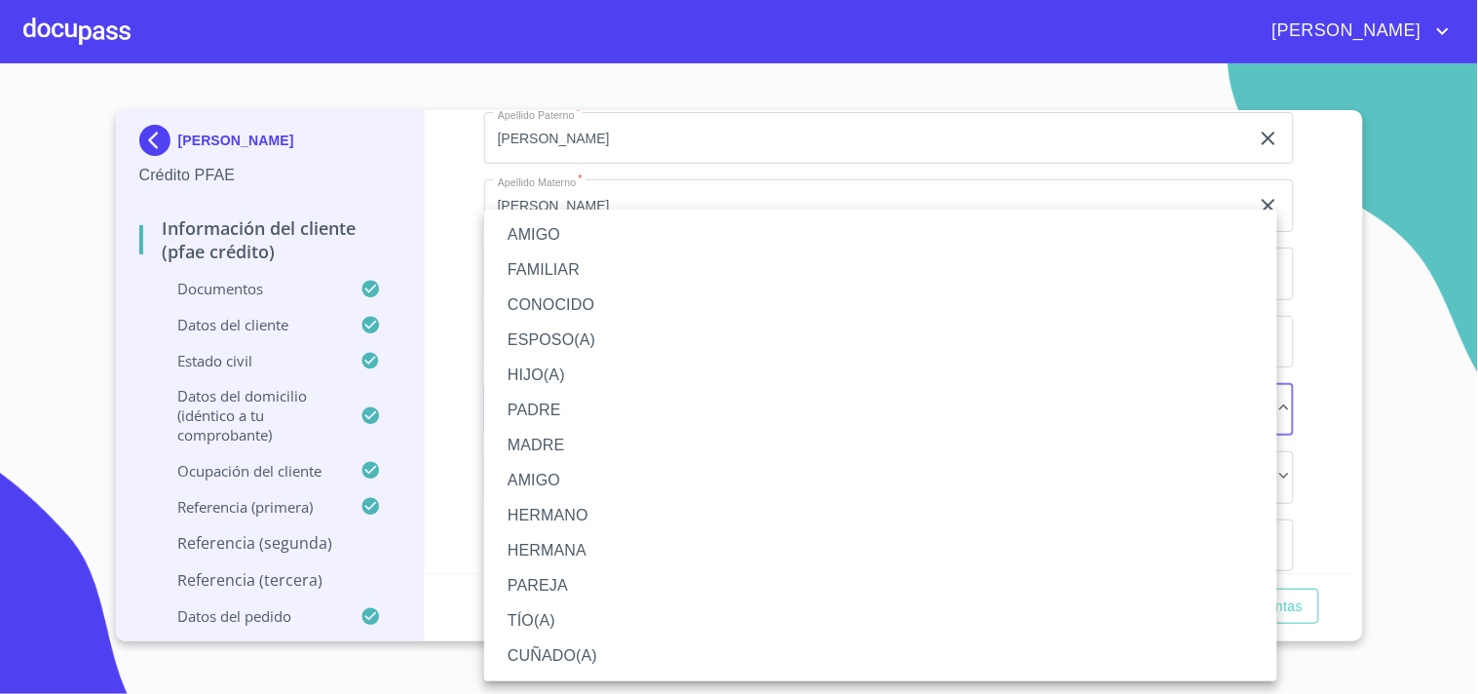
click at [569, 238] on li "AMIGO" at bounding box center [880, 234] width 793 height 35
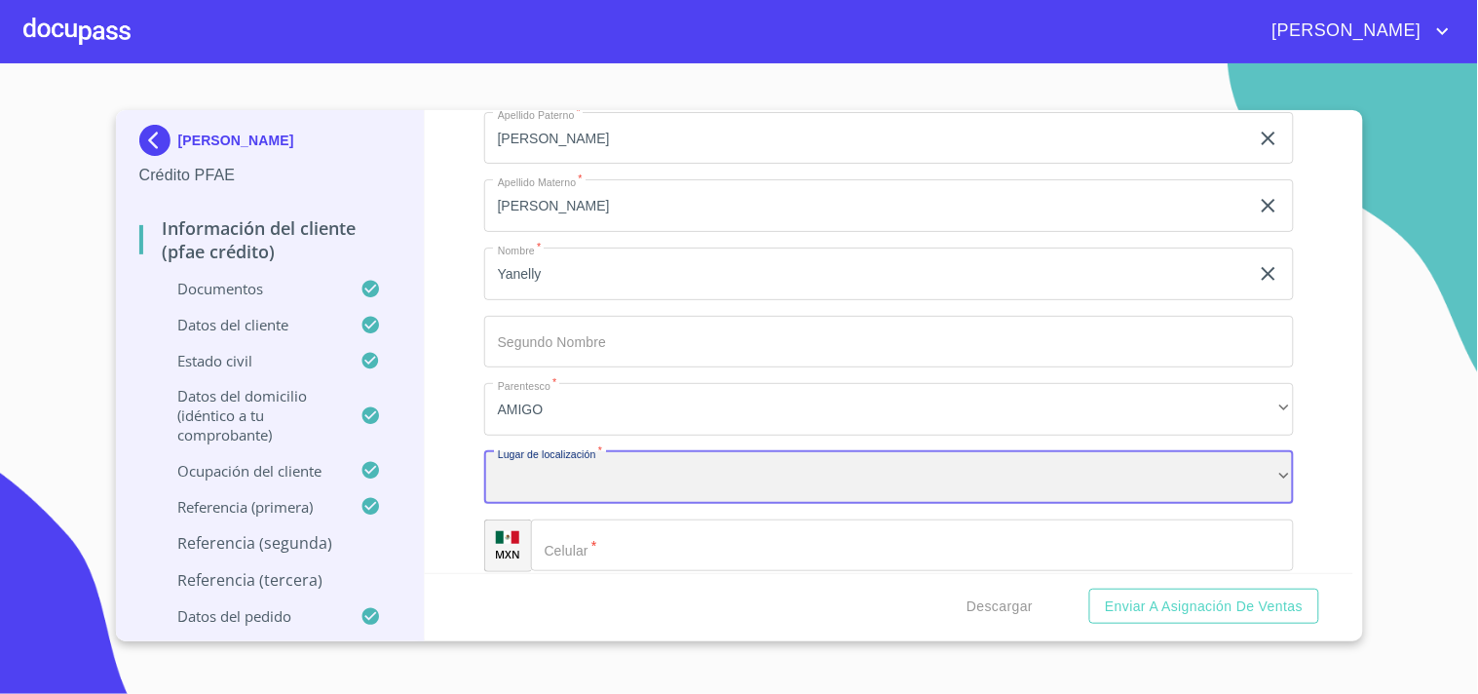
click at [563, 458] on div "​" at bounding box center [889, 477] width 810 height 53
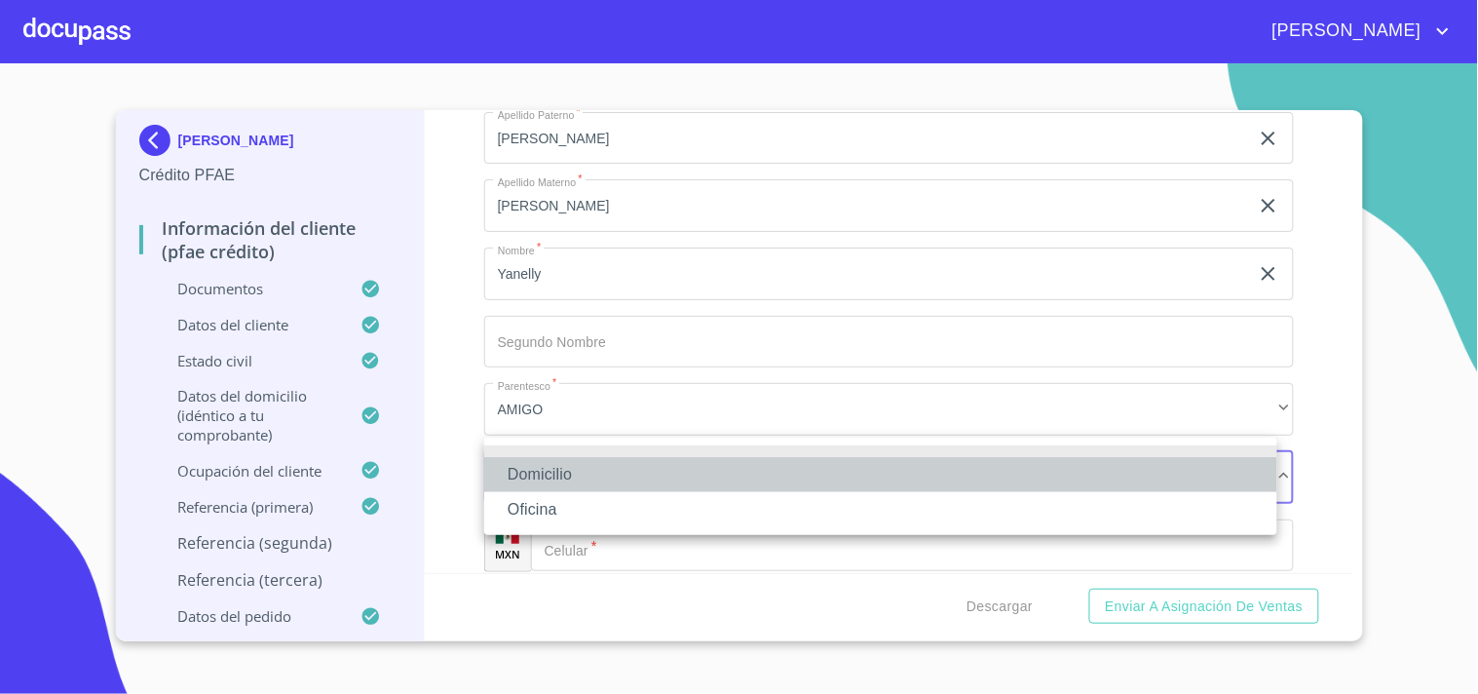
click at [546, 471] on li "Domicilio" at bounding box center [880, 474] width 793 height 35
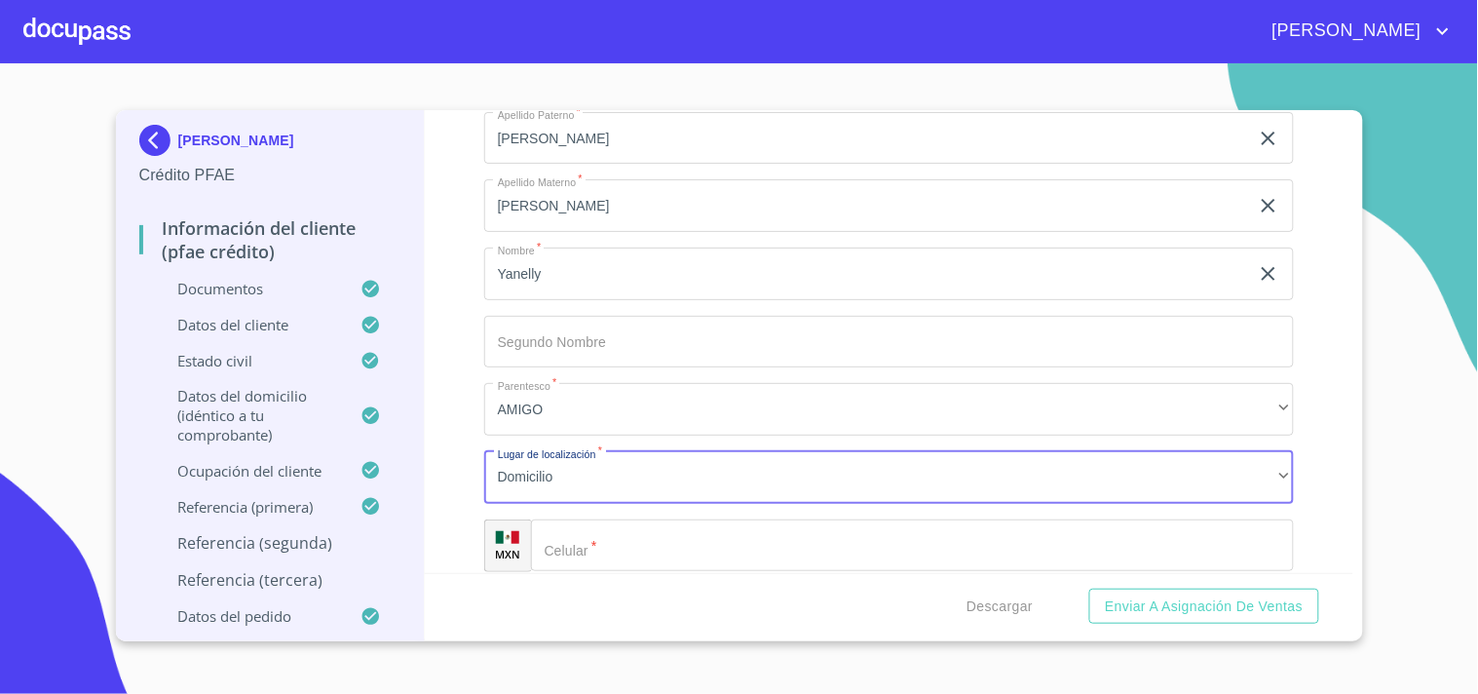
click at [572, 519] on div "​" at bounding box center [912, 545] width 763 height 53
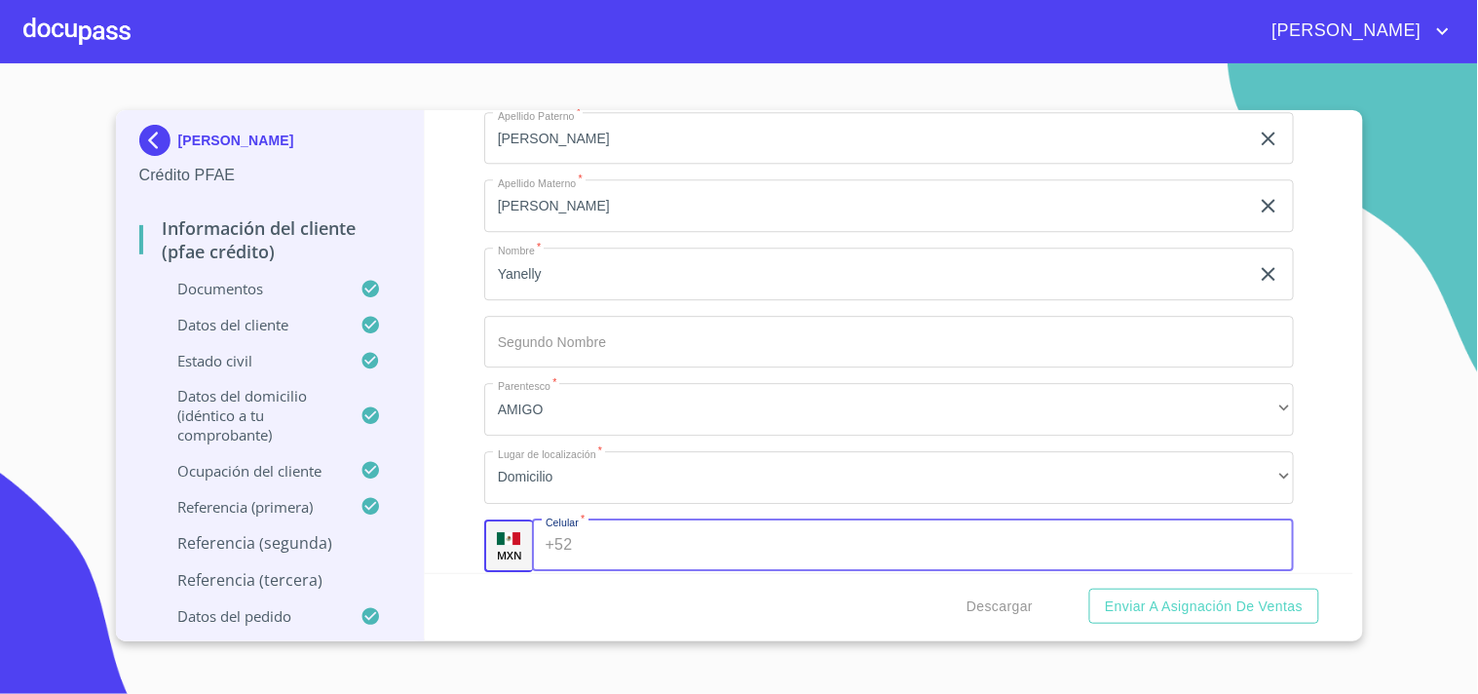
paste input "[PHONE_NUMBER]"
type input "[PHONE_NUMBER]"
click at [464, 454] on div "Información del cliente (PFAE crédito) Documentos Documento de identificación. …" at bounding box center [889, 341] width 929 height 463
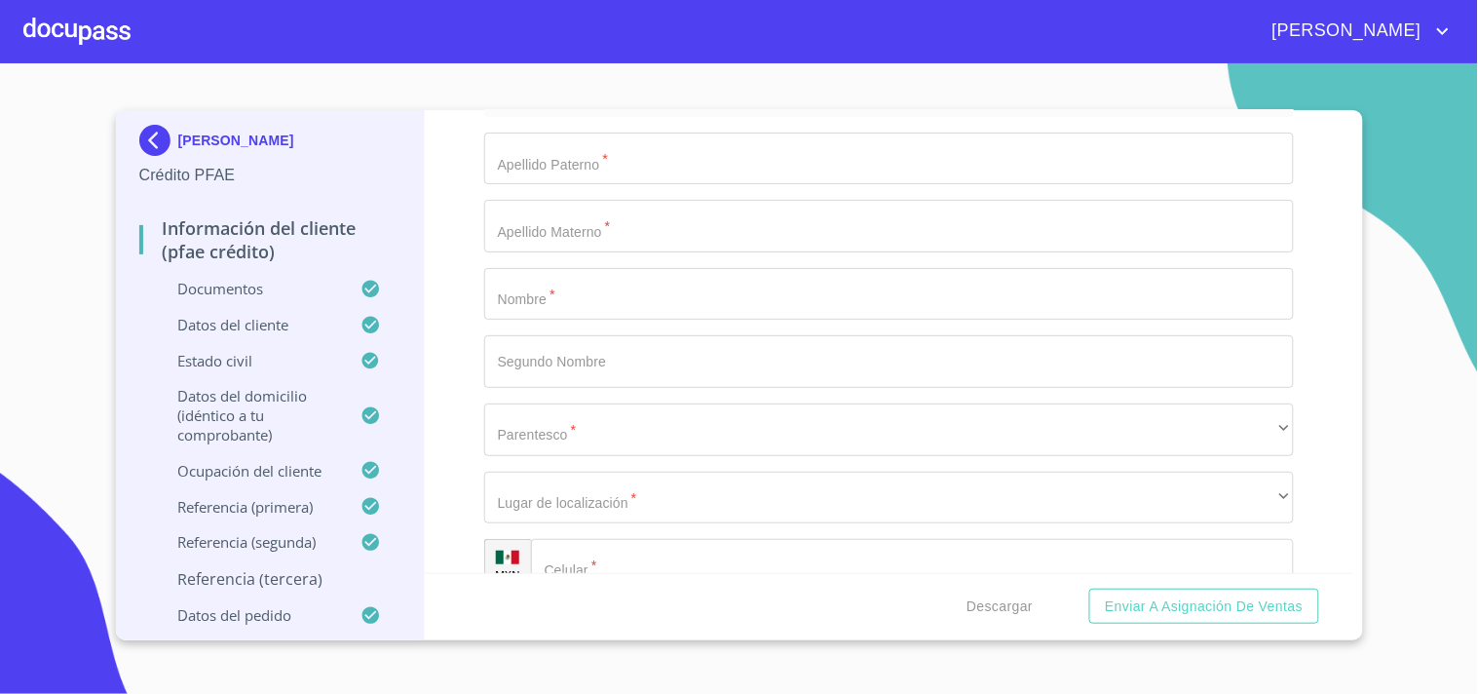
scroll to position [11354, 0]
click at [554, 132] on input "Documento de identificación.   *" at bounding box center [889, 158] width 810 height 53
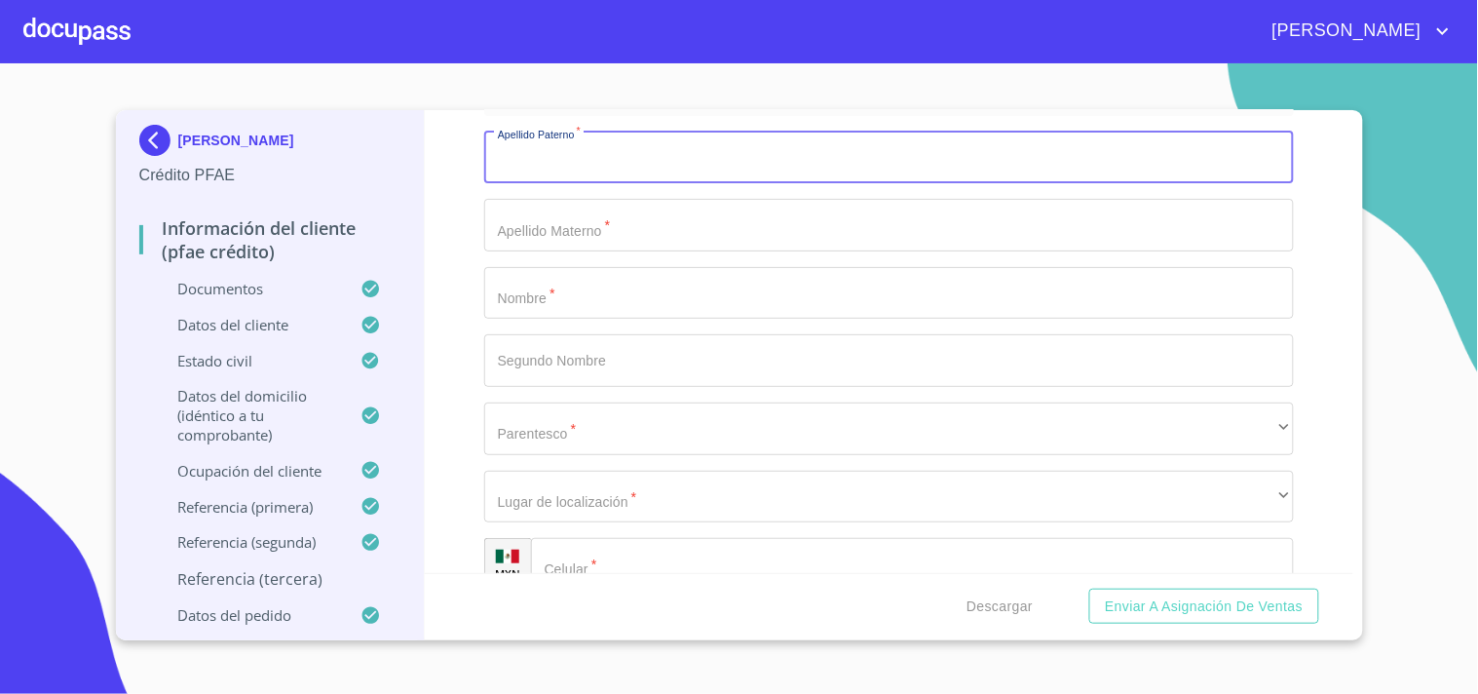
paste input "[PERSON_NAME]"
type input "[PERSON_NAME]"
click at [520, 215] on input "Documento de identificación.   *" at bounding box center [889, 225] width 810 height 53
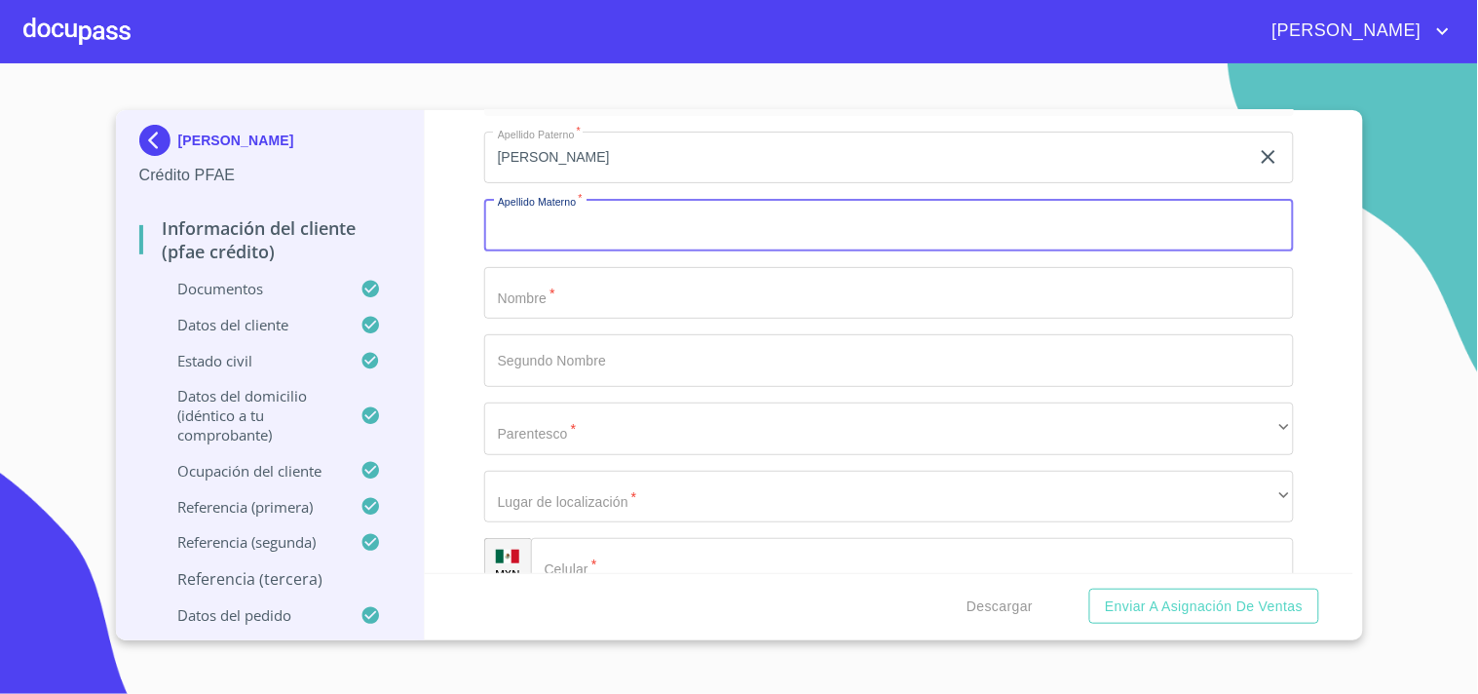
click at [520, 215] on input "Documento de identificación.   *" at bounding box center [889, 225] width 810 height 53
paste input "[PERSON_NAME]"
type input "[PERSON_NAME]"
click at [532, 284] on input "Documento de identificación.   *" at bounding box center [889, 293] width 810 height 53
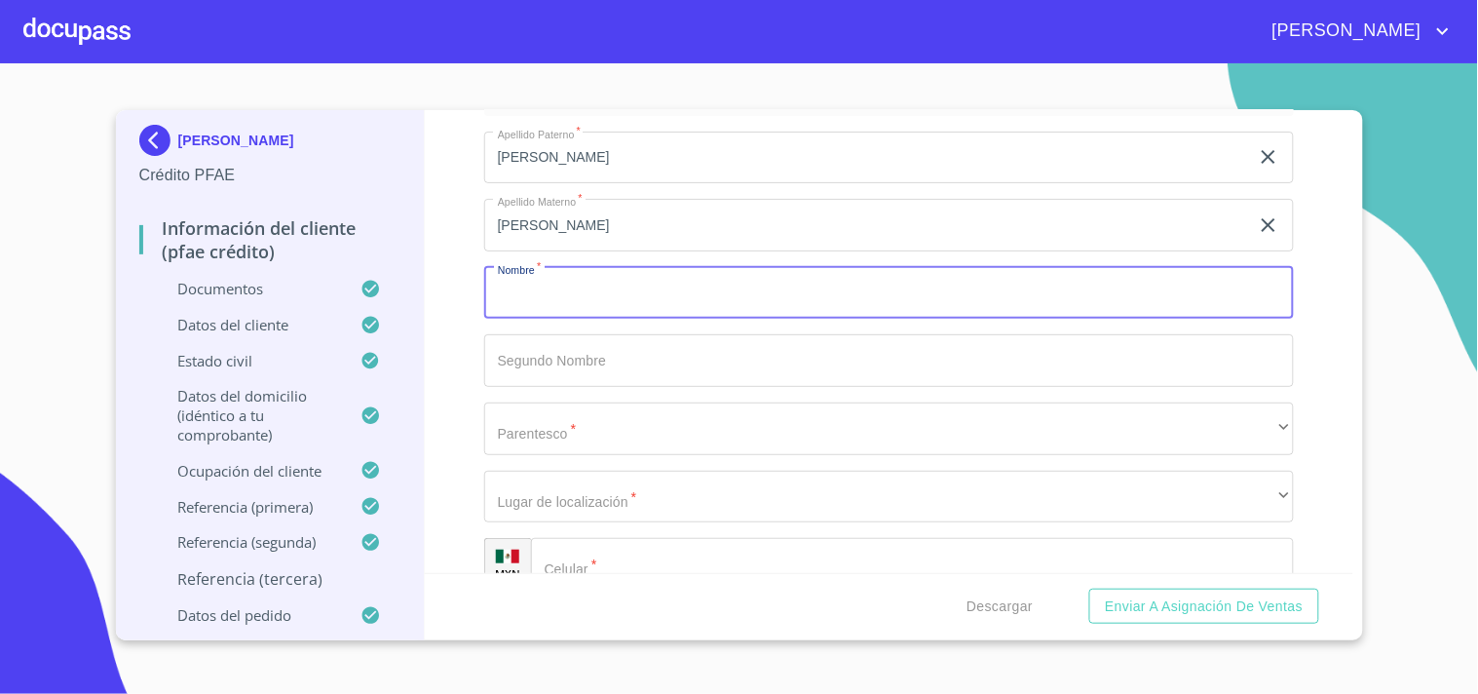
paste input "[PERSON_NAME]"
type input "[PERSON_NAME]"
click at [449, 326] on div "Información del cliente (PFAE crédito) Documentos Documento de identificación. …" at bounding box center [889, 341] width 929 height 463
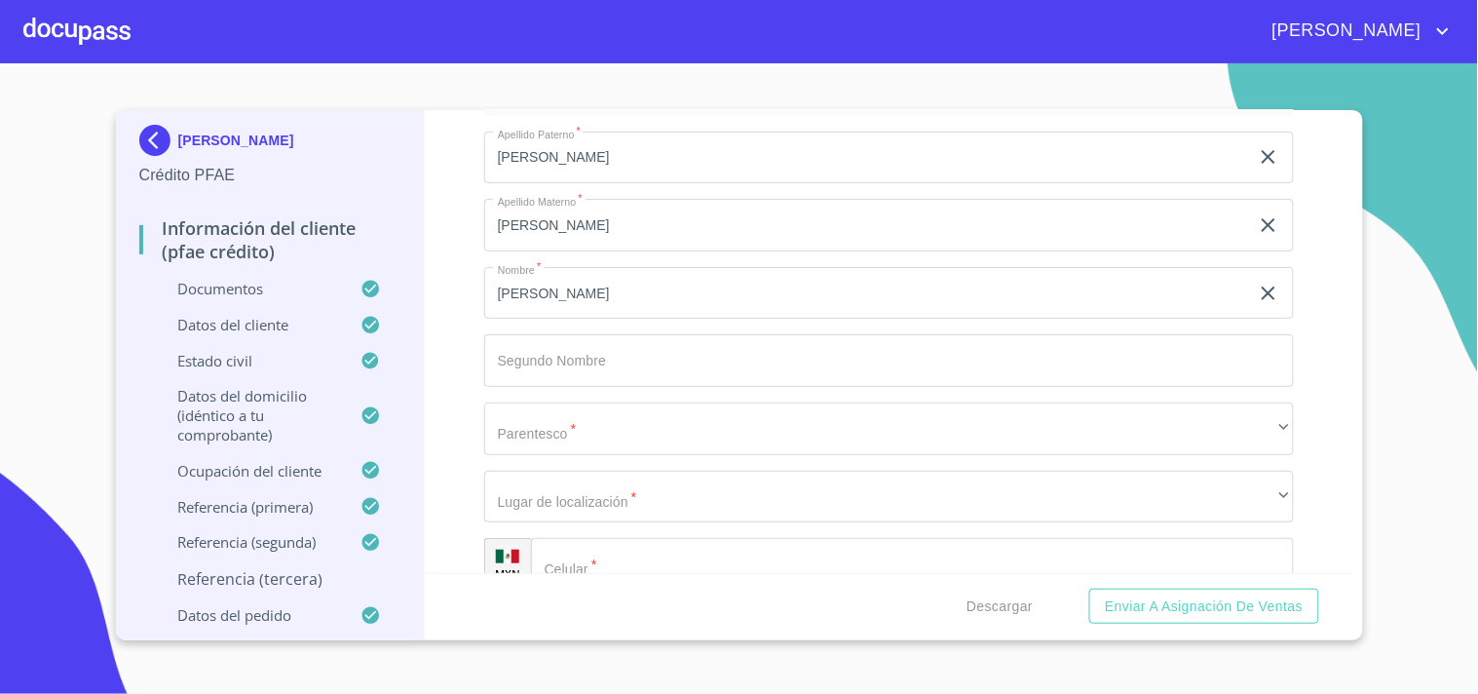
click at [449, 326] on div "Información del cliente (PFAE crédito) Documentos Documento de identificación. …" at bounding box center [889, 341] width 929 height 463
click at [571, 539] on div "​" at bounding box center [912, 564] width 763 height 53
paste input "[PHONE_NUMBER]"
type input "[PHONE_NUMBER]"
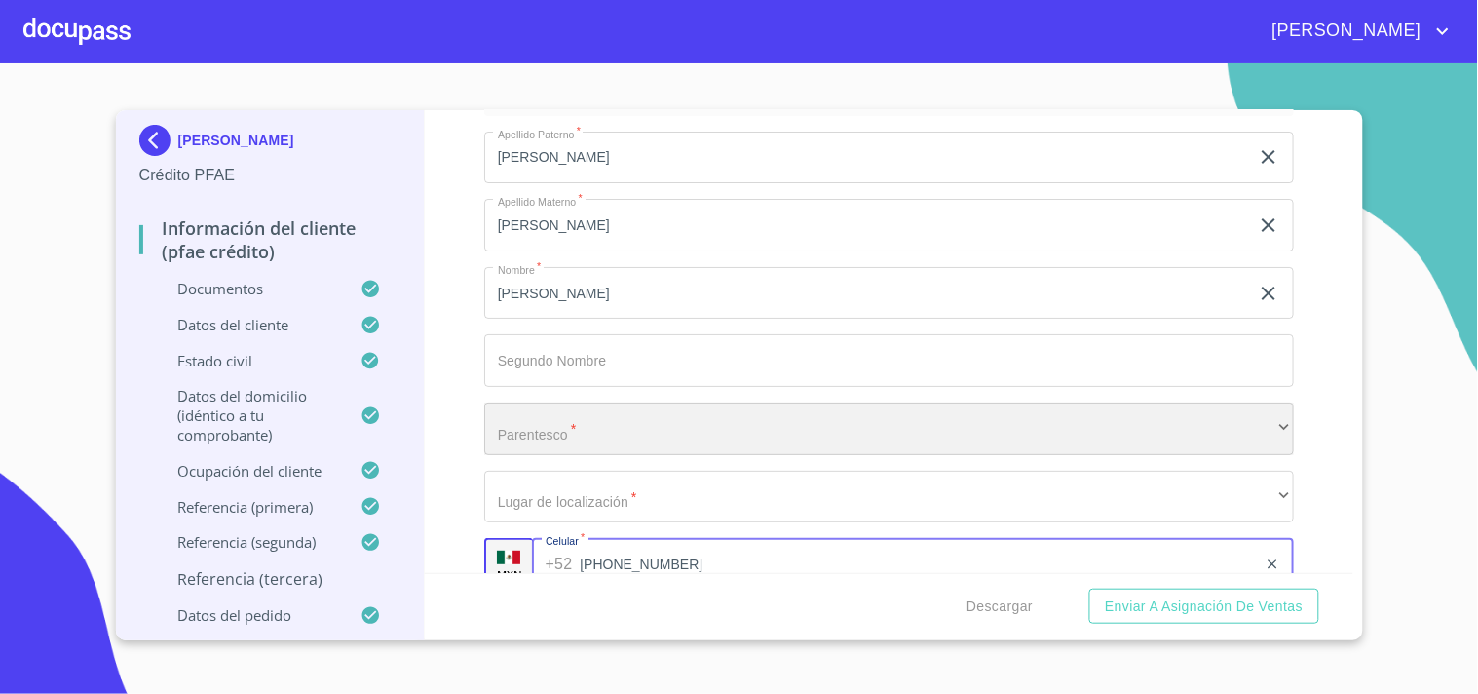
click at [558, 409] on div "​" at bounding box center [889, 428] width 810 height 53
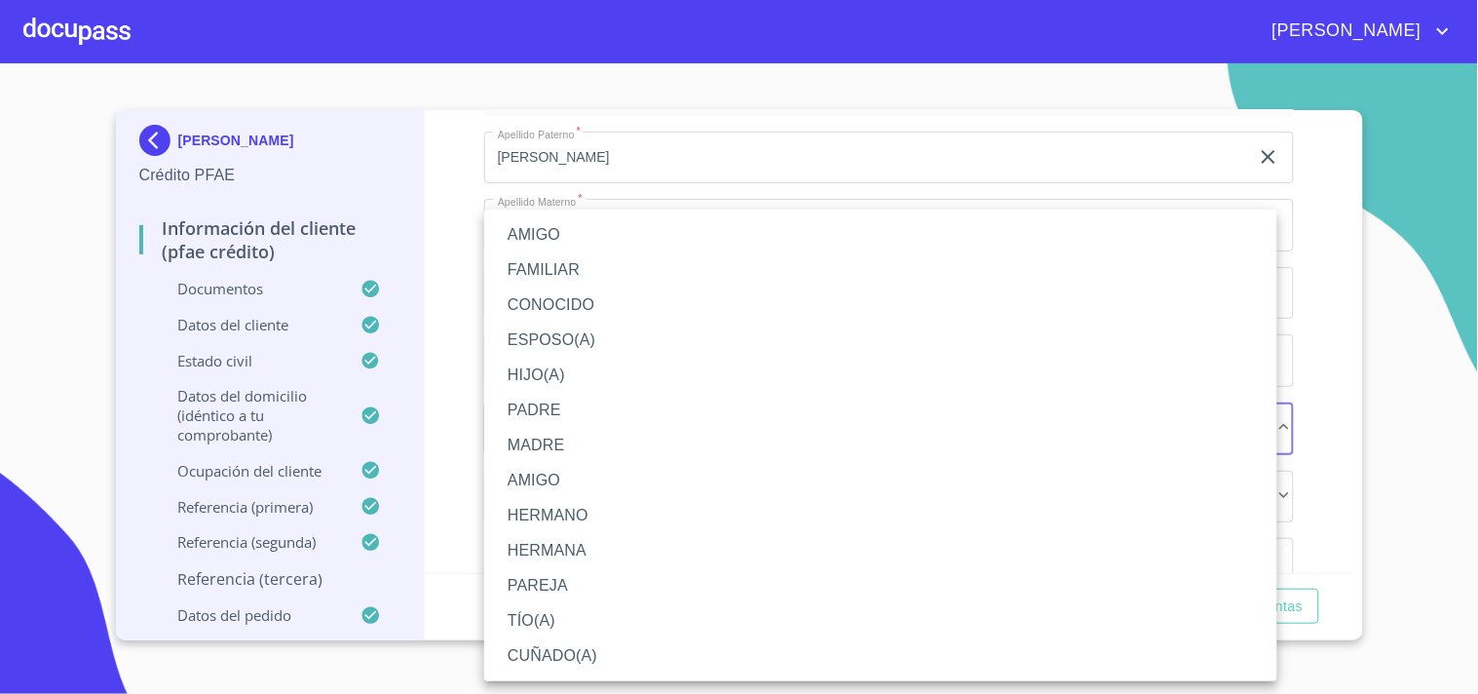
click at [565, 229] on li "AMIGO" at bounding box center [880, 234] width 793 height 35
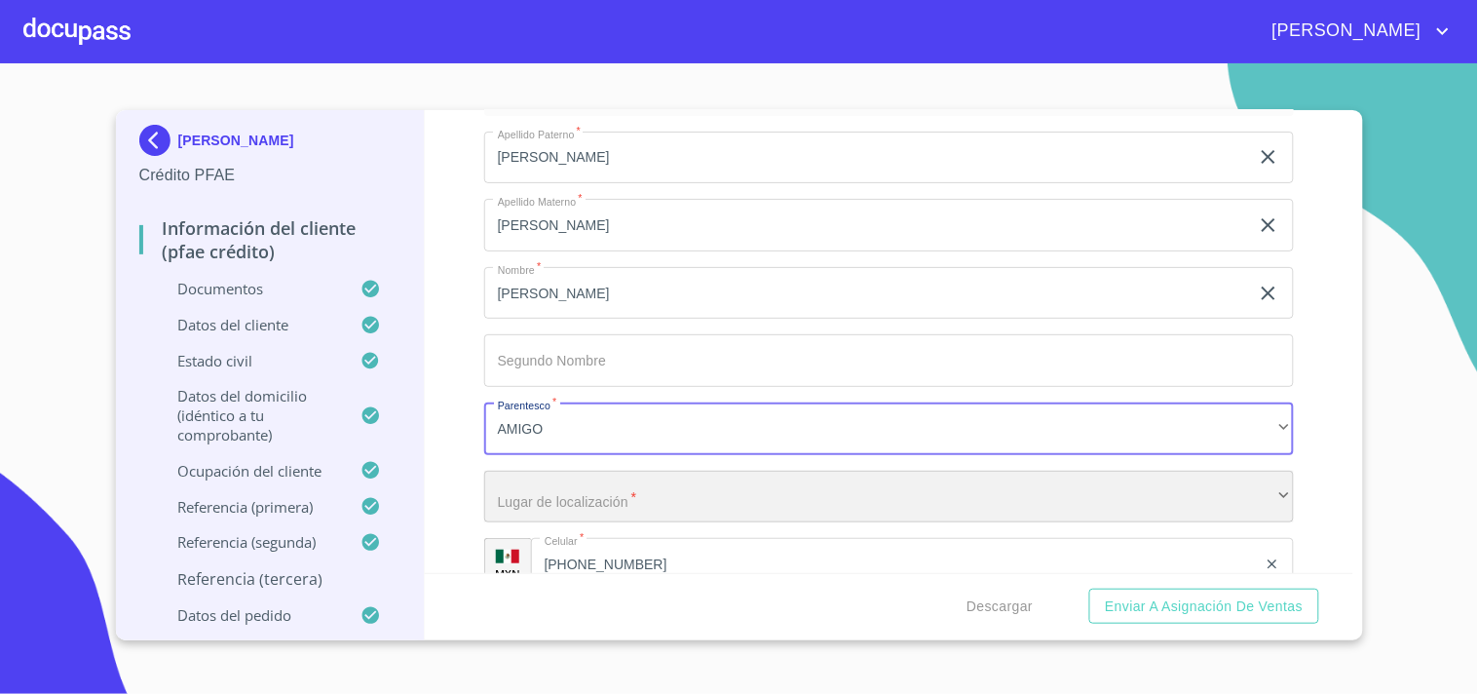
click at [578, 495] on div "​" at bounding box center [889, 497] width 810 height 53
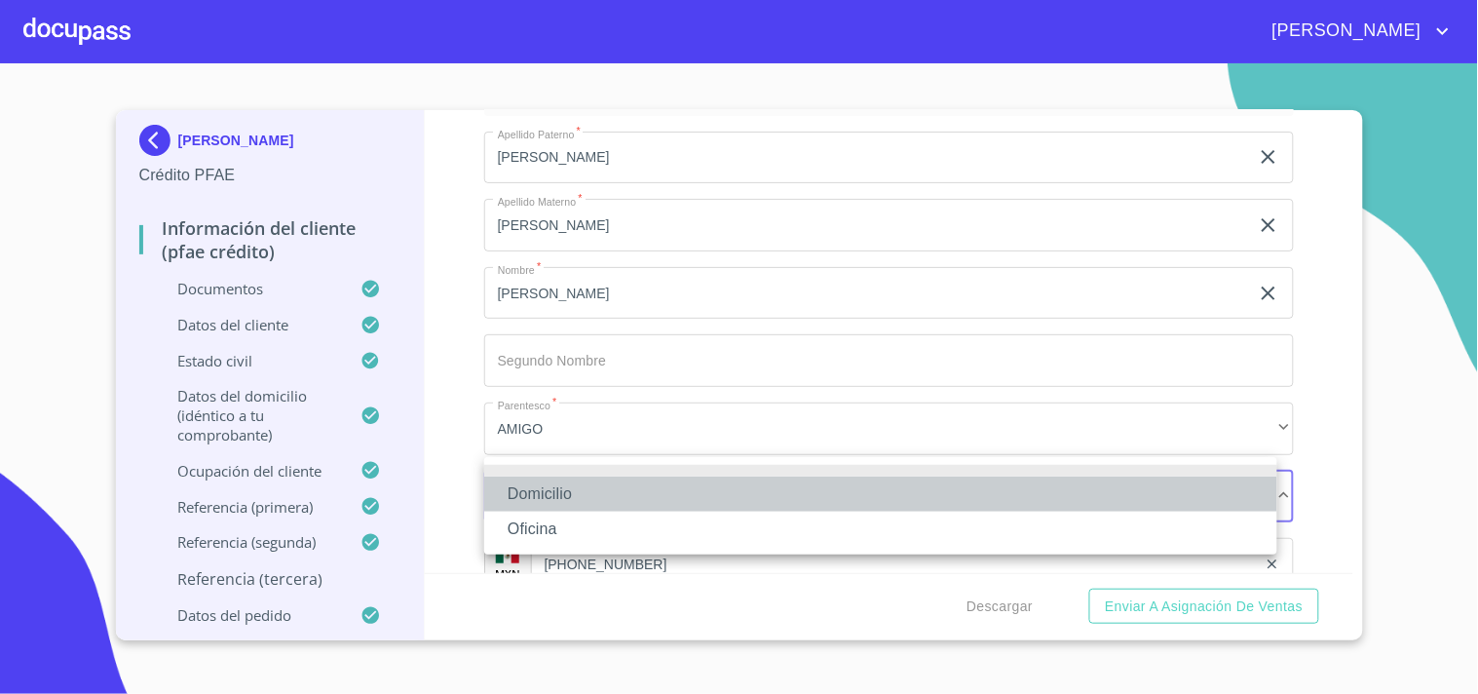
click at [555, 504] on li "Domicilio" at bounding box center [880, 494] width 793 height 35
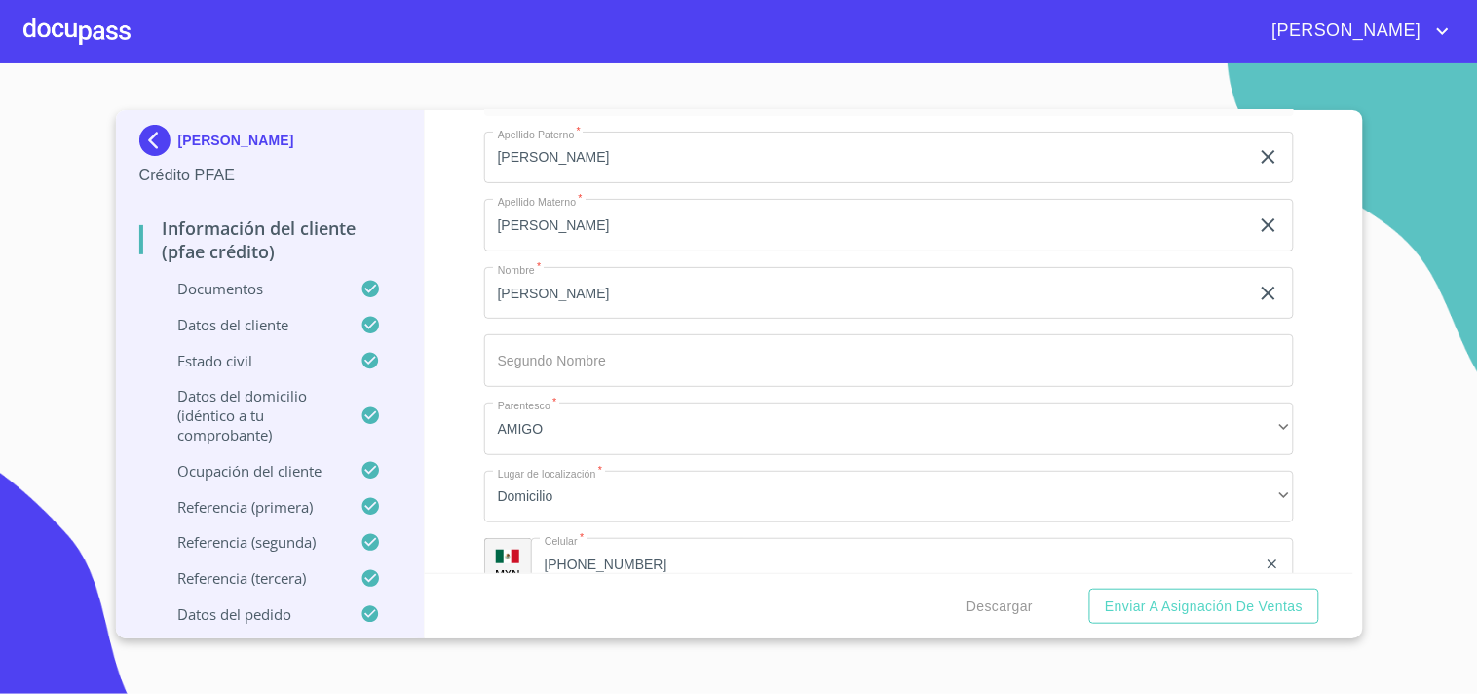
click at [465, 476] on div "Información del cliente (PFAE crédito) Documentos Documento de identificación. …" at bounding box center [889, 341] width 929 height 463
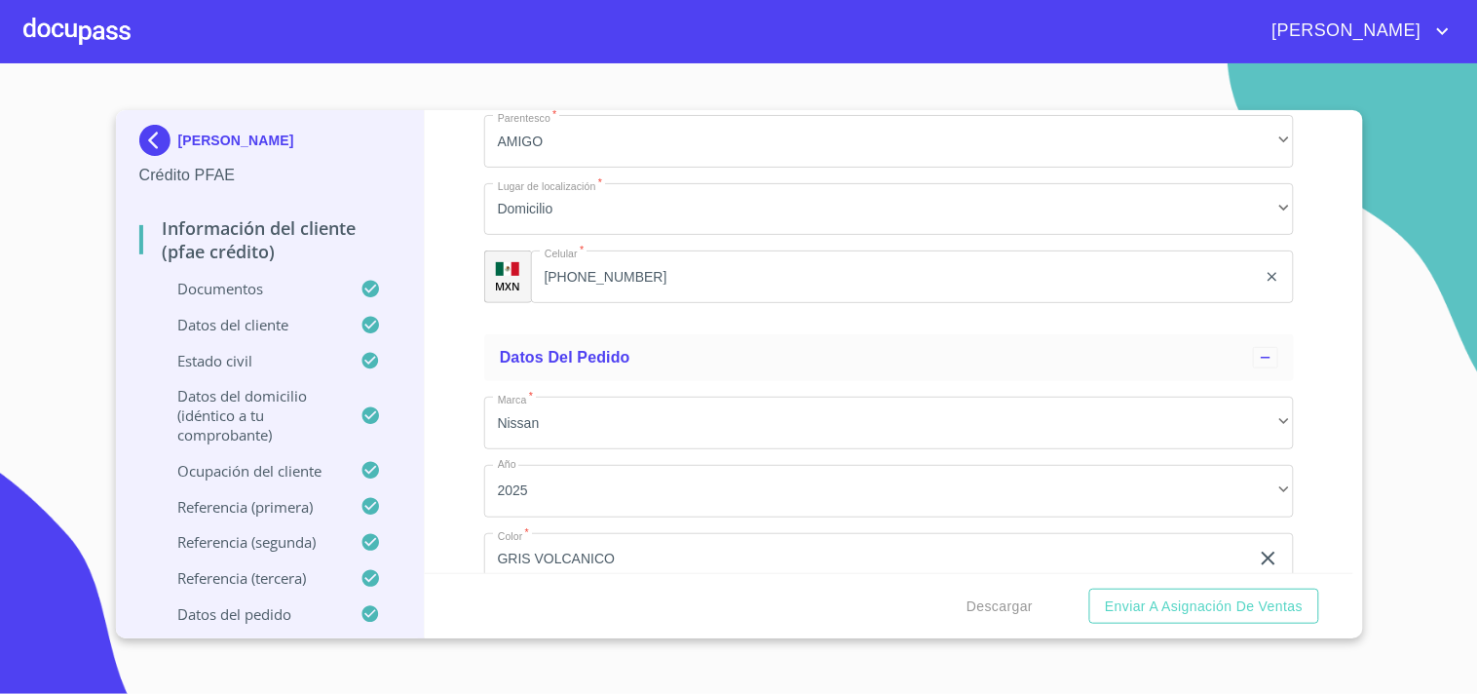
scroll to position [11795, 0]
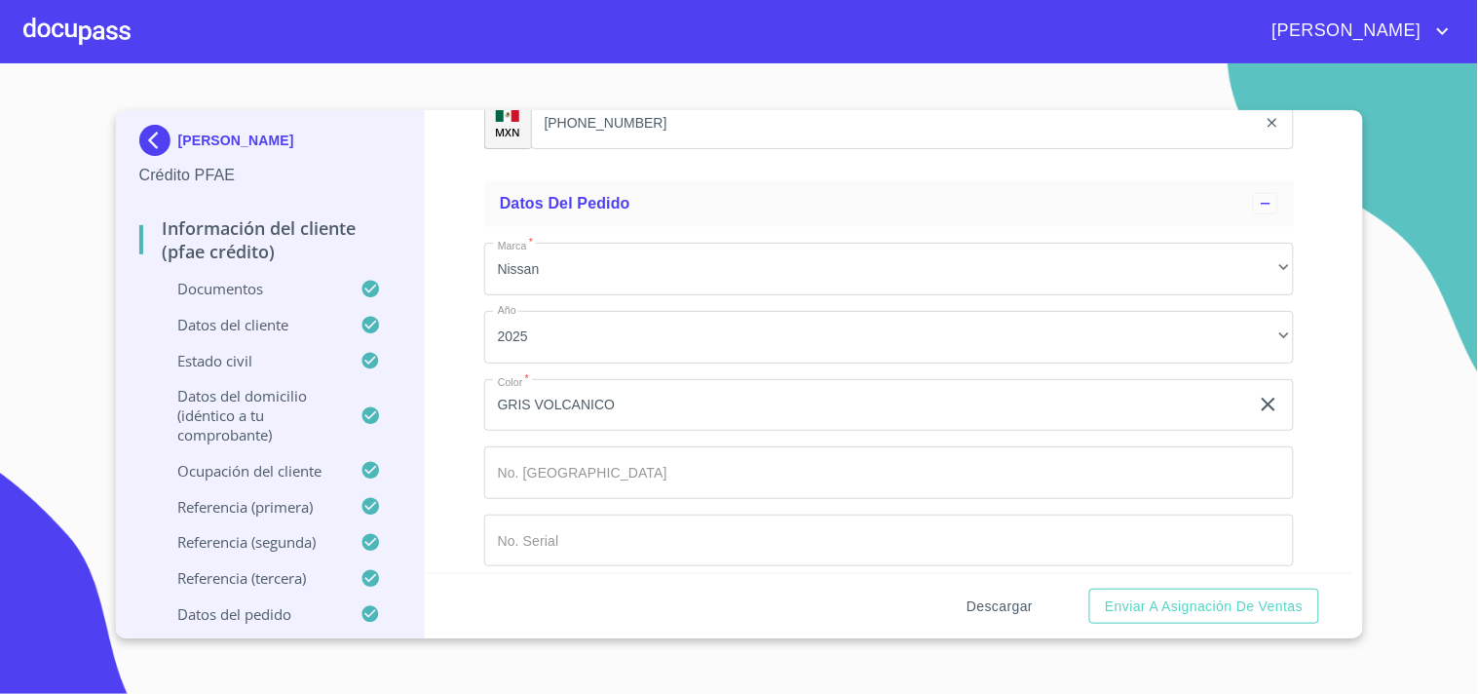
click at [1033, 605] on span "Descargar" at bounding box center [1000, 606] width 66 height 24
click at [1145, 610] on span "Enviar a Asignación de Ventas" at bounding box center [1204, 606] width 198 height 24
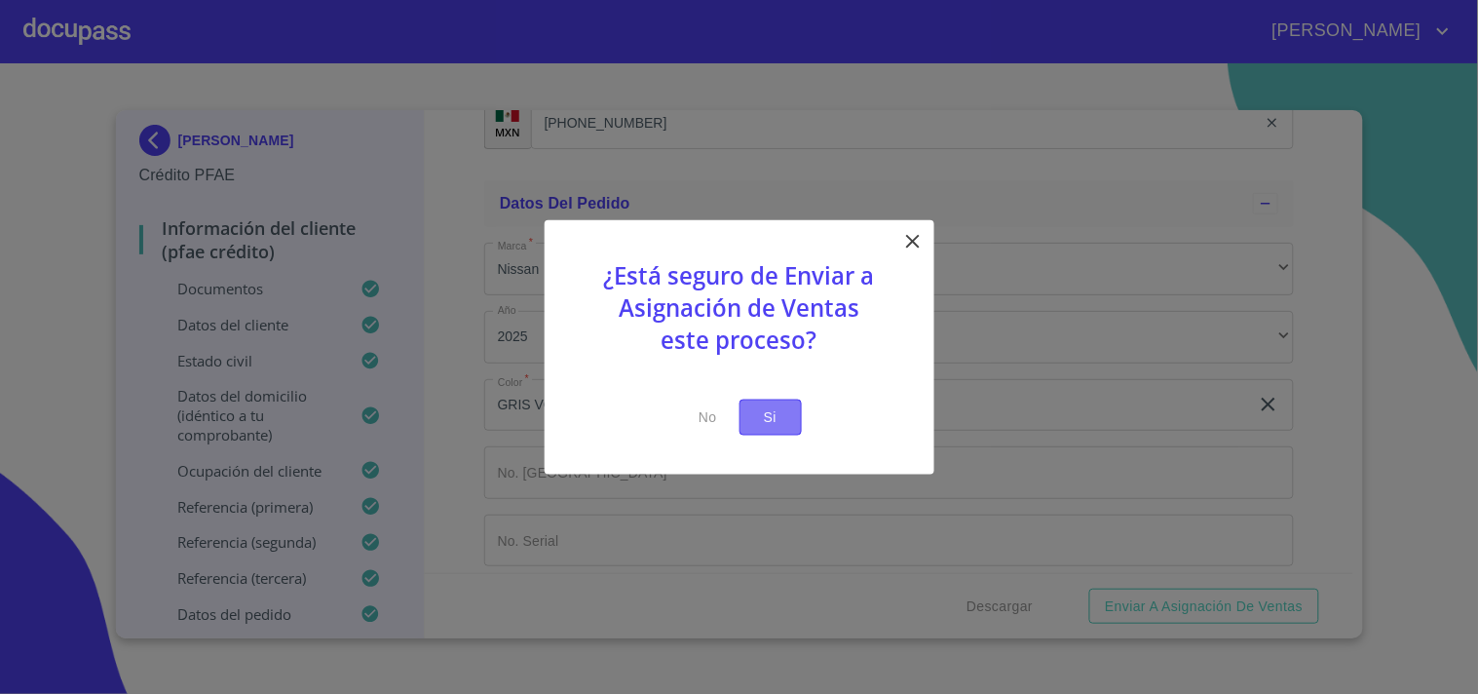
click at [762, 405] on span "Si" at bounding box center [770, 417] width 31 height 24
